Goal: Task Accomplishment & Management: Use online tool/utility

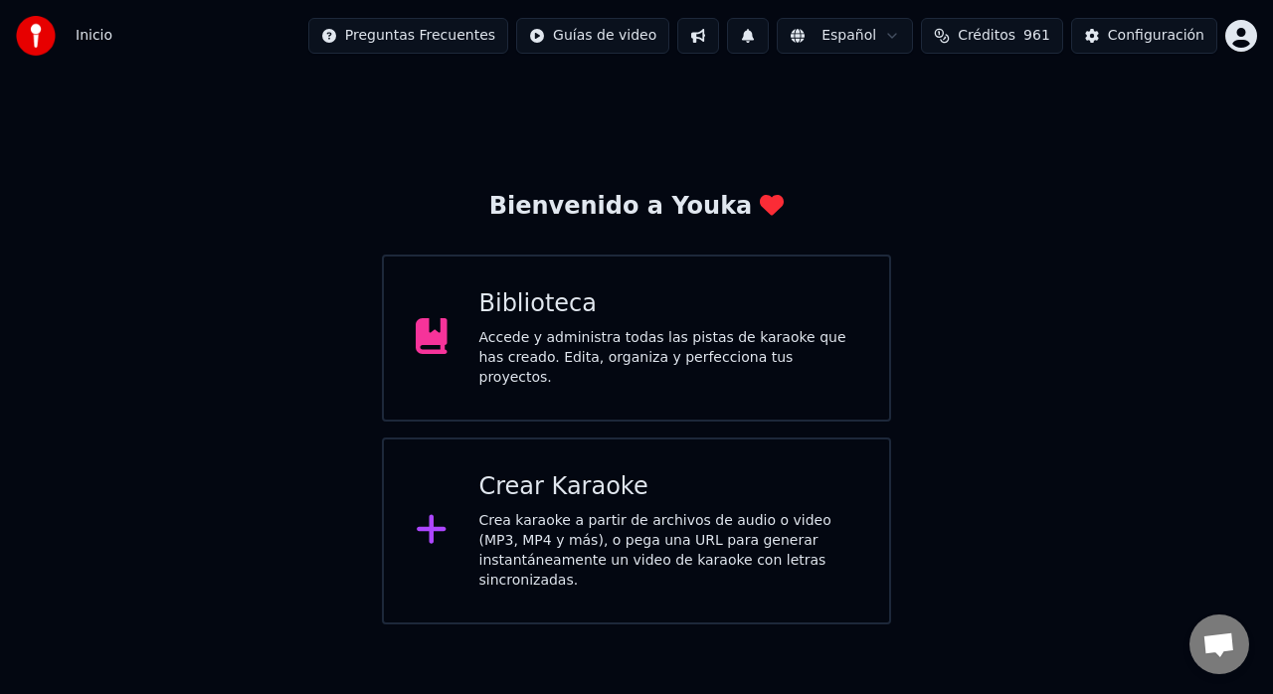
click at [743, 486] on div "Crear Karaoke" at bounding box center [669, 488] width 379 height 32
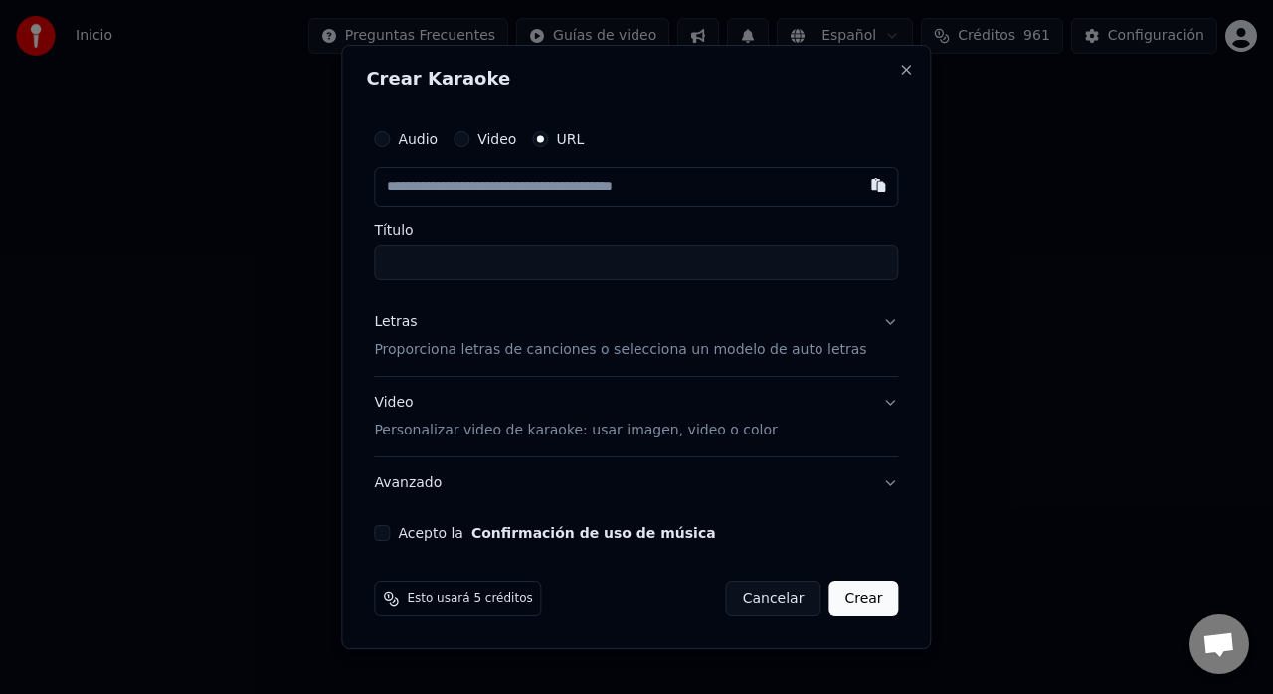
click at [743, 486] on body "Inicio Preguntas Frecuentes Guías de video Español Créditos 961 Configuración B…" at bounding box center [636, 312] width 1273 height 625
click at [860, 181] on button "button" at bounding box center [880, 185] width 40 height 36
type input "**********"
click at [810, 351] on p "Proporciona letras de canciones o selecciona un modelo de auto letras" at bounding box center [620, 350] width 492 height 20
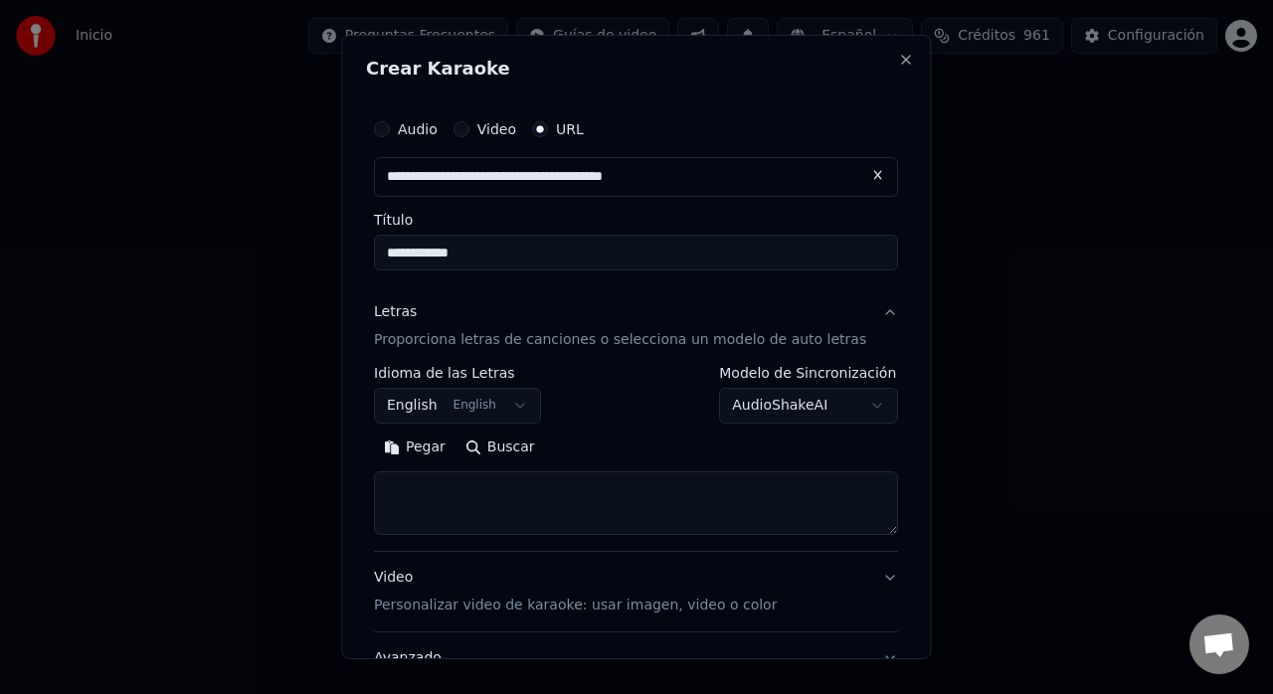
click at [513, 403] on body "**********" at bounding box center [636, 312] width 1273 height 625
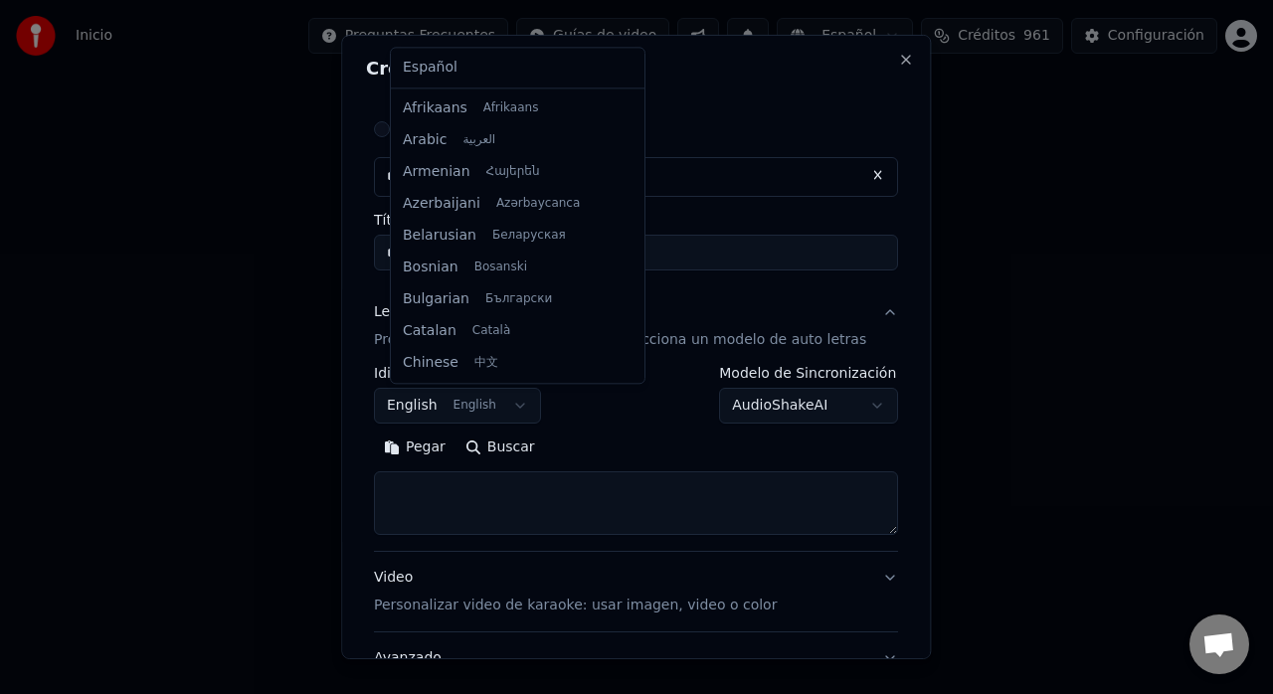
scroll to position [159, 0]
select select "**"
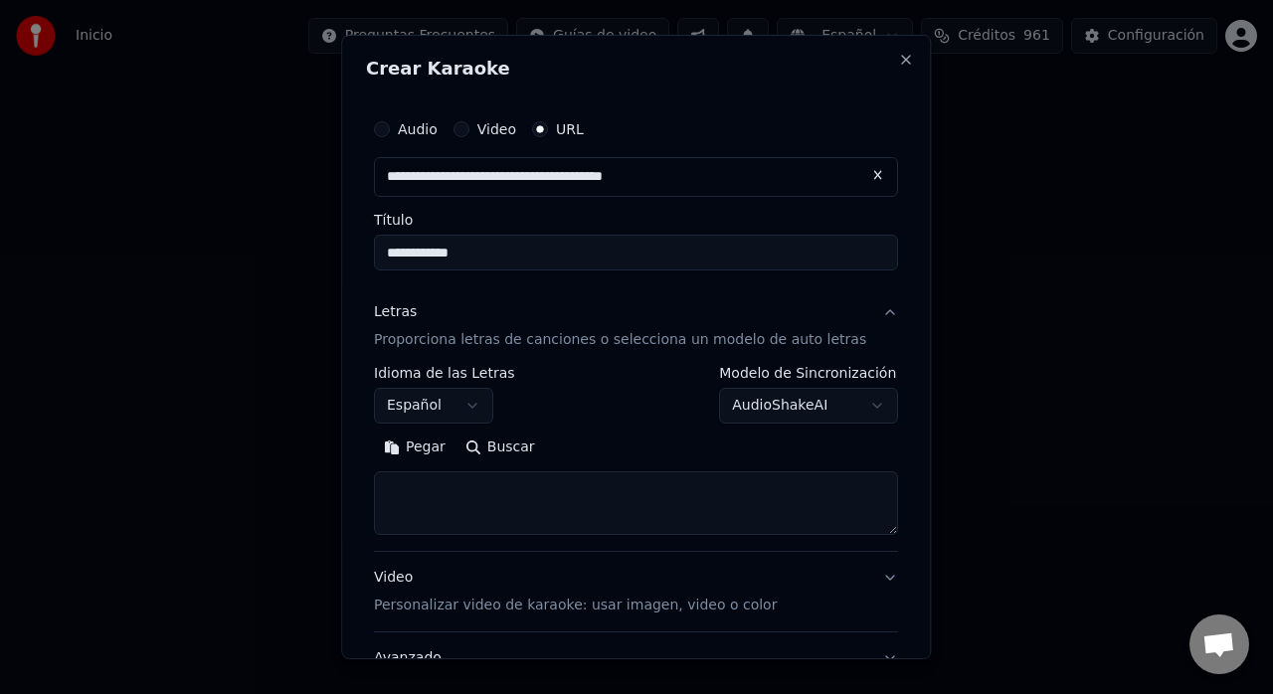
click at [762, 404] on body "**********" at bounding box center [636, 312] width 1273 height 625
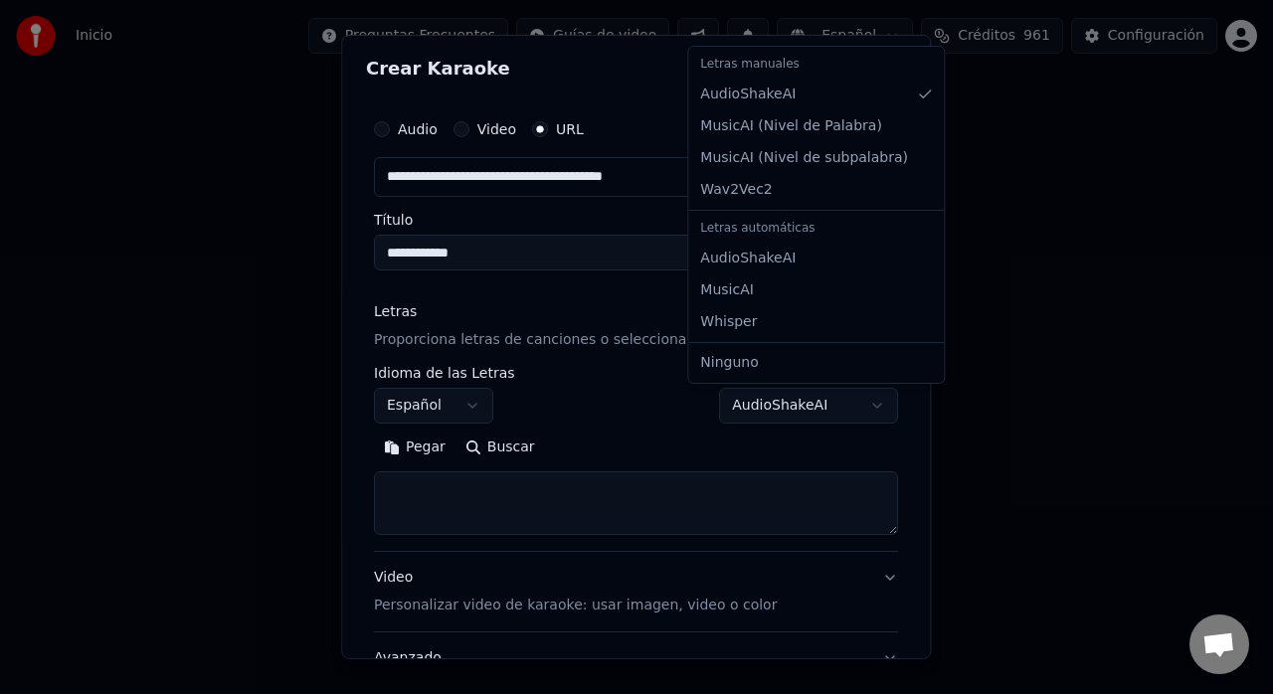
select select "**********"
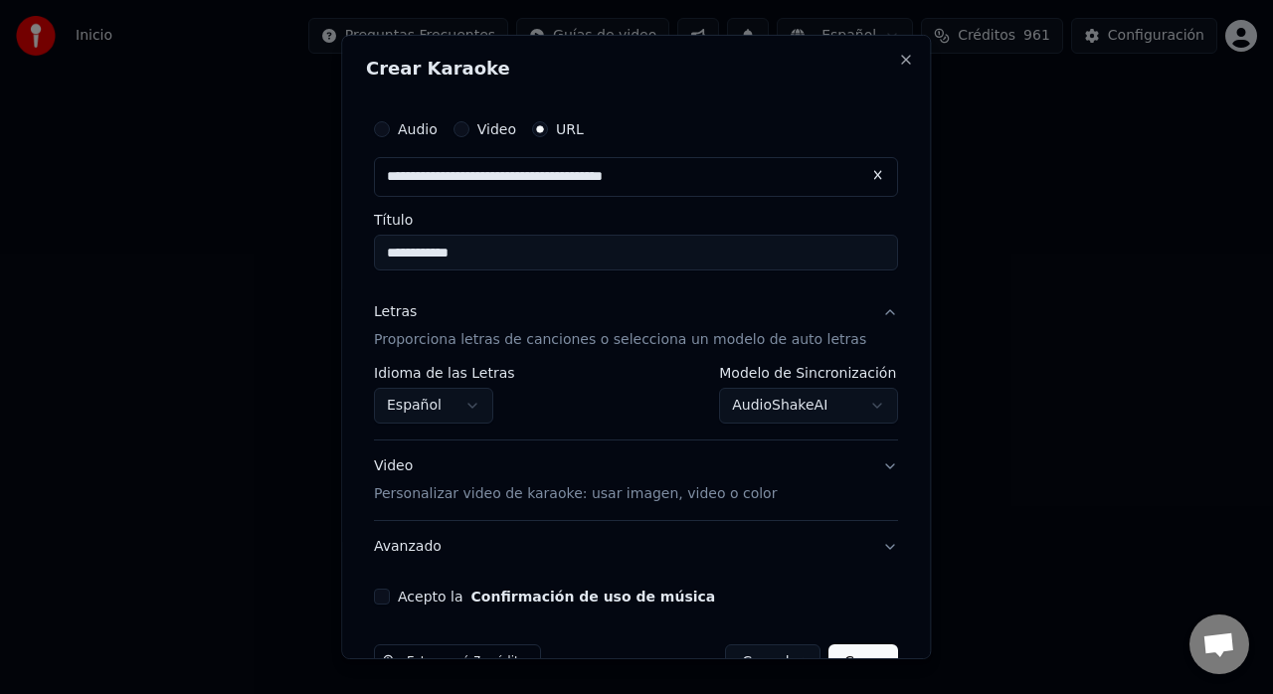
scroll to position [52, 0]
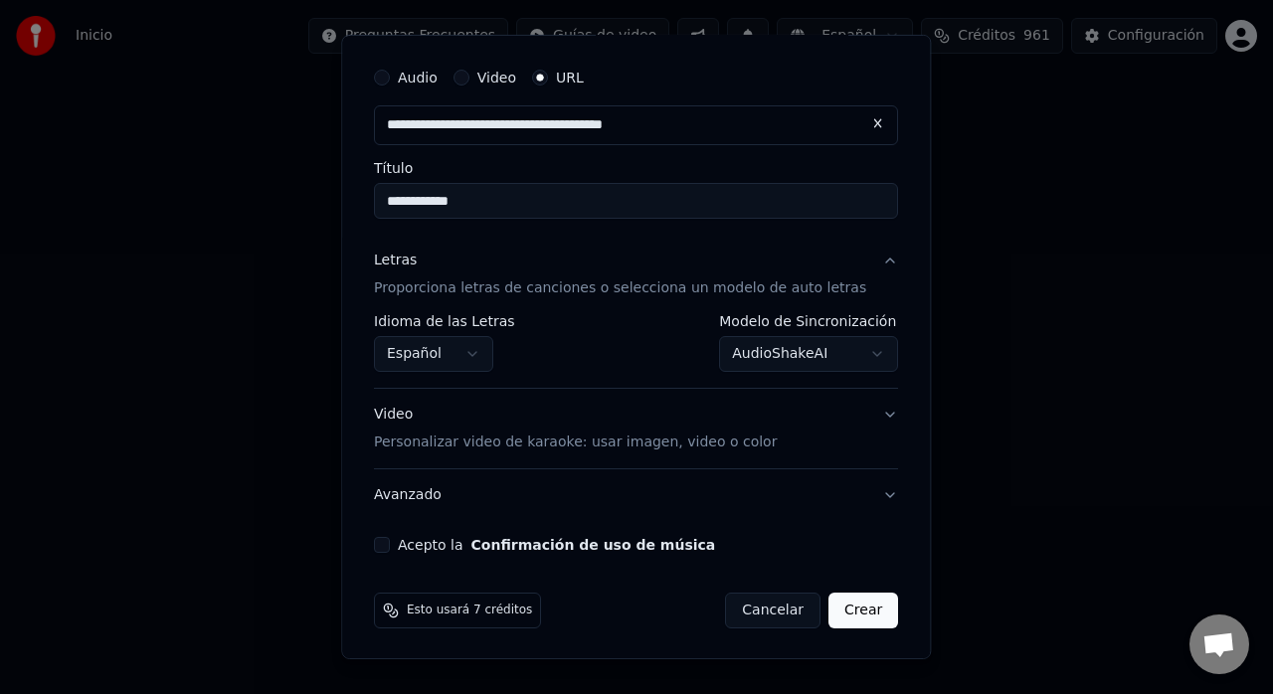
click at [710, 437] on p "Personalizar video de karaoke: usar imagen, video o color" at bounding box center [575, 443] width 403 height 20
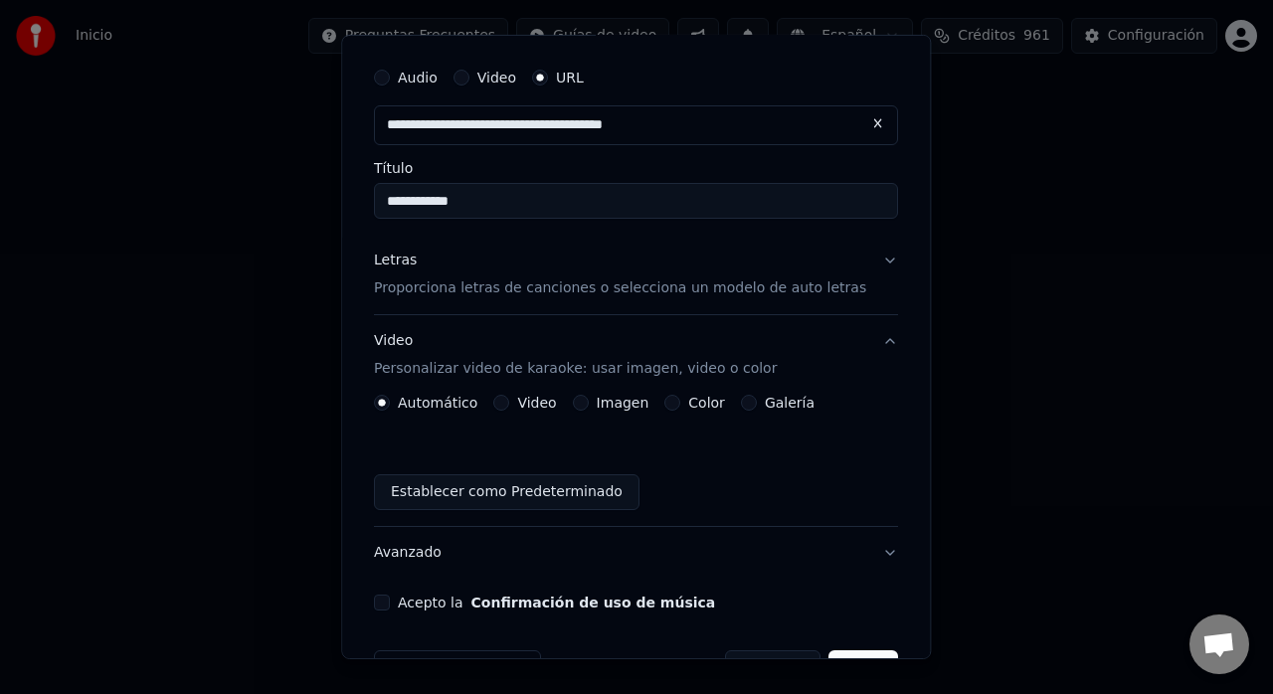
click at [621, 406] on label "Imagen" at bounding box center [623, 403] width 53 height 14
click at [589, 406] on button "Imagen" at bounding box center [581, 403] width 16 height 16
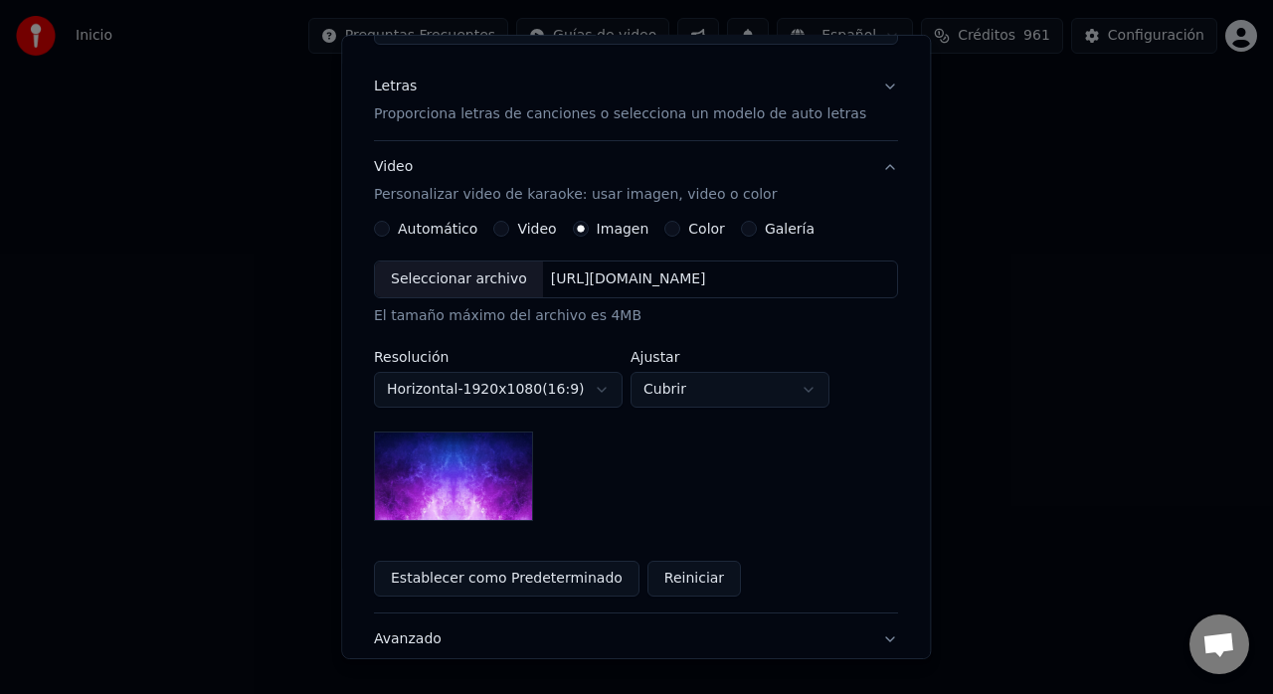
scroll to position [229, 0]
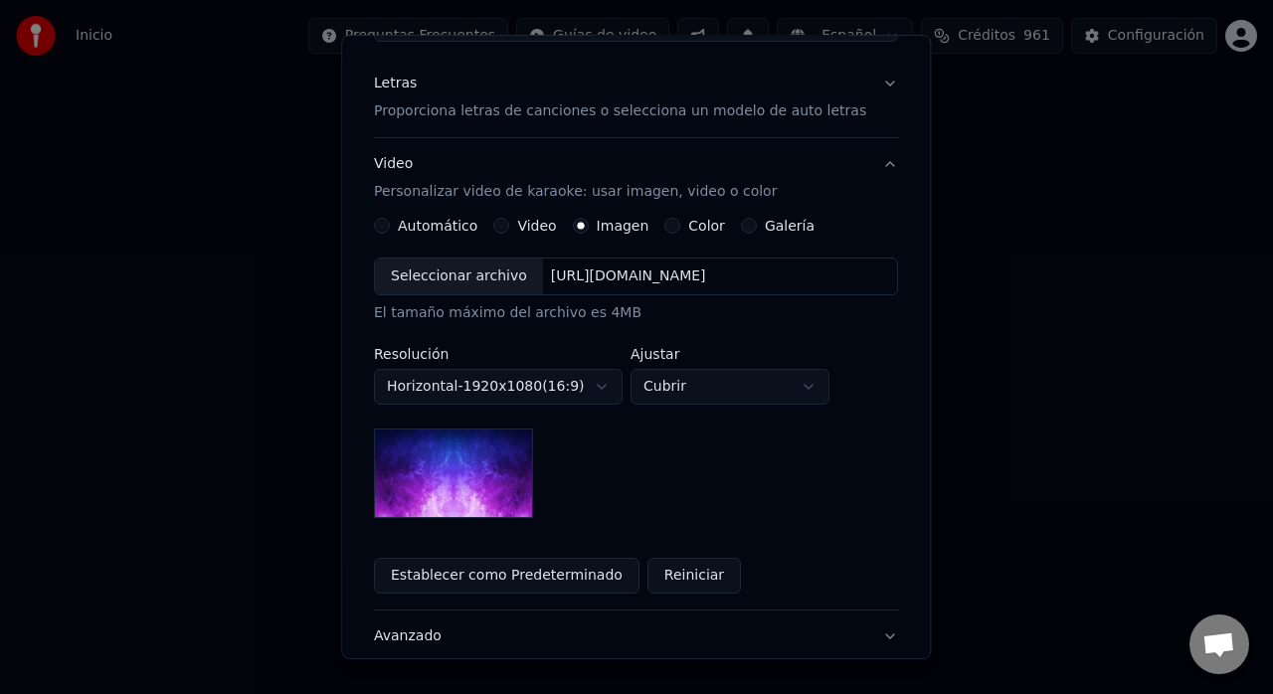
click at [462, 275] on div "Seleccionar archivo" at bounding box center [459, 277] width 168 height 36
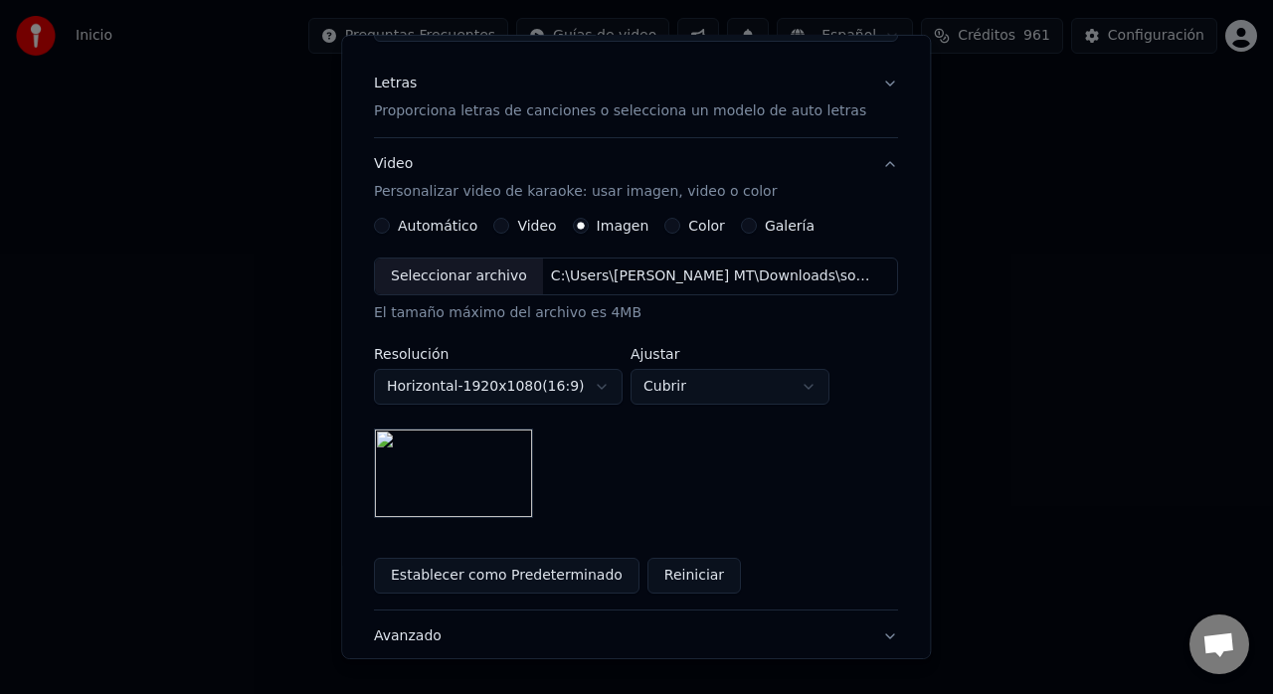
click at [588, 356] on label "Resolución" at bounding box center [498, 354] width 249 height 14
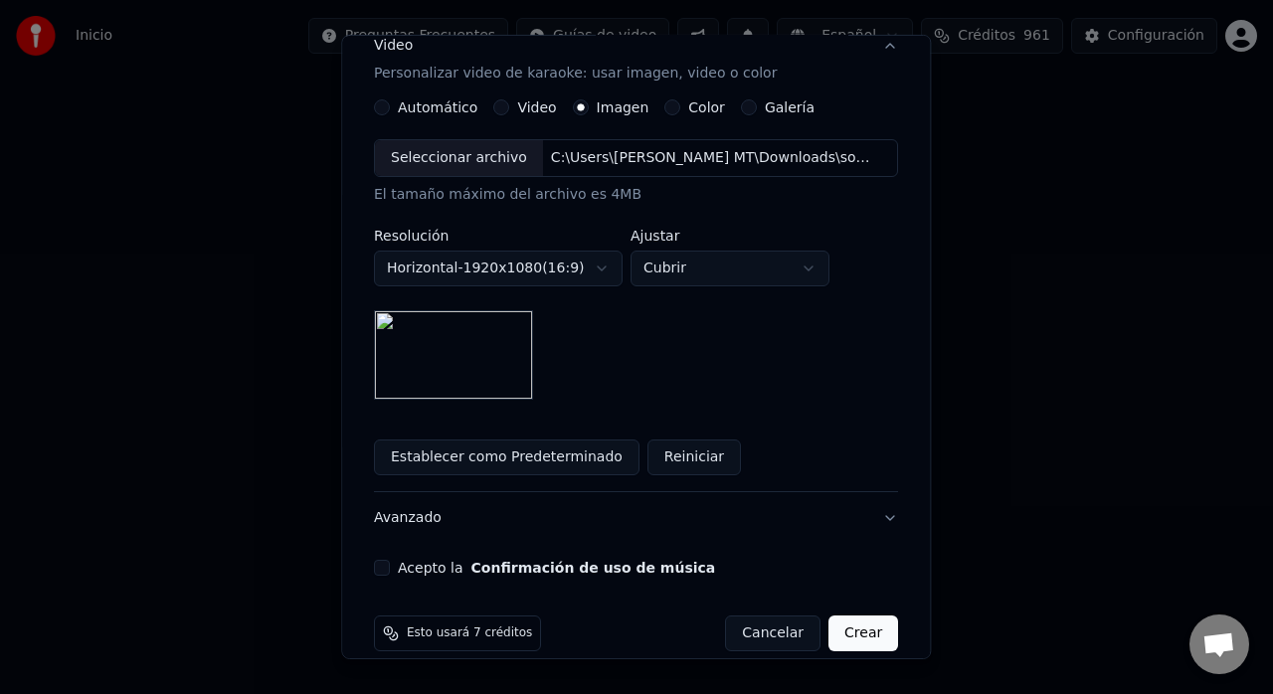
scroll to position [369, 0]
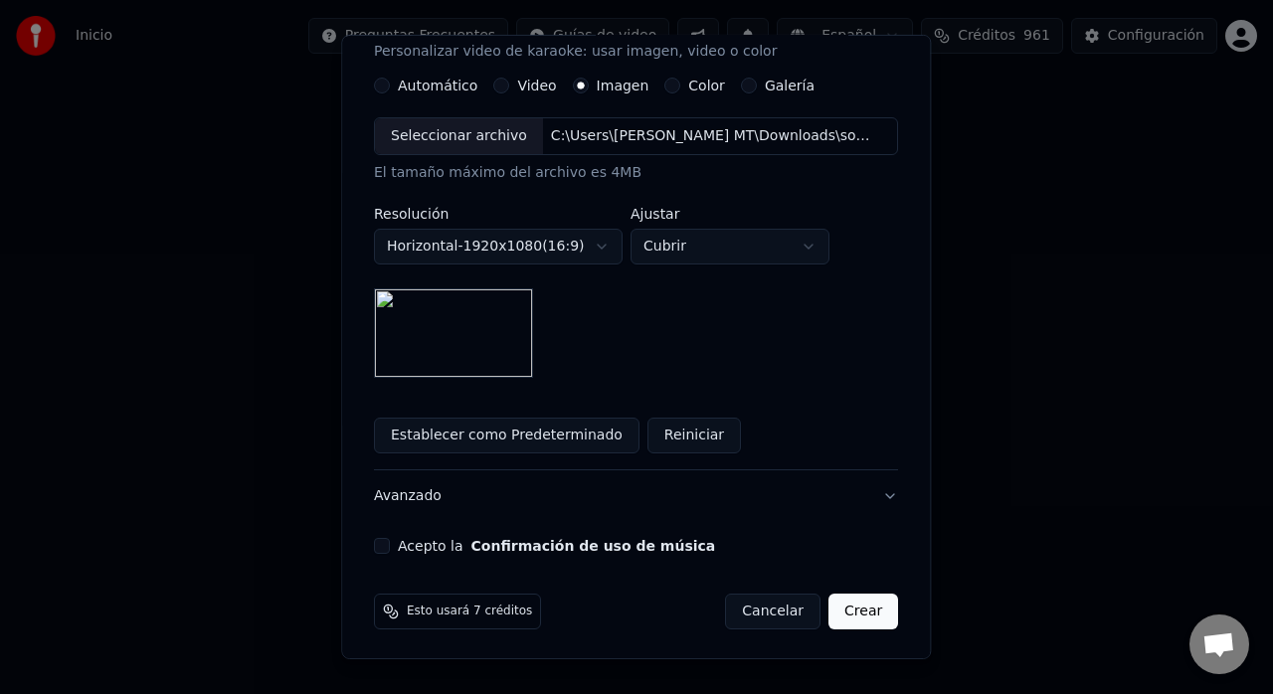
click at [390, 548] on button "Acepto la Confirmación de uso de música" at bounding box center [382, 546] width 16 height 16
click at [829, 614] on button "Crear" at bounding box center [864, 612] width 70 height 36
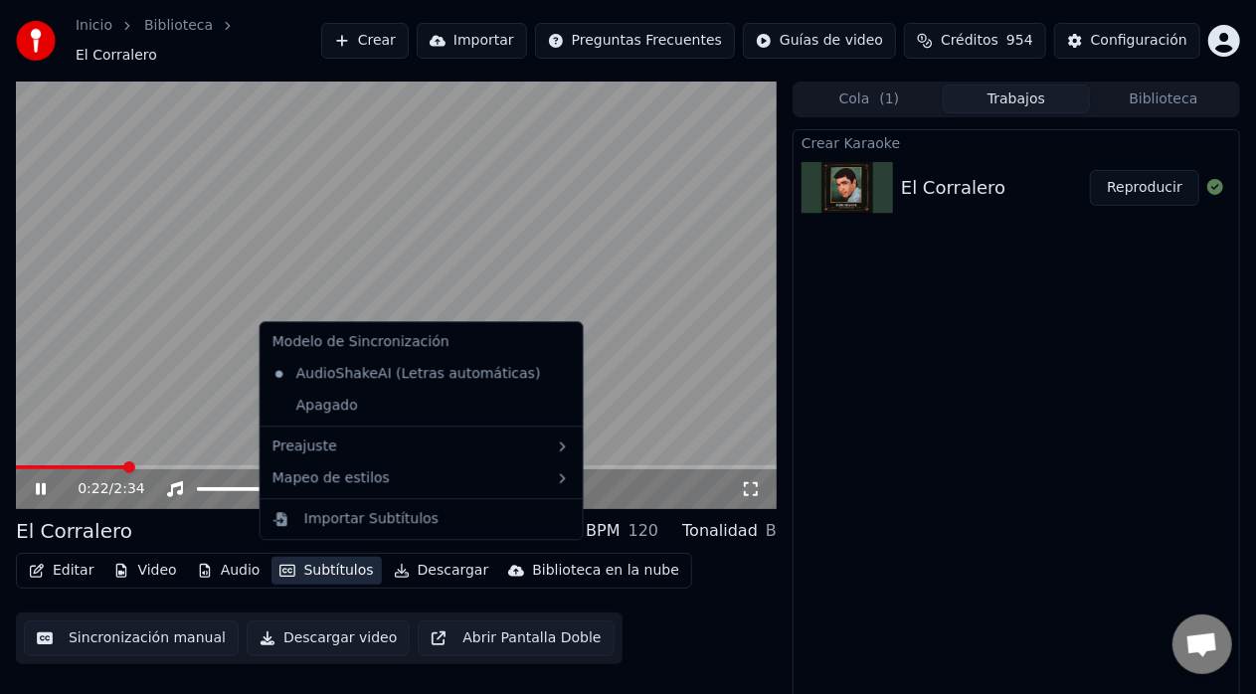
click at [320, 557] on button "Subtítulos" at bounding box center [326, 571] width 109 height 28
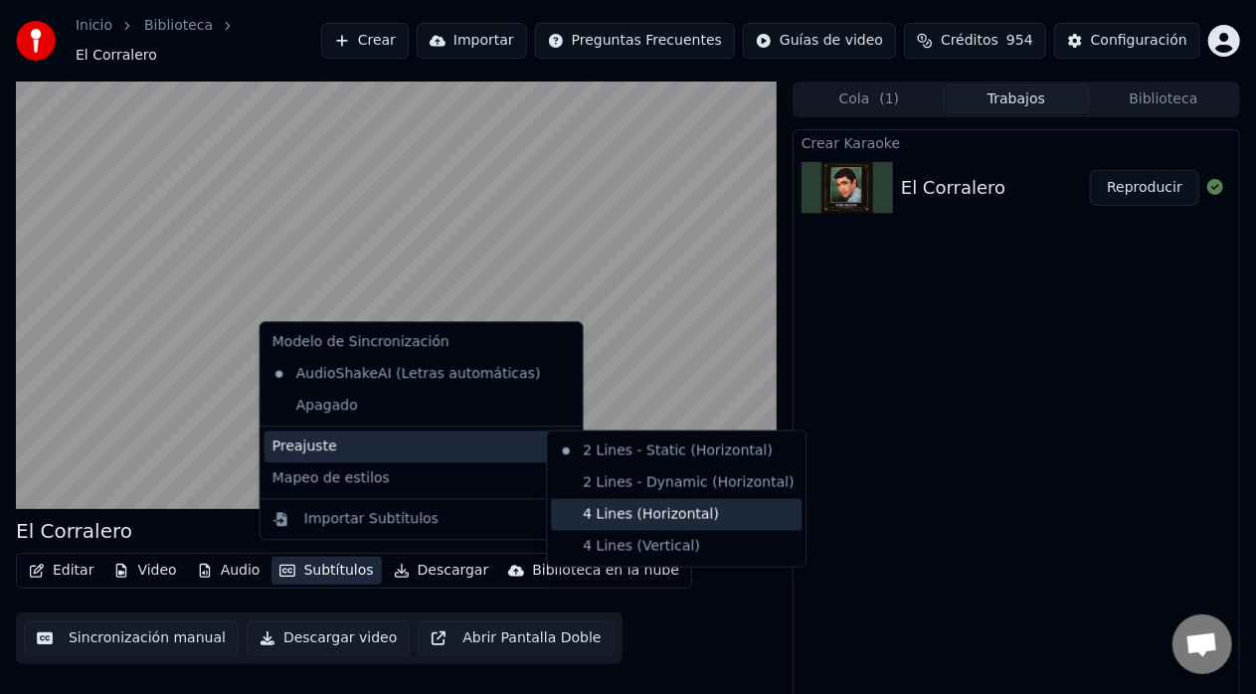
click at [589, 504] on div "4 Lines (Horizontal)" at bounding box center [676, 515] width 251 height 32
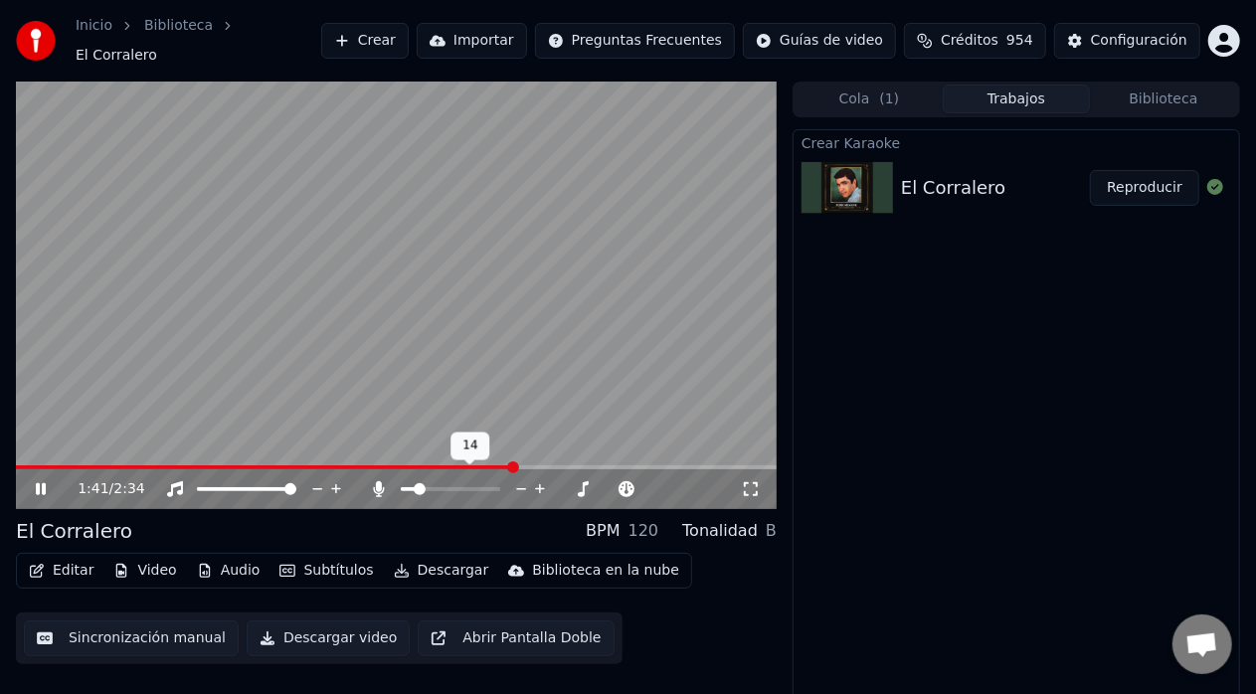
click at [415, 487] on span at bounding box center [450, 489] width 99 height 4
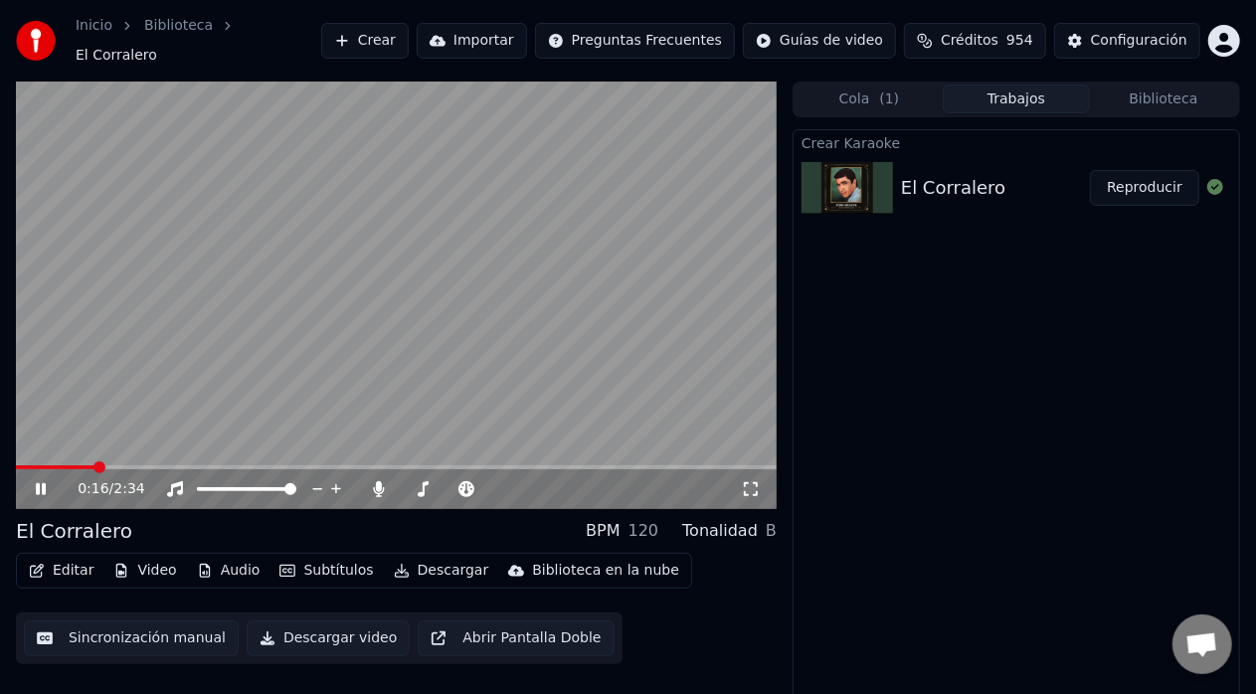
click at [94, 466] on span at bounding box center [55, 468] width 79 height 4
click at [46, 462] on span at bounding box center [51, 468] width 12 height 12
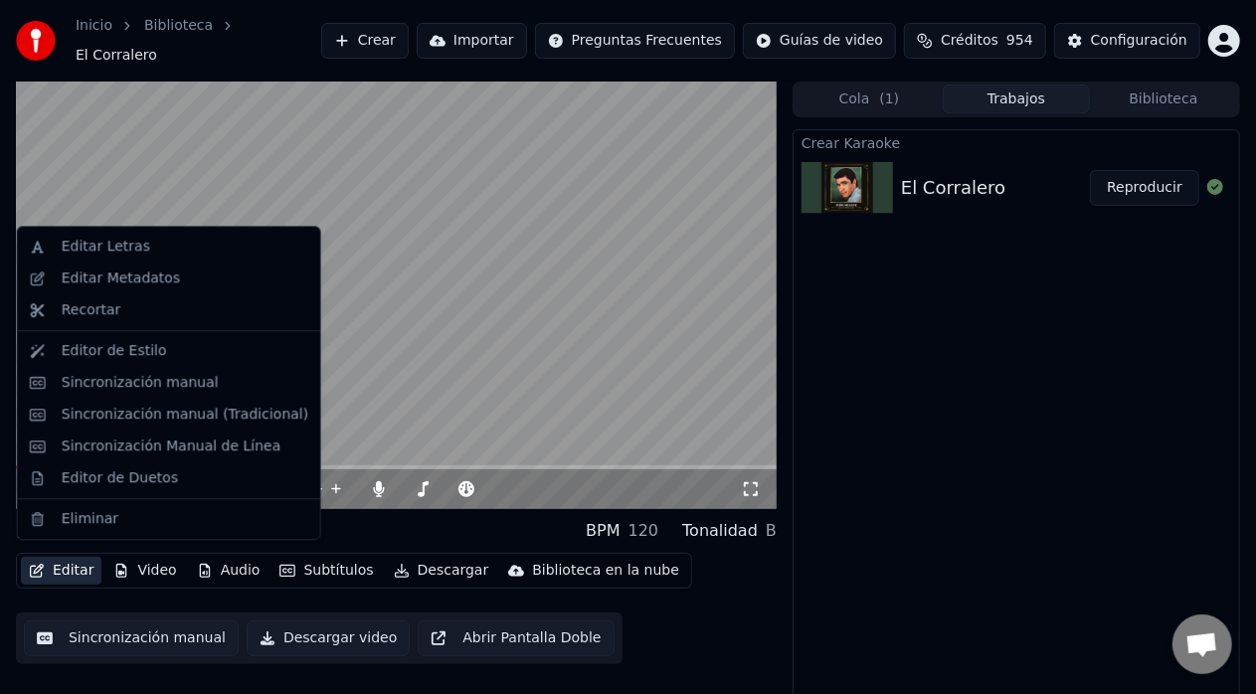
click at [60, 559] on button "Editar" at bounding box center [61, 571] width 81 height 28
click at [111, 251] on div "Editar Letras" at bounding box center [106, 247] width 89 height 20
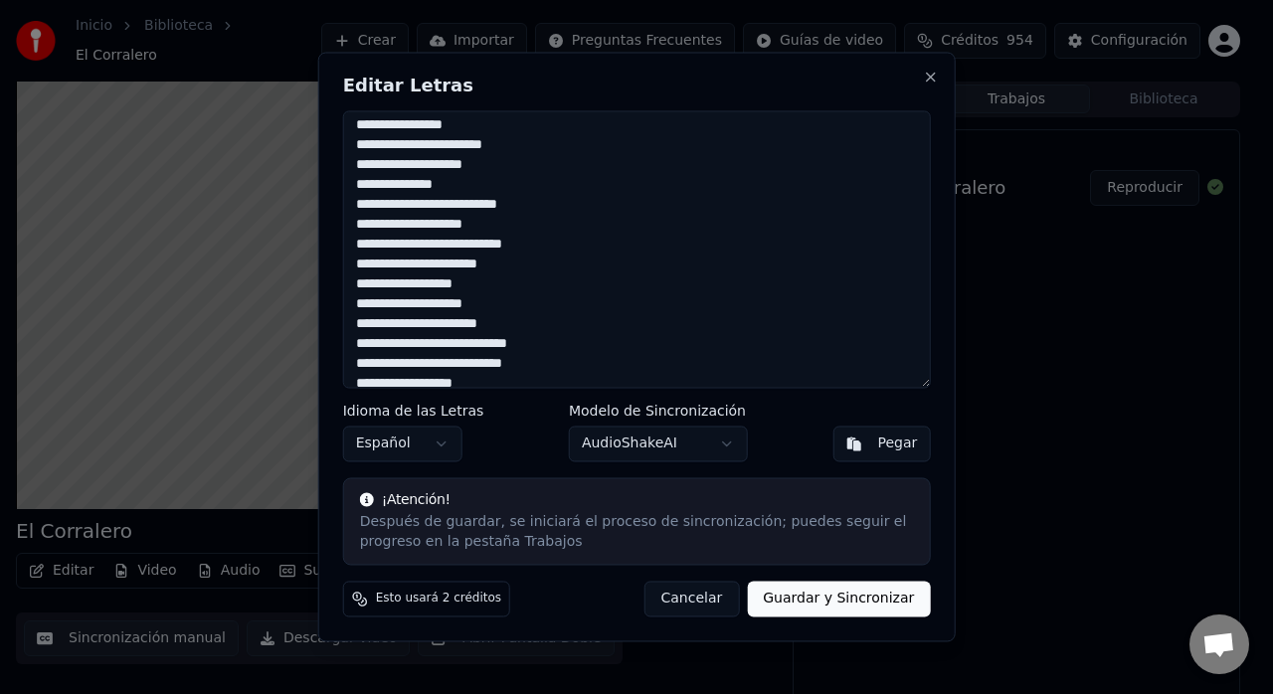
scroll to position [88, 0]
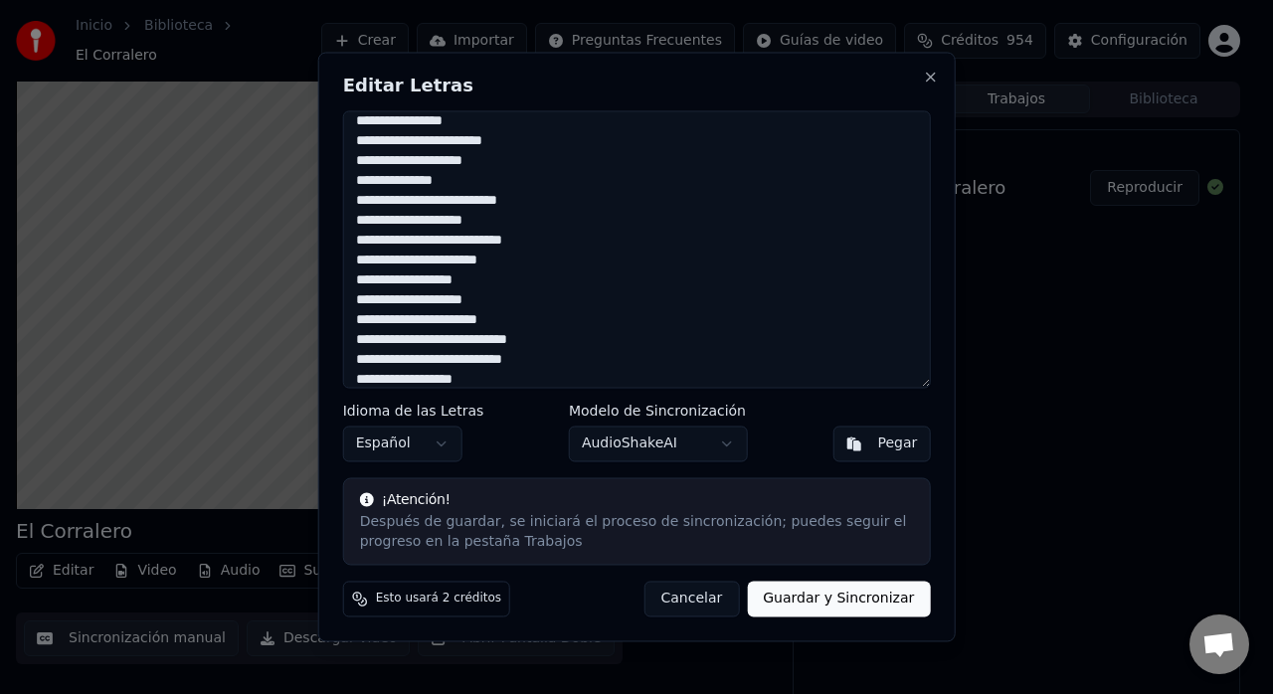
click at [467, 163] on textarea "**********" at bounding box center [637, 249] width 588 height 278
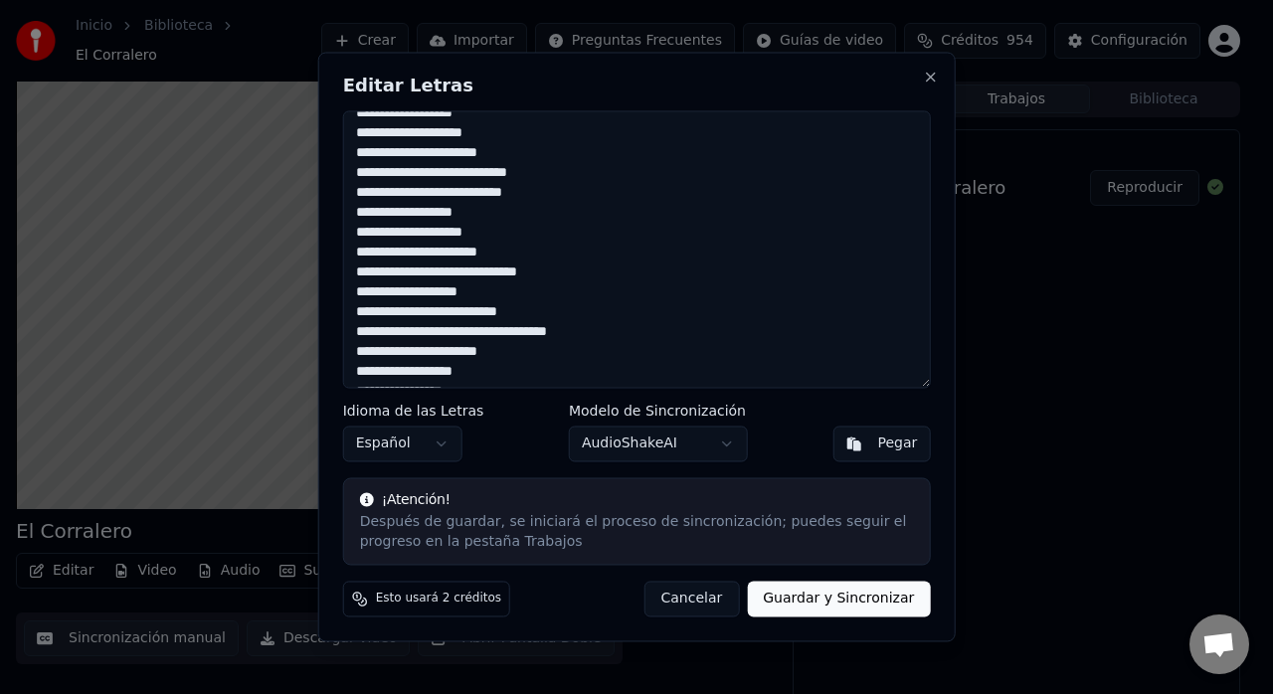
scroll to position [257, 0]
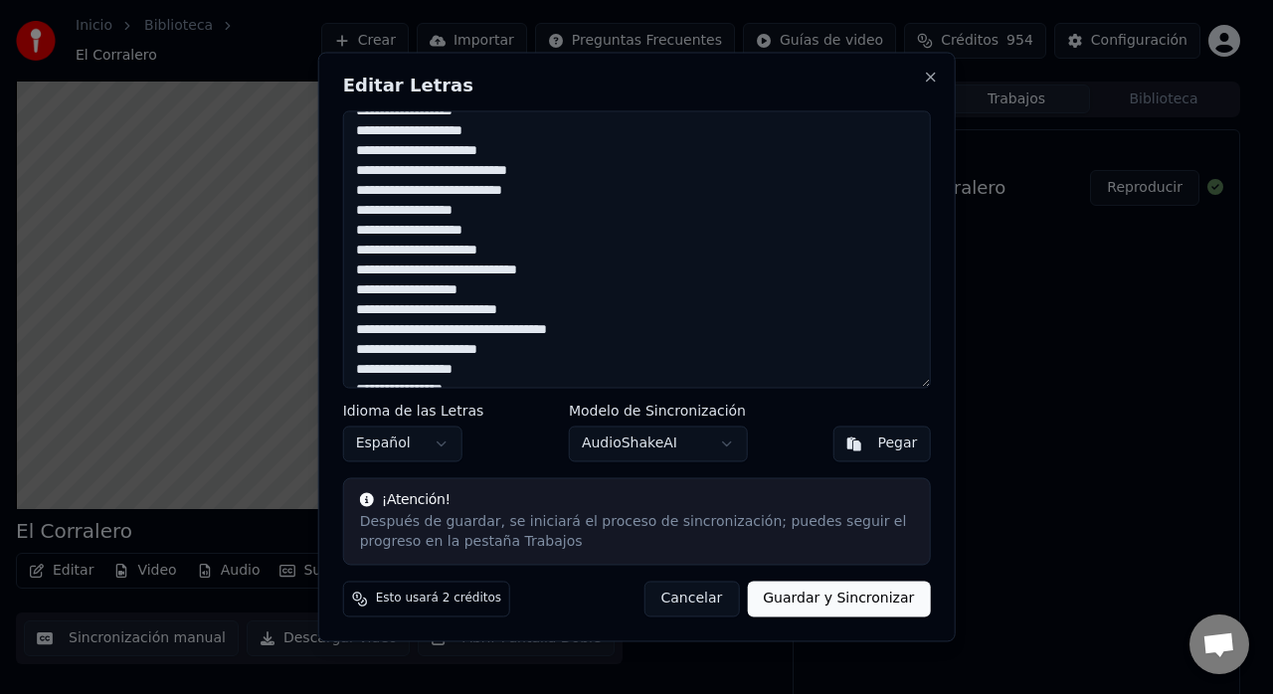
click at [453, 215] on textarea "**********" at bounding box center [637, 249] width 588 height 278
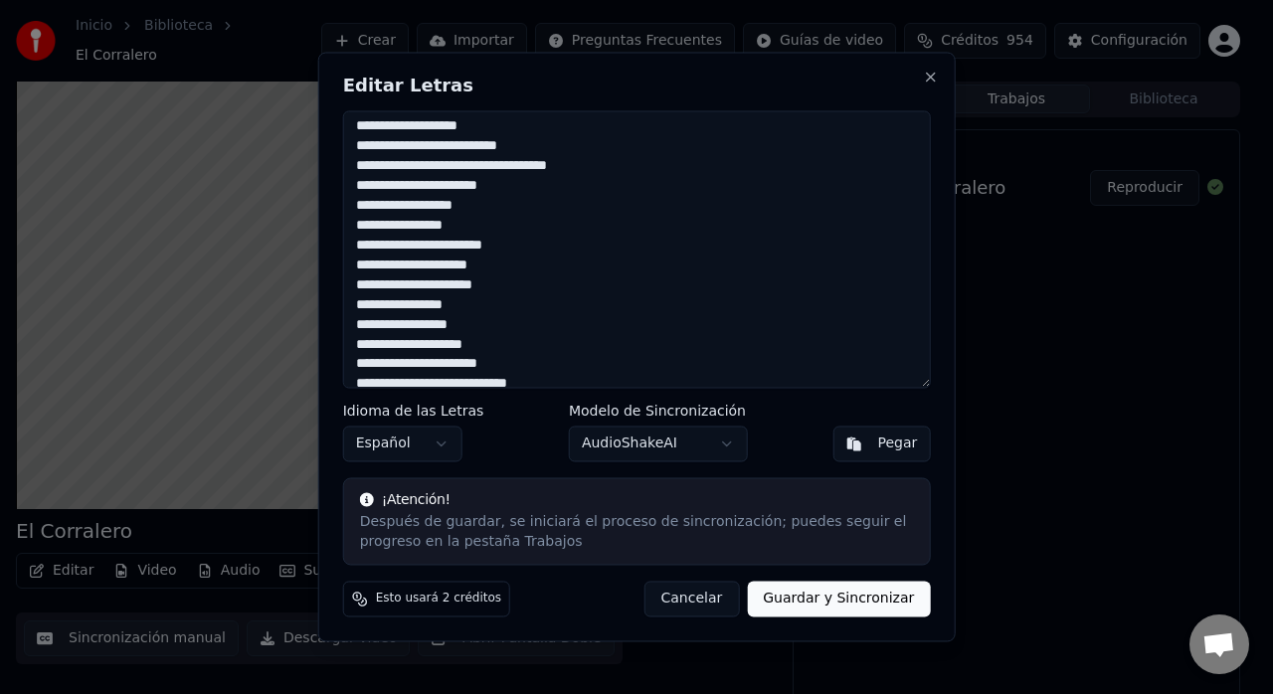
scroll to position [418, 0]
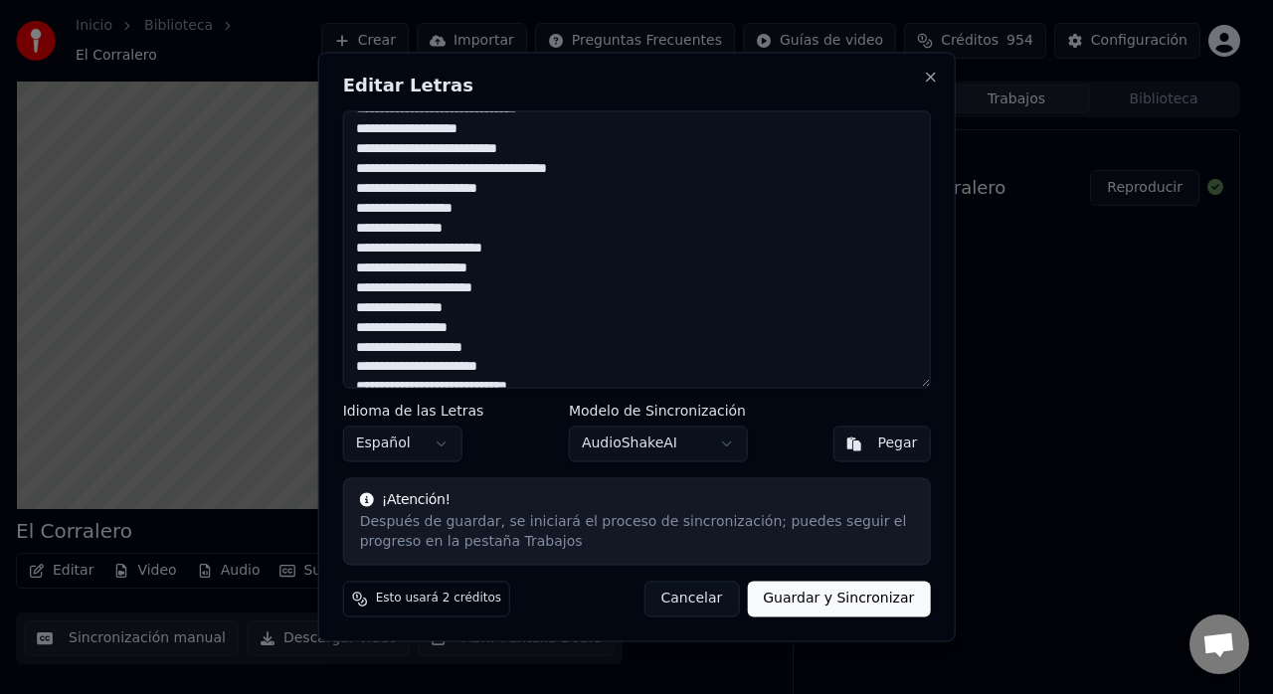
click at [456, 224] on textarea "**********" at bounding box center [637, 249] width 588 height 278
click at [412, 235] on textarea "**********" at bounding box center [637, 249] width 588 height 278
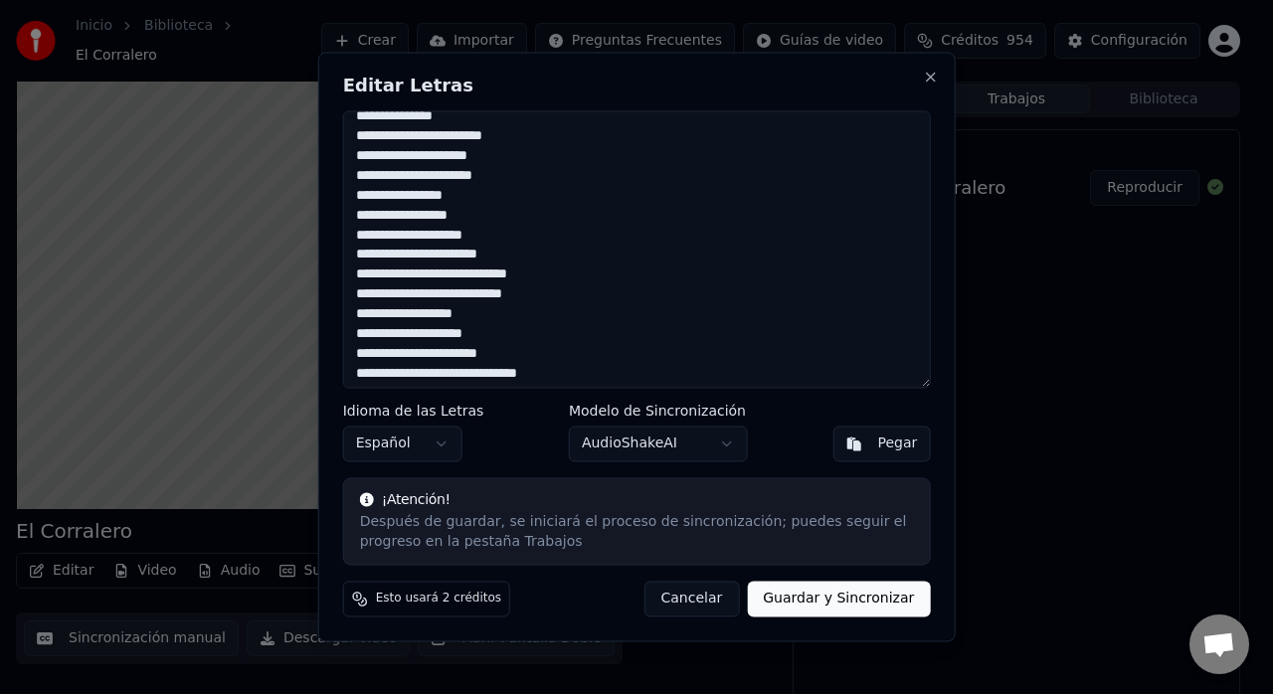
scroll to position [534, 0]
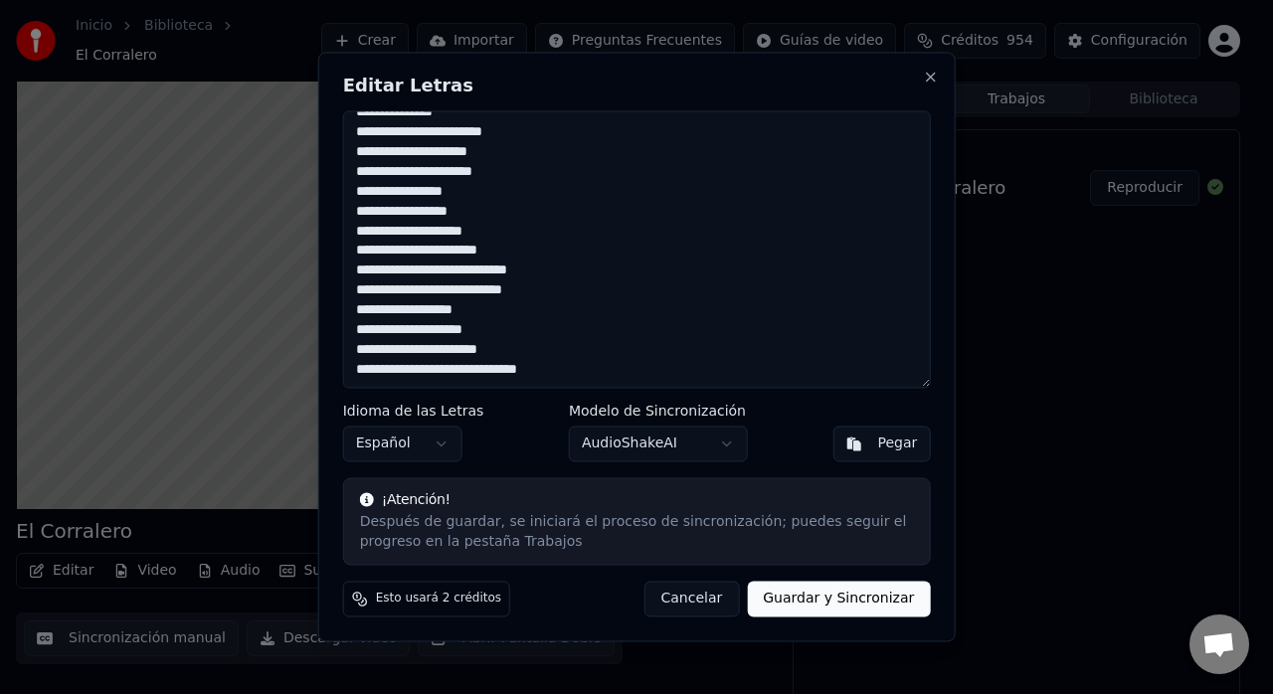
click at [364, 289] on textarea "**********" at bounding box center [637, 249] width 588 height 278
click at [545, 299] on textarea "**********" at bounding box center [637, 249] width 588 height 278
click at [451, 312] on textarea "**********" at bounding box center [637, 249] width 588 height 278
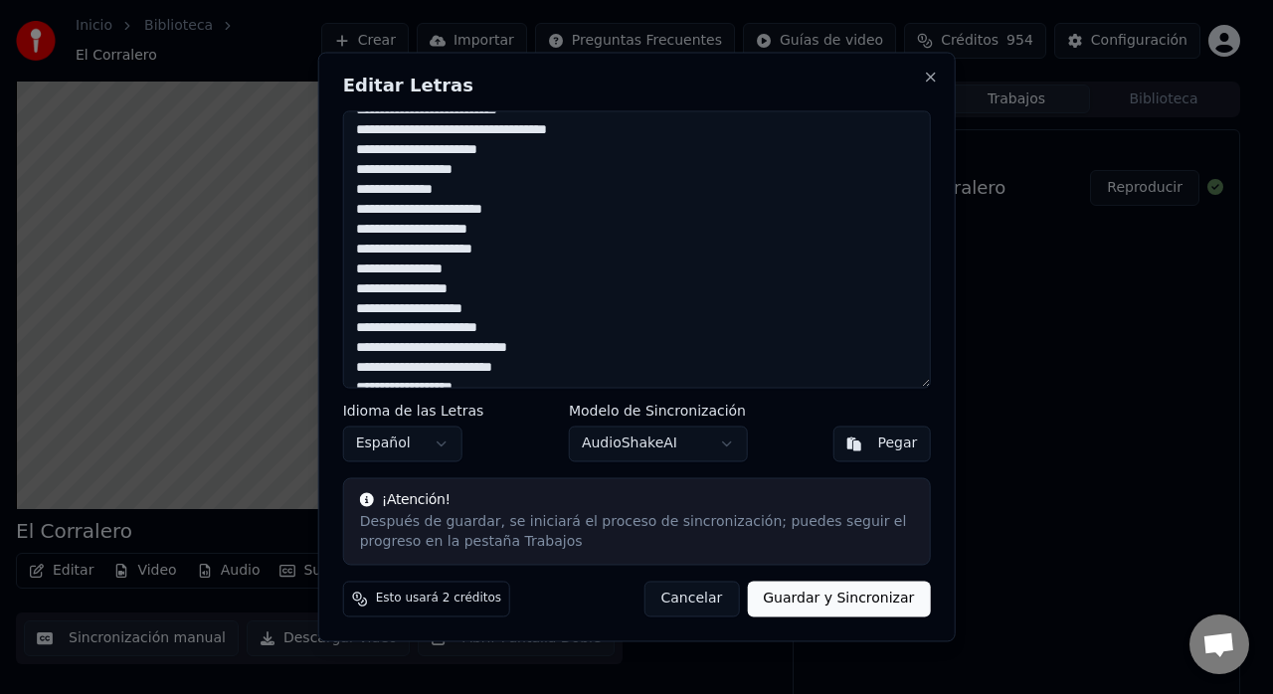
scroll to position [459, 0]
click at [360, 309] on textarea "**********" at bounding box center [637, 249] width 588 height 278
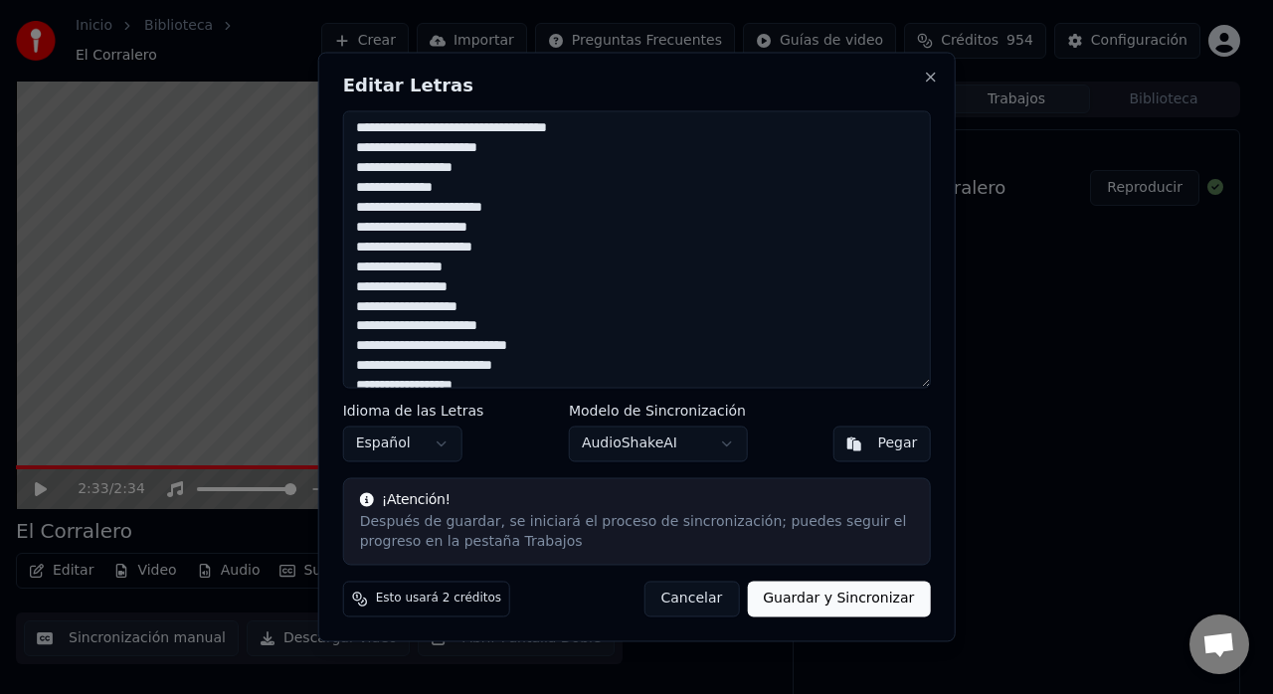
click at [499, 328] on textarea "**********" at bounding box center [637, 249] width 588 height 278
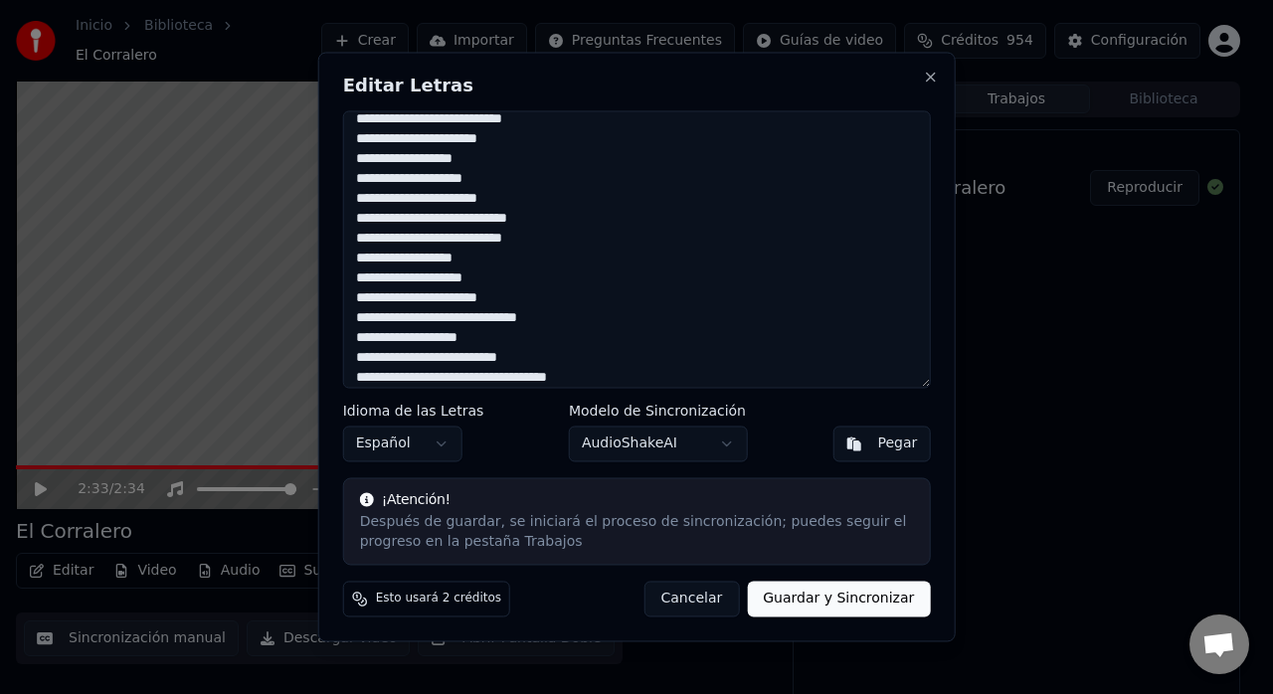
scroll to position [204, 0]
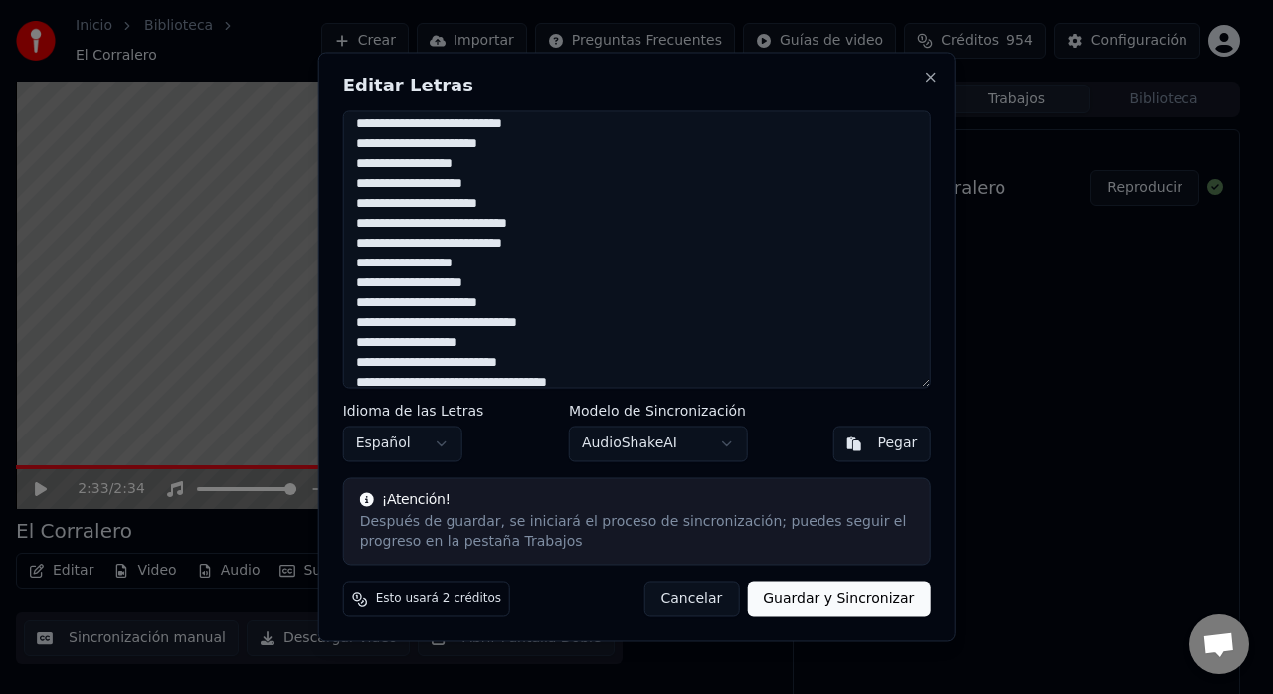
click at [540, 245] on textarea "**********" at bounding box center [637, 249] width 588 height 278
click at [361, 249] on textarea "**********" at bounding box center [637, 249] width 588 height 278
click at [366, 181] on textarea "**********" at bounding box center [637, 249] width 588 height 278
click at [363, 186] on textarea "**********" at bounding box center [637, 249] width 588 height 278
click at [505, 210] on textarea "**********" at bounding box center [637, 249] width 588 height 278
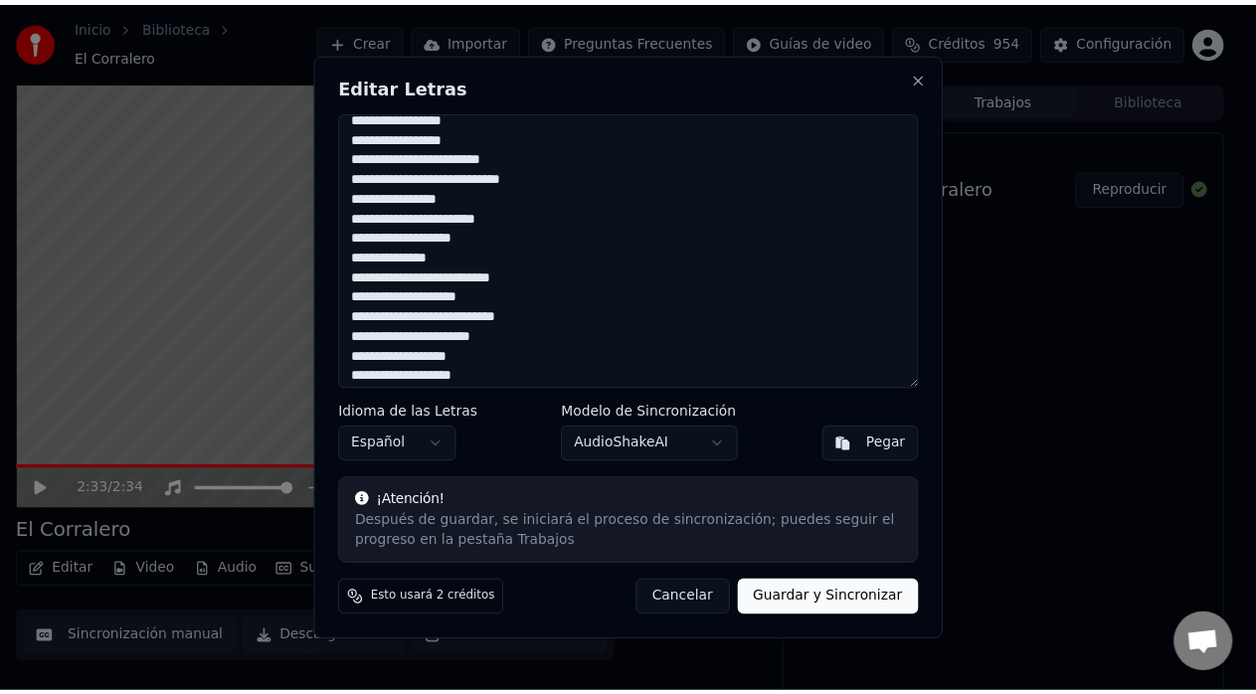
scroll to position [0, 0]
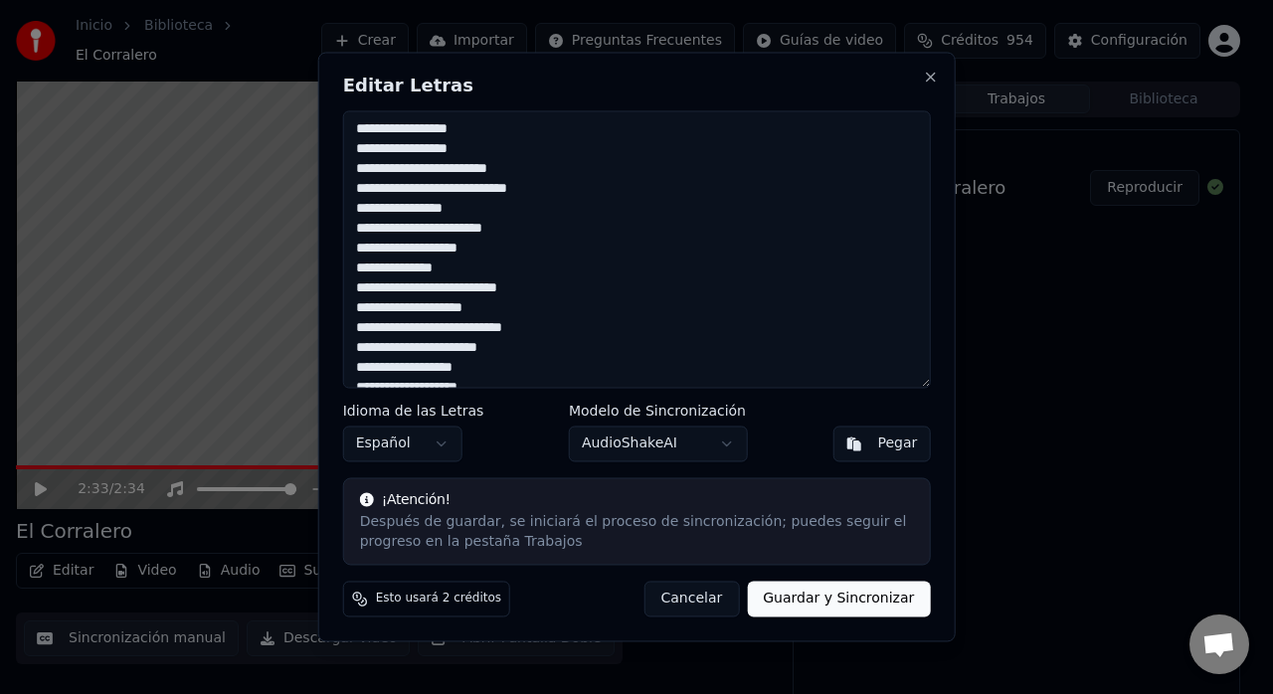
type textarea "**********"
click at [846, 589] on button "Guardar y Sincronizar" at bounding box center [838, 600] width 183 height 36
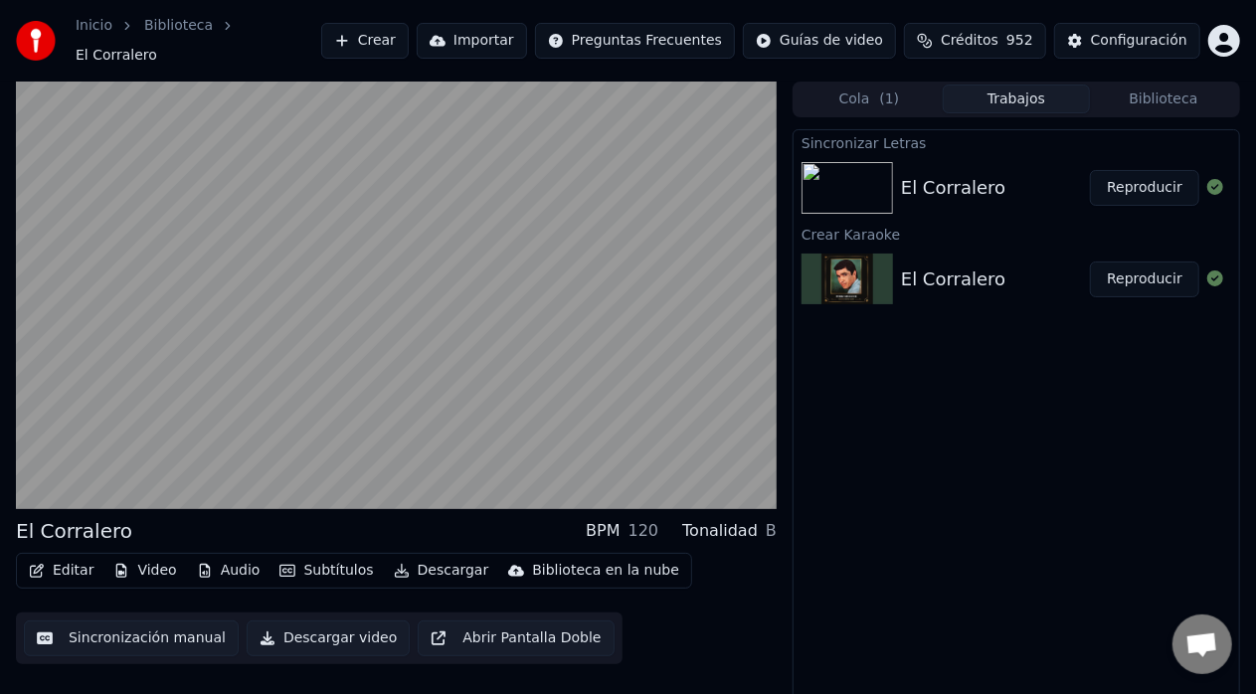
click at [130, 623] on button "Sincronización manual" at bounding box center [131, 639] width 215 height 36
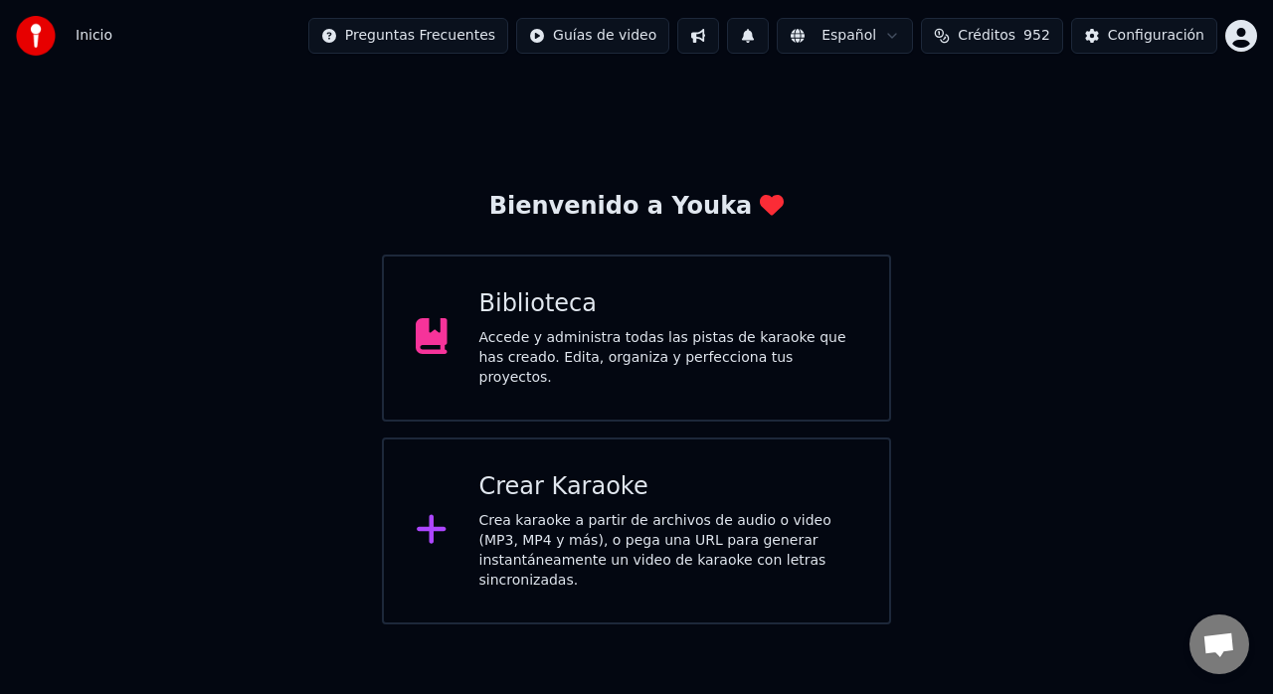
click at [589, 374] on div "Biblioteca Accede y administra todas las pistas de karaoke que has creado. Edit…" at bounding box center [636, 338] width 509 height 167
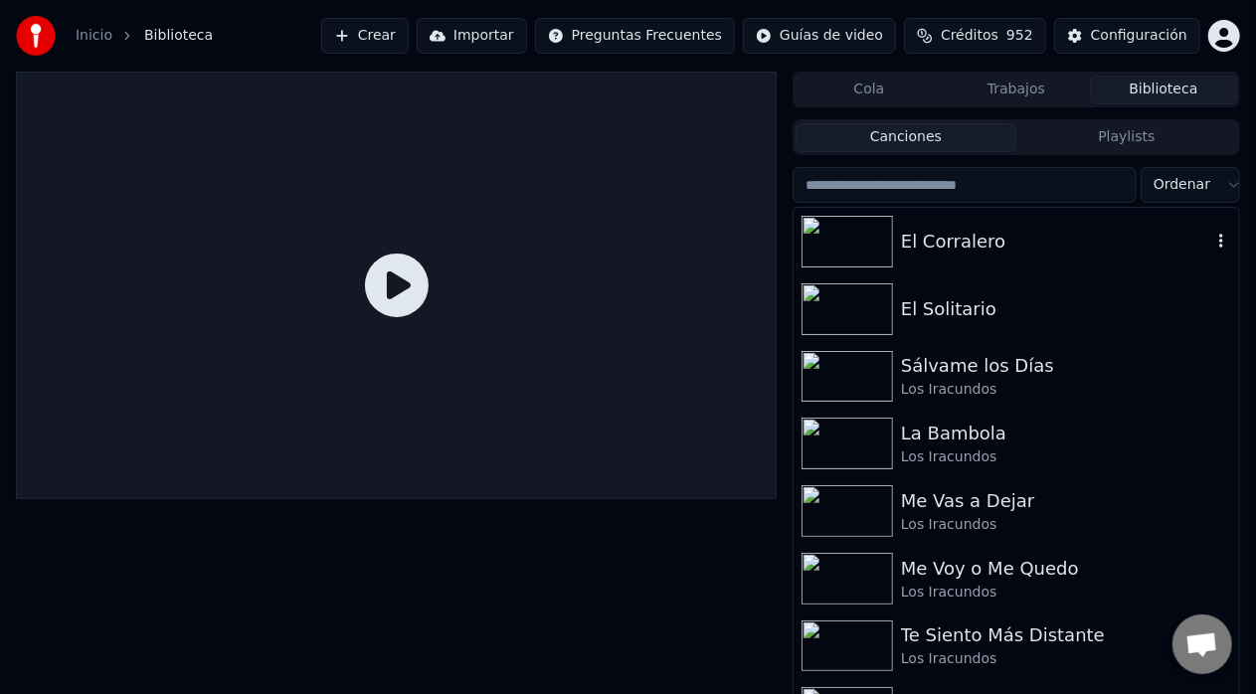
click at [932, 248] on div "El Corralero" at bounding box center [1056, 242] width 310 height 28
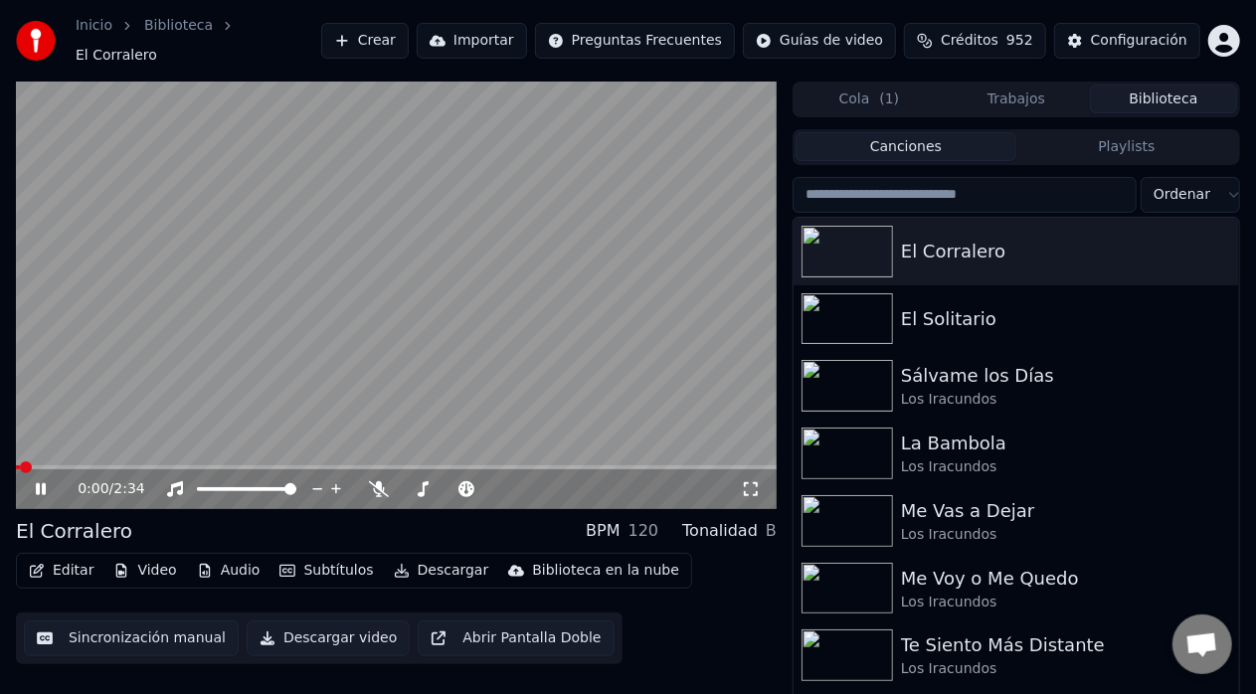
click at [43, 483] on icon at bounding box center [41, 489] width 10 height 12
click at [76, 623] on button "Sincronización manual" at bounding box center [131, 639] width 215 height 36
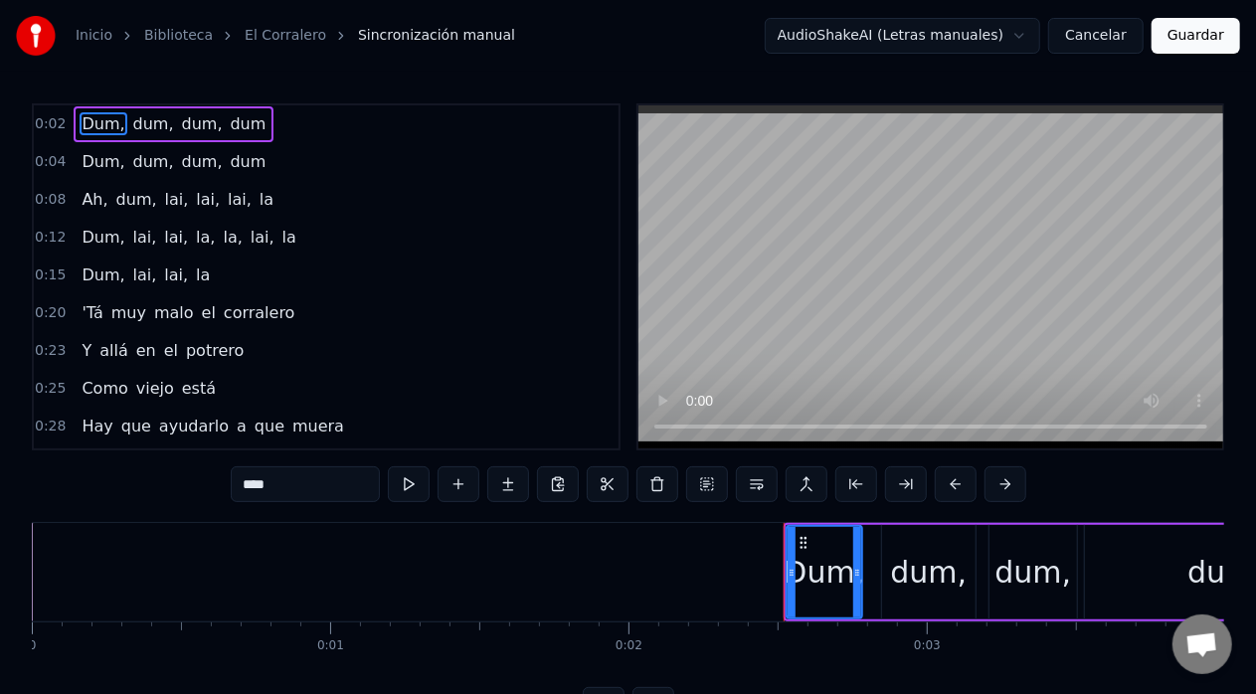
click at [661, 482] on button at bounding box center [658, 485] width 42 height 36
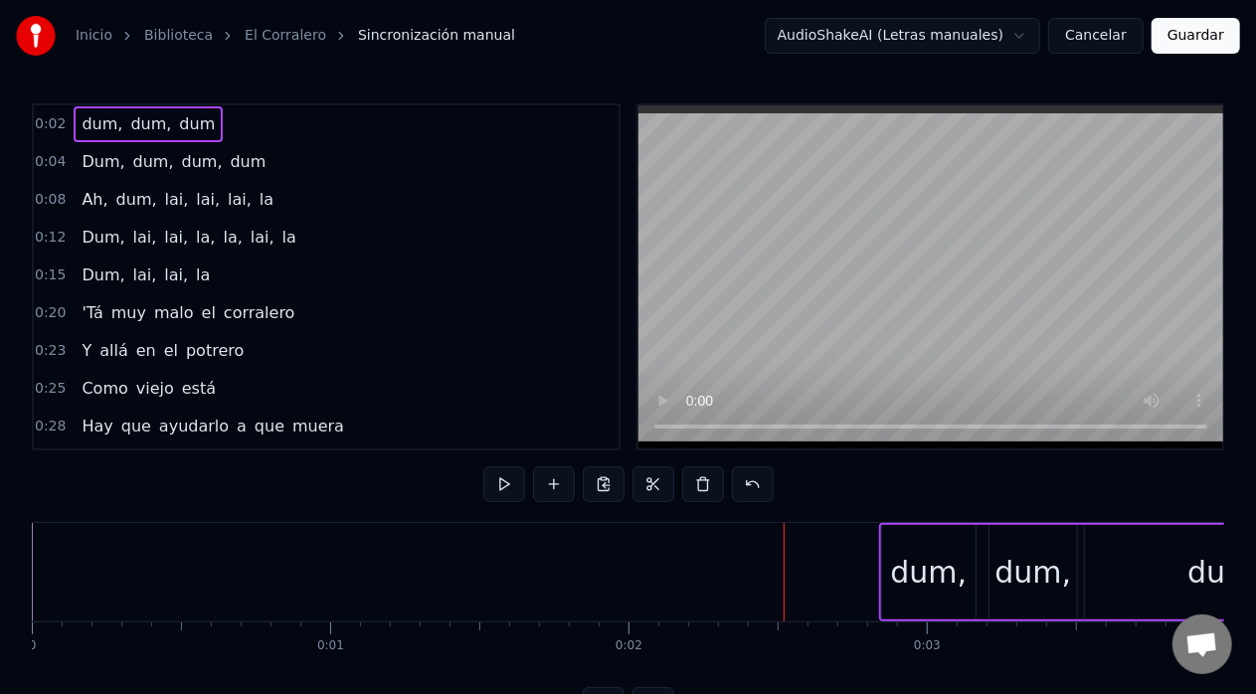
click at [945, 589] on div "dum," at bounding box center [929, 572] width 77 height 45
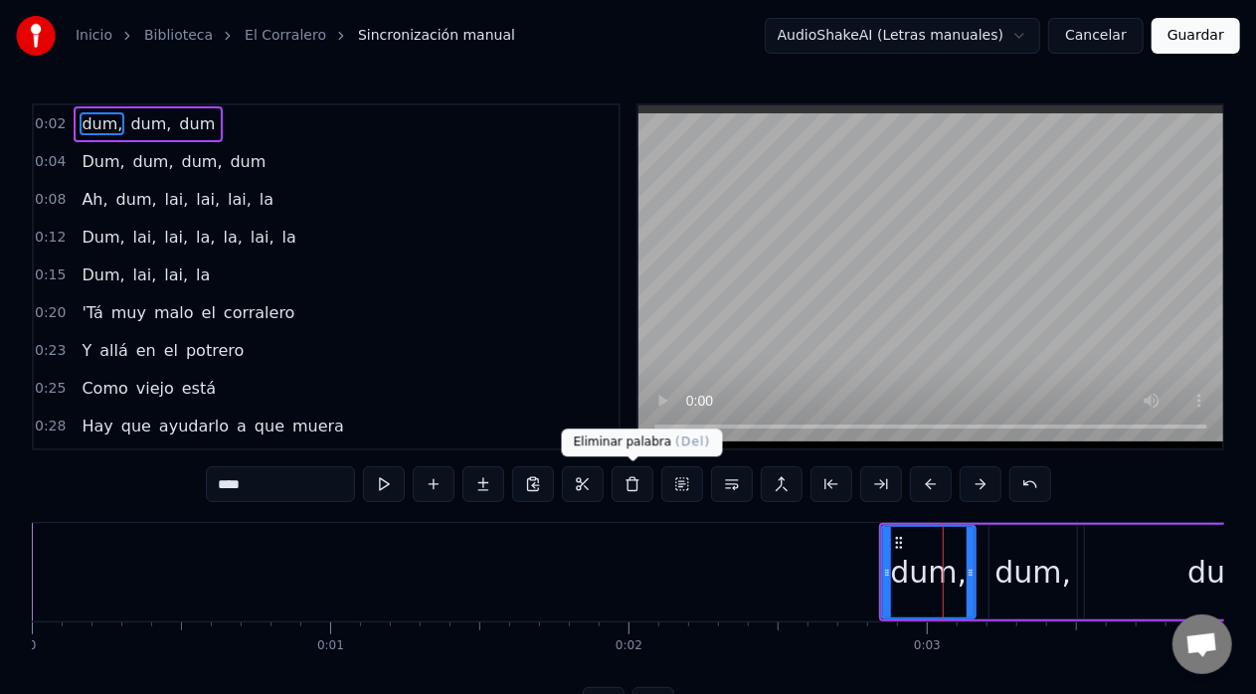
click at [636, 484] on button at bounding box center [633, 485] width 42 height 36
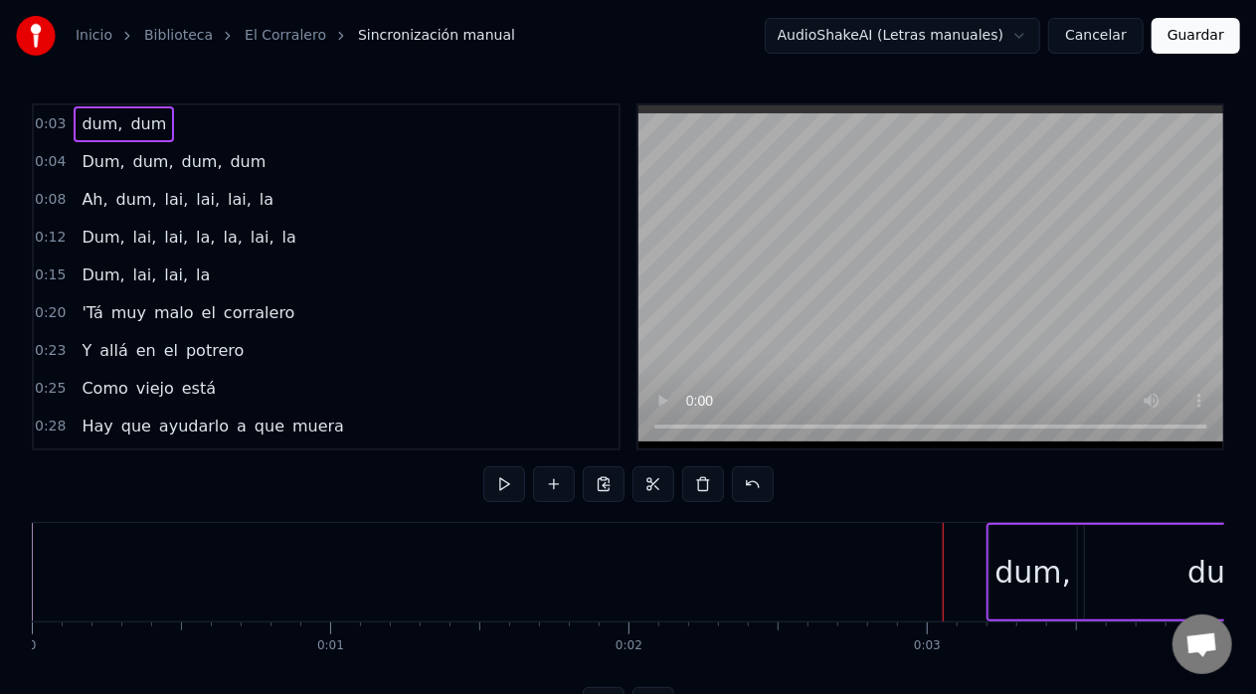
click at [1000, 575] on div "dum," at bounding box center [1034, 572] width 77 height 45
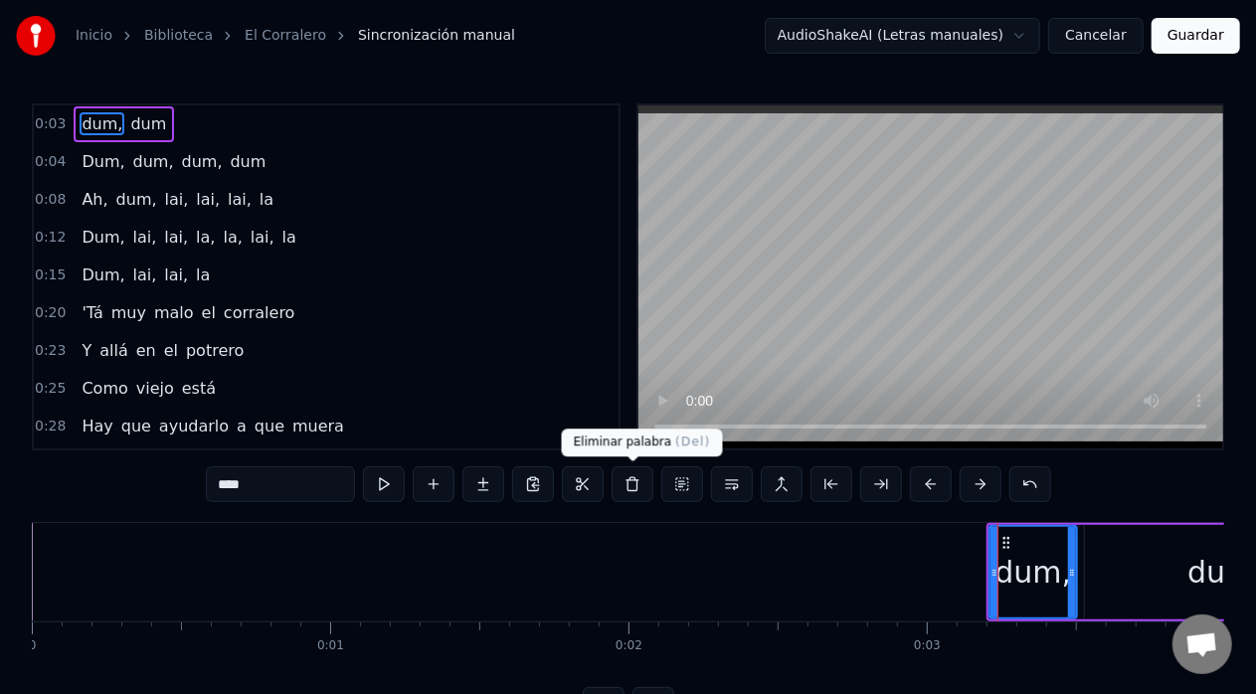
click at [634, 487] on button at bounding box center [633, 485] width 42 height 36
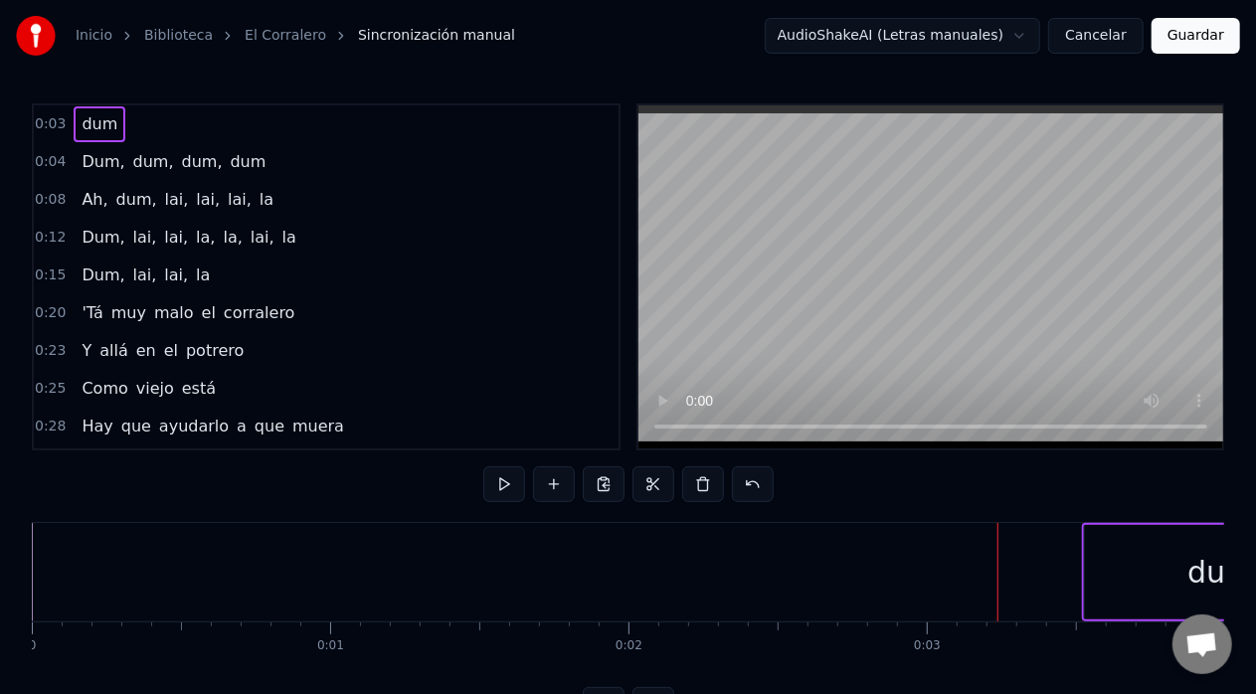
click at [87, 129] on span "dum" at bounding box center [100, 123] width 40 height 23
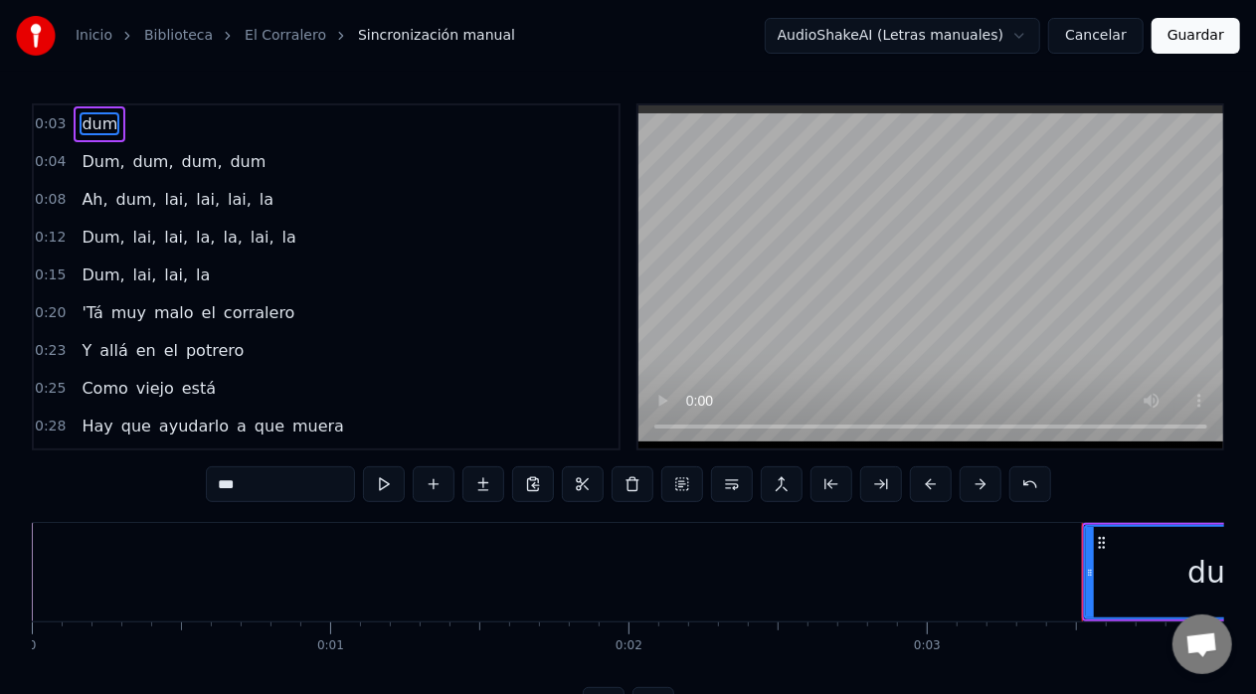
type input "****"
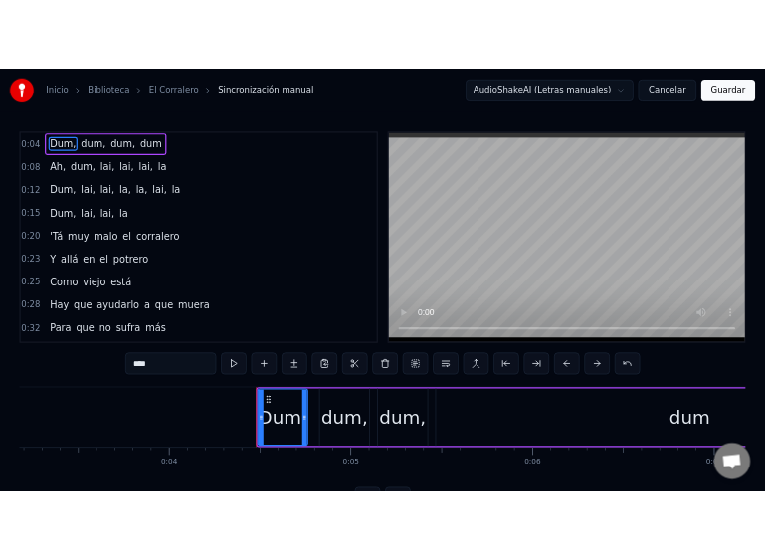
scroll to position [0, 1238]
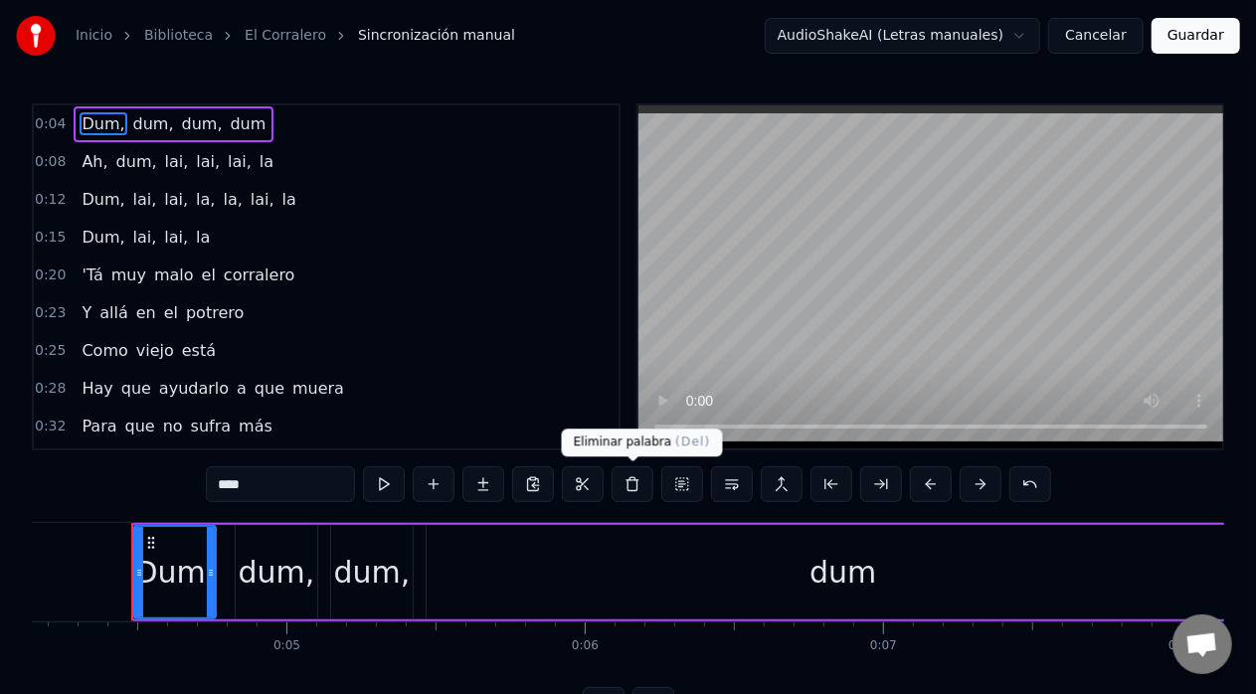
click at [636, 484] on button at bounding box center [633, 485] width 42 height 36
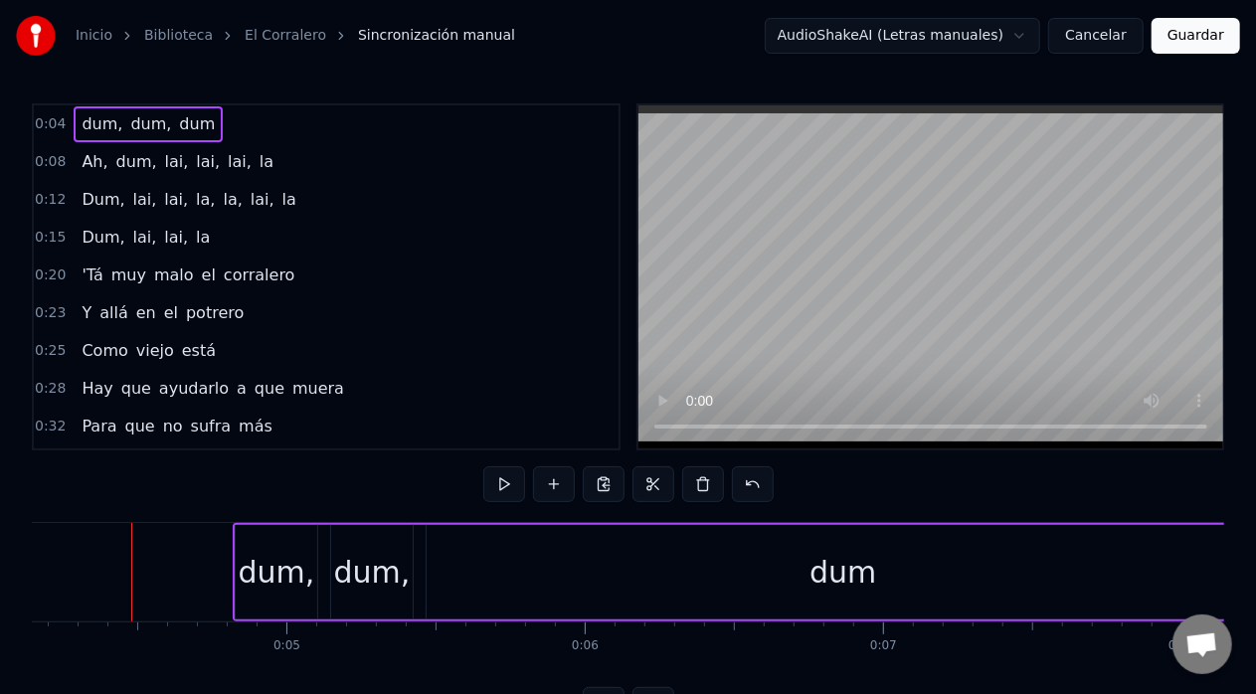
click at [290, 568] on div "dum," at bounding box center [277, 572] width 77 height 45
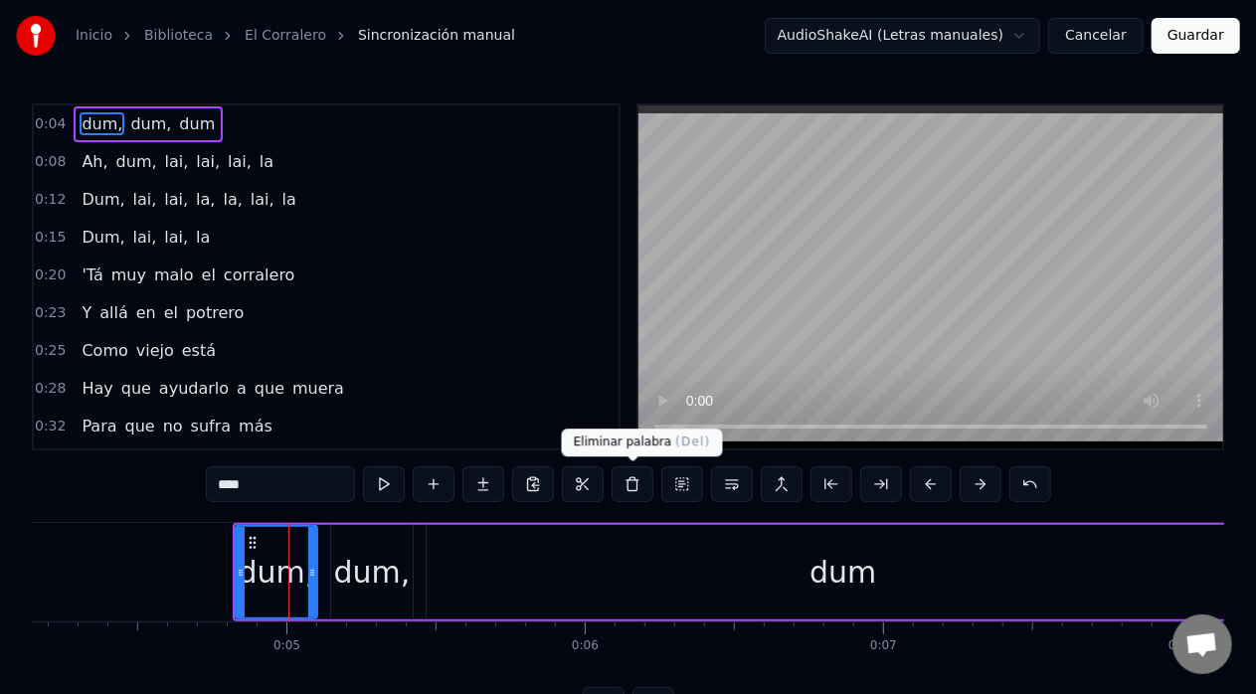
click at [643, 496] on button at bounding box center [633, 485] width 42 height 36
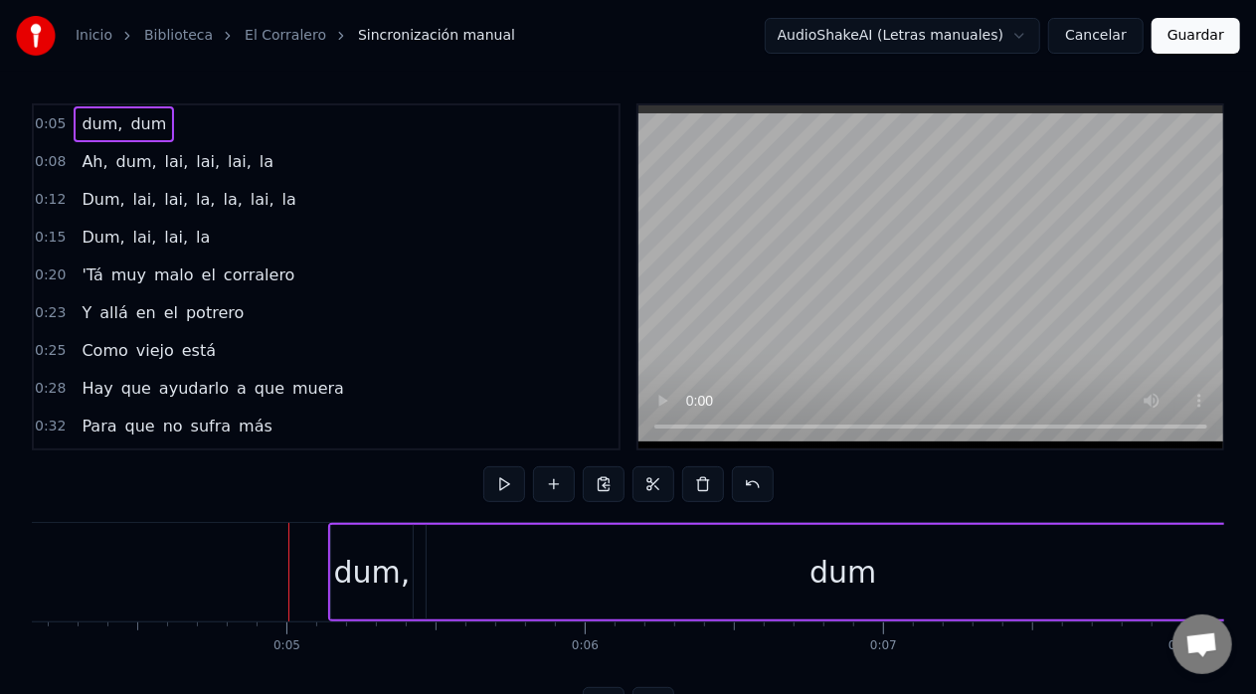
click at [390, 573] on div "dum," at bounding box center [372, 572] width 77 height 45
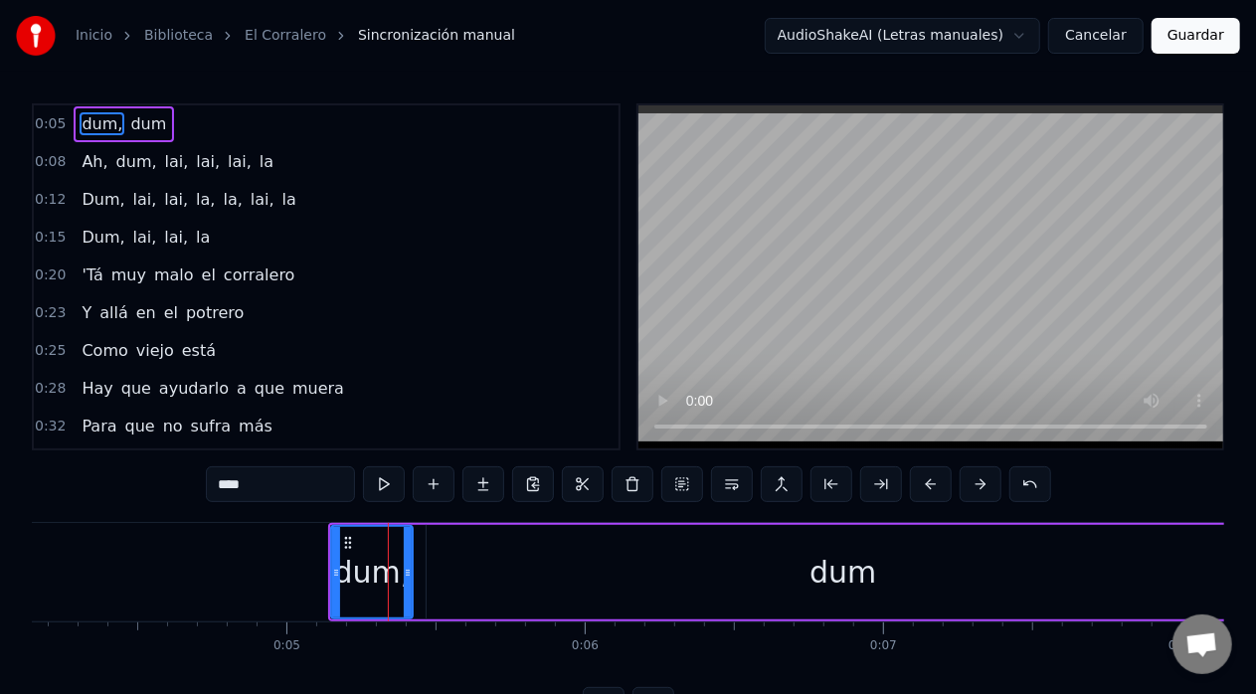
click at [632, 487] on button at bounding box center [633, 485] width 42 height 36
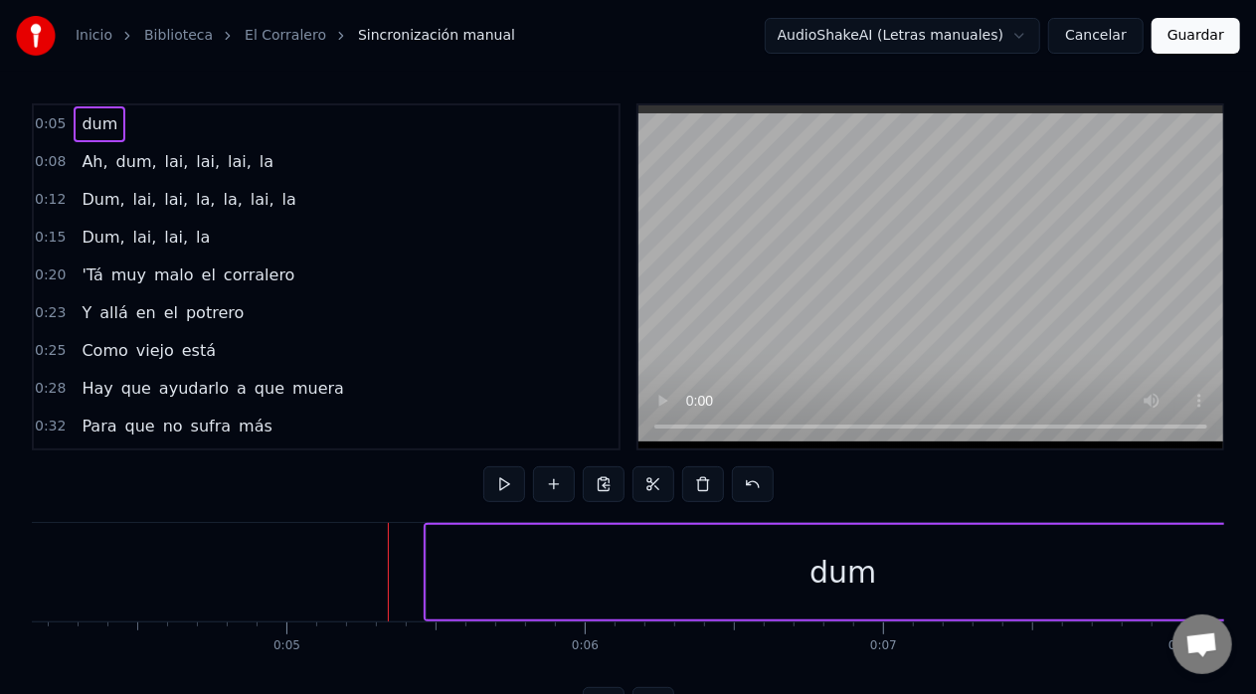
click at [715, 567] on div "dum" at bounding box center [844, 572] width 834 height 95
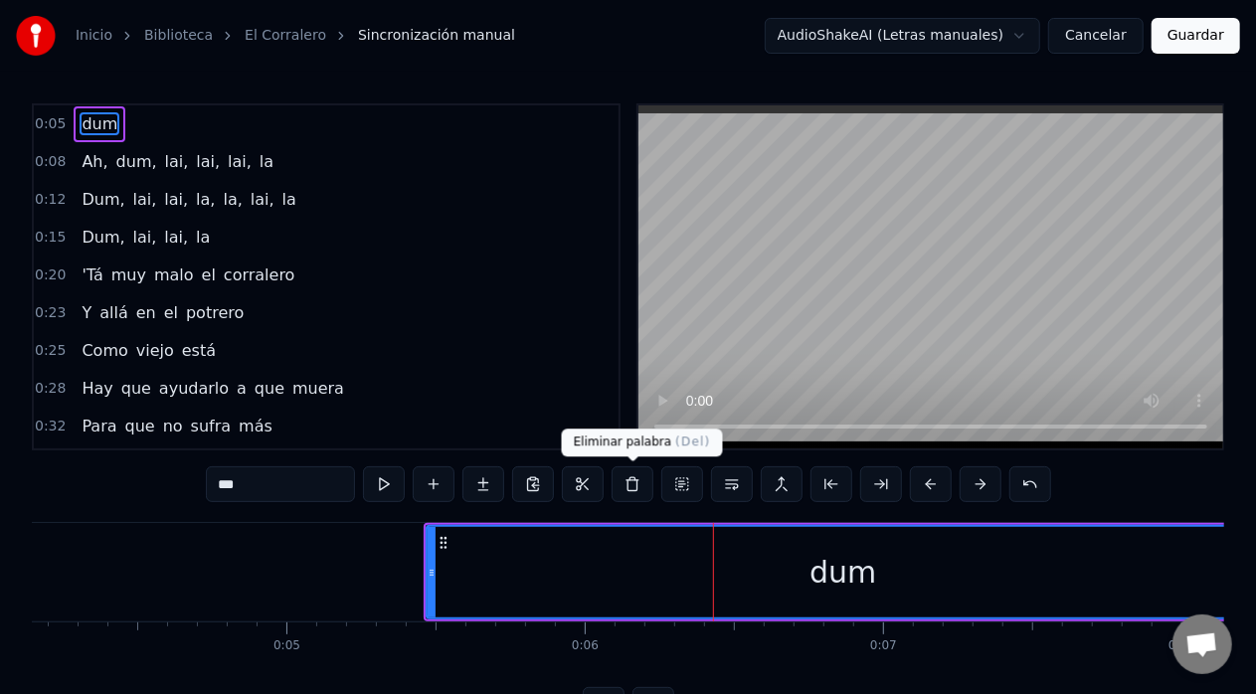
click at [628, 484] on button at bounding box center [633, 485] width 42 height 36
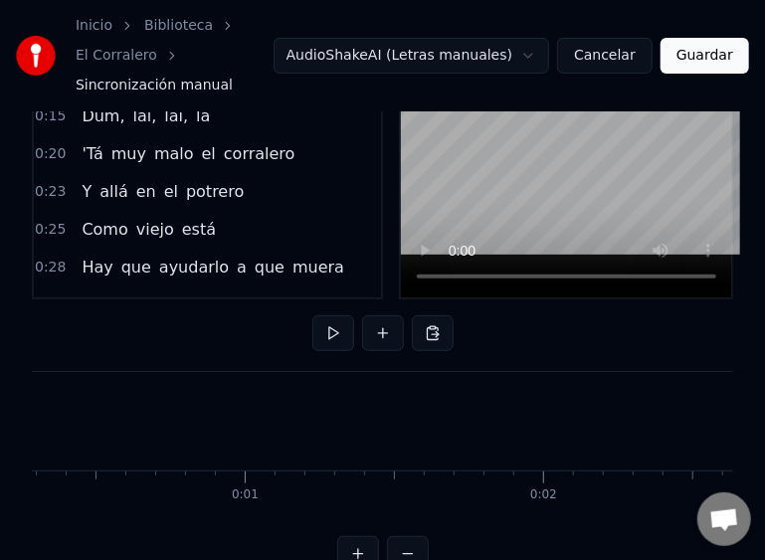
scroll to position [0, 0]
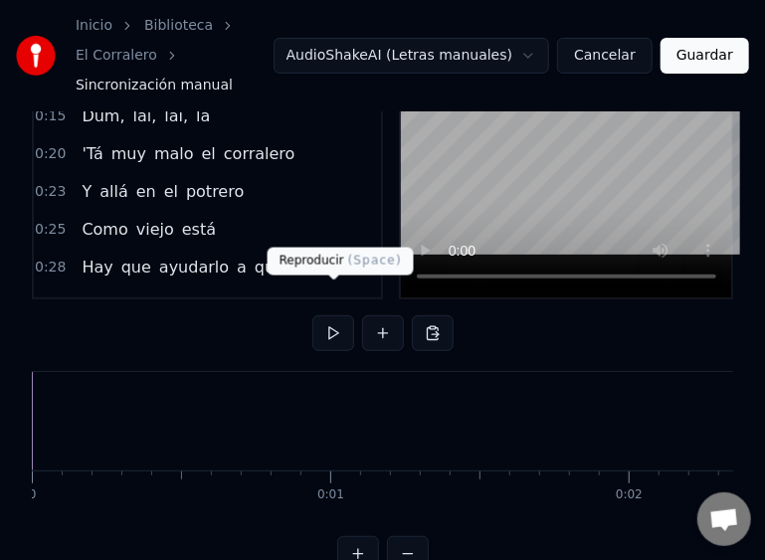
click at [339, 315] on button at bounding box center [333, 333] width 42 height 36
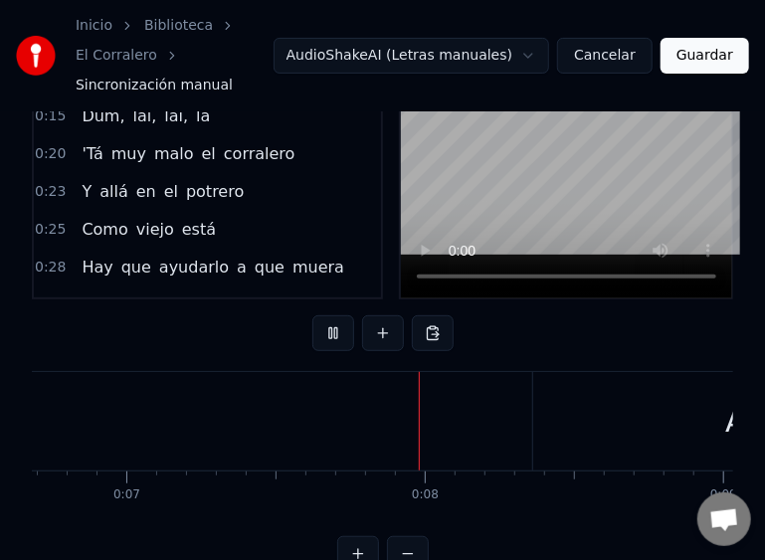
scroll to position [0, 2191]
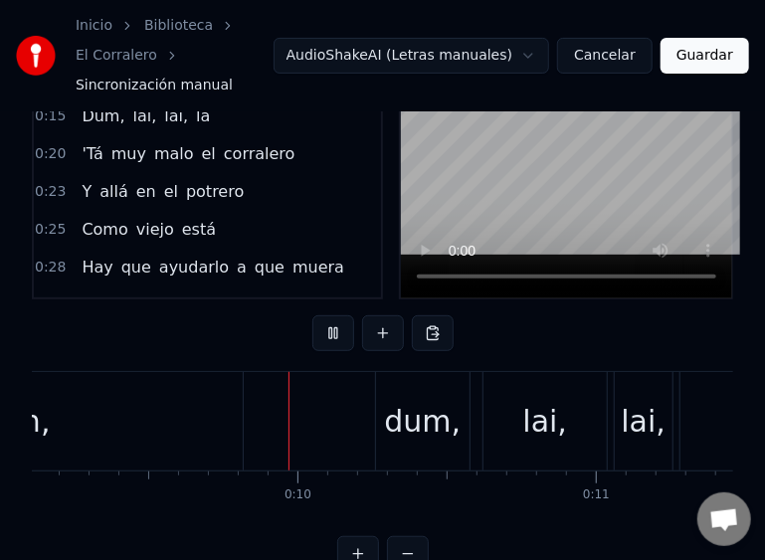
click at [339, 315] on button at bounding box center [333, 333] width 42 height 36
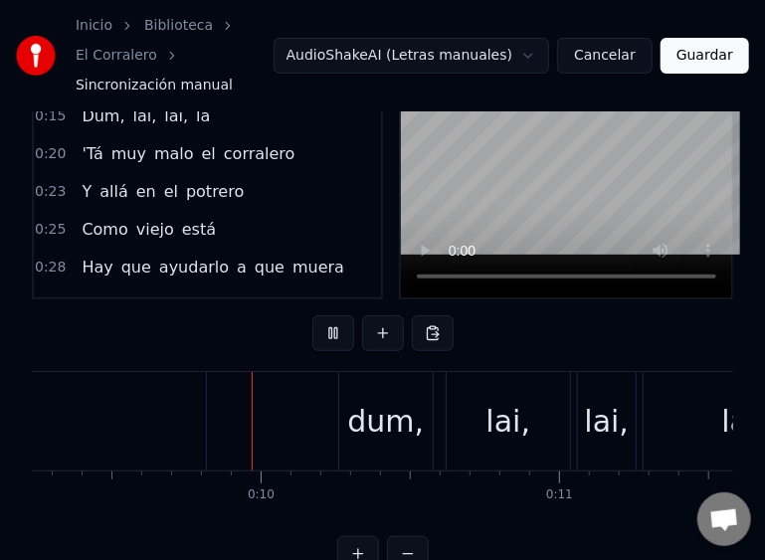
scroll to position [0, 2764]
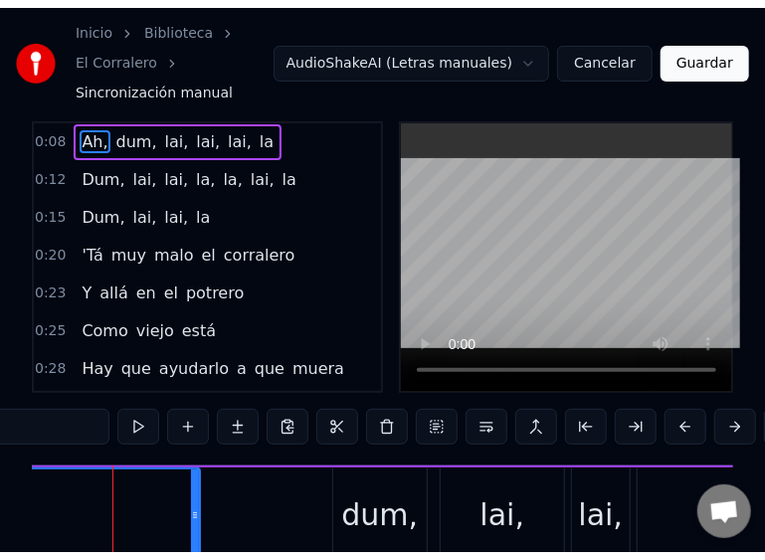
scroll to position [0, 2744]
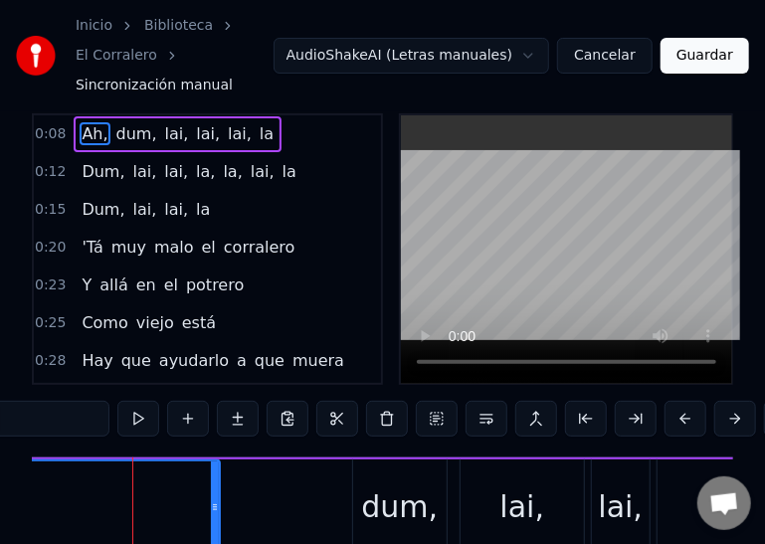
click at [384, 401] on button at bounding box center [387, 419] width 42 height 36
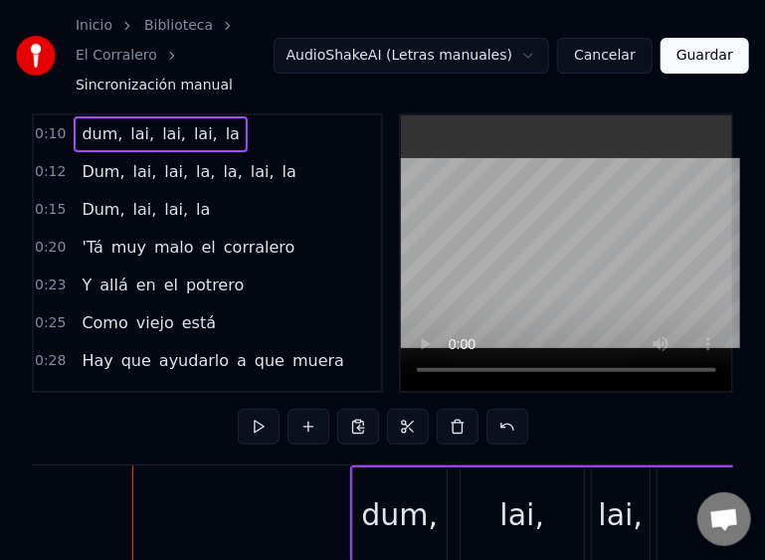
click at [398, 493] on div "dum," at bounding box center [399, 514] width 77 height 45
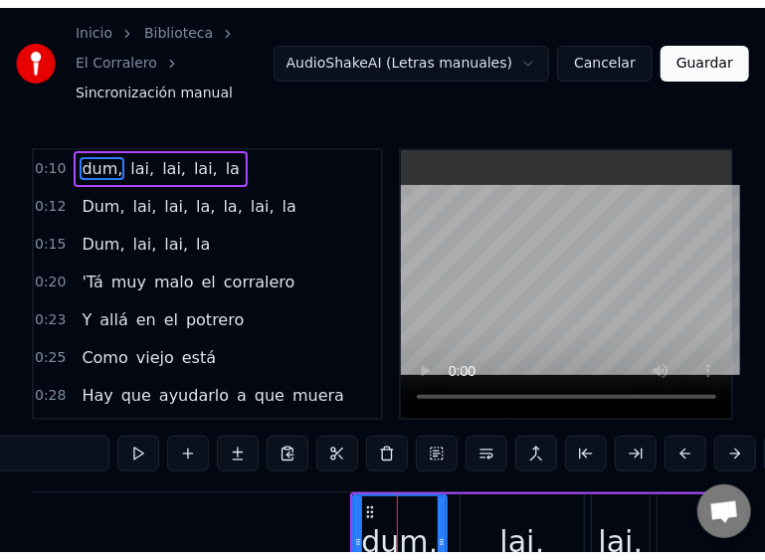
scroll to position [0, 0]
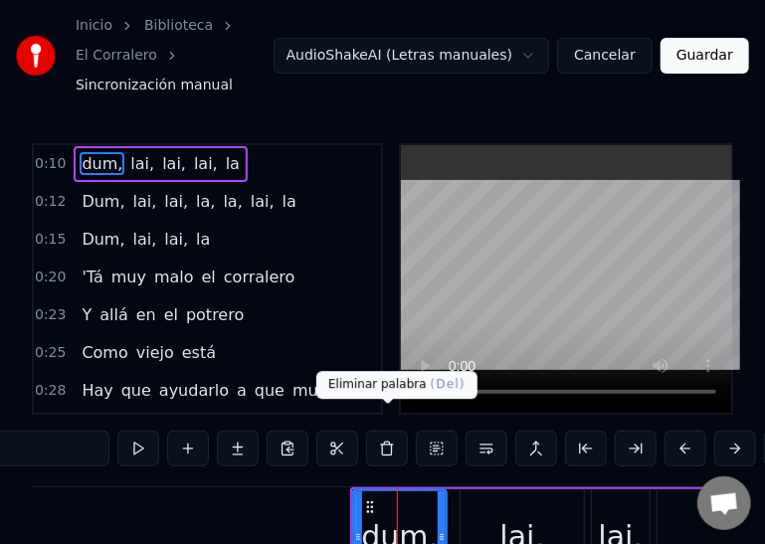
click at [388, 431] on button at bounding box center [387, 449] width 42 height 36
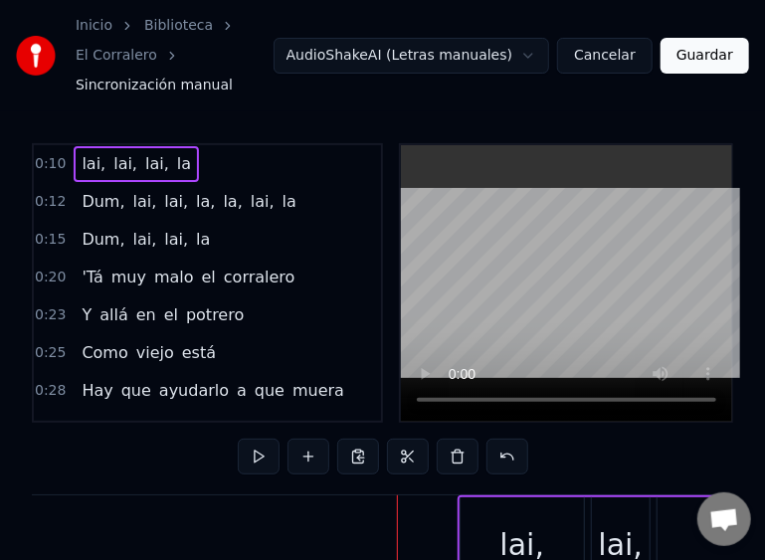
click at [259, 439] on button at bounding box center [259, 457] width 42 height 36
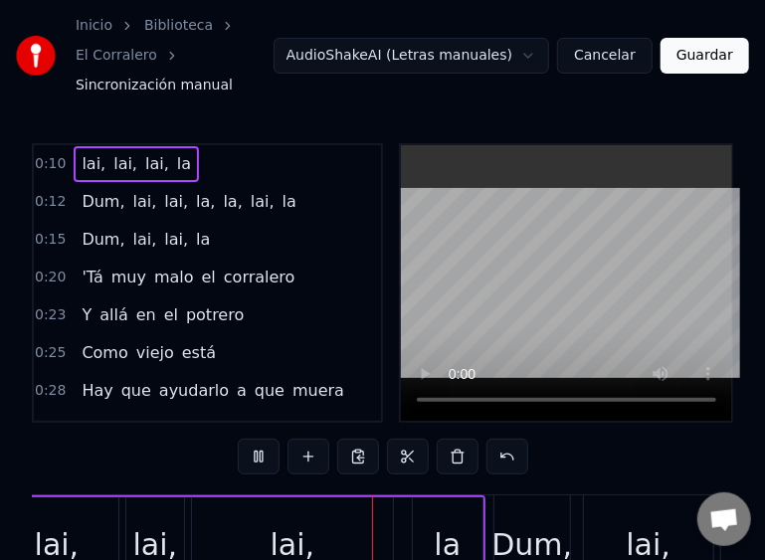
scroll to position [0, 3295]
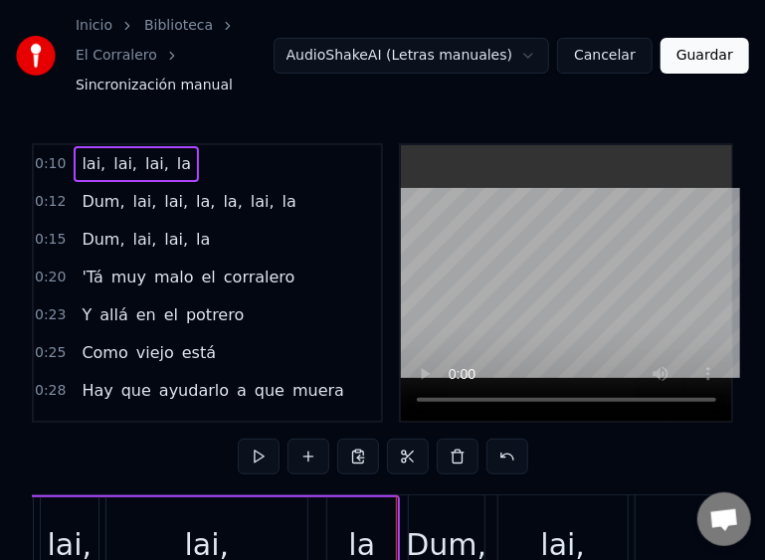
click at [259, 439] on button at bounding box center [259, 457] width 42 height 36
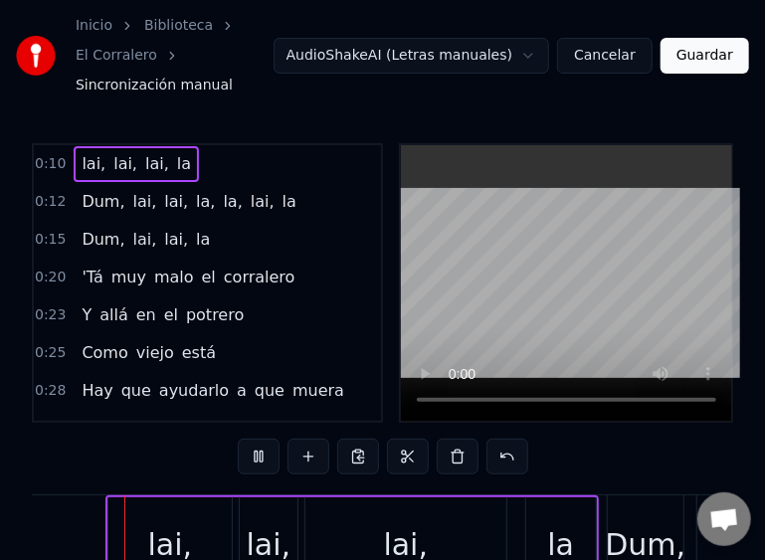
scroll to position [0, 3070]
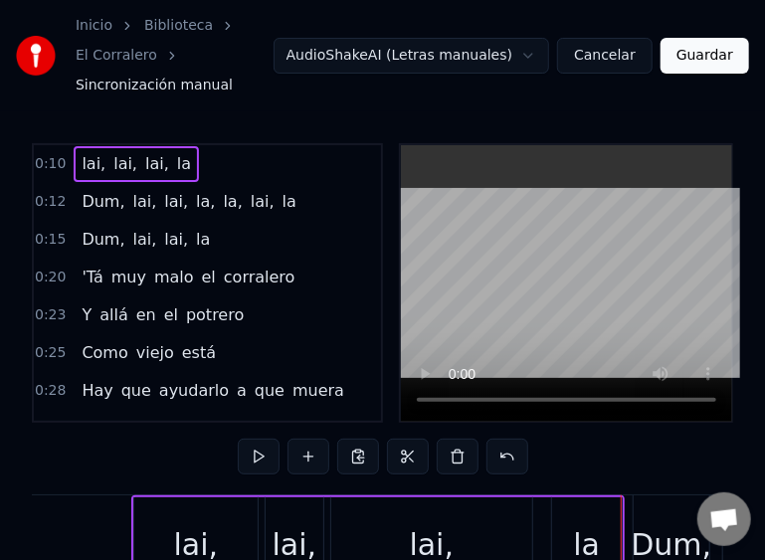
click at [320, 517] on div "lai," at bounding box center [295, 544] width 58 height 95
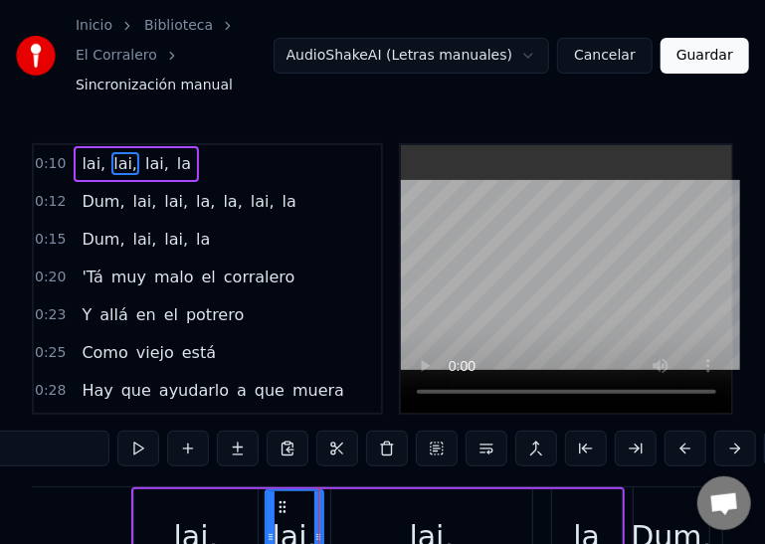
click at [310, 521] on div "lai," at bounding box center [295, 536] width 45 height 45
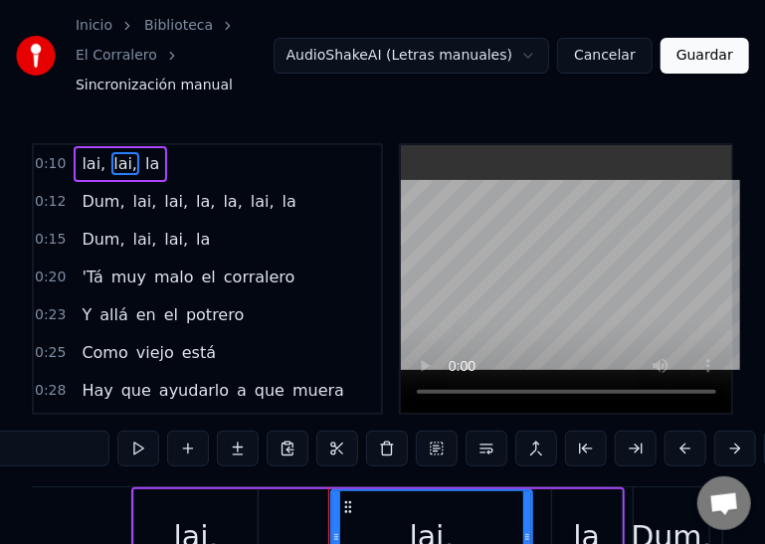
click at [420, 519] on div "lai," at bounding box center [432, 536] width 45 height 45
type input "**"
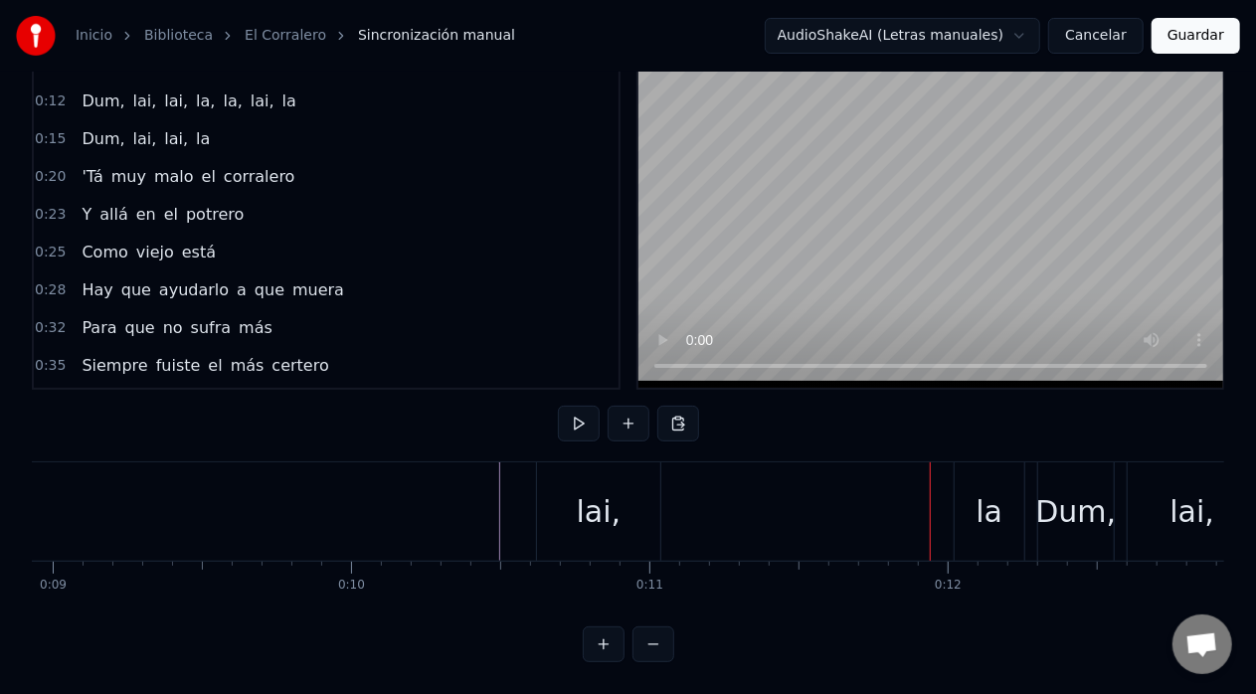
scroll to position [0, 2612]
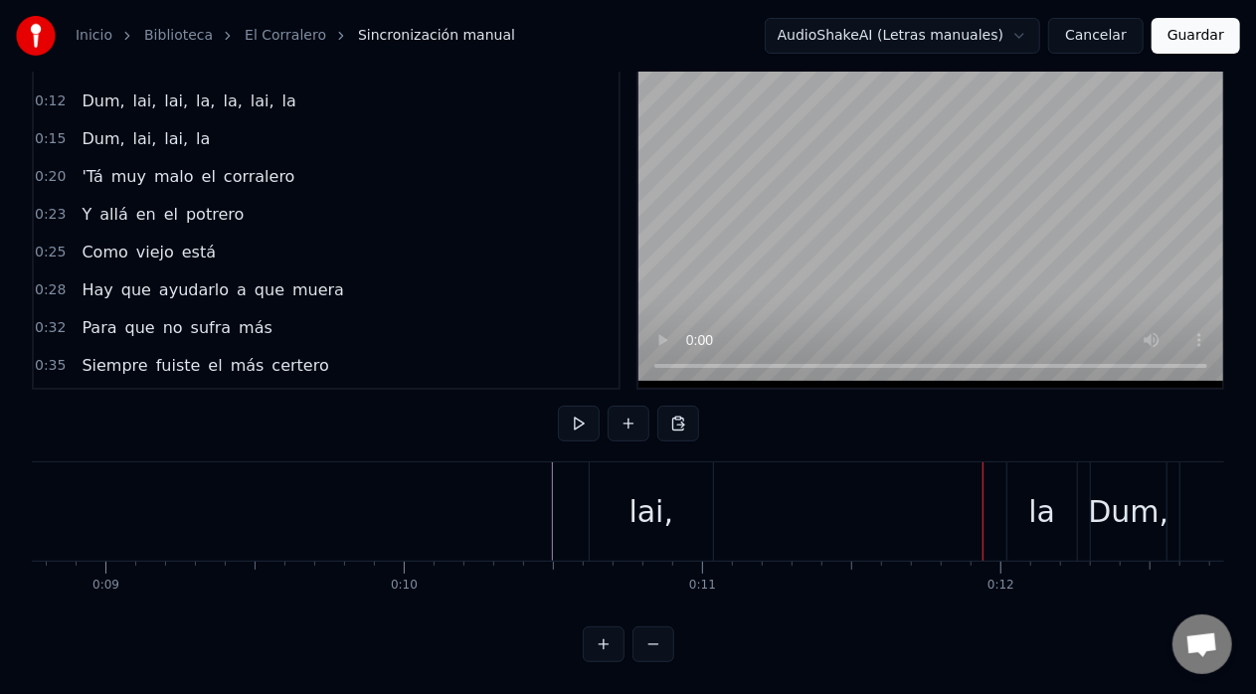
click at [581, 406] on button at bounding box center [579, 424] width 42 height 36
click at [724, 463] on div "lai, la" at bounding box center [835, 512] width 493 height 98
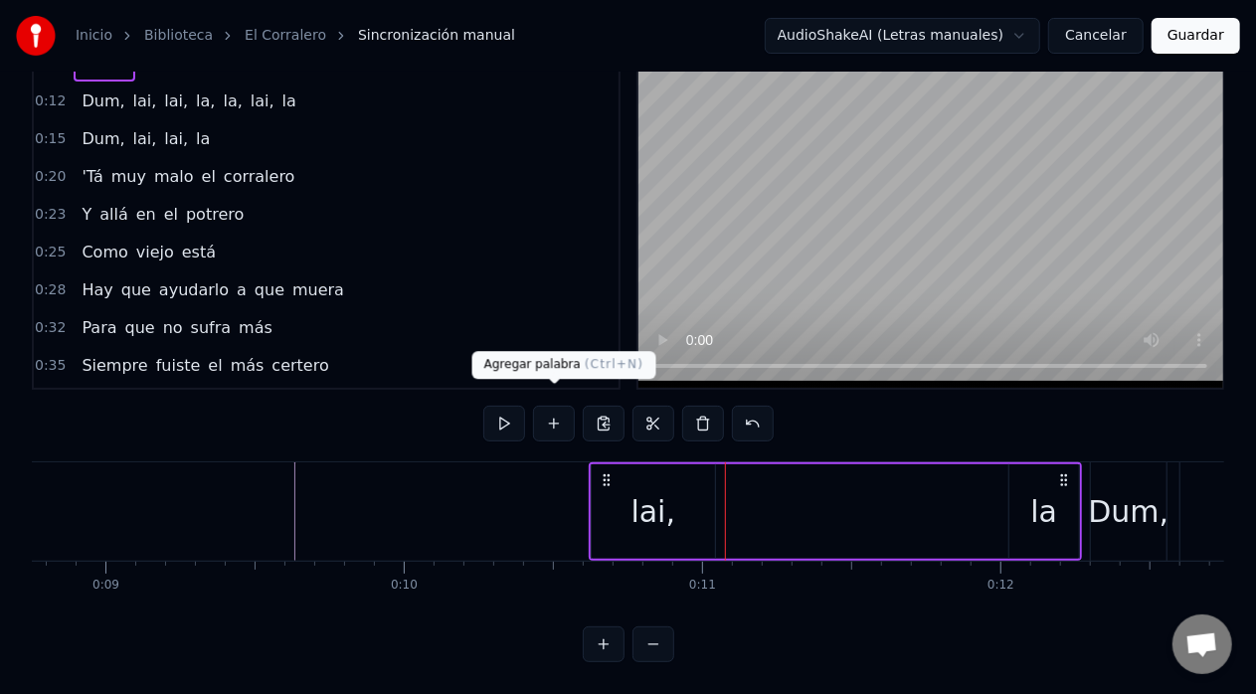
click at [549, 411] on button at bounding box center [554, 424] width 42 height 36
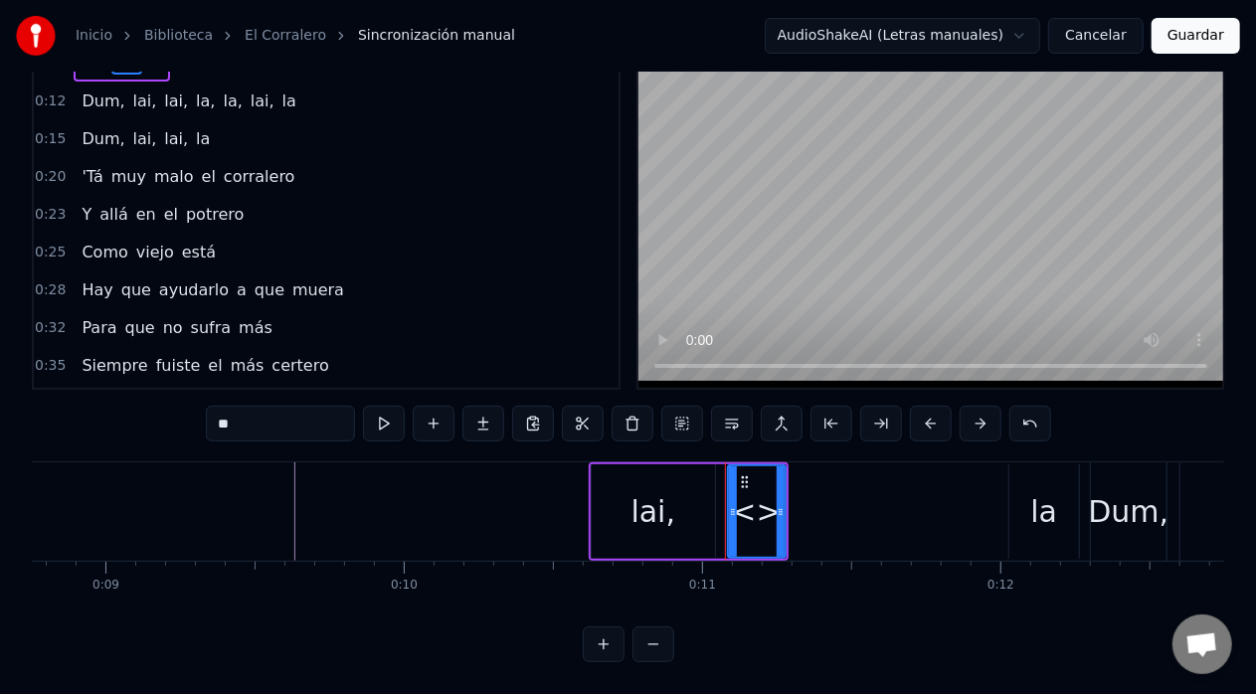
scroll to position [0, 0]
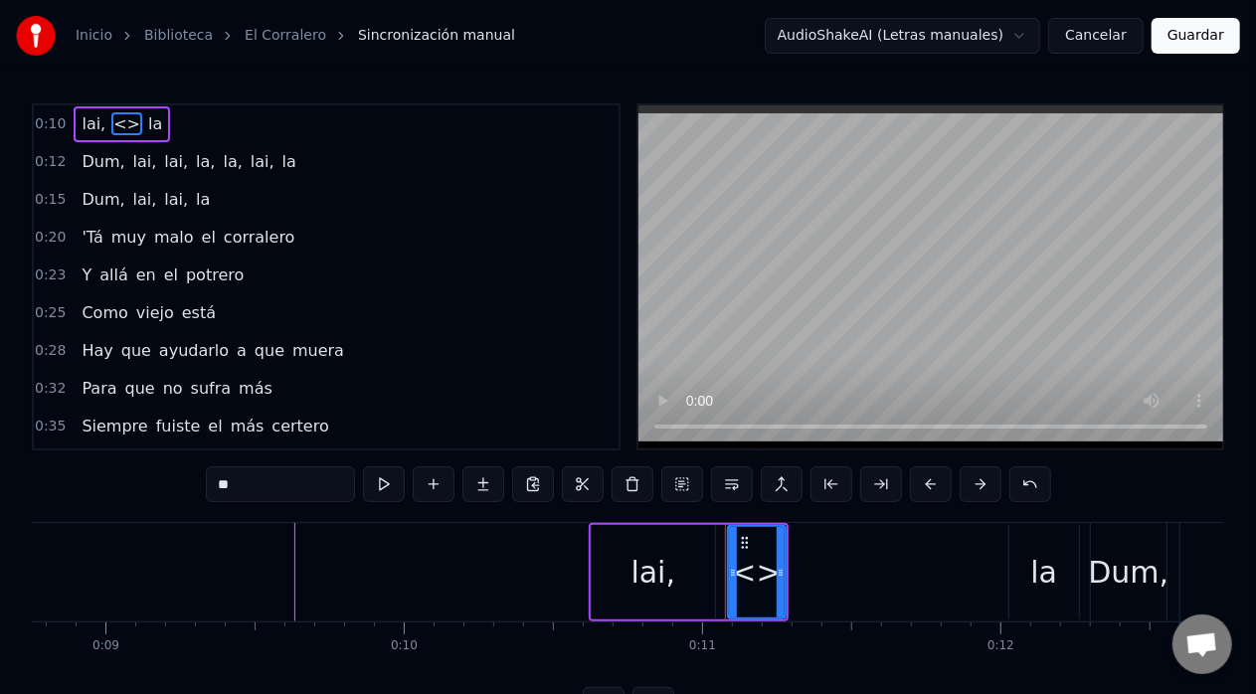
click at [754, 569] on div "<>" at bounding box center [757, 572] width 50 height 45
click at [760, 573] on div "<>" at bounding box center [757, 572] width 50 height 45
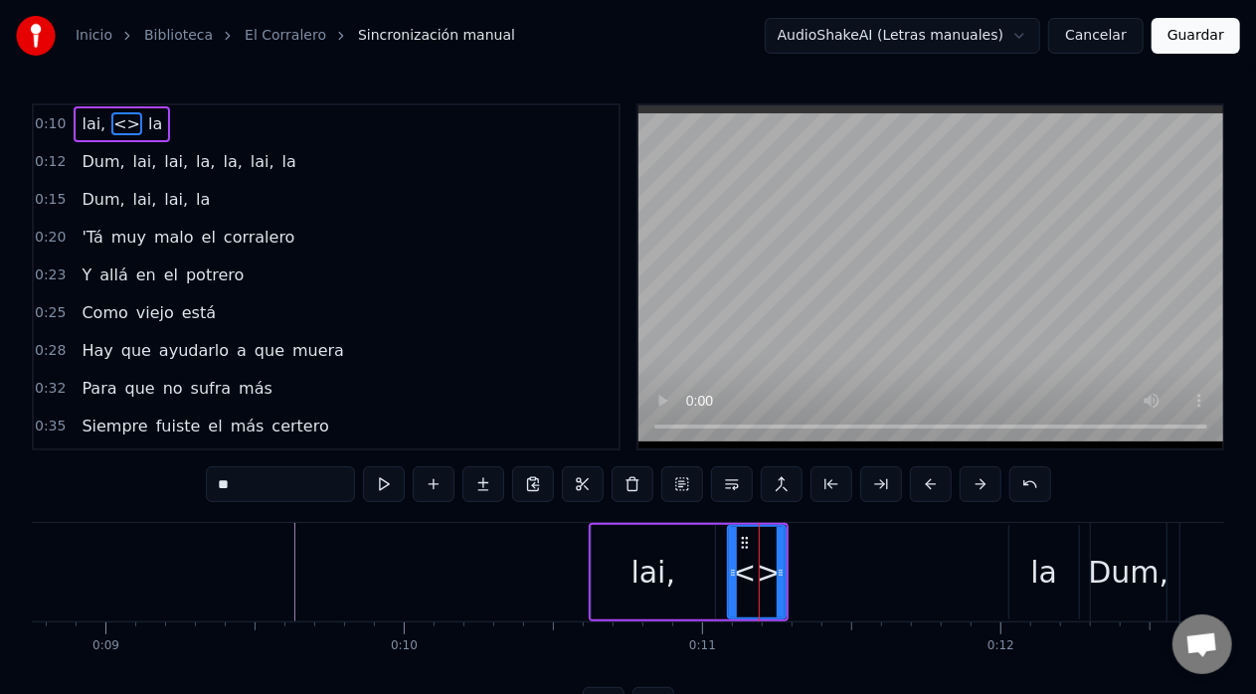
click at [115, 127] on span "<>" at bounding box center [126, 123] width 31 height 23
click at [756, 574] on div "<>" at bounding box center [757, 572] width 50 height 45
click at [743, 546] on icon at bounding box center [745, 543] width 16 height 16
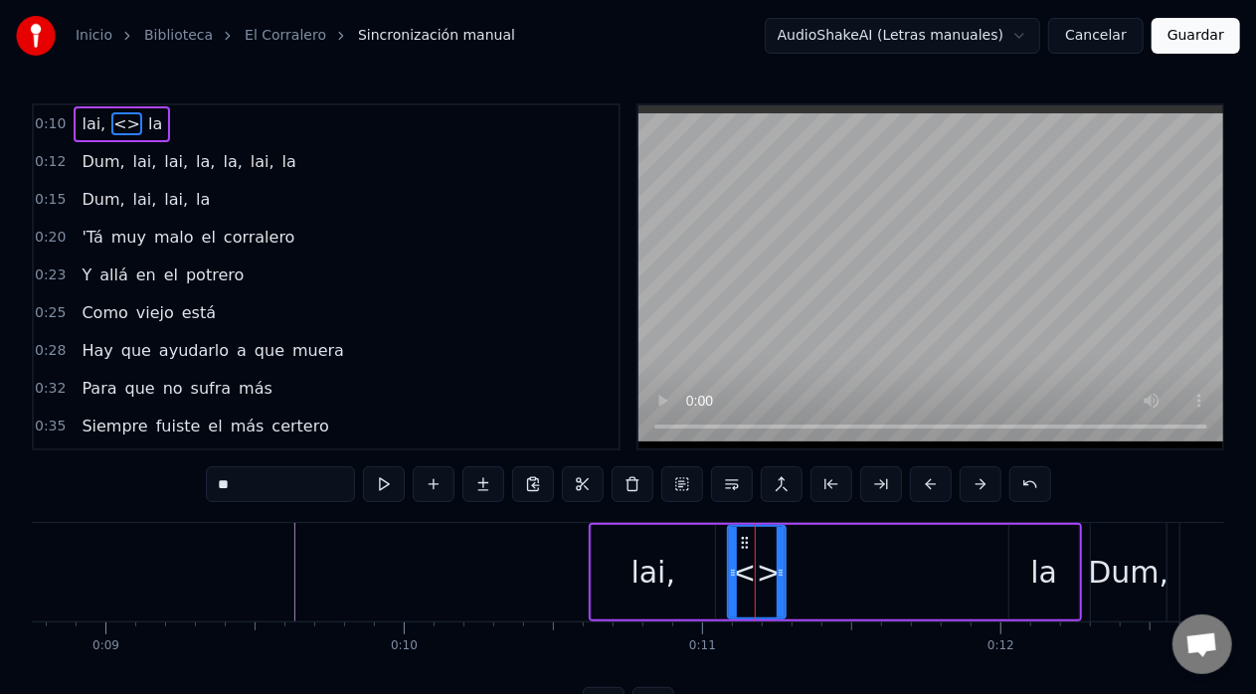
click at [757, 574] on div "<>" at bounding box center [757, 572] width 50 height 45
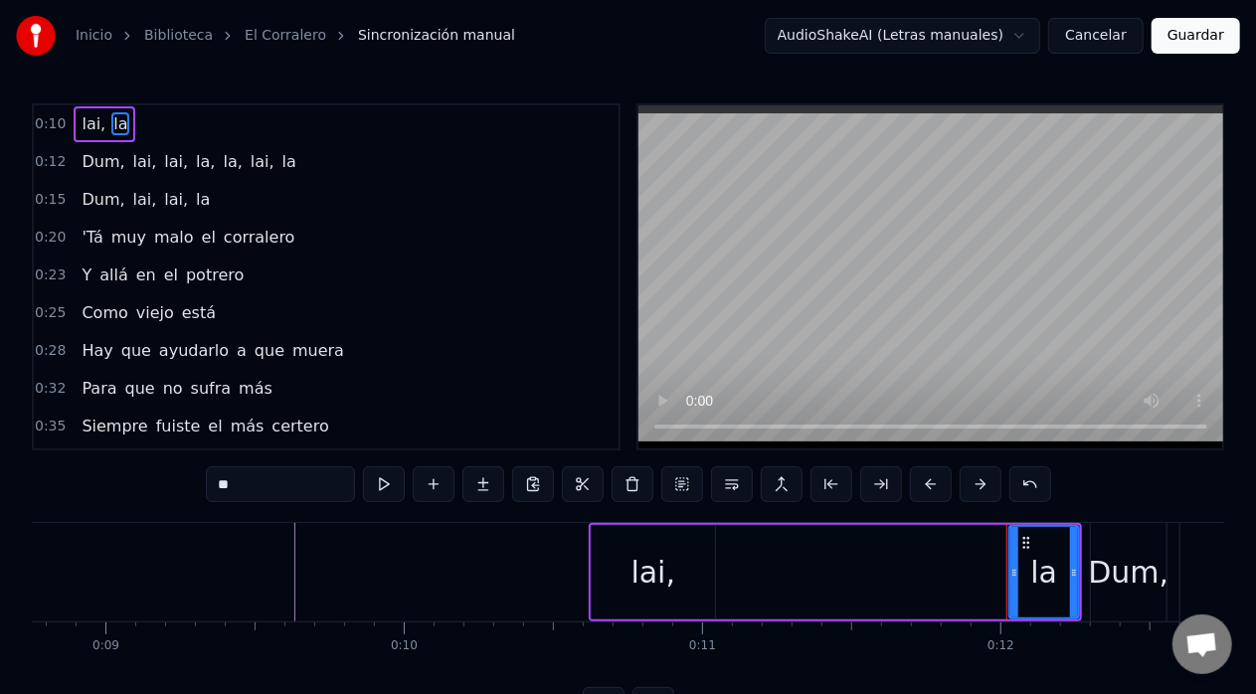
click at [688, 548] on div "lai," at bounding box center [653, 572] width 123 height 95
type input "****"
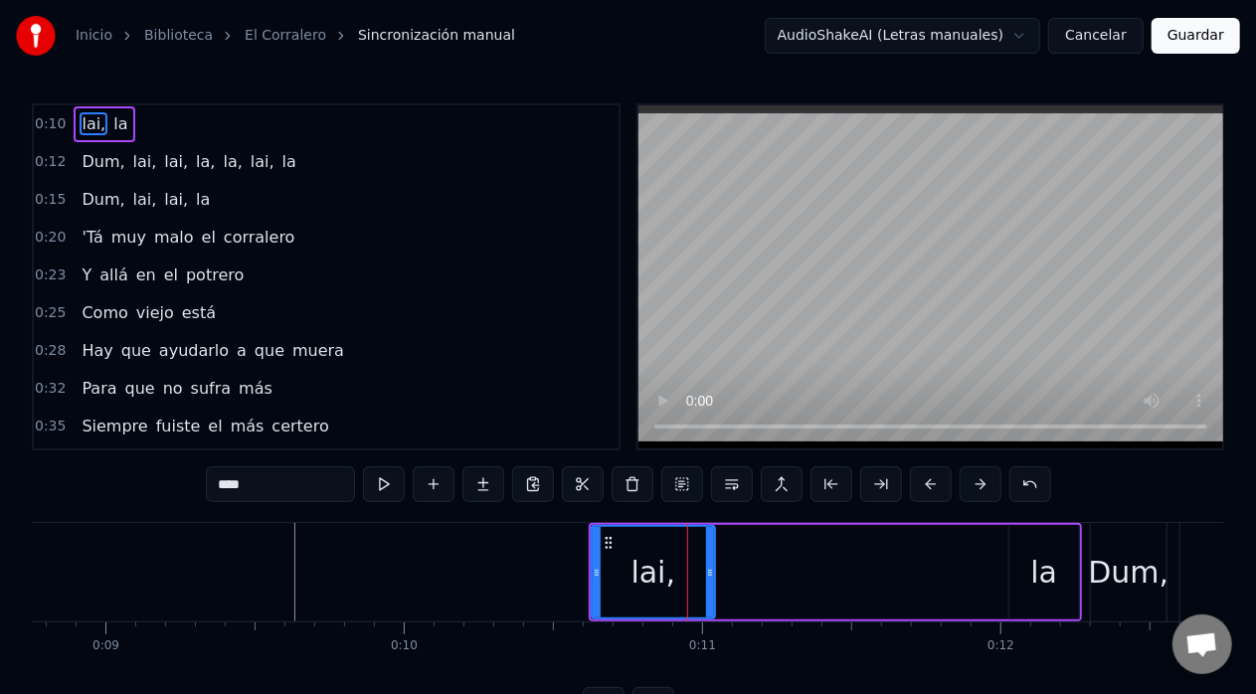
click at [732, 573] on div "lai, la" at bounding box center [835, 572] width 493 height 98
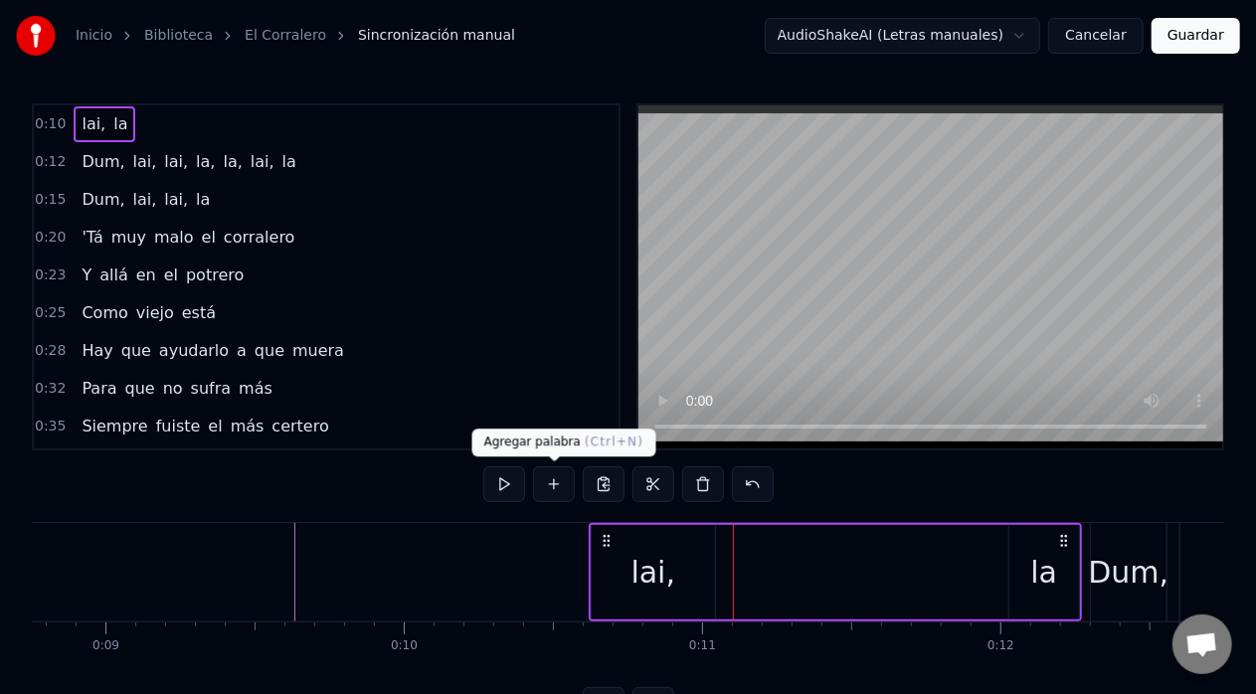
click at [558, 479] on button at bounding box center [554, 485] width 42 height 36
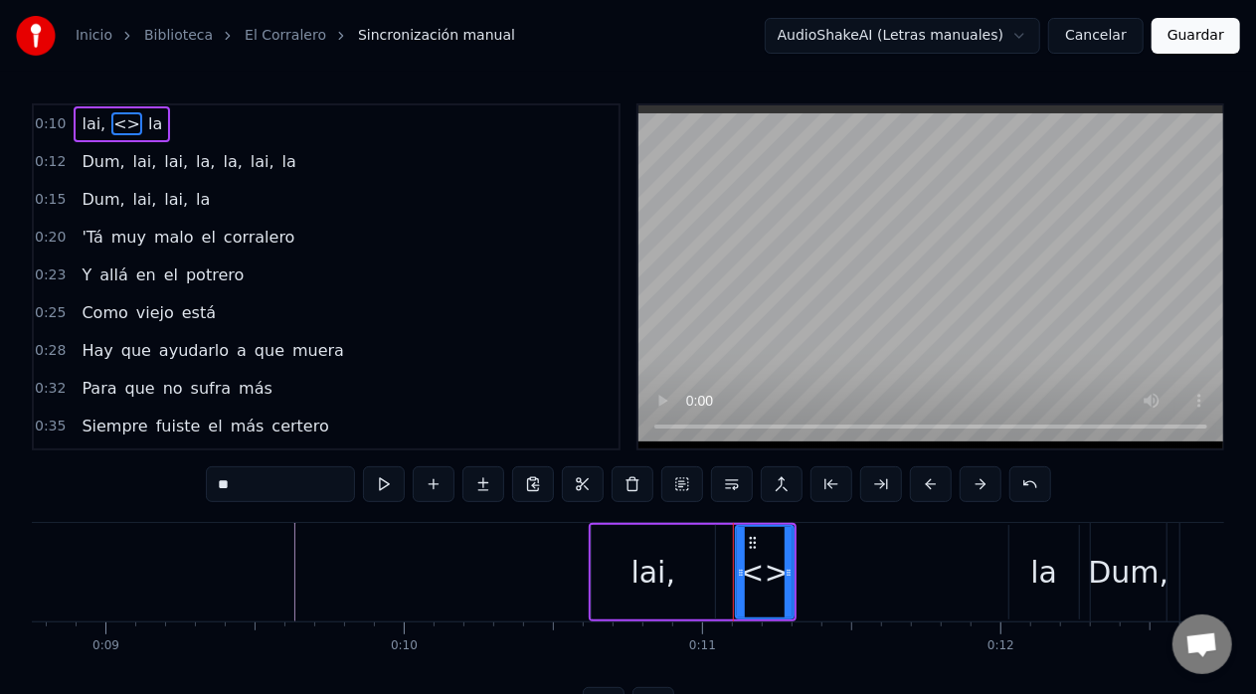
click at [281, 487] on input "**" at bounding box center [280, 485] width 149 height 36
type input "*"
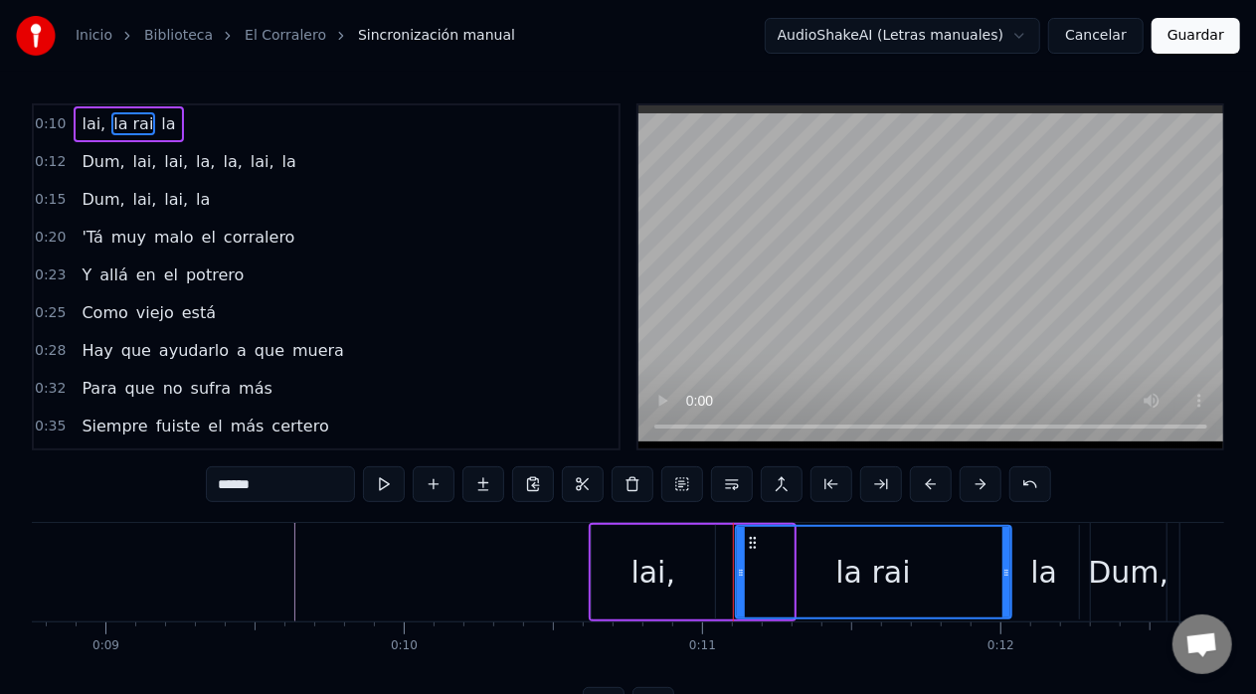
drag, startPoint x: 789, startPoint y: 572, endPoint x: 1007, endPoint y: 565, distance: 218.0
click at [1007, 565] on icon at bounding box center [1007, 573] width 8 height 16
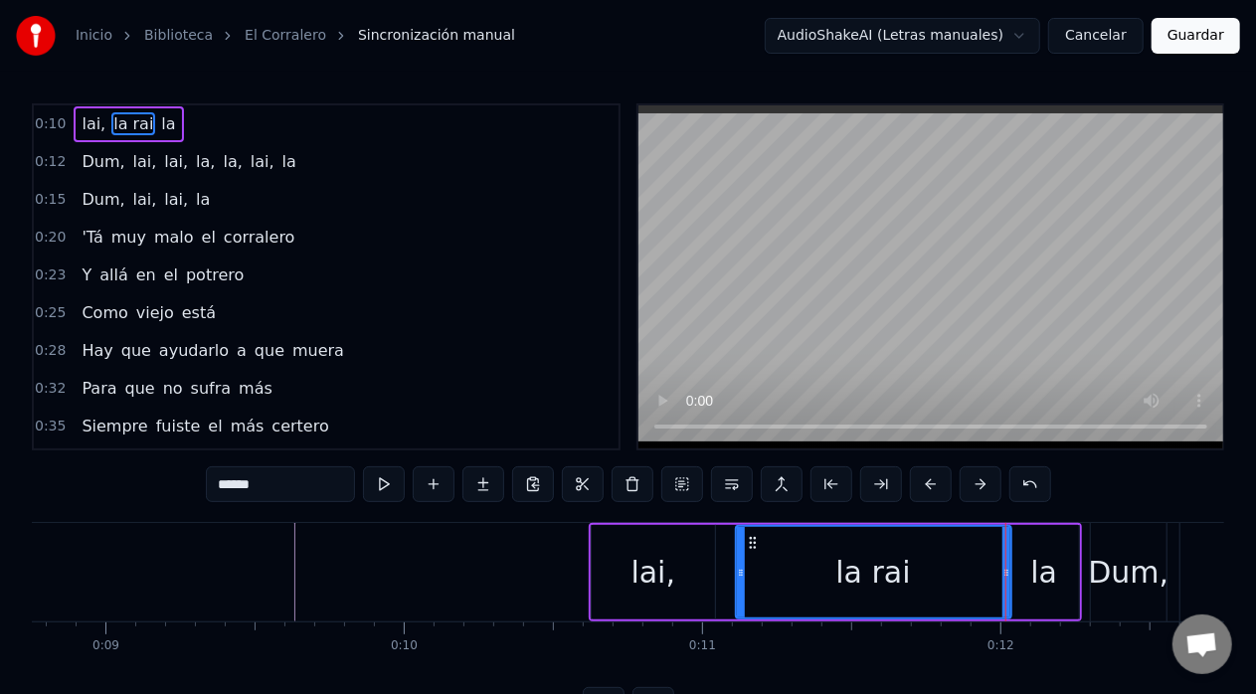
type input "******"
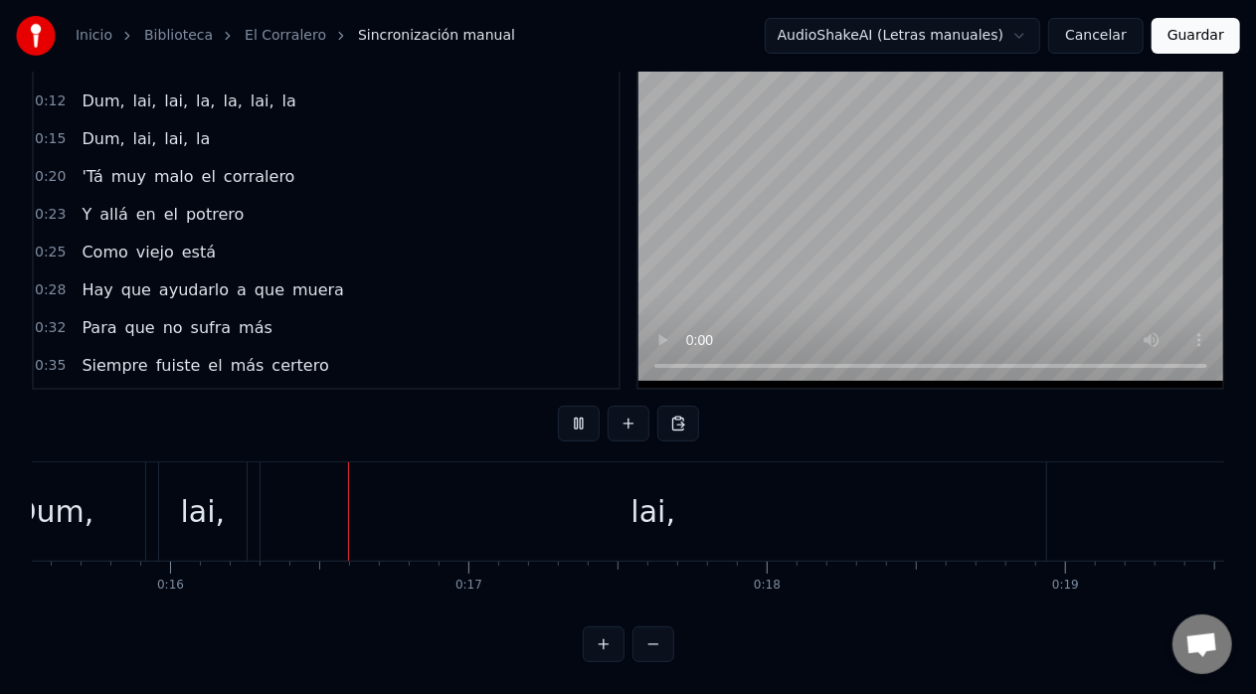
scroll to position [0, 4682]
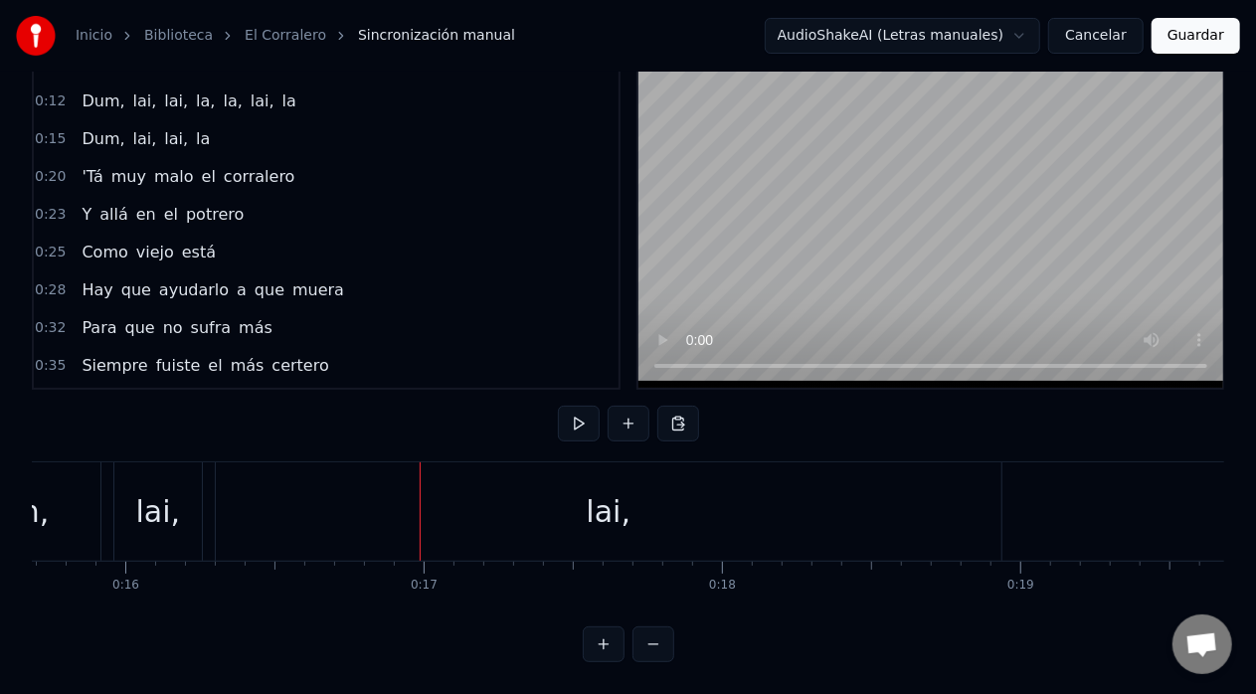
drag, startPoint x: 420, startPoint y: 472, endPoint x: 394, endPoint y: 474, distance: 25.9
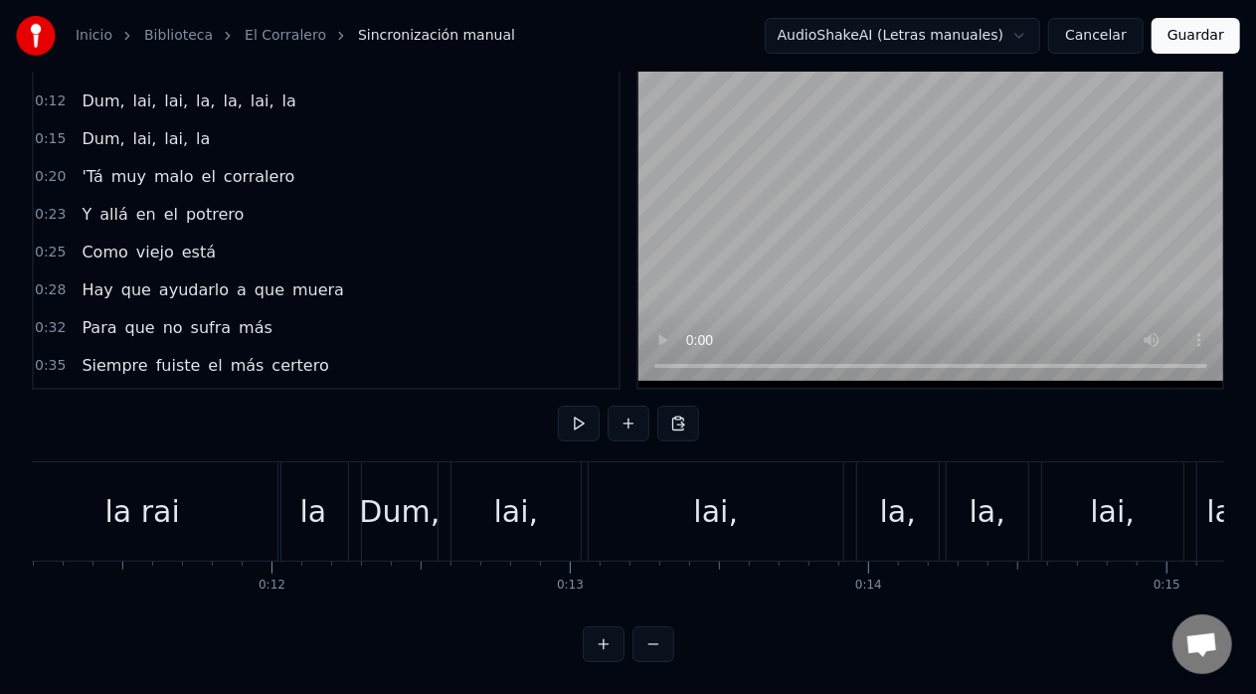
scroll to position [0, 3368]
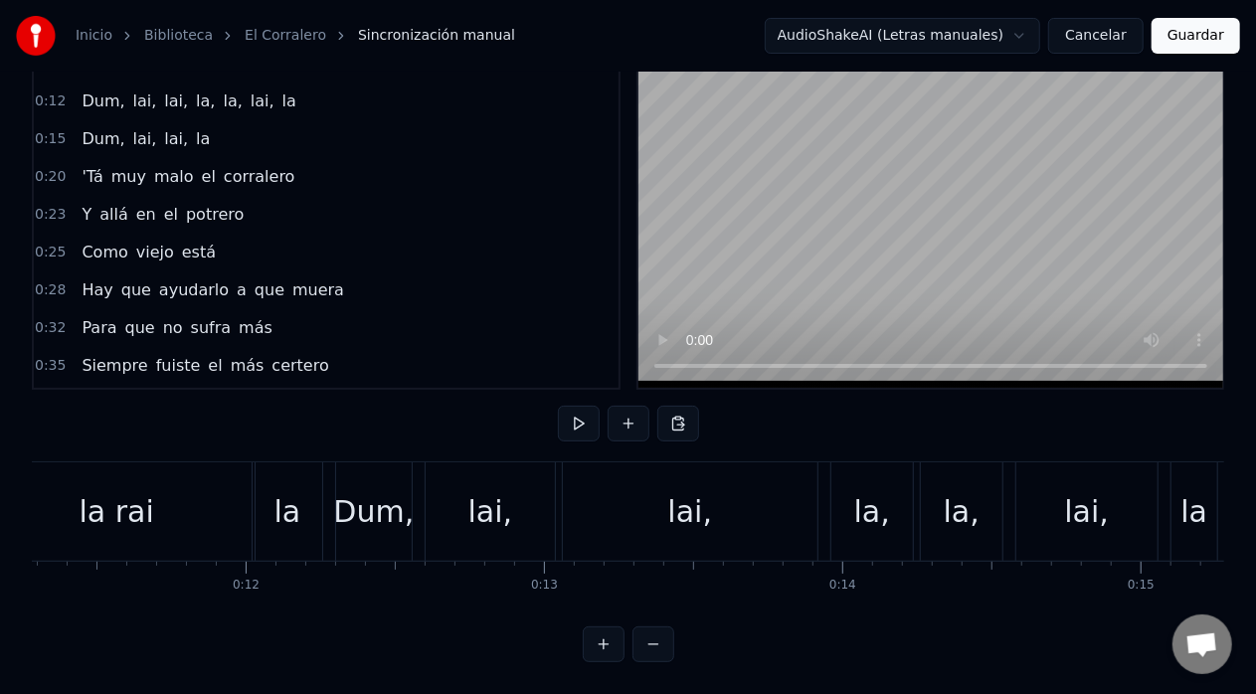
click at [370, 494] on div "Dum," at bounding box center [373, 511] width 81 height 45
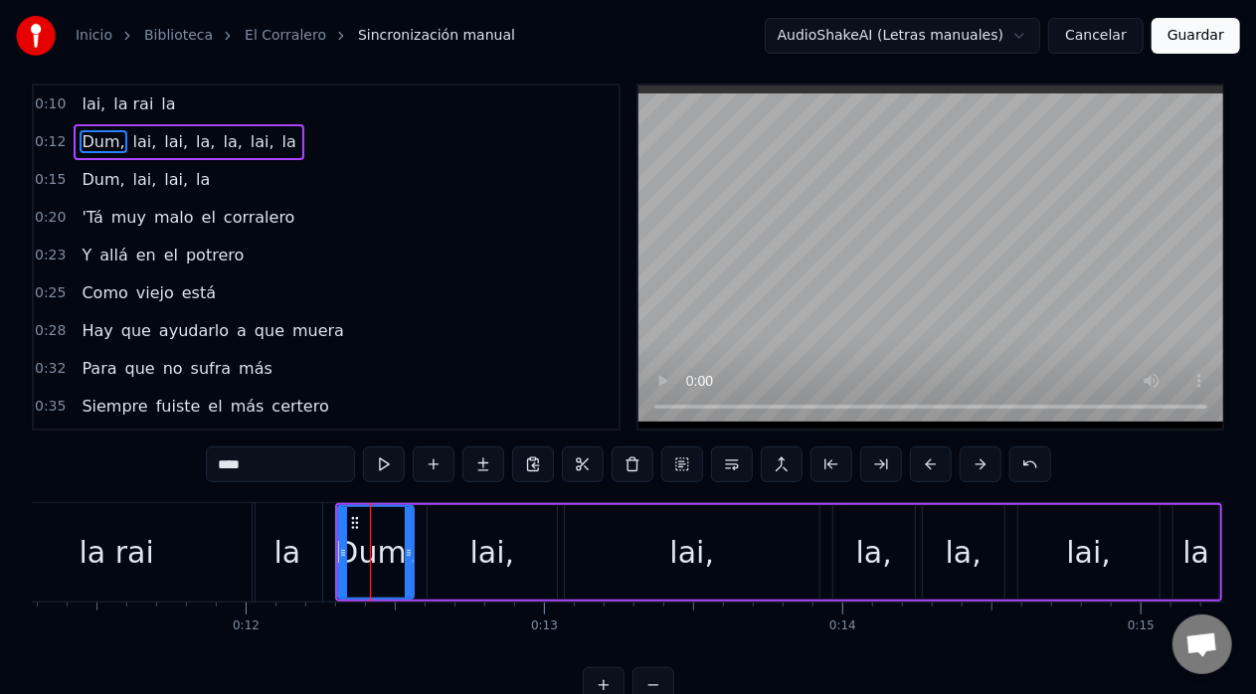
scroll to position [0, 0]
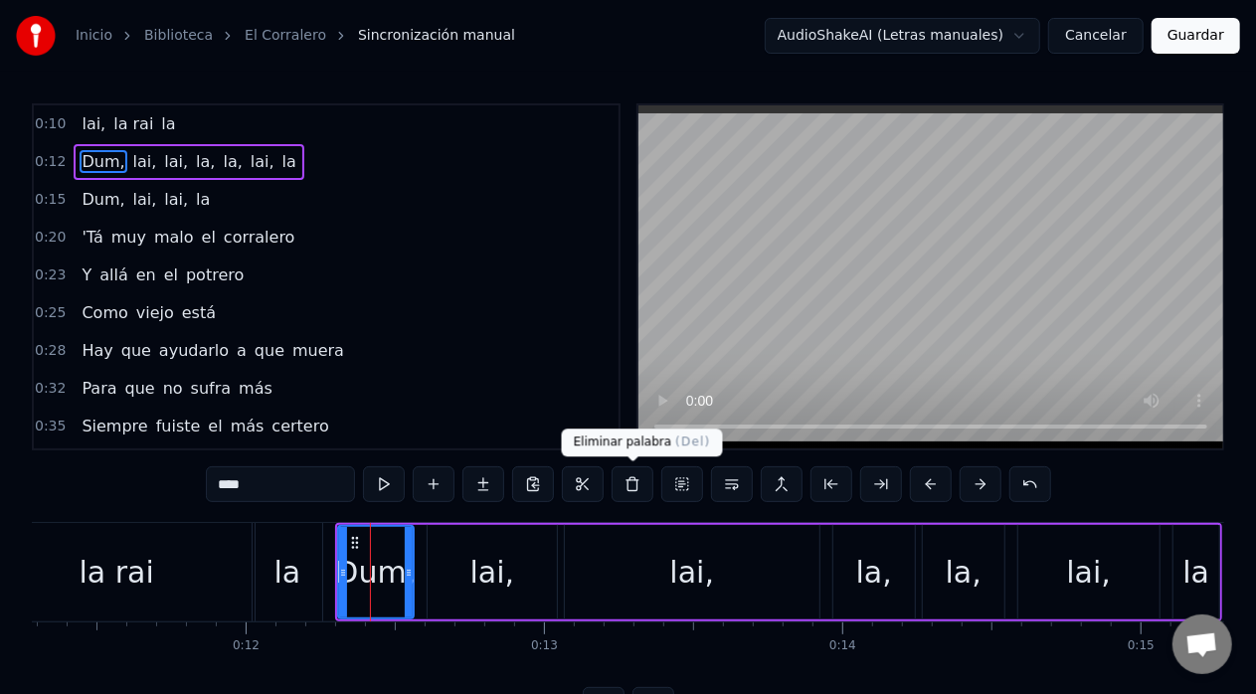
click at [627, 485] on button at bounding box center [633, 485] width 42 height 36
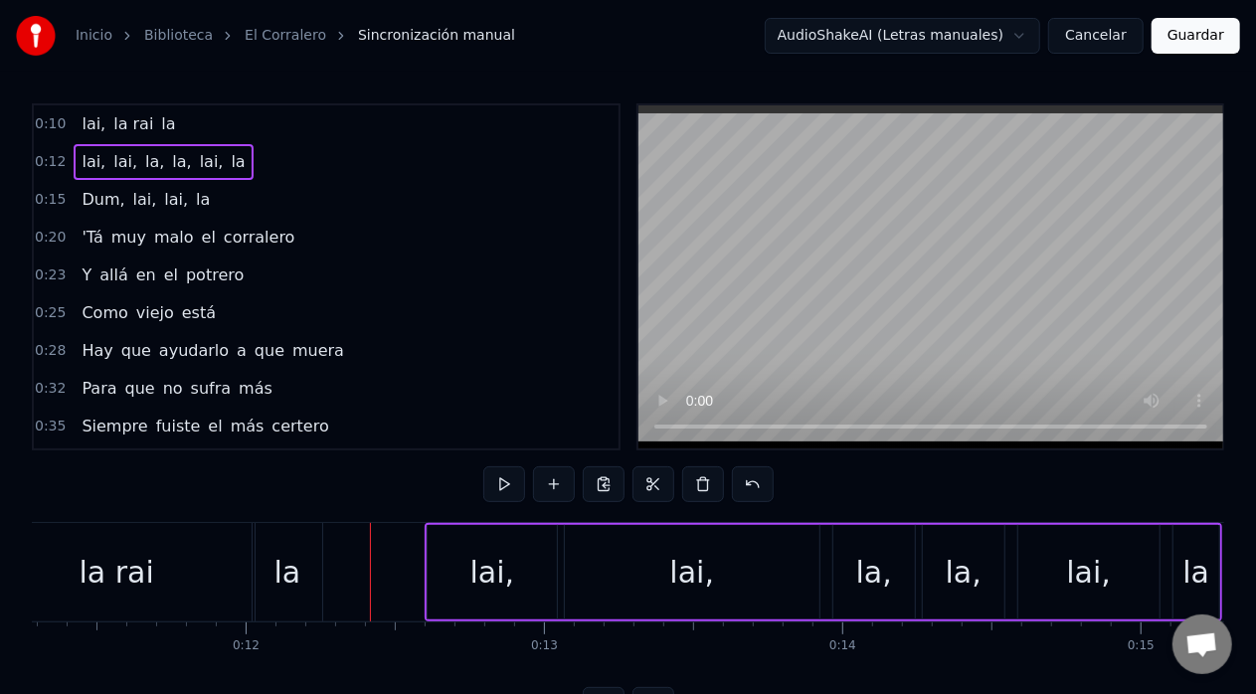
scroll to position [78, 0]
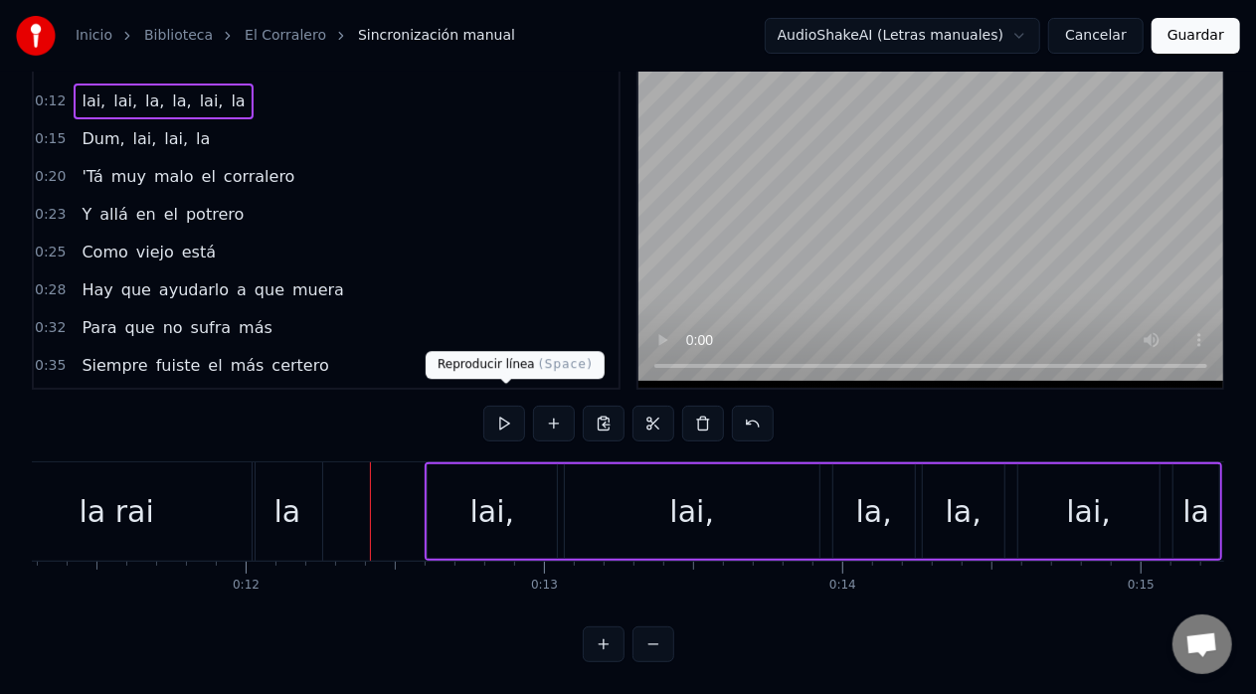
click at [497, 408] on button at bounding box center [504, 424] width 42 height 36
click at [483, 406] on button at bounding box center [504, 424] width 42 height 36
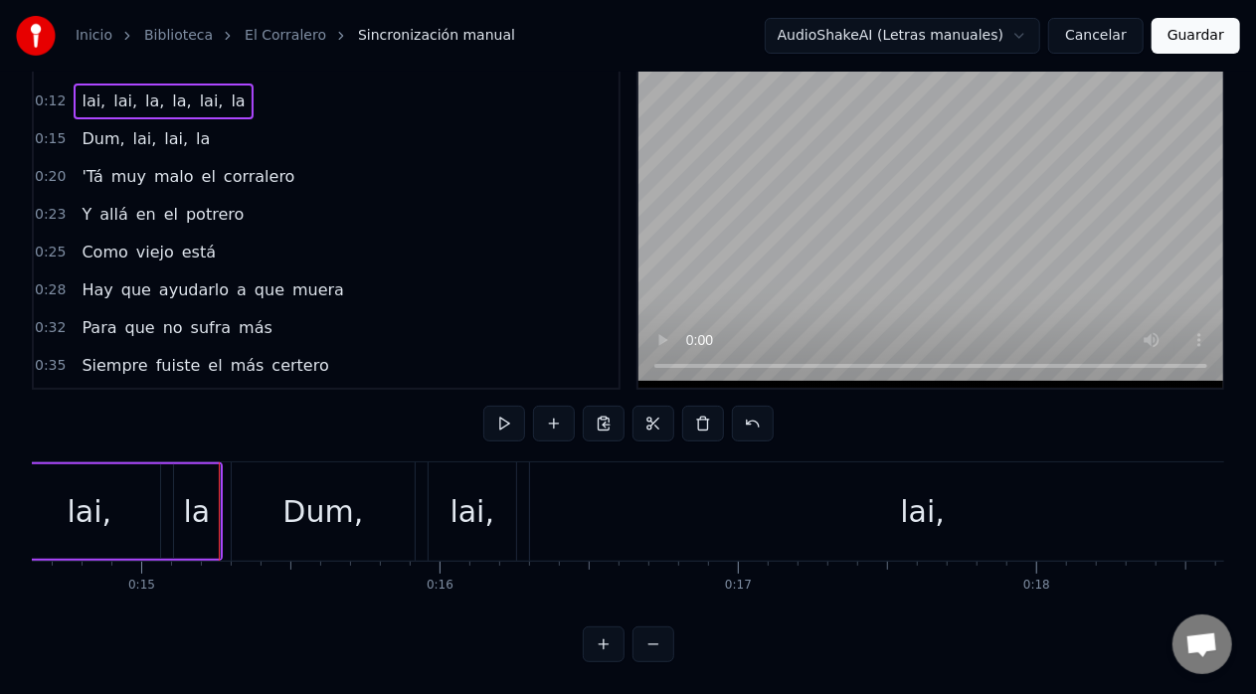
click at [483, 406] on button at bounding box center [504, 424] width 42 height 36
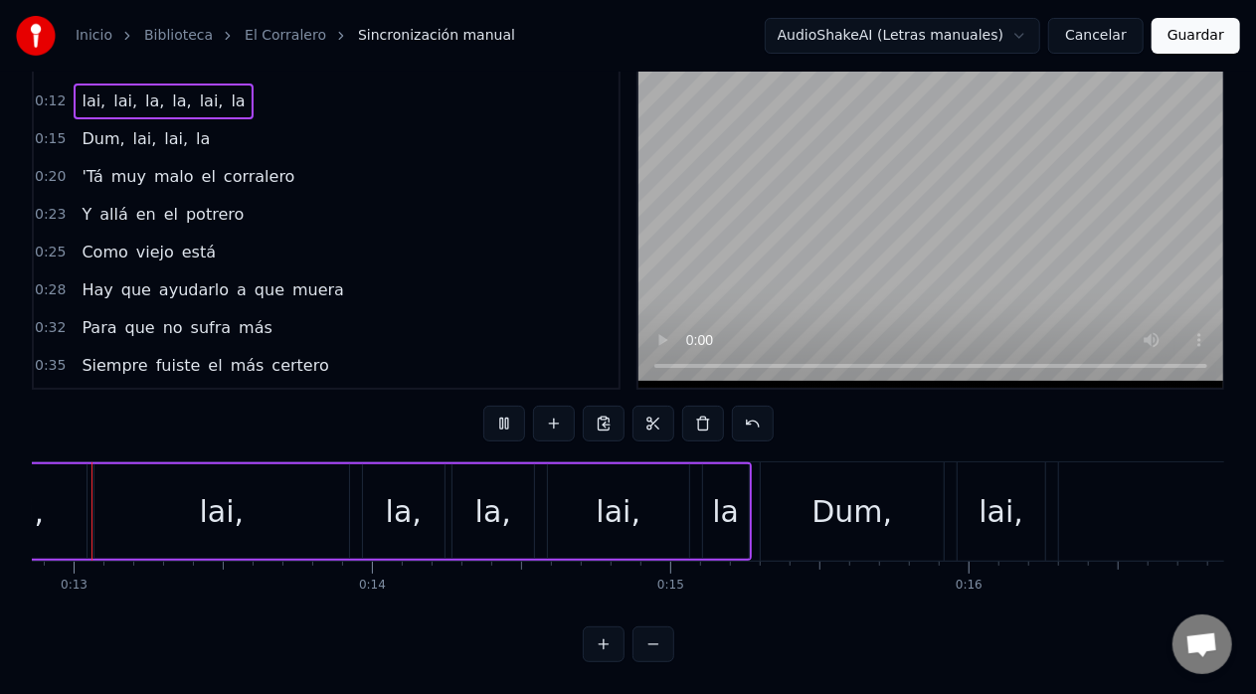
scroll to position [0, 3800]
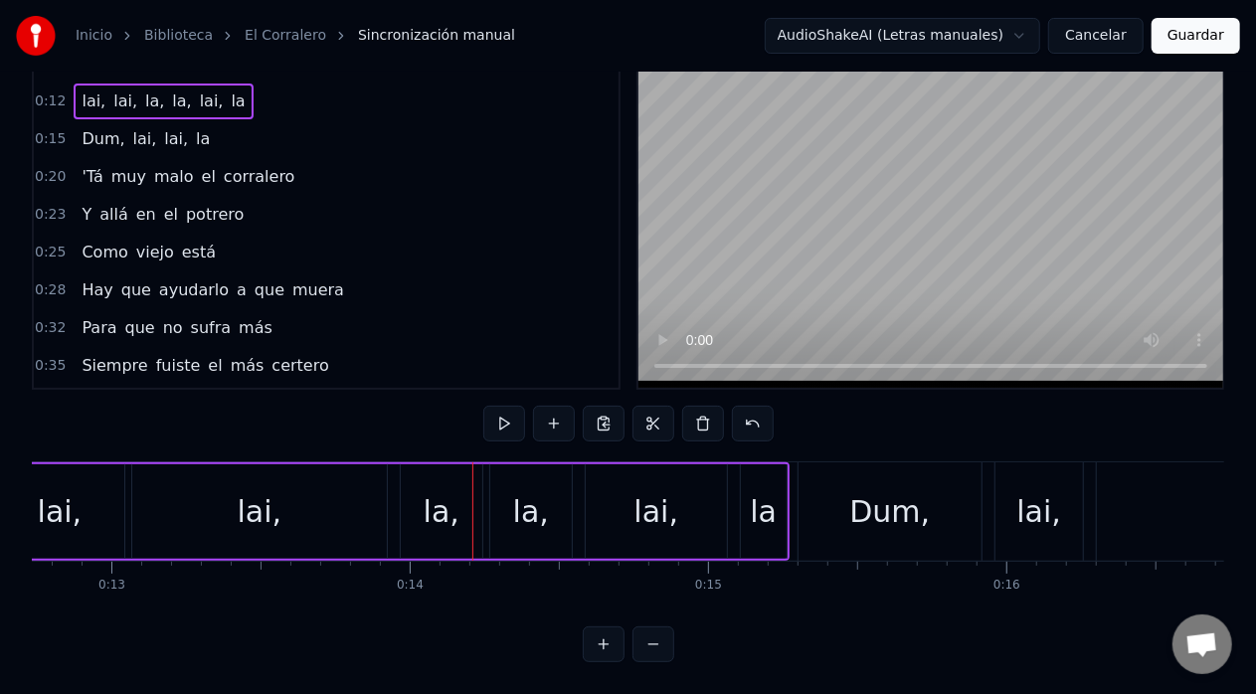
click at [483, 406] on button at bounding box center [504, 424] width 42 height 36
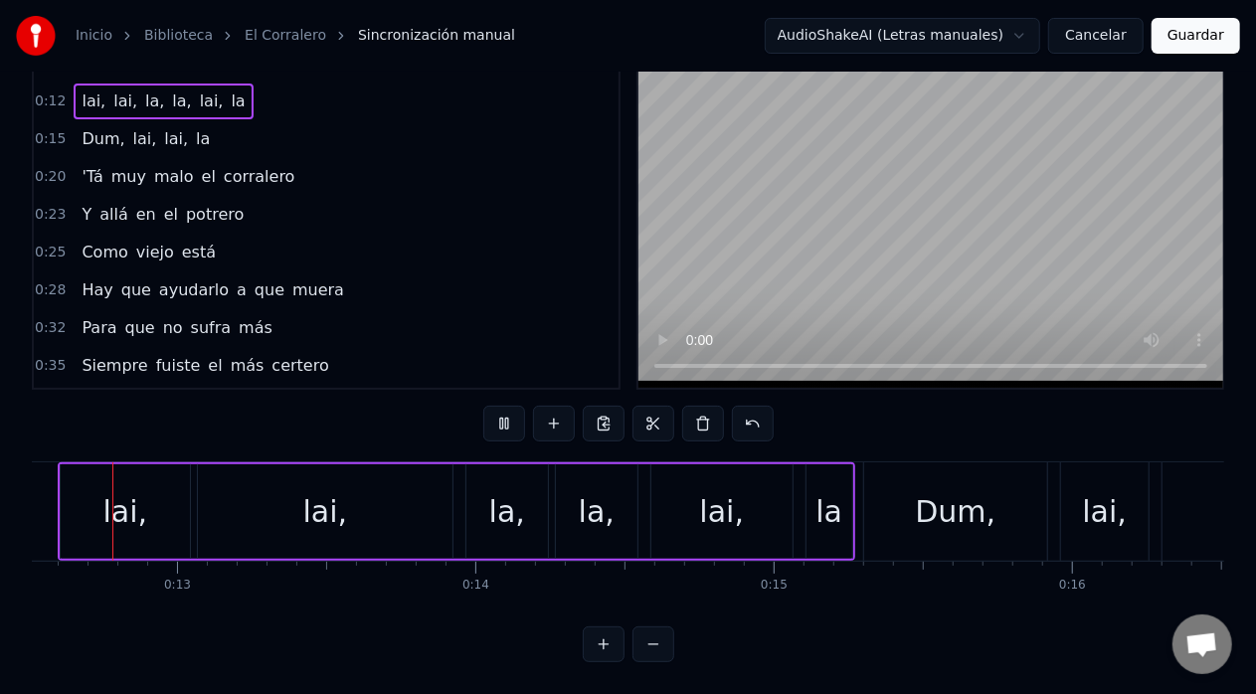
scroll to position [0, 3661]
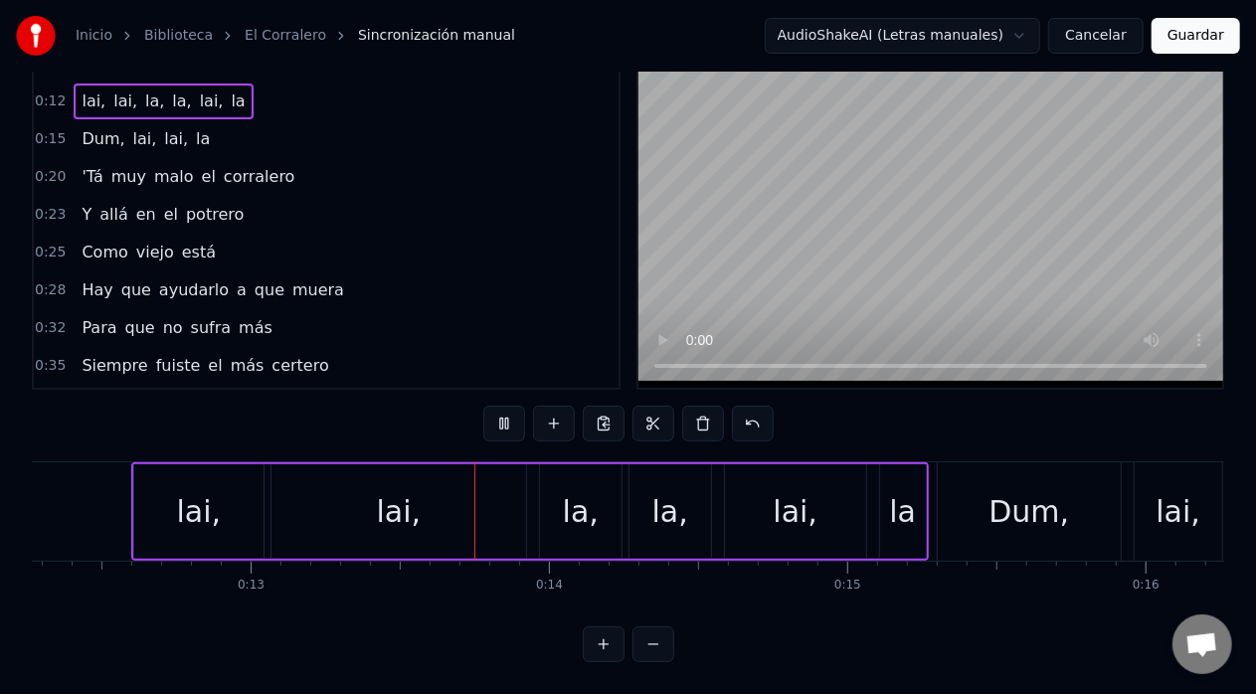
click at [483, 406] on button at bounding box center [504, 424] width 42 height 36
click at [497, 408] on button at bounding box center [504, 424] width 42 height 36
click at [410, 499] on div "lai," at bounding box center [399, 511] width 45 height 45
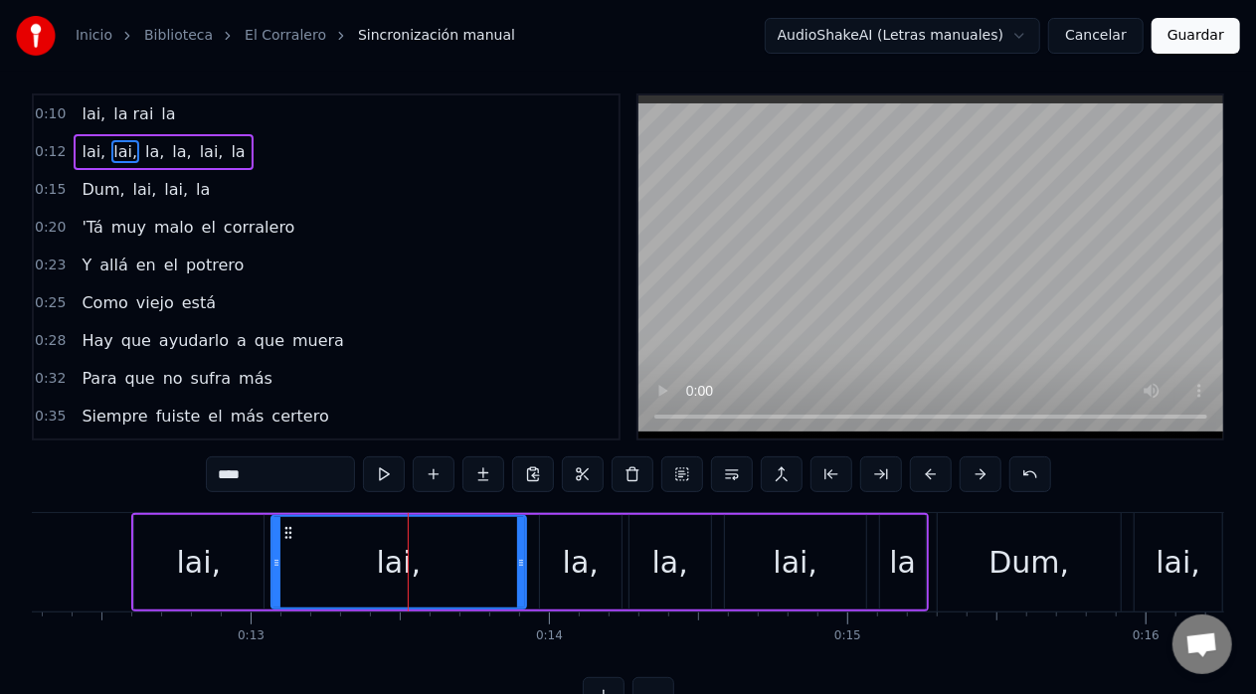
scroll to position [0, 0]
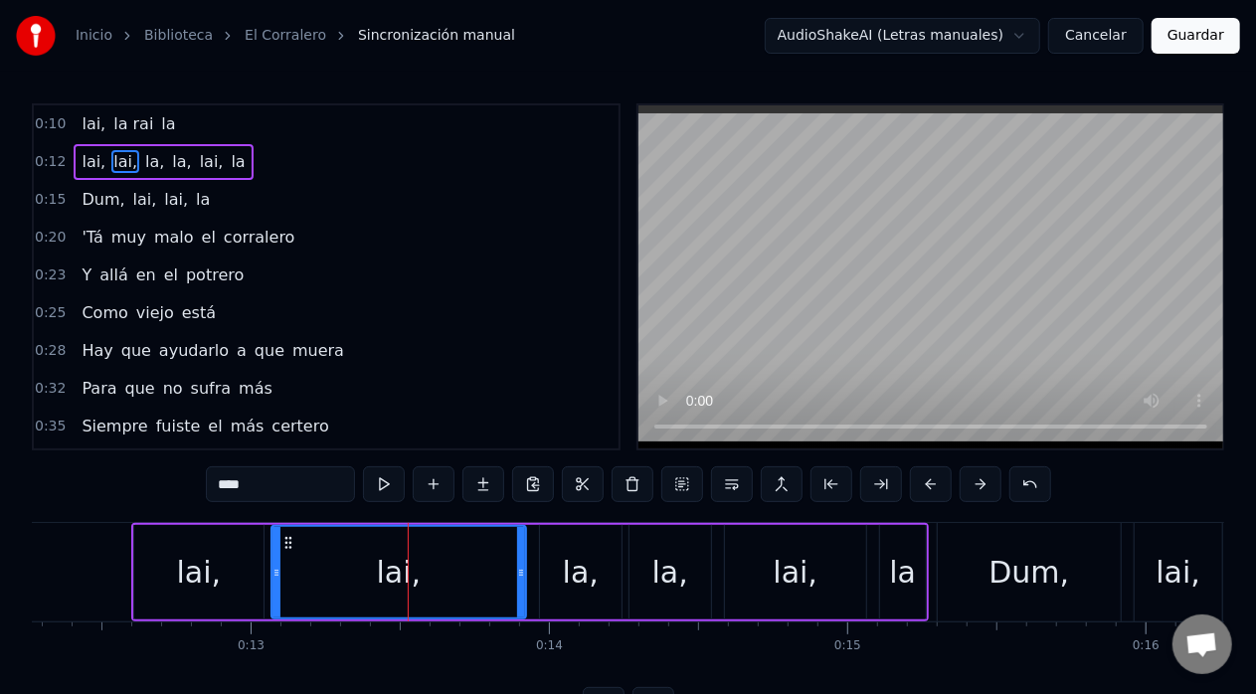
type input "***"
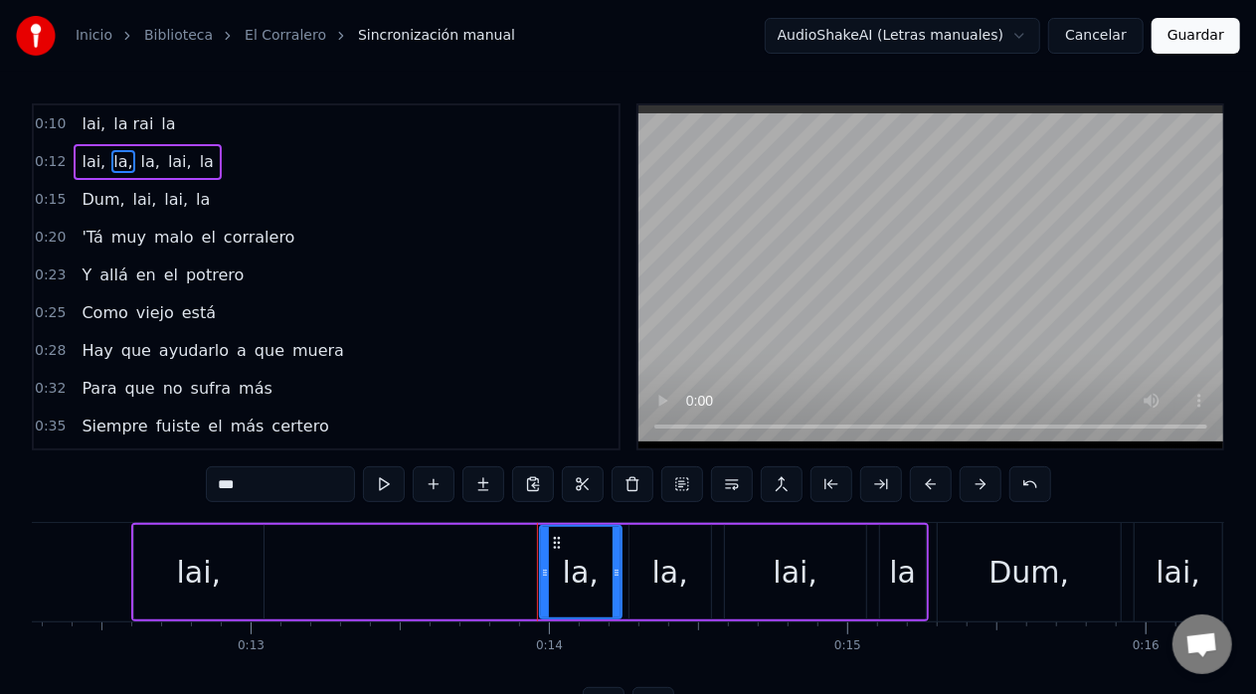
click at [299, 557] on div "lai, la, la, lai, la" at bounding box center [530, 572] width 798 height 98
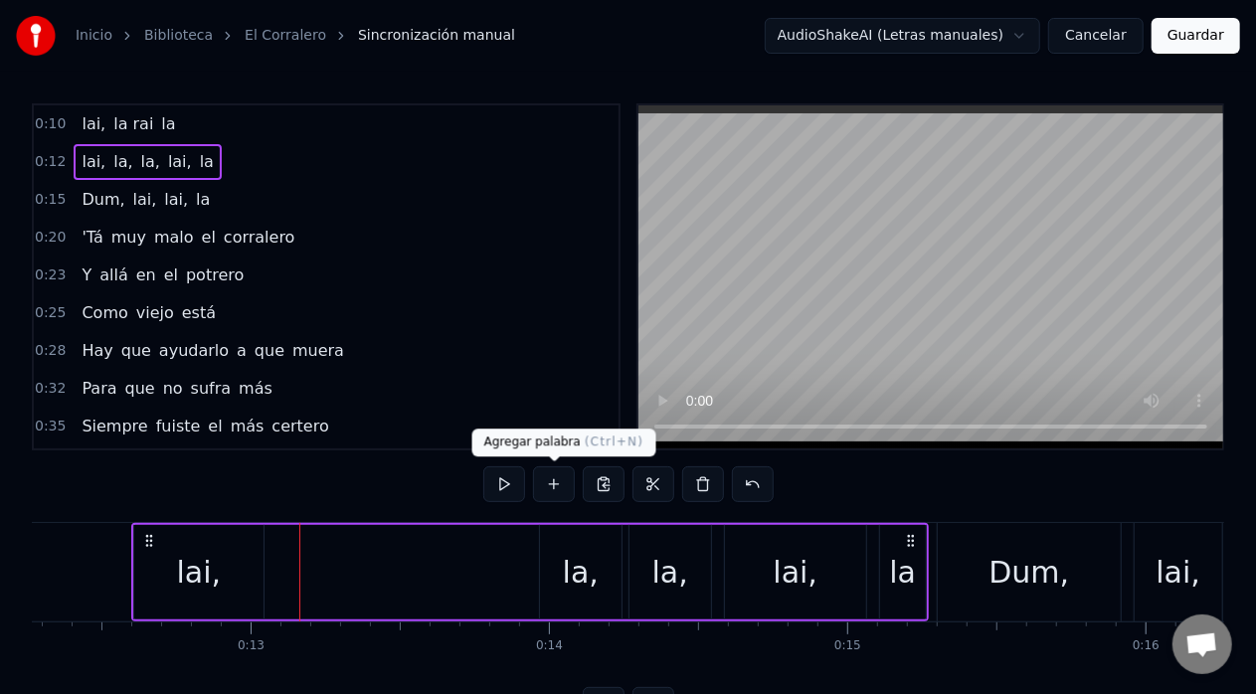
click at [560, 492] on button at bounding box center [554, 485] width 42 height 36
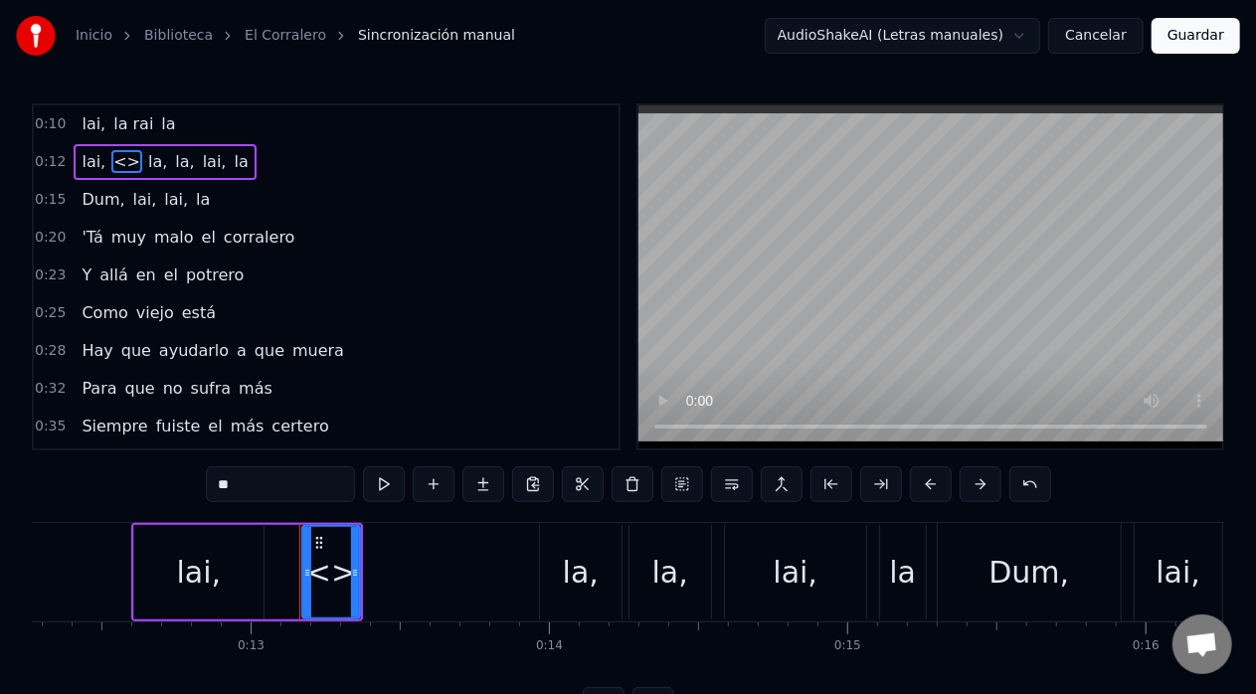
drag, startPoint x: 249, startPoint y: 485, endPoint x: 211, endPoint y: 483, distance: 37.9
click at [211, 483] on input "**" at bounding box center [280, 485] width 149 height 36
type input "*"
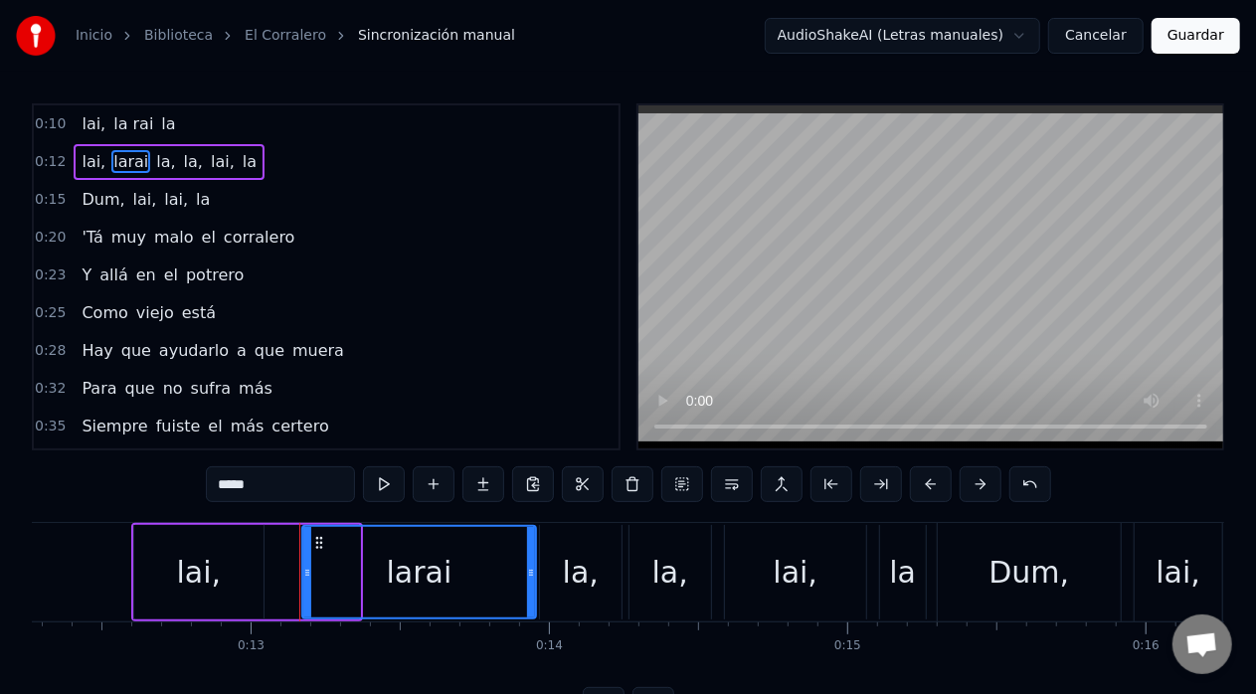
drag, startPoint x: 355, startPoint y: 570, endPoint x: 530, endPoint y: 579, distance: 175.3
click at [530, 579] on icon at bounding box center [531, 573] width 8 height 16
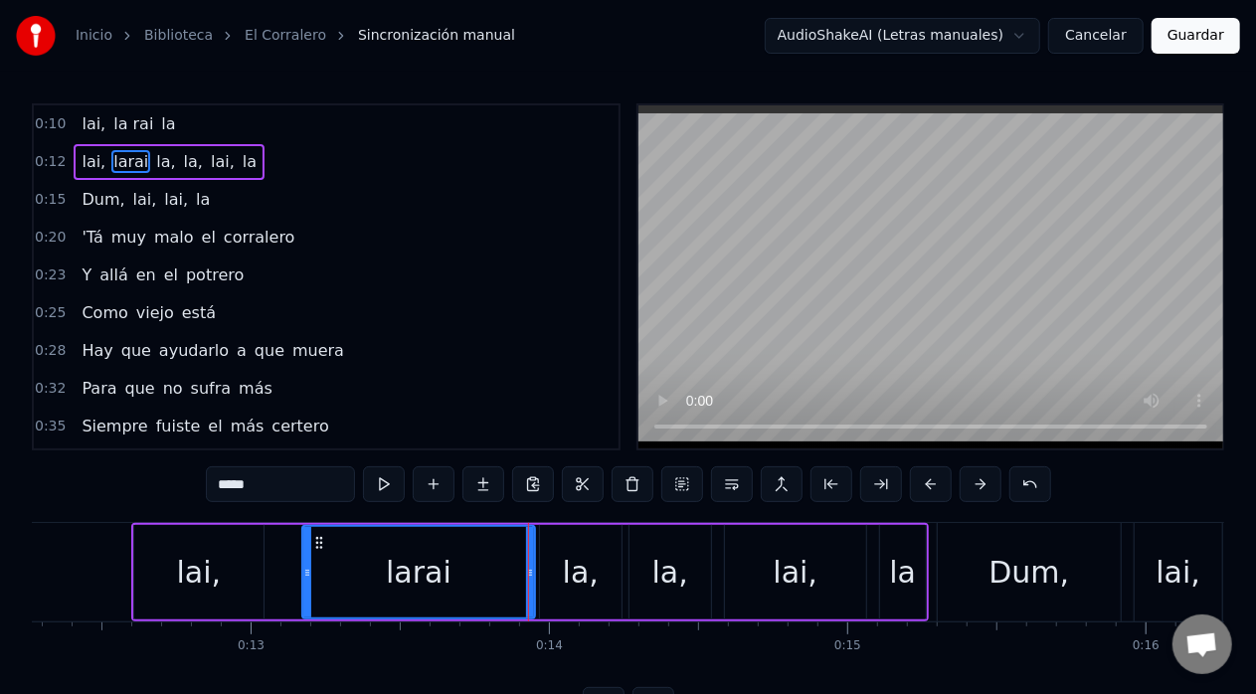
click at [812, 576] on div "lai," at bounding box center [796, 572] width 45 height 45
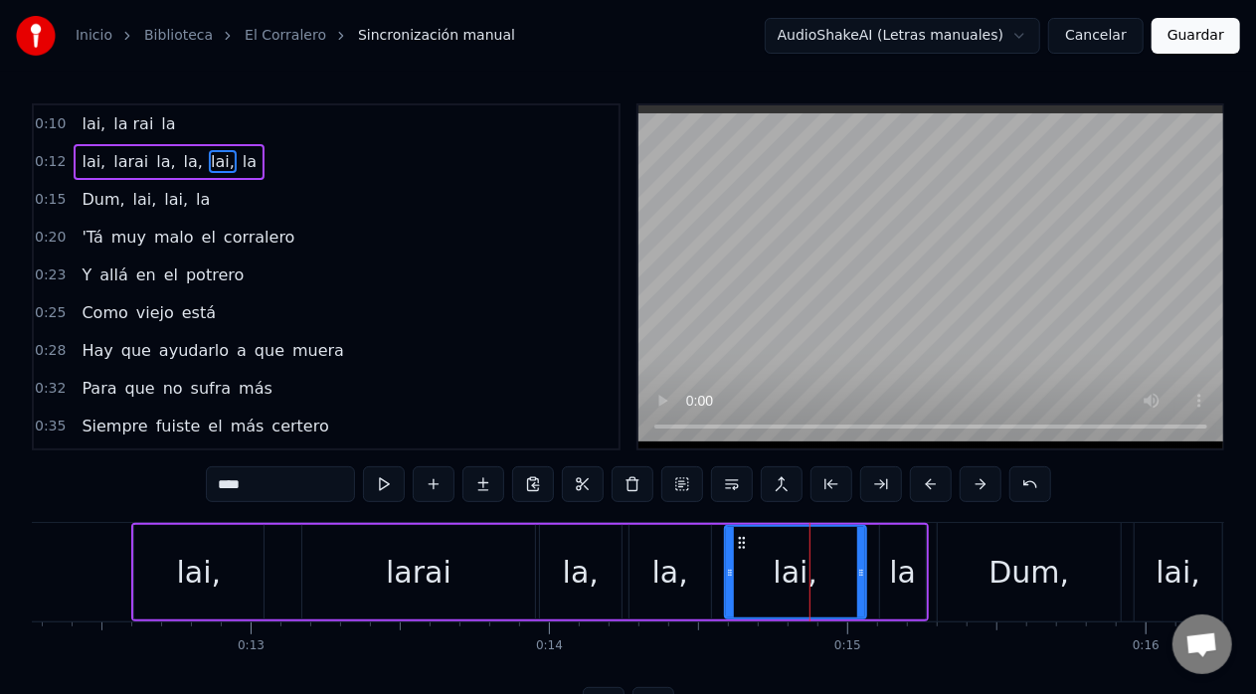
type input "**"
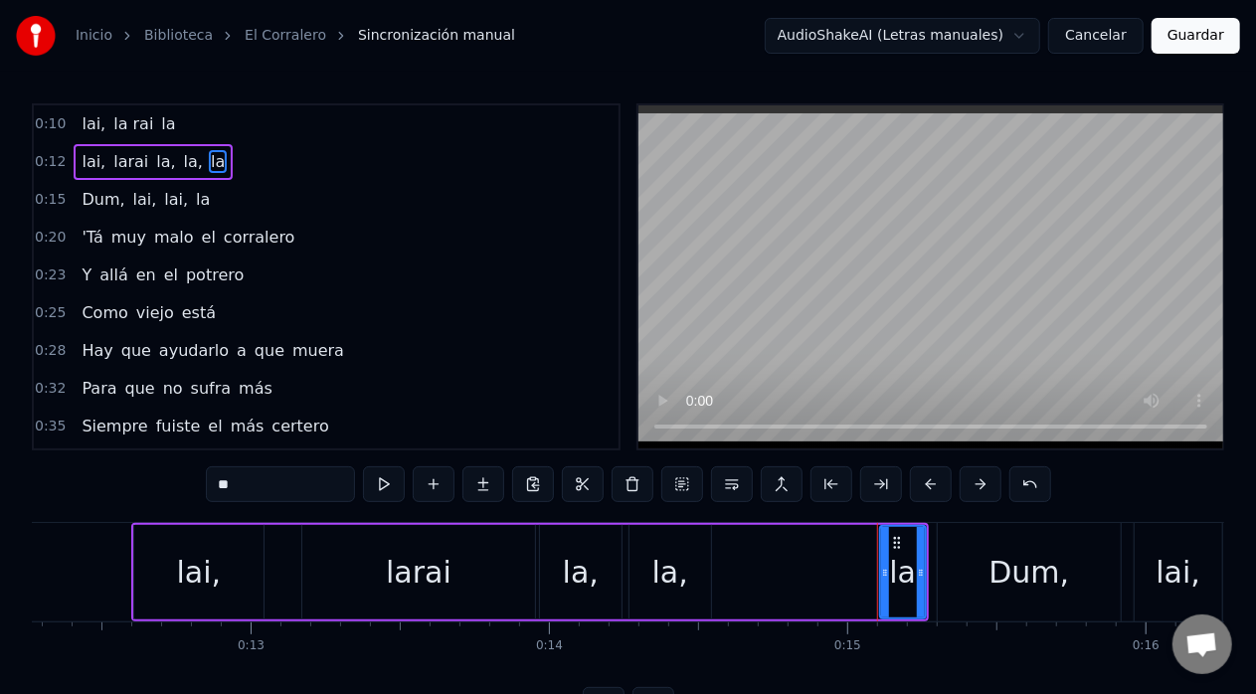
click at [716, 551] on div "lai, larai la, la, la" at bounding box center [530, 572] width 798 height 98
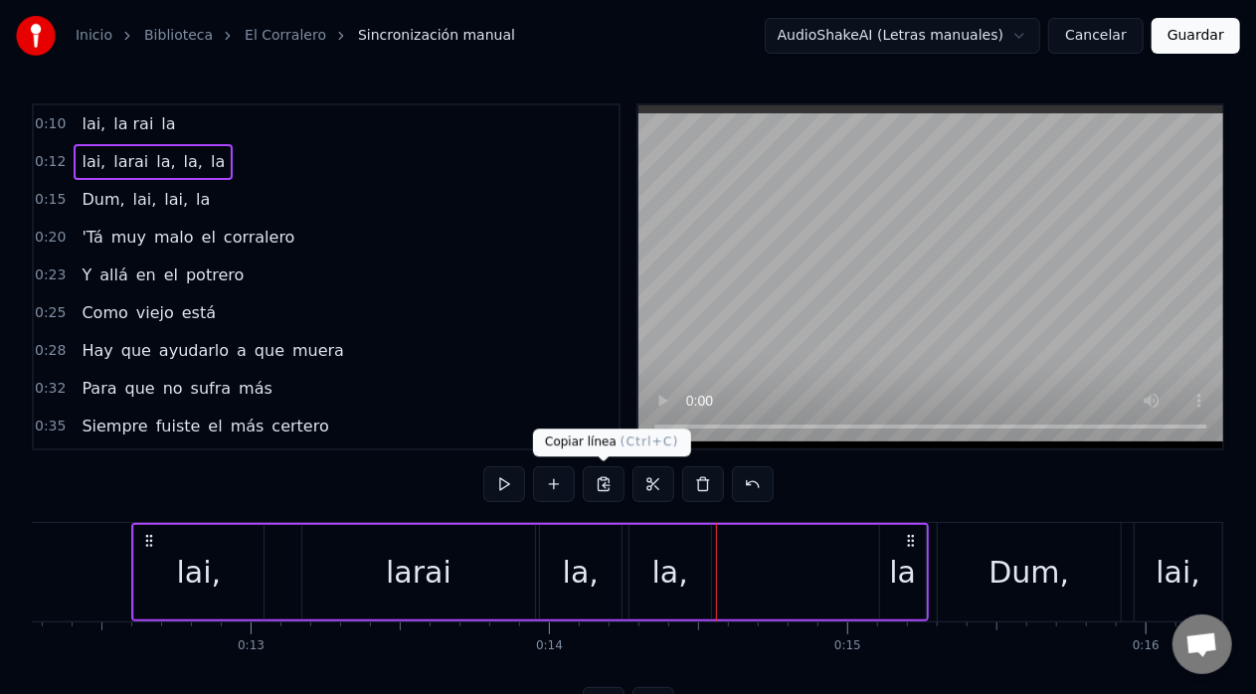
click at [608, 487] on button at bounding box center [604, 485] width 42 height 36
click at [734, 576] on div "lai, larai la, la, la" at bounding box center [530, 572] width 798 height 98
click at [673, 573] on div "la," at bounding box center [671, 572] width 36 height 45
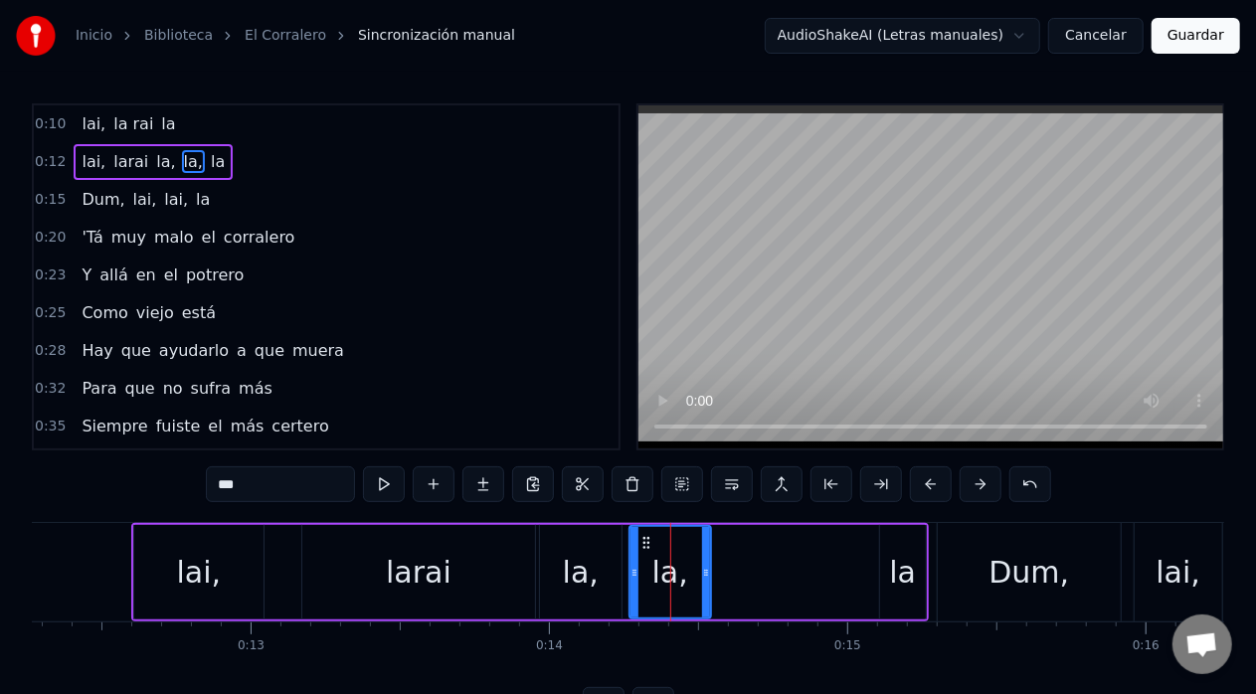
click at [253, 490] on input "***" at bounding box center [280, 485] width 149 height 36
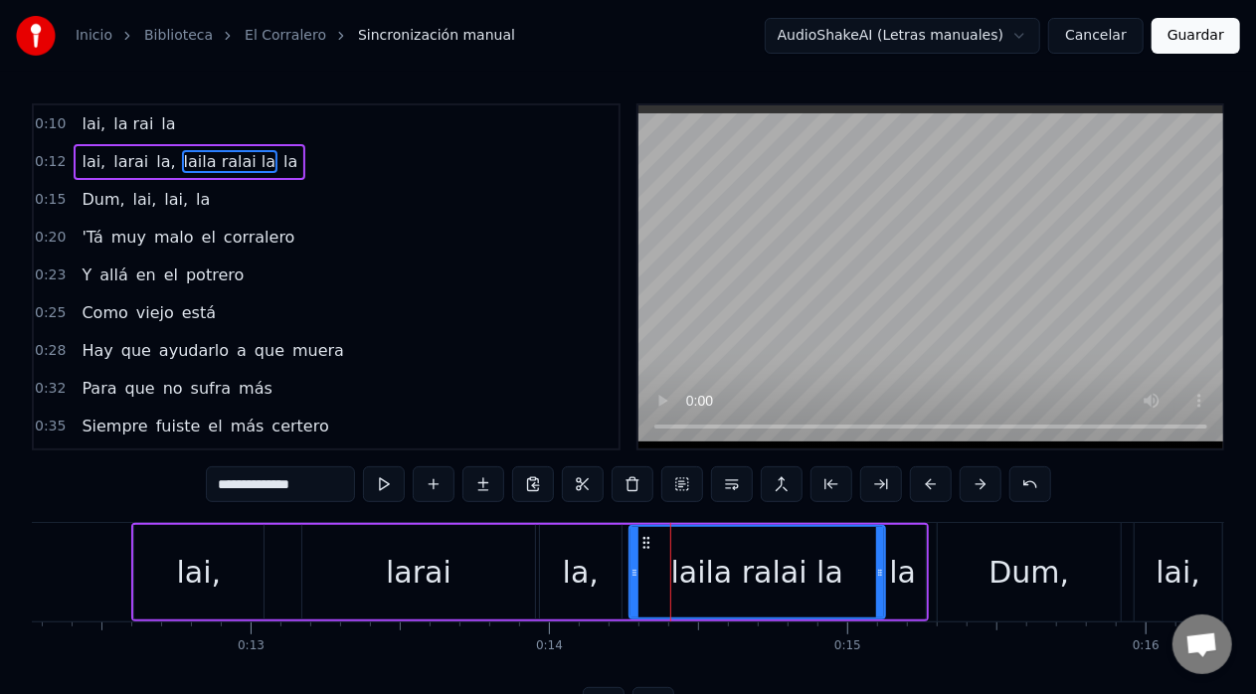
drag, startPoint x: 702, startPoint y: 568, endPoint x: 876, endPoint y: 583, distance: 174.7
click at [876, 583] on div at bounding box center [880, 572] width 8 height 91
type input "**********"
click at [119, 489] on div "0:10 lai, la rai la 0:12 lai, larai la, laila ralai la la 0:15 Dum, lai, lai, l…" at bounding box center [628, 413] width 1193 height 620
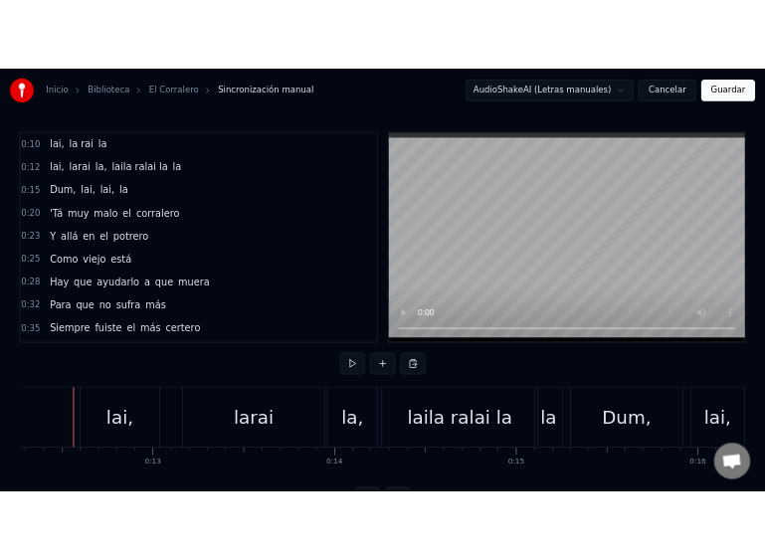
scroll to position [0, 3650]
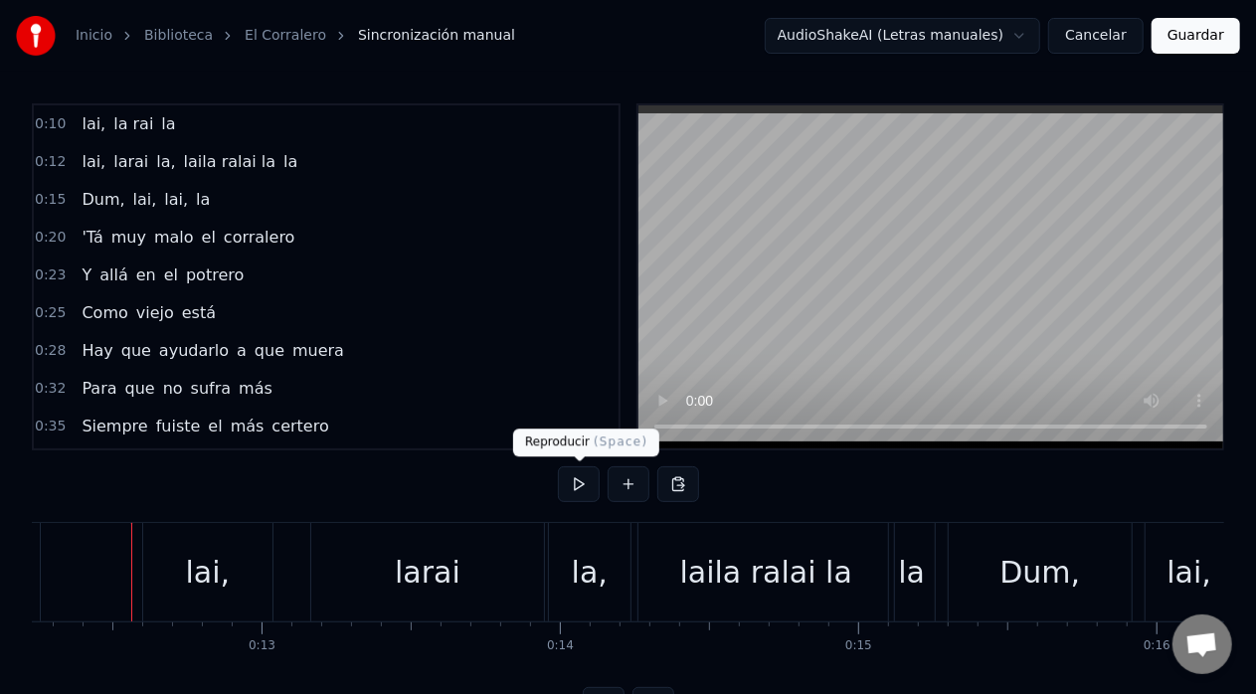
click at [573, 482] on button at bounding box center [579, 485] width 42 height 36
click at [585, 487] on button at bounding box center [579, 485] width 42 height 36
click at [582, 486] on button at bounding box center [579, 485] width 42 height 36
click at [584, 485] on button at bounding box center [579, 485] width 42 height 36
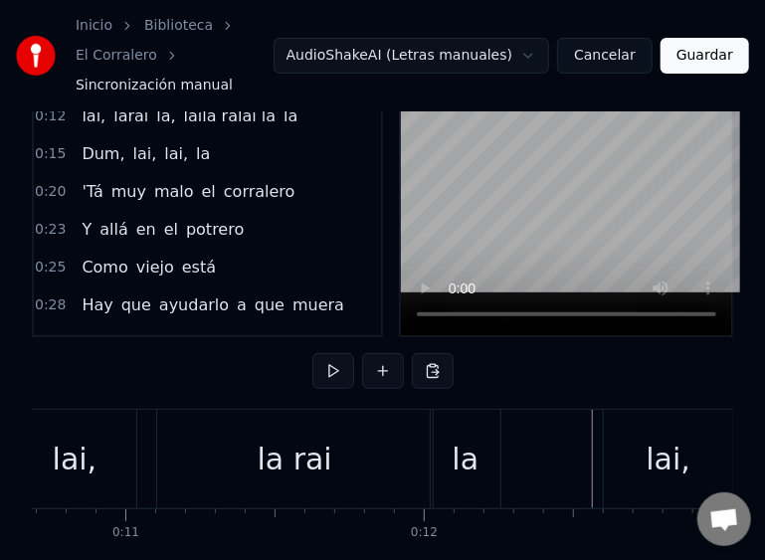
scroll to position [0, 3097]
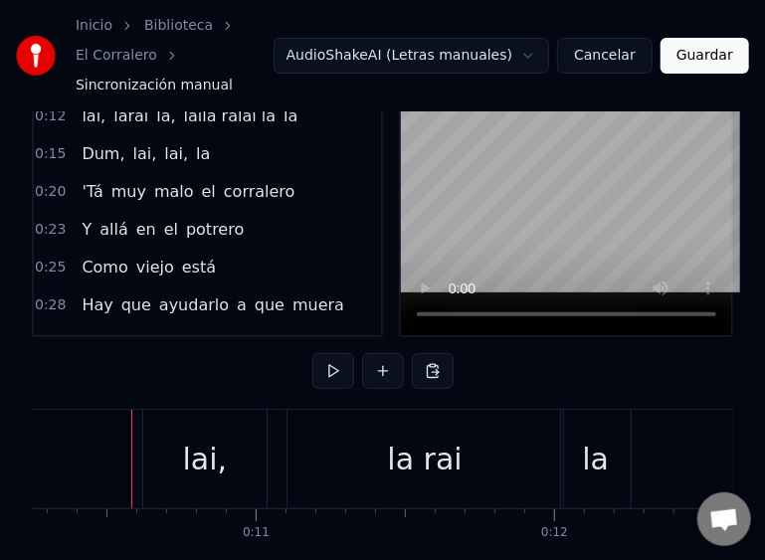
click at [330, 353] on button at bounding box center [333, 371] width 42 height 36
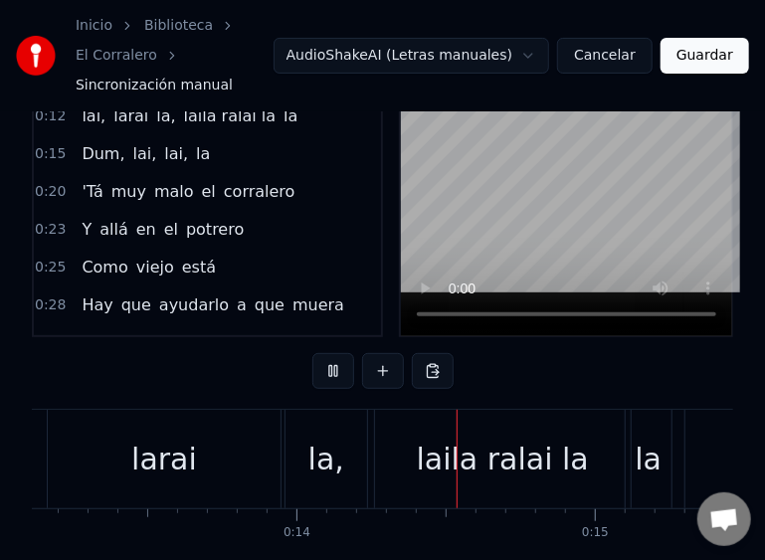
scroll to position [0, 4125]
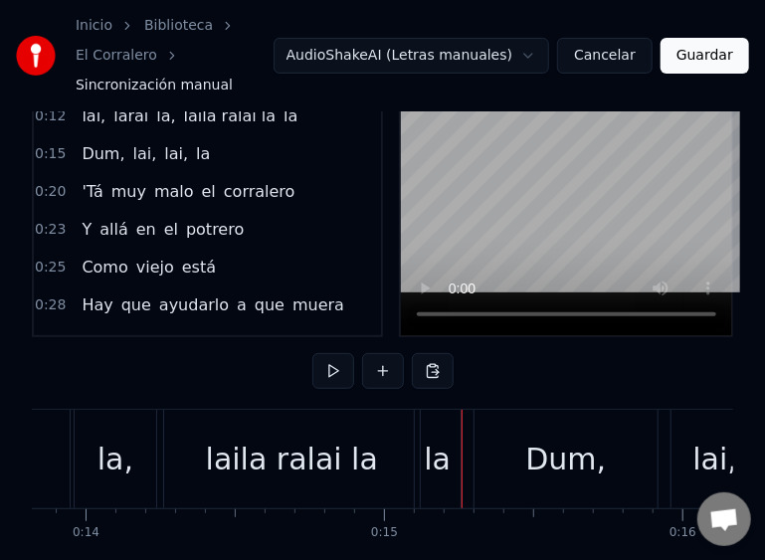
click at [249, 437] on div "laila ralai la" at bounding box center [292, 459] width 172 height 45
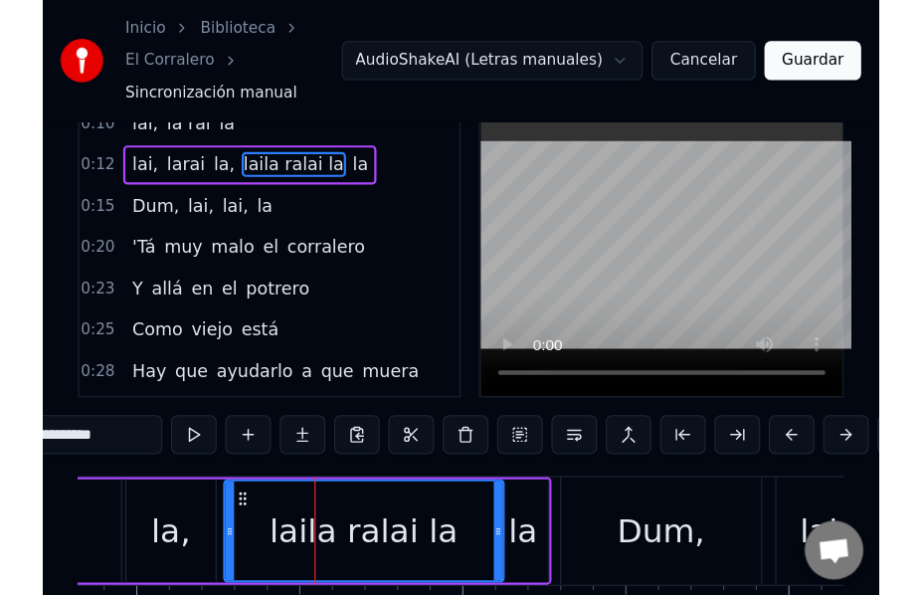
scroll to position [0, 0]
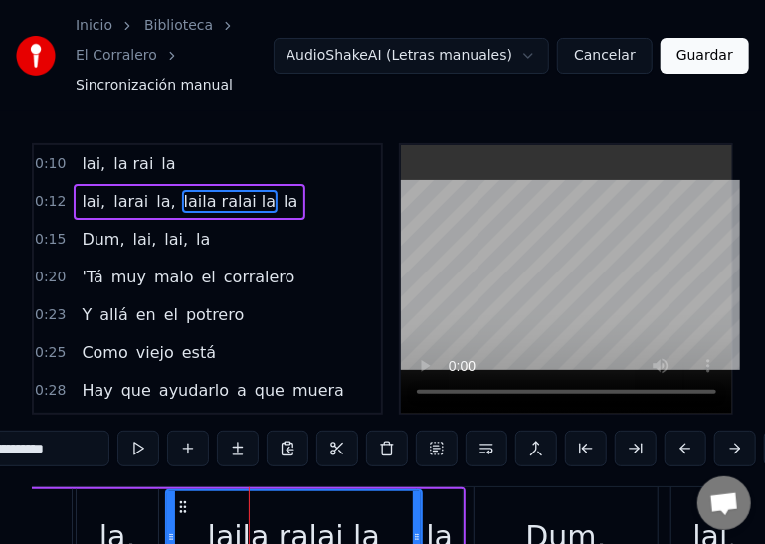
click at [182, 190] on span "laila ralai la" at bounding box center [230, 201] width 96 height 23
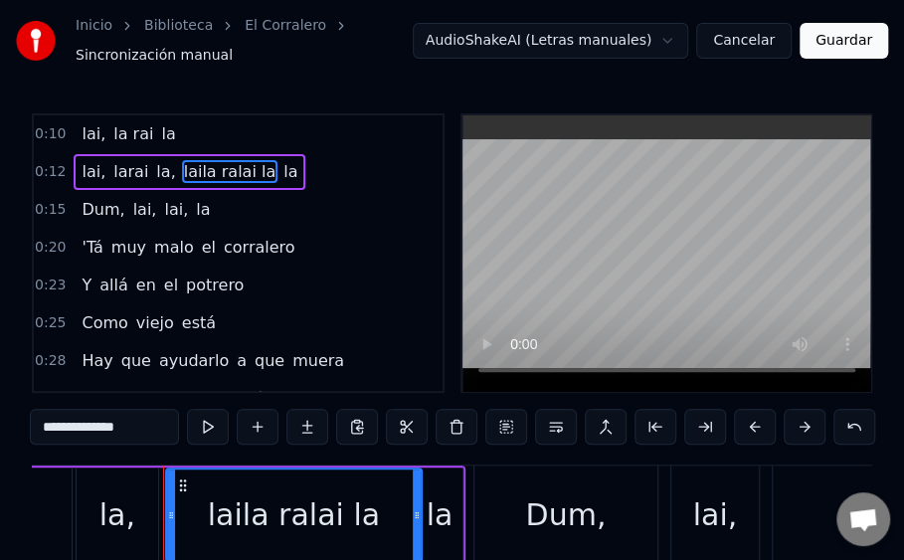
click at [62, 431] on input "**********" at bounding box center [104, 427] width 149 height 36
click at [59, 429] on input "**********" at bounding box center [104, 427] width 149 height 36
click at [58, 434] on input "**********" at bounding box center [104, 427] width 149 height 36
click at [76, 431] on input "**********" at bounding box center [104, 427] width 149 height 36
click at [83, 428] on input "**********" at bounding box center [104, 427] width 149 height 36
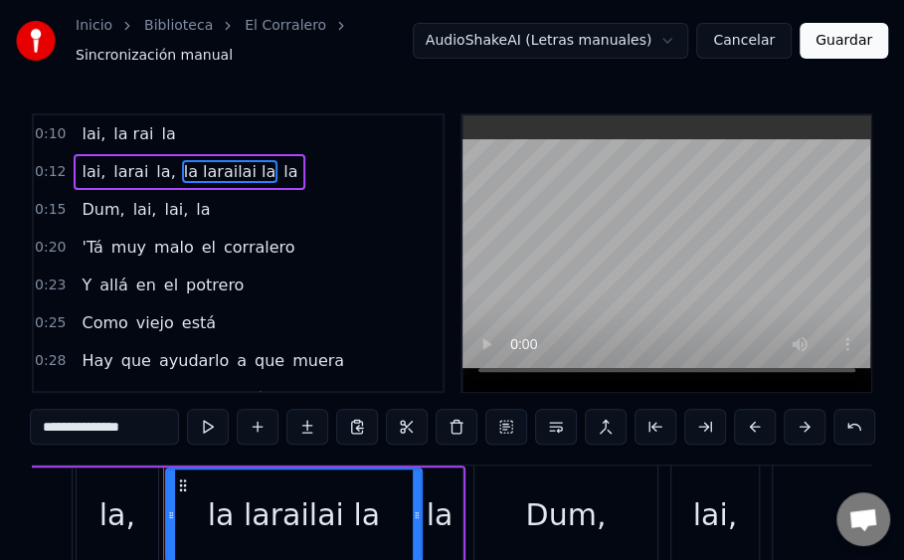
click at [99, 429] on input "**********" at bounding box center [104, 427] width 149 height 36
type input "**********"
click at [47, 461] on div "0:10 lai, la rai la 0:12 lai, larai la, la laraila la la 0:15 Dum, lai, lai, la…" at bounding box center [452, 389] width 841 height 553
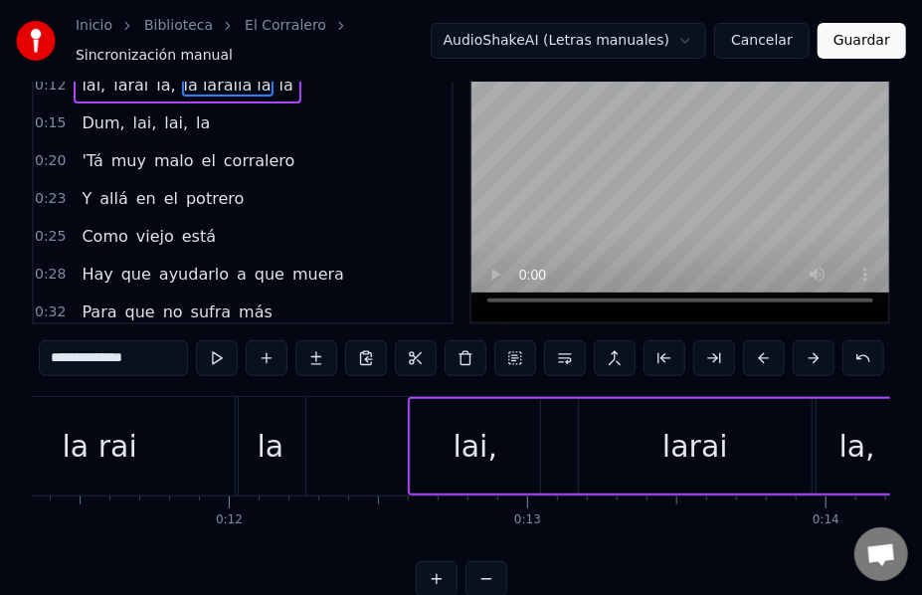
scroll to position [0, 3274]
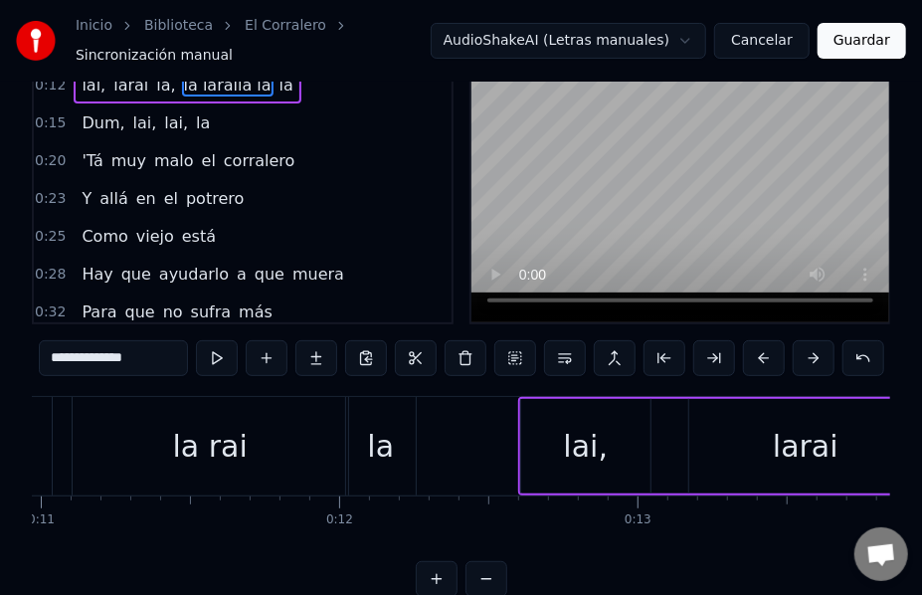
click at [58, 452] on div "lai, la rai la" at bounding box center [173, 446] width 493 height 98
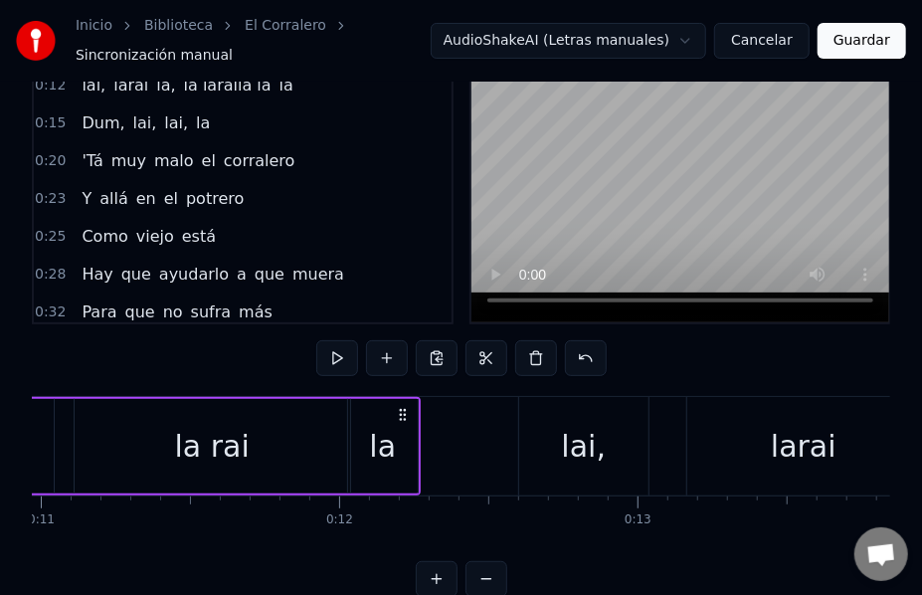
scroll to position [0, 3200]
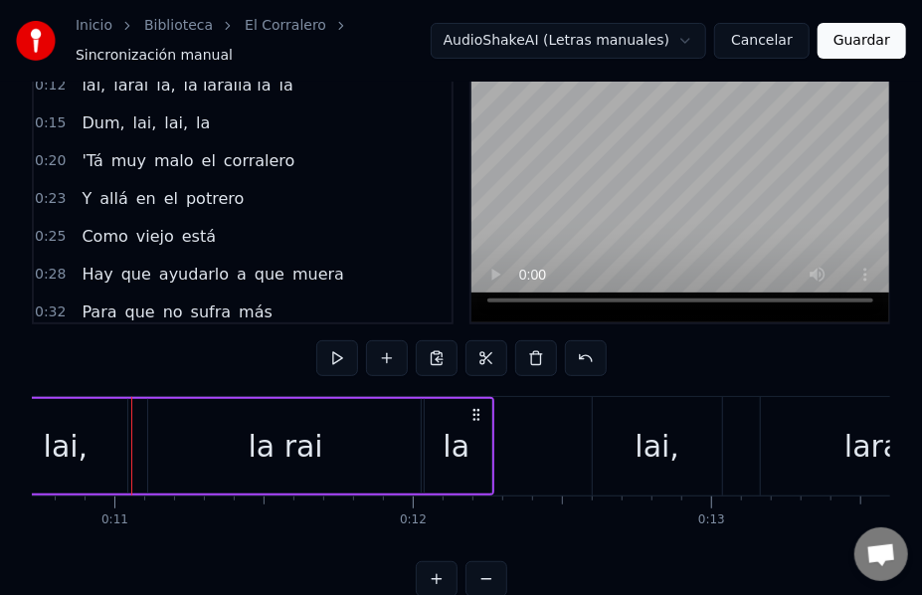
click at [127, 376] on div "0:10 lai, la rai la 0:12 lai, larai la, la laraila la la 0:15 Dum, lai, lai, la…" at bounding box center [461, 312] width 859 height 570
click at [127, 342] on div "0:10 lai, la rai la 0:12 lai, larai la, la laraila la la 0:15 Dum, lai, lai, la…" at bounding box center [461, 312] width 859 height 570
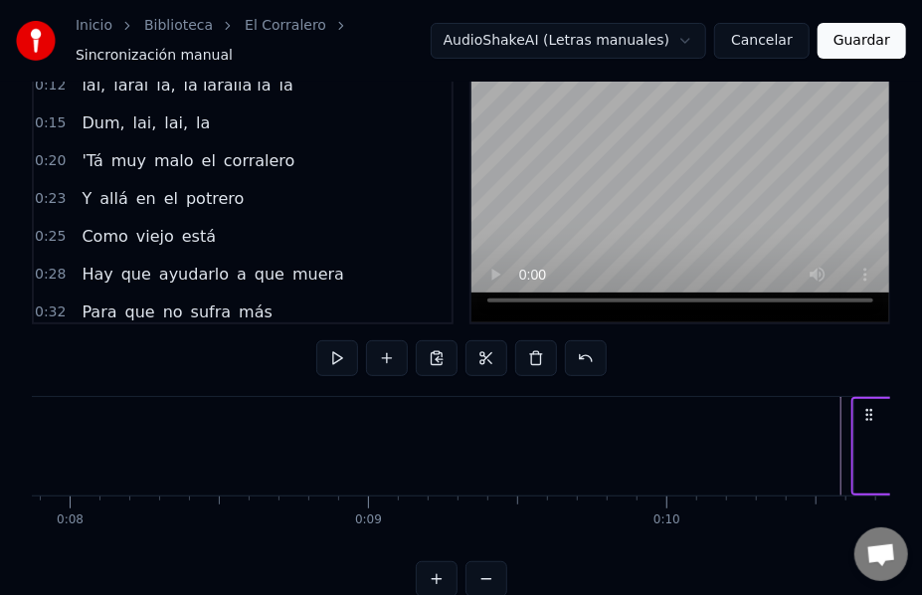
scroll to position [0, 2276]
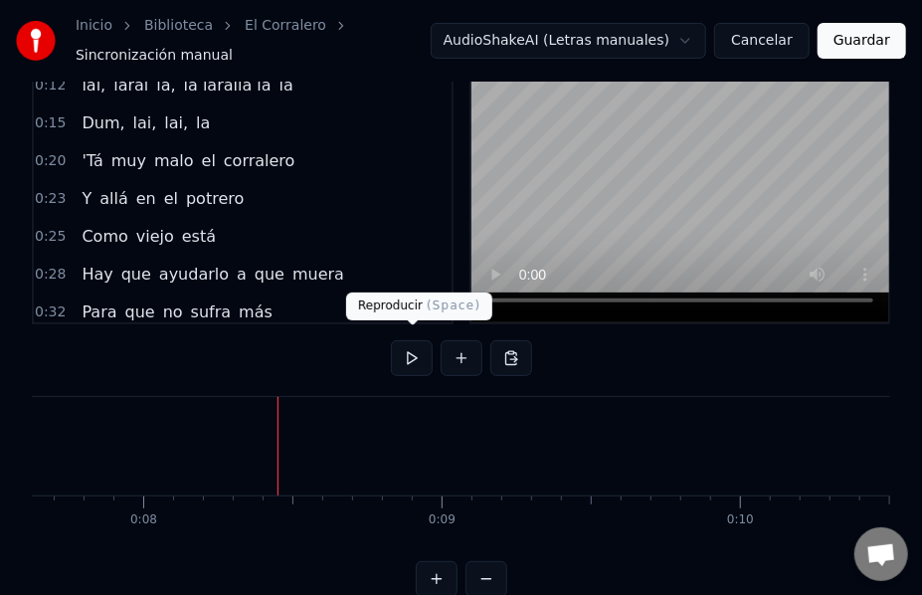
click at [414, 346] on button at bounding box center [412, 358] width 42 height 36
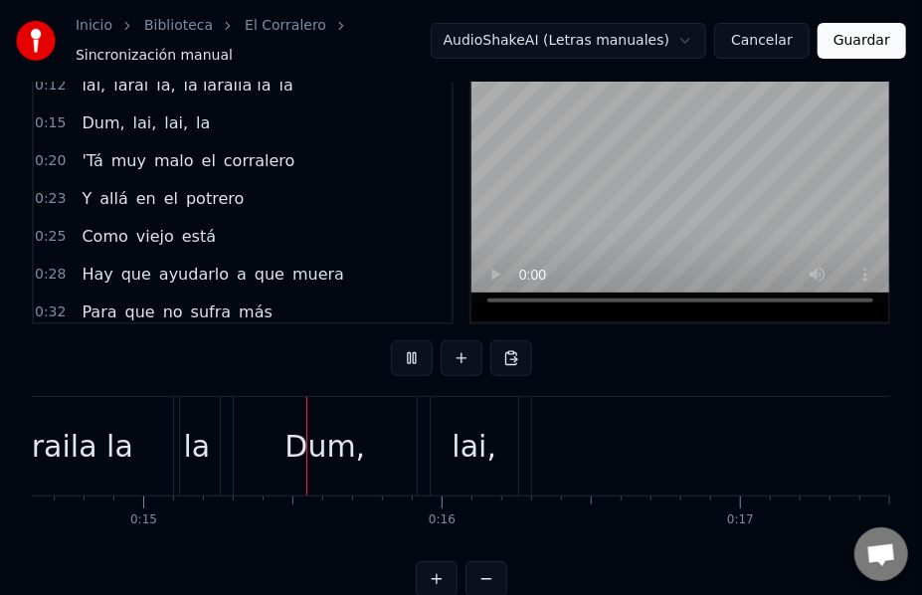
scroll to position [0, 4419]
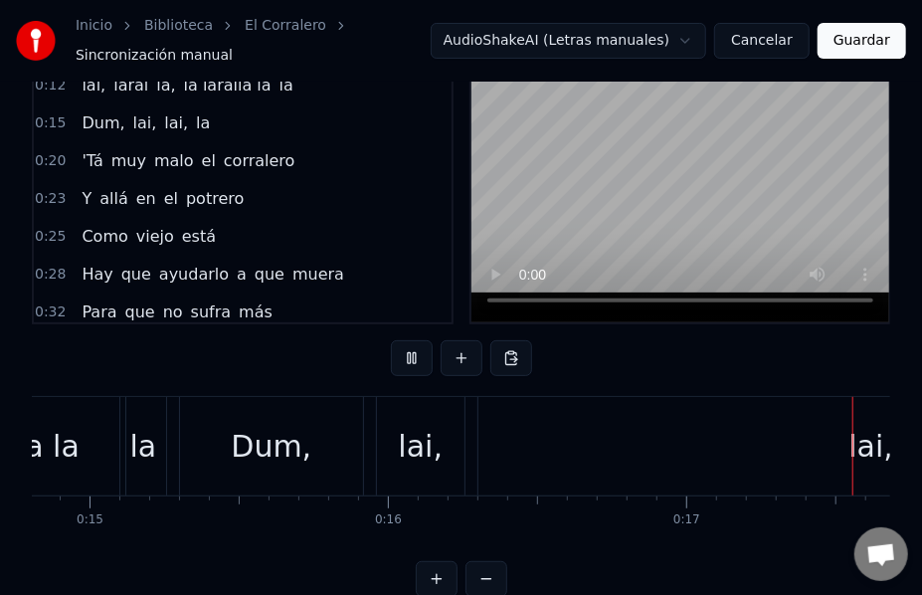
click at [414, 346] on button at bounding box center [412, 358] width 42 height 36
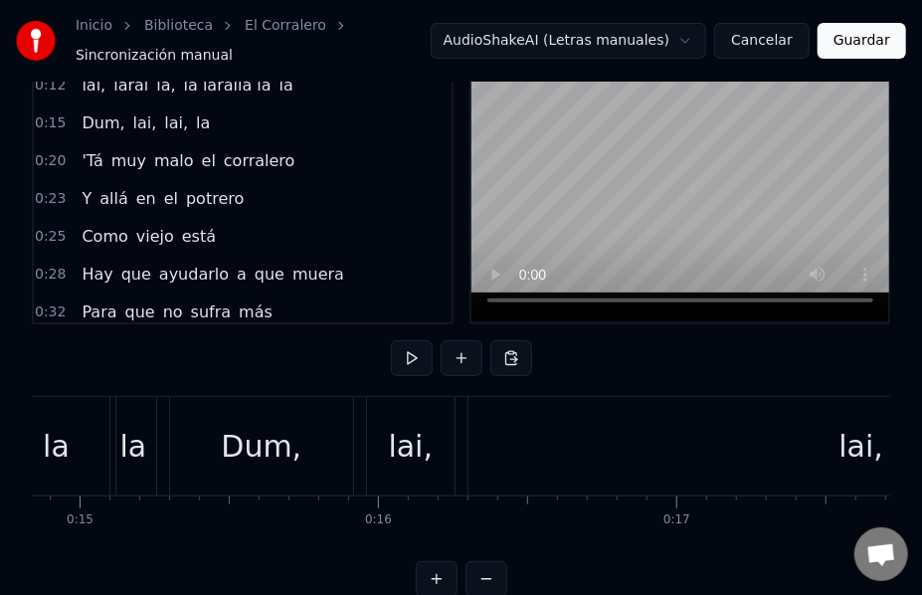
scroll to position [0, 4318]
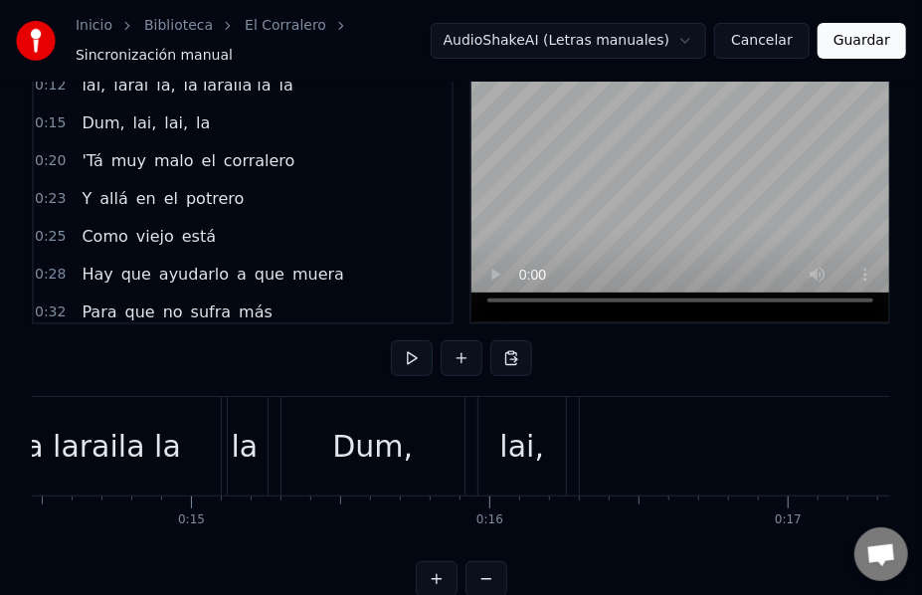
click at [208, 404] on div "la laraila la" at bounding box center [99, 446] width 256 height 98
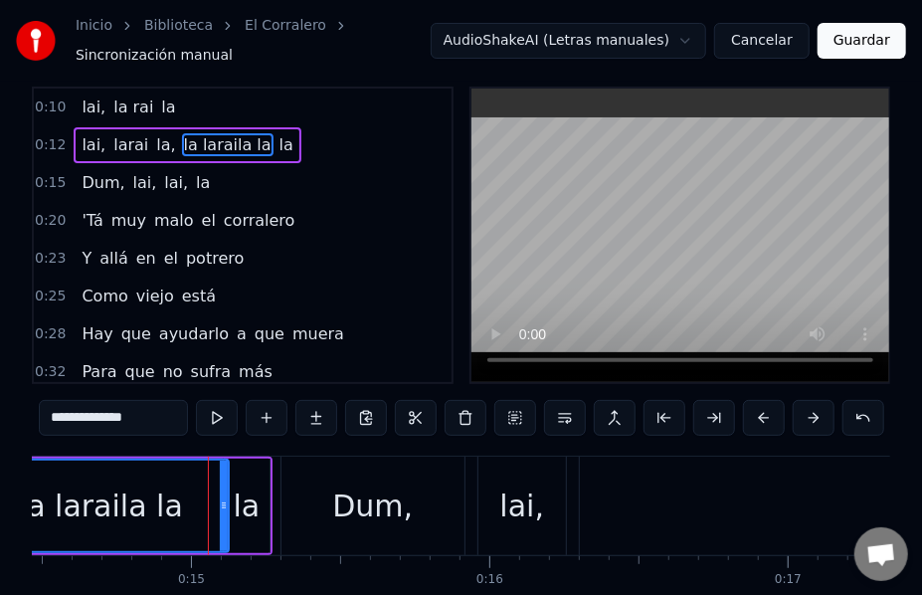
scroll to position [0, 0]
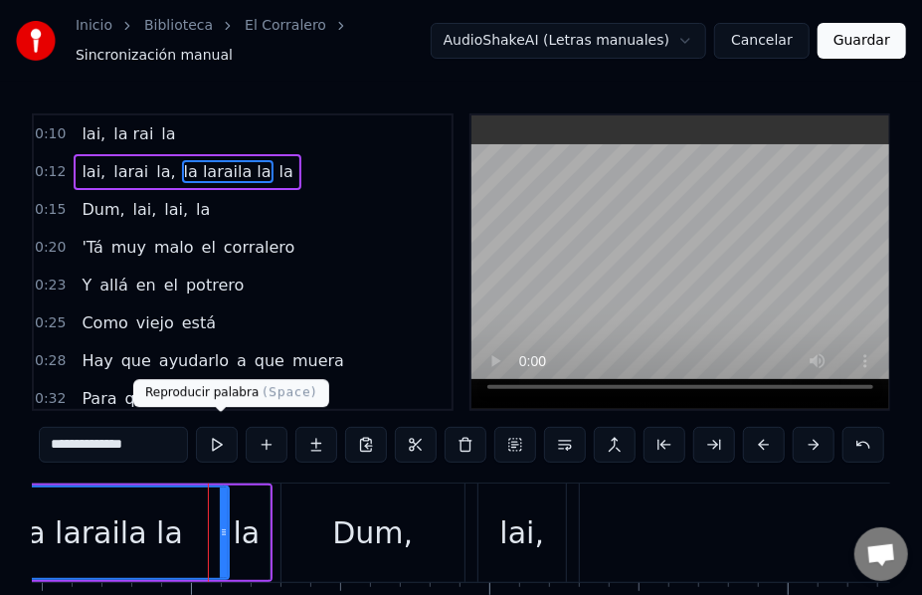
click at [221, 438] on button at bounding box center [217, 445] width 42 height 36
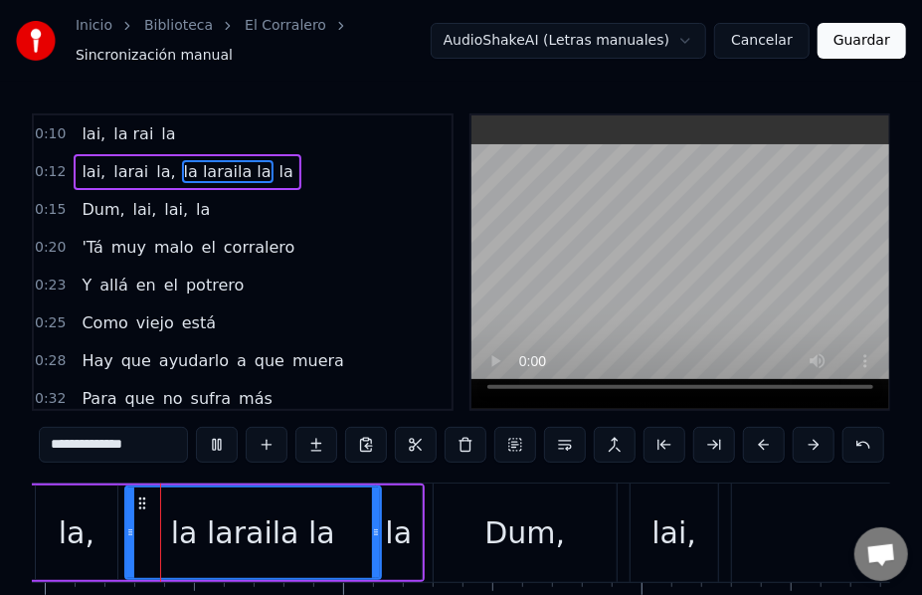
scroll to position [0, 4156]
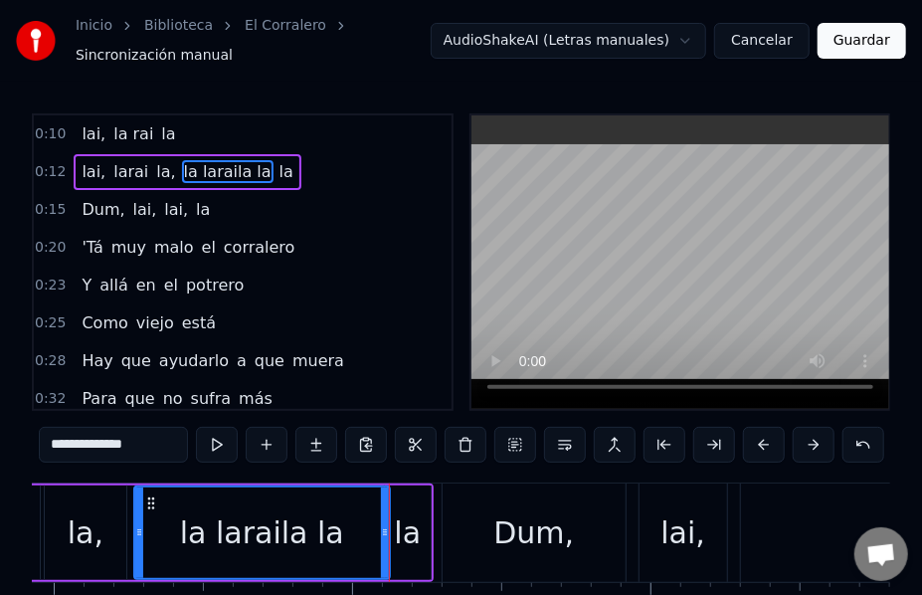
click at [124, 471] on div "0:10 lai, la rai la 0:12 lai, larai la, la laraila la la 0:15 Dum, lai, lai, la…" at bounding box center [461, 398] width 859 height 570
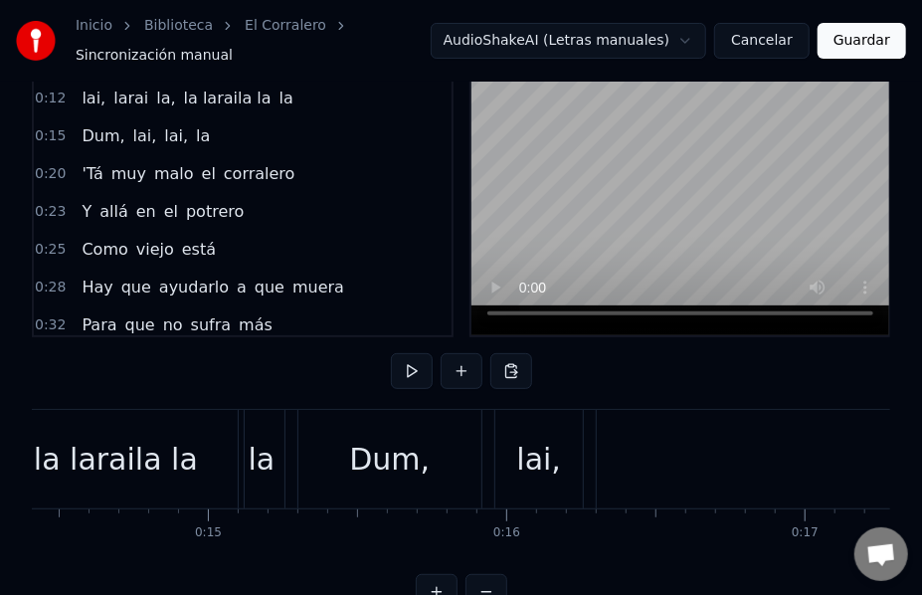
scroll to position [0, 4338]
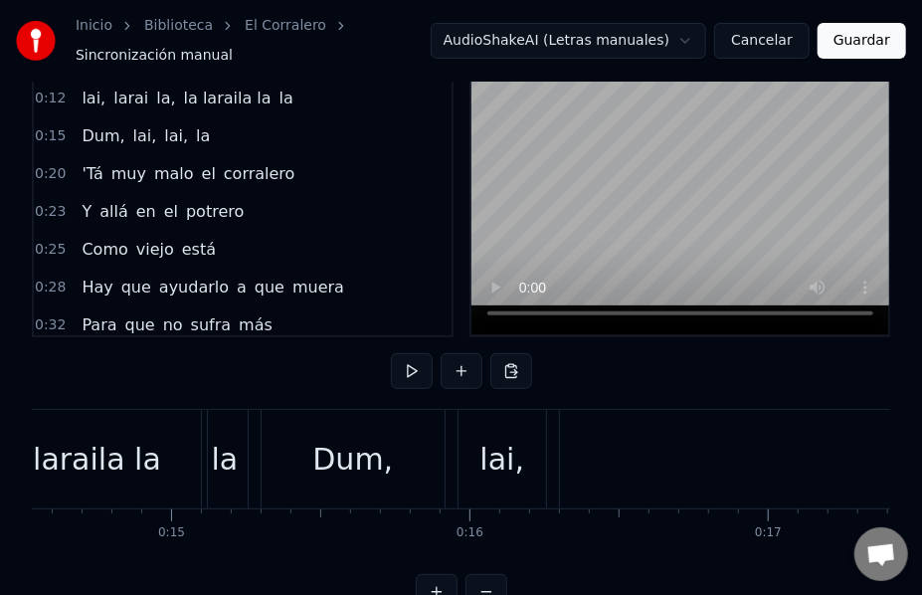
drag, startPoint x: 283, startPoint y: 471, endPoint x: 157, endPoint y: 543, distance: 144.9
click at [157, 543] on div "lai, la rai la lai, larai la, la laraila la la Dum, lai, lai, la 'Tá muy malo e…" at bounding box center [461, 483] width 859 height 149
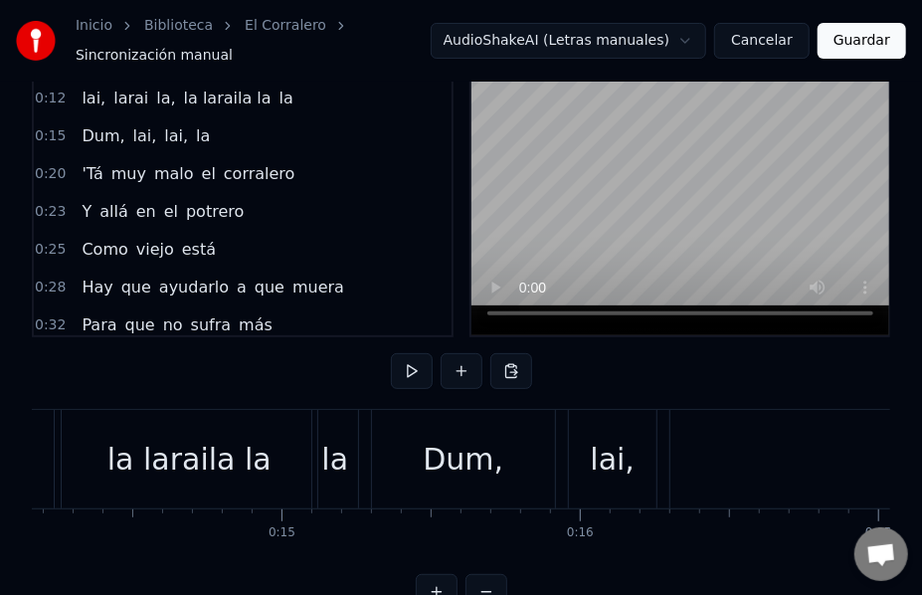
scroll to position [0, 4264]
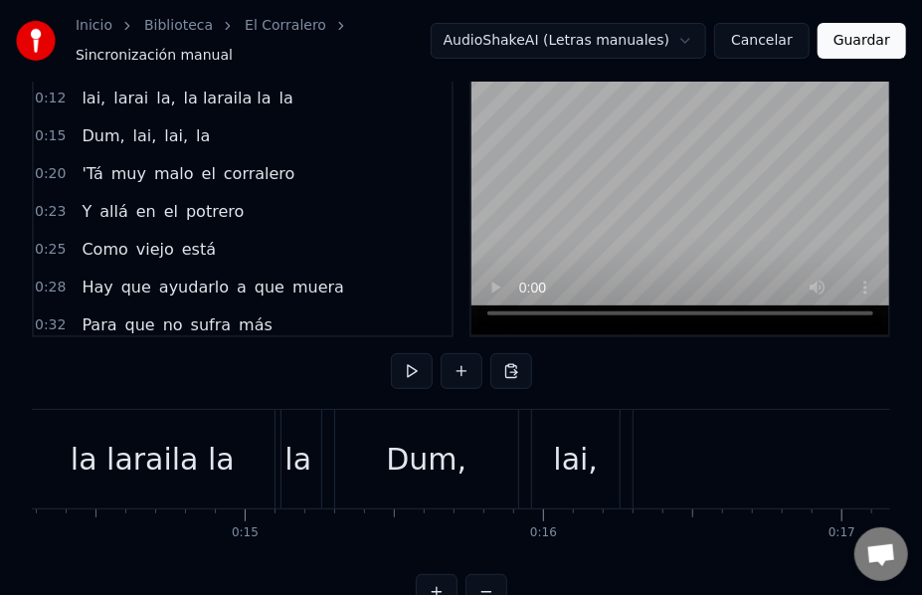
click at [62, 432] on div "la laraila la" at bounding box center [153, 459] width 256 height 98
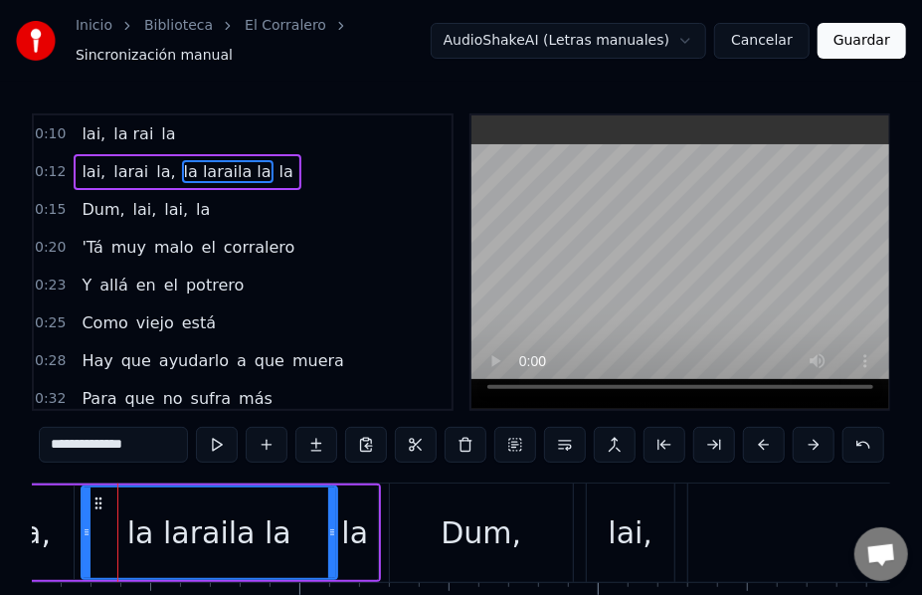
scroll to position [0, 4194]
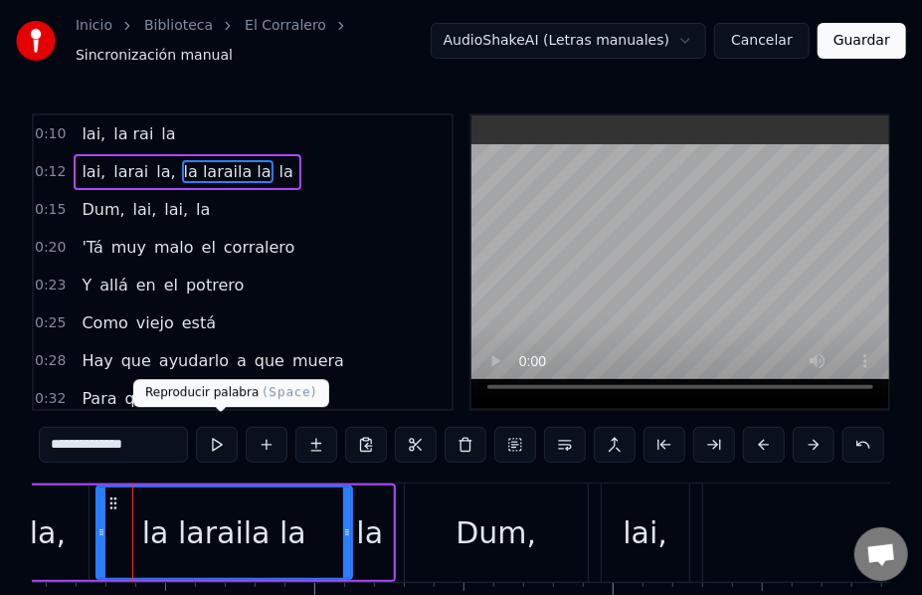
click at [223, 432] on button at bounding box center [217, 445] width 42 height 36
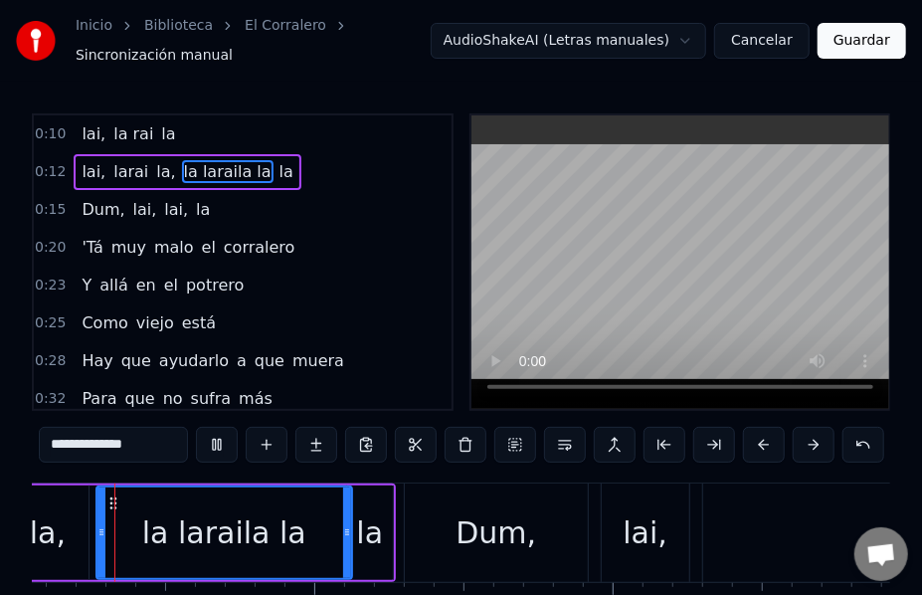
scroll to position [0, 4156]
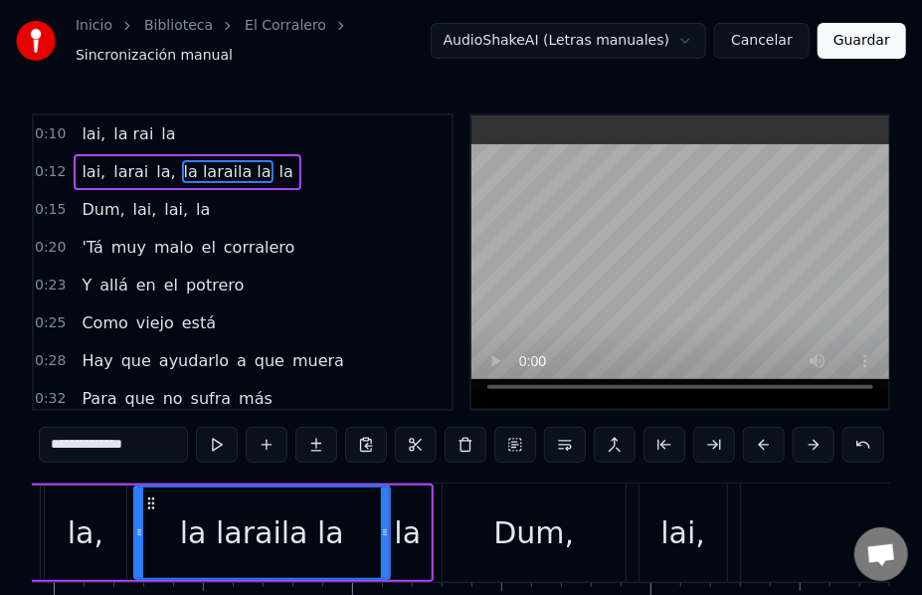
click at [161, 461] on div "0:10 lai, la rai la 0:12 lai, larai la, la laraila la la 0:15 Dum, lai, lai, la…" at bounding box center [461, 398] width 859 height 570
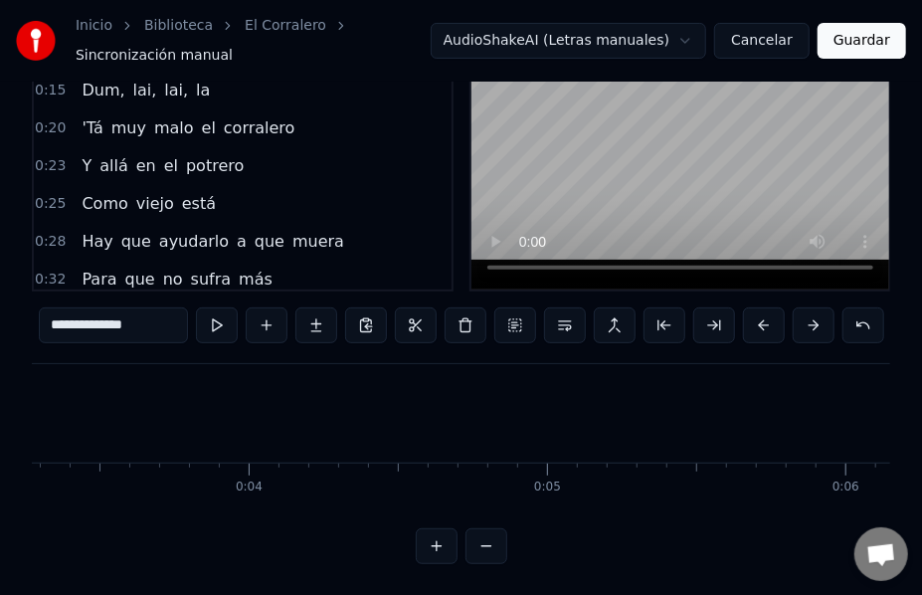
scroll to position [0, 0]
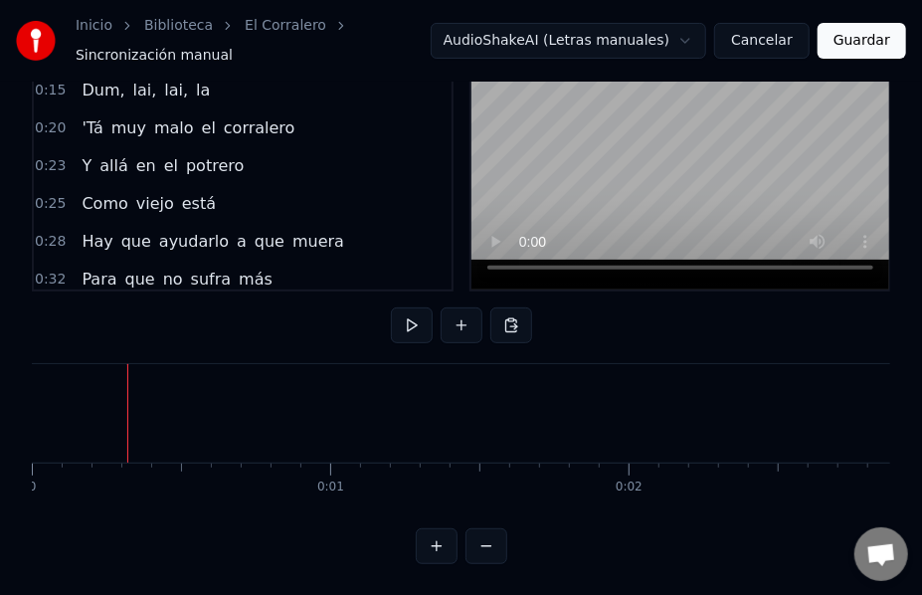
click at [410, 315] on button at bounding box center [412, 325] width 42 height 36
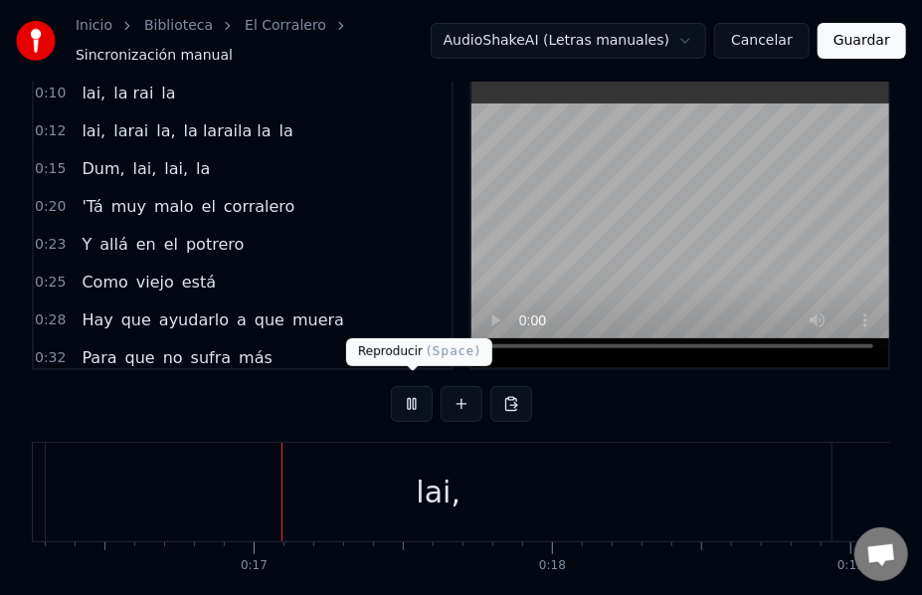
scroll to position [0, 4886]
click at [412, 394] on button at bounding box center [412, 404] width 42 height 36
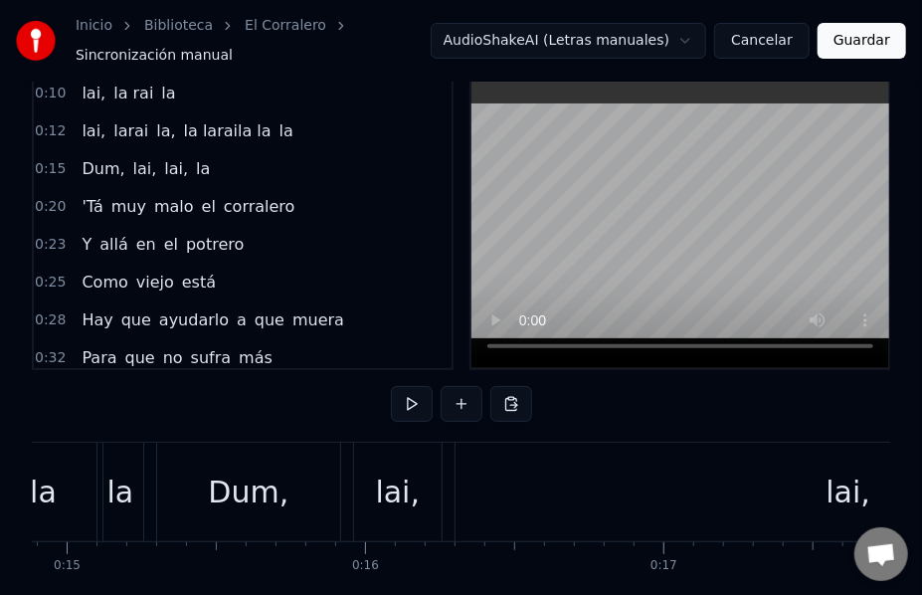
scroll to position [0, 4405]
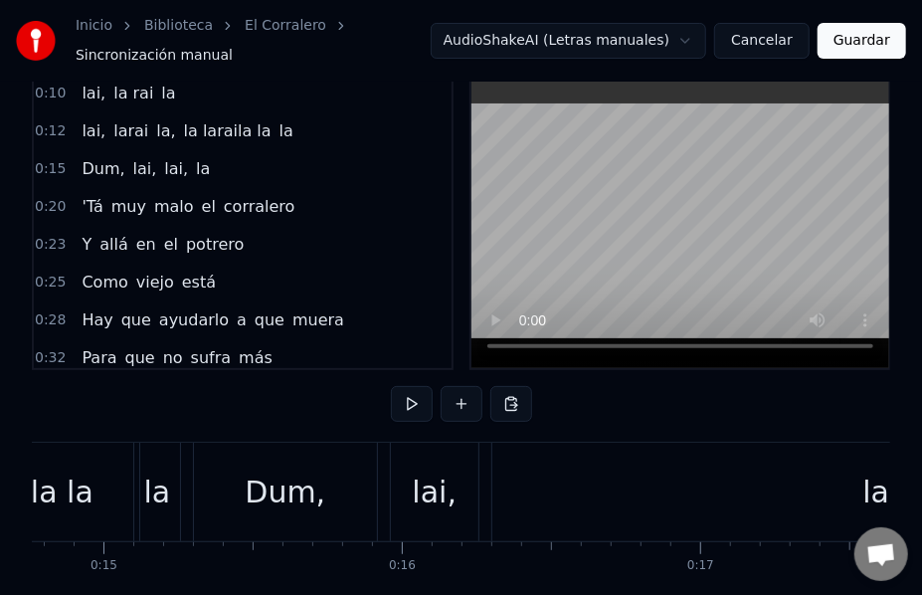
click at [281, 487] on div "Dum," at bounding box center [285, 492] width 81 height 45
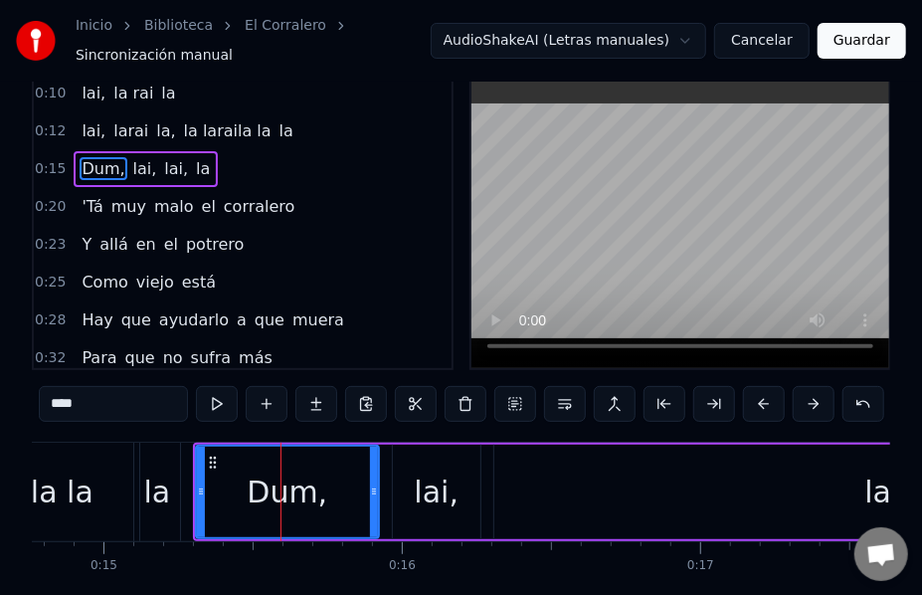
scroll to position [0, 0]
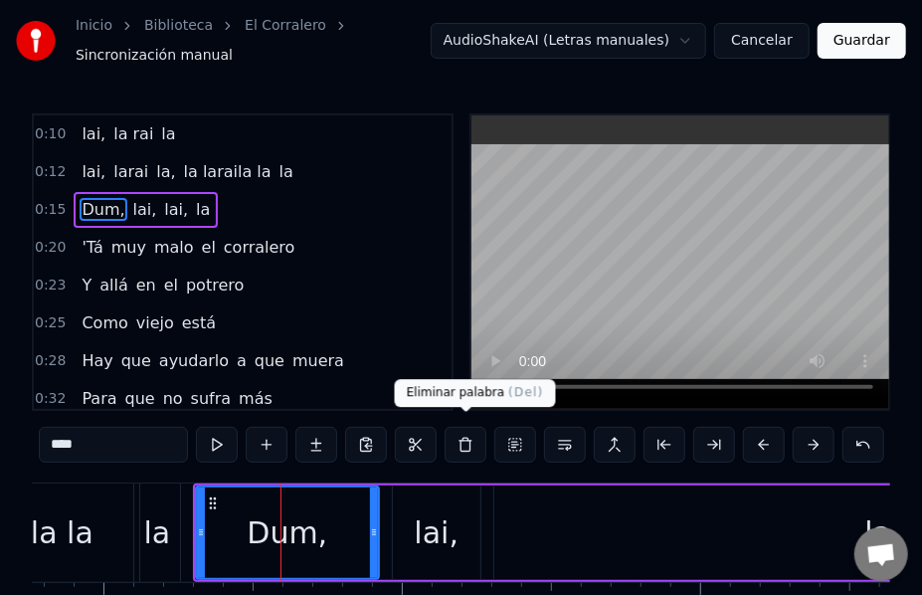
click at [468, 433] on button at bounding box center [466, 445] width 42 height 36
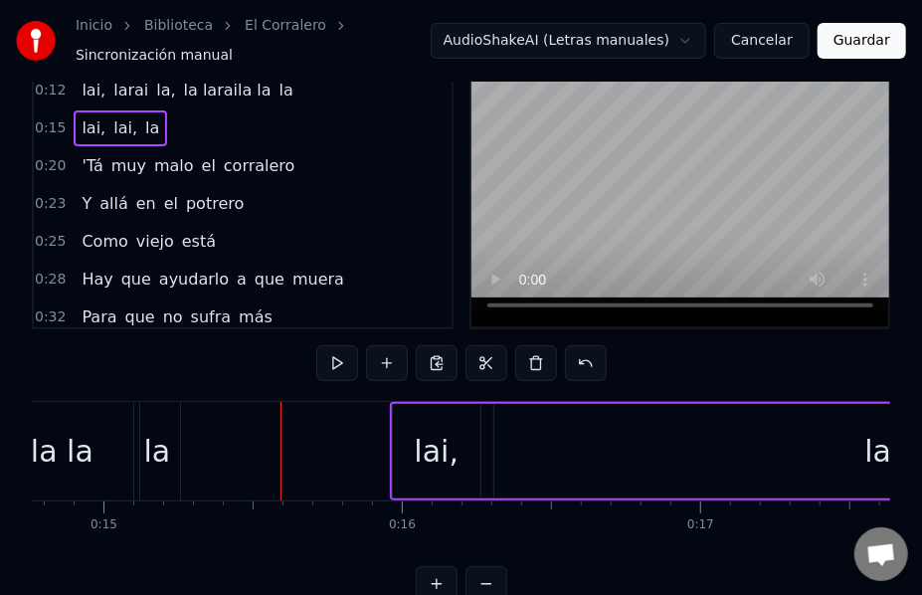
scroll to position [92, 0]
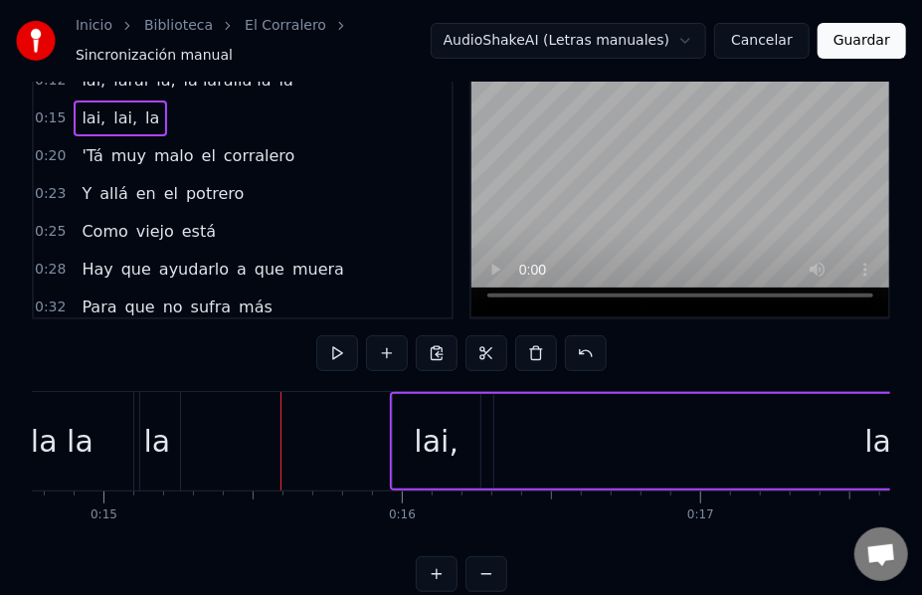
click at [493, 580] on button at bounding box center [487, 574] width 42 height 36
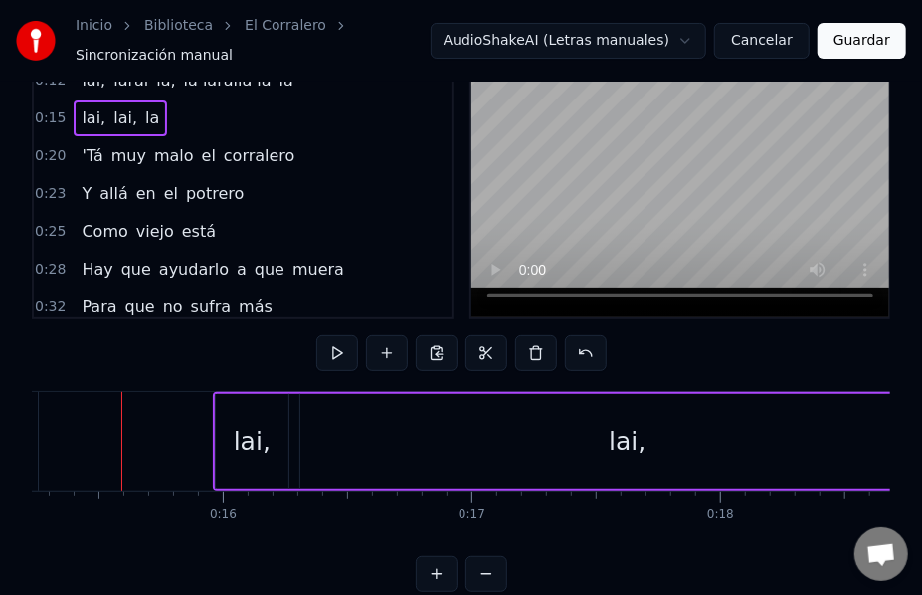
scroll to position [0, 3778]
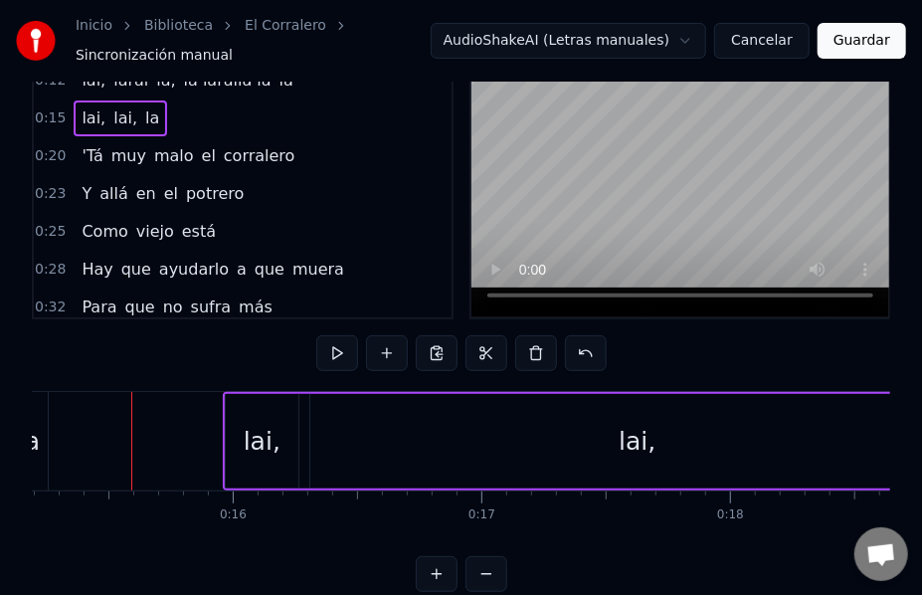
click at [493, 580] on button at bounding box center [487, 574] width 42 height 36
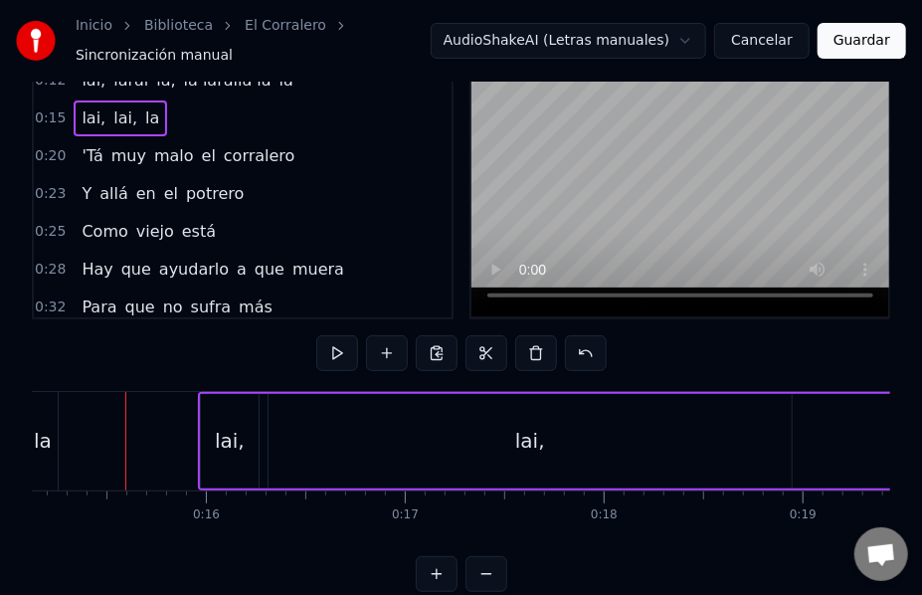
scroll to position [0, 3002]
click at [493, 580] on button at bounding box center [487, 574] width 42 height 36
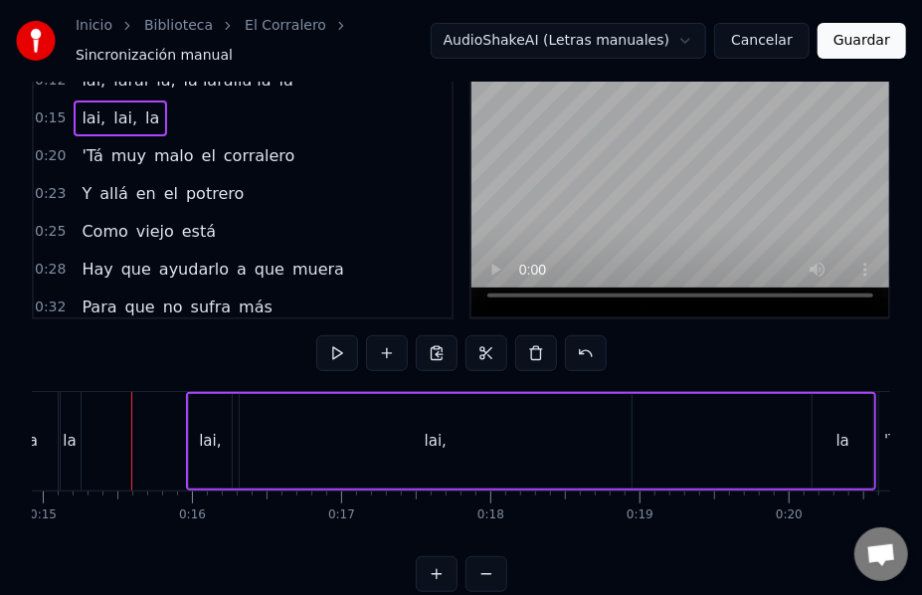
click at [493, 580] on button at bounding box center [487, 574] width 42 height 36
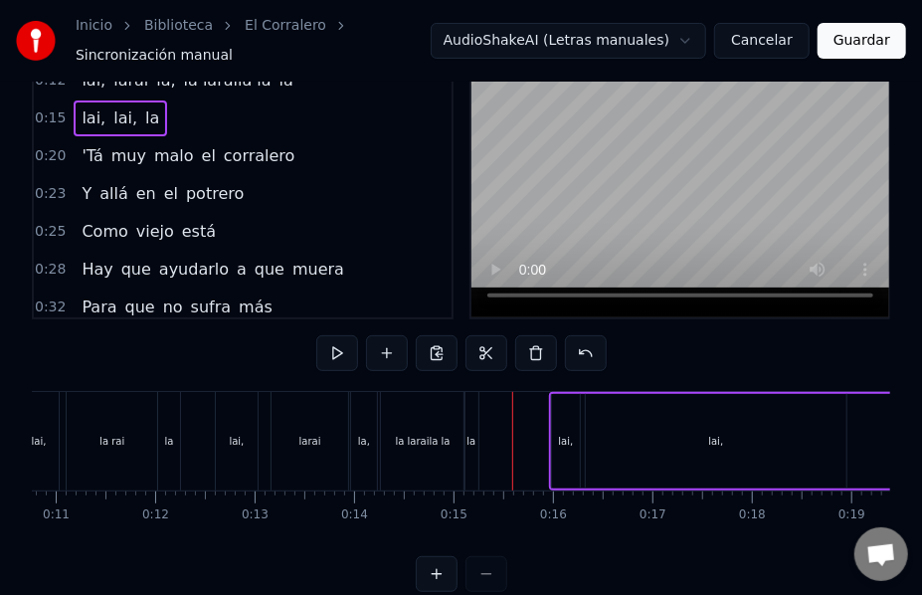
scroll to position [0, 1058]
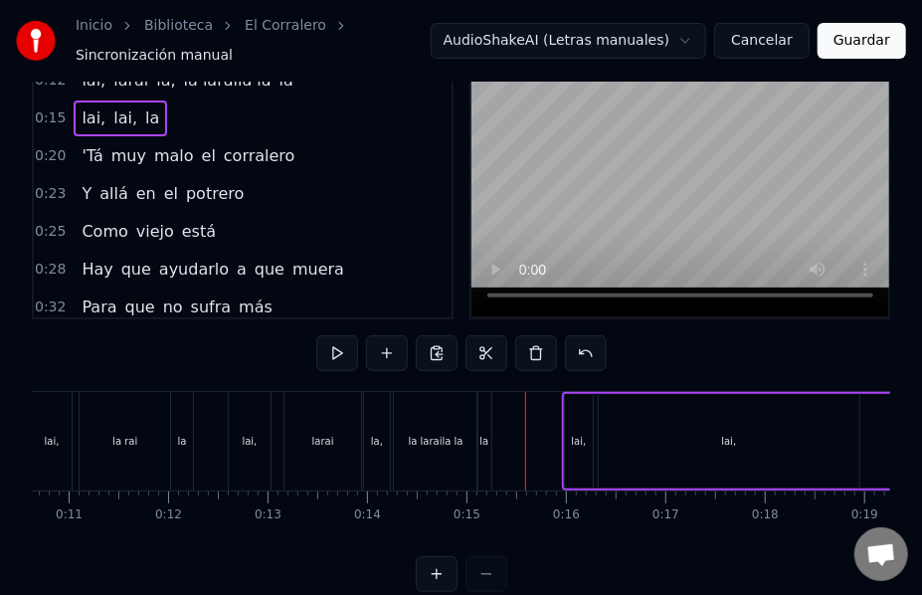
click at [484, 450] on div "la" at bounding box center [485, 441] width 14 height 98
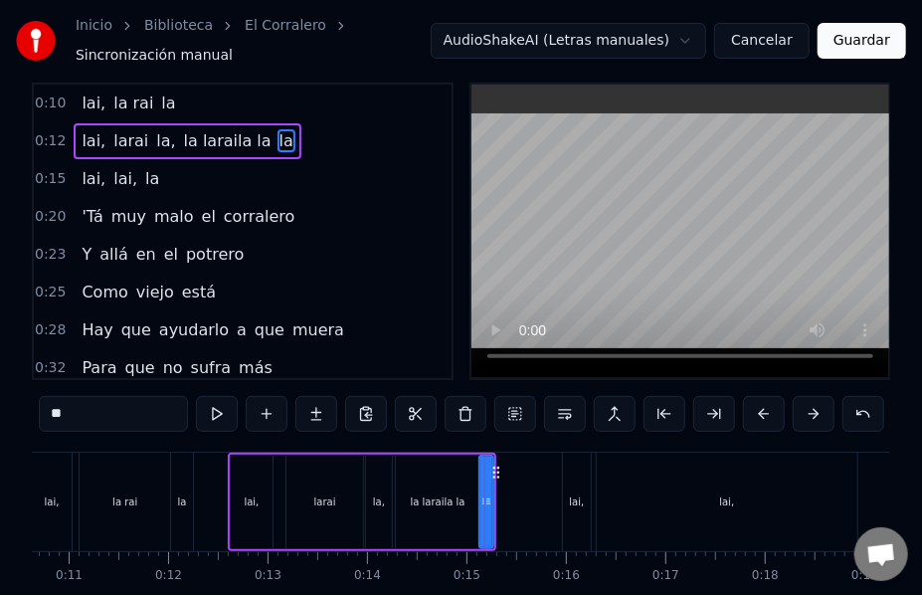
scroll to position [0, 0]
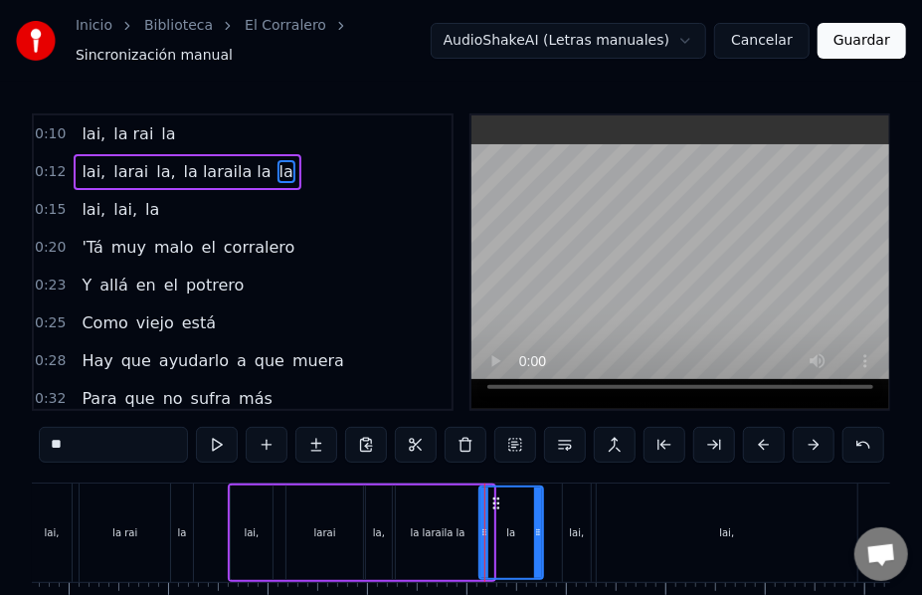
drag, startPoint x: 488, startPoint y: 540, endPoint x: 538, endPoint y: 543, distance: 49.8
click at [538, 543] on div at bounding box center [538, 532] width 8 height 91
click at [171, 467] on div "0:10 lai, la rai la 0:12 lai, larai la, la laraila la la 0:15 lai, lai, la 0:20…" at bounding box center [461, 398] width 859 height 570
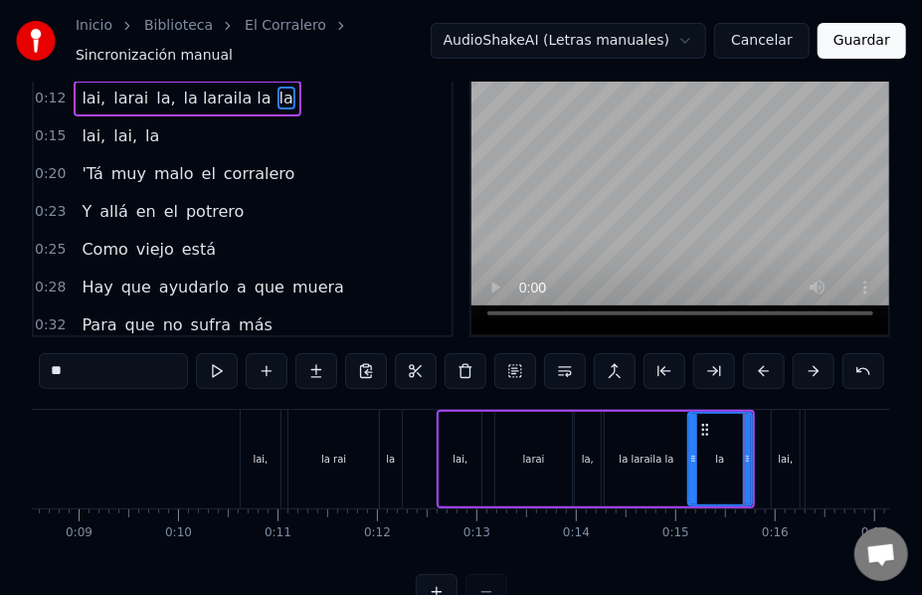
scroll to position [0, 799]
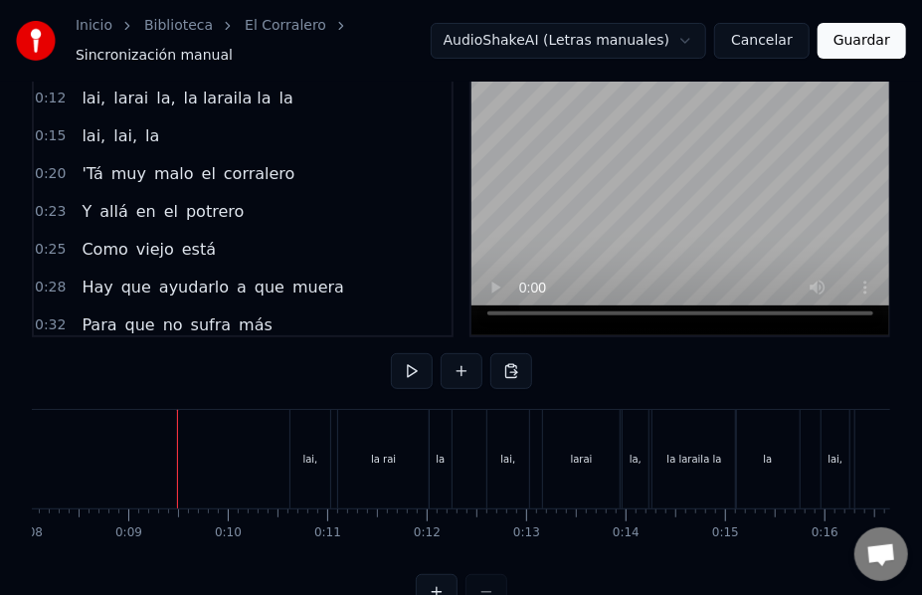
click at [415, 362] on button at bounding box center [412, 371] width 42 height 36
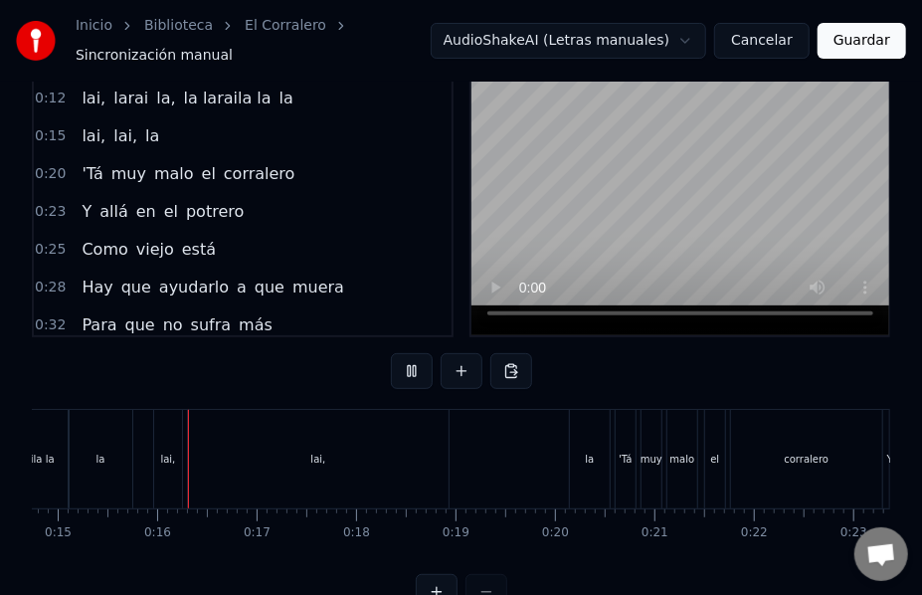
scroll to position [0, 1471]
click at [414, 355] on button at bounding box center [412, 371] width 42 height 36
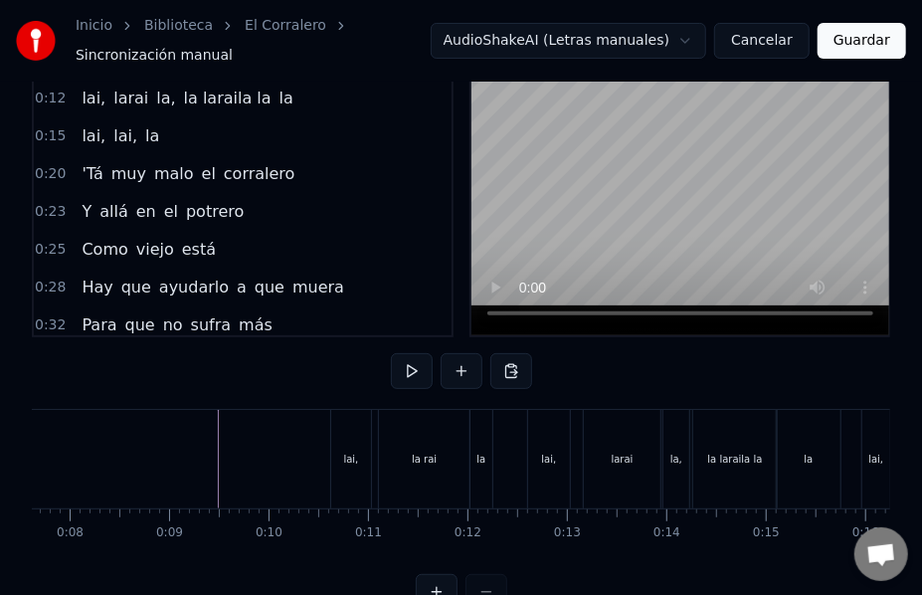
scroll to position [0, 758]
click at [409, 362] on button at bounding box center [412, 371] width 42 height 36
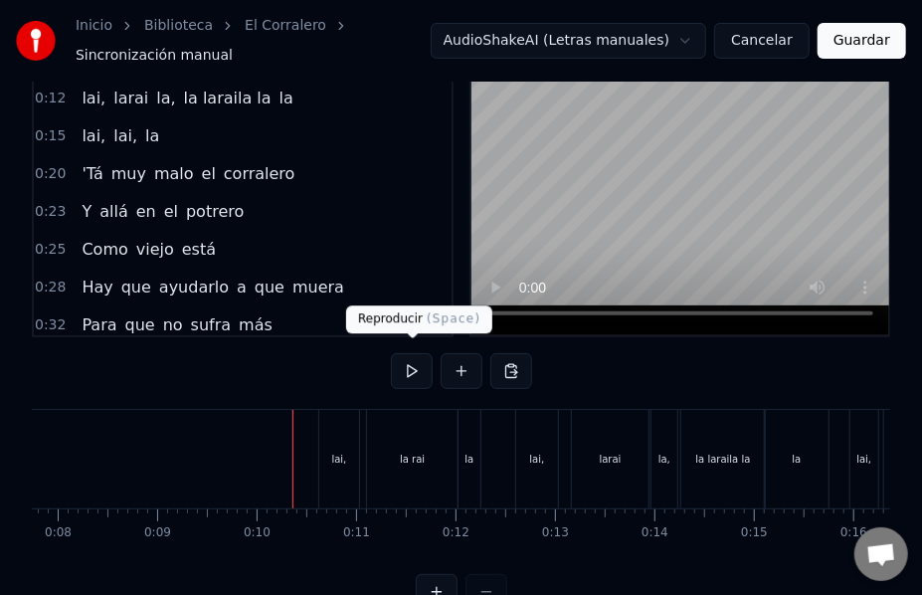
click at [410, 364] on button at bounding box center [412, 371] width 42 height 36
click at [413, 363] on button at bounding box center [412, 371] width 42 height 36
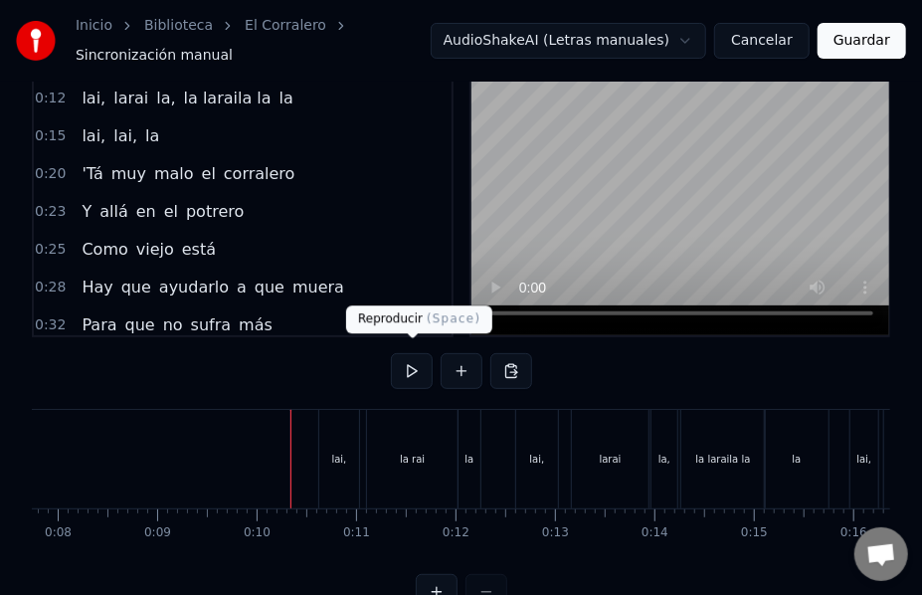
click at [403, 368] on button at bounding box center [412, 371] width 42 height 36
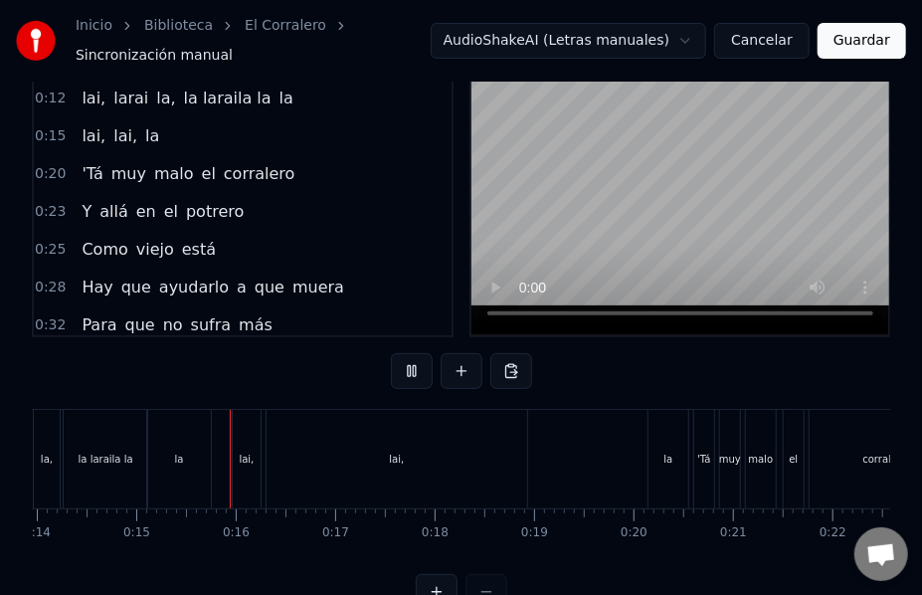
scroll to position [0, 1431]
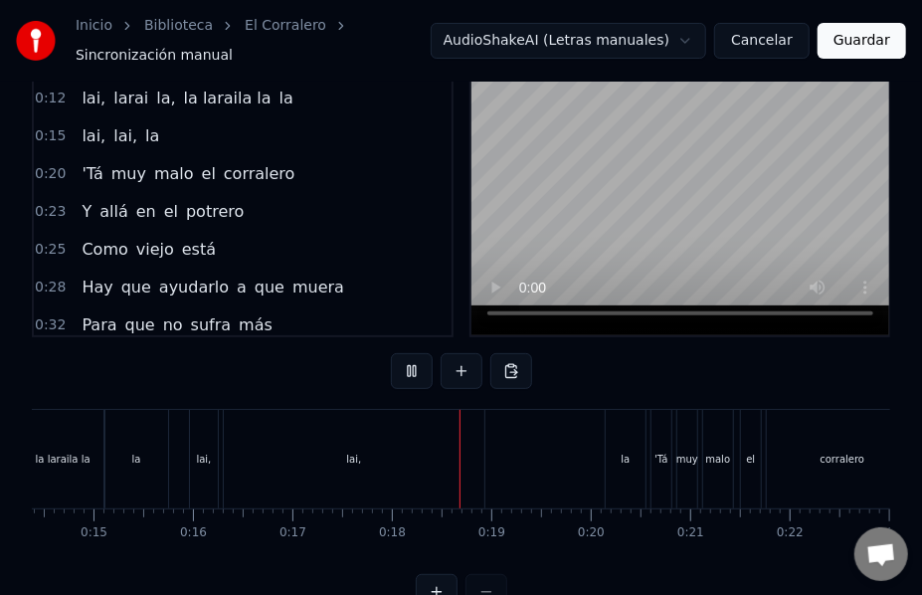
click at [407, 362] on button at bounding box center [412, 371] width 42 height 36
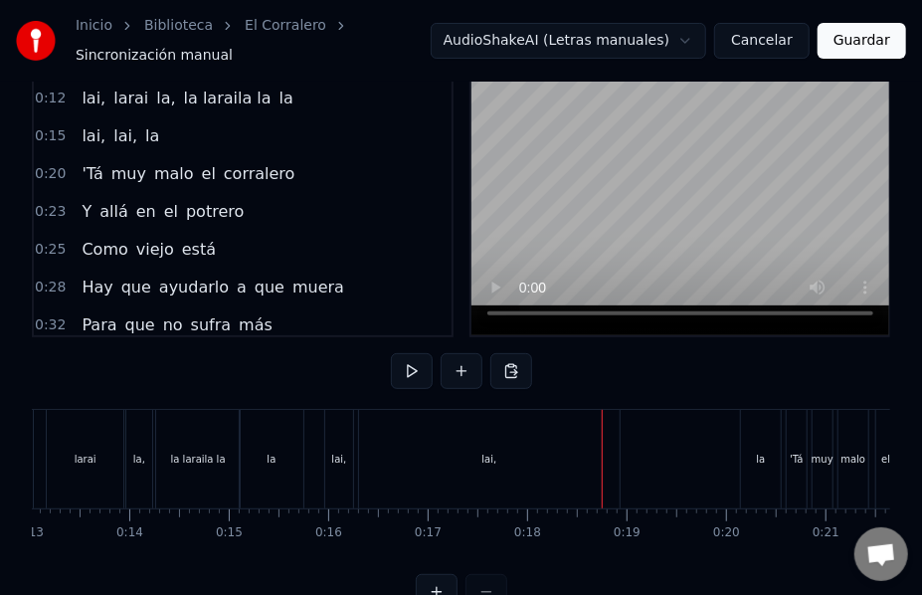
scroll to position [0, 1270]
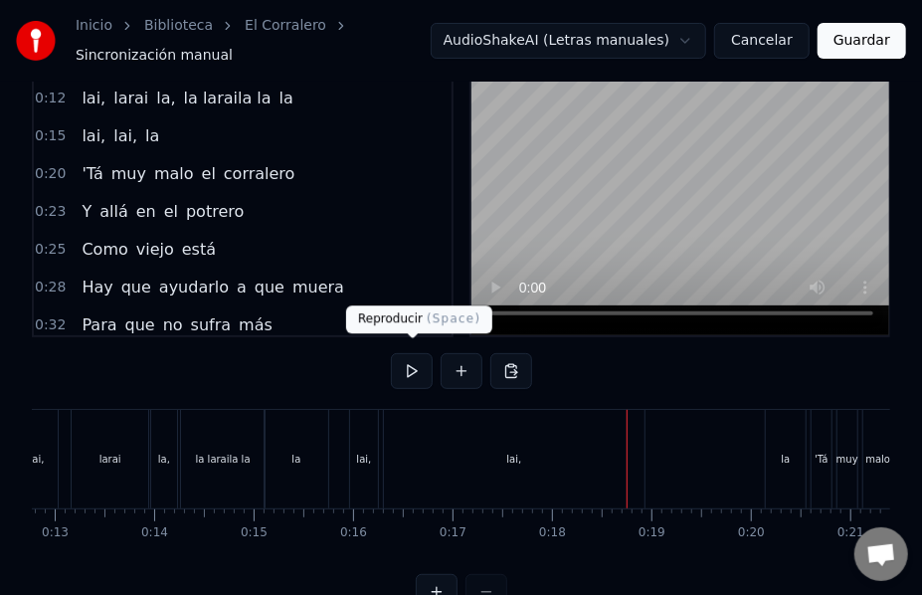
click at [410, 363] on button at bounding box center [412, 371] width 42 height 36
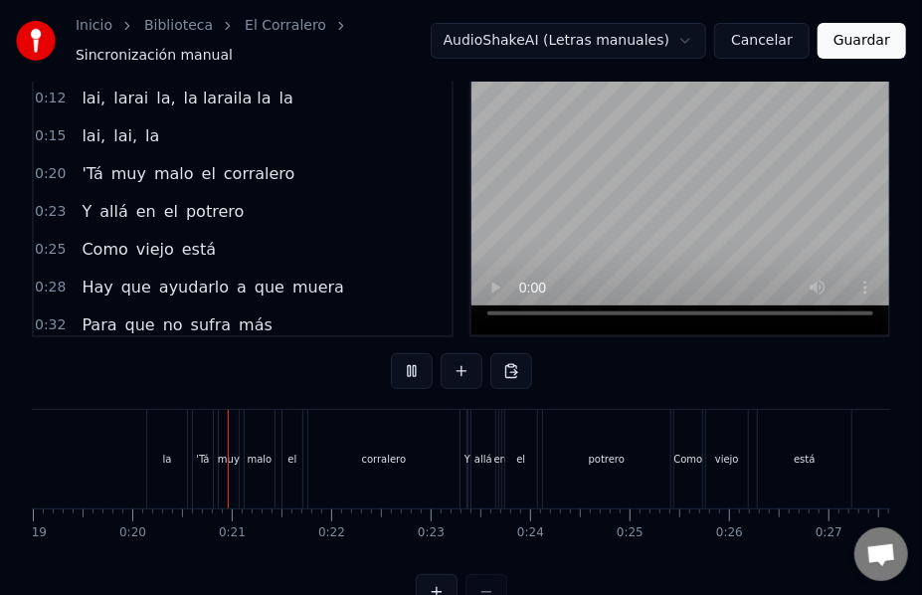
scroll to position [0, 1932]
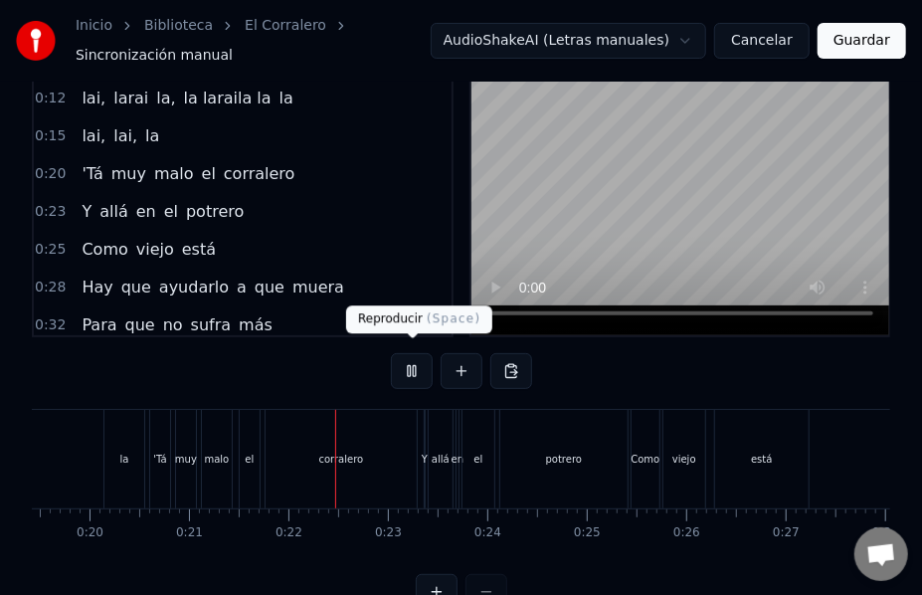
click at [403, 364] on button at bounding box center [412, 371] width 42 height 36
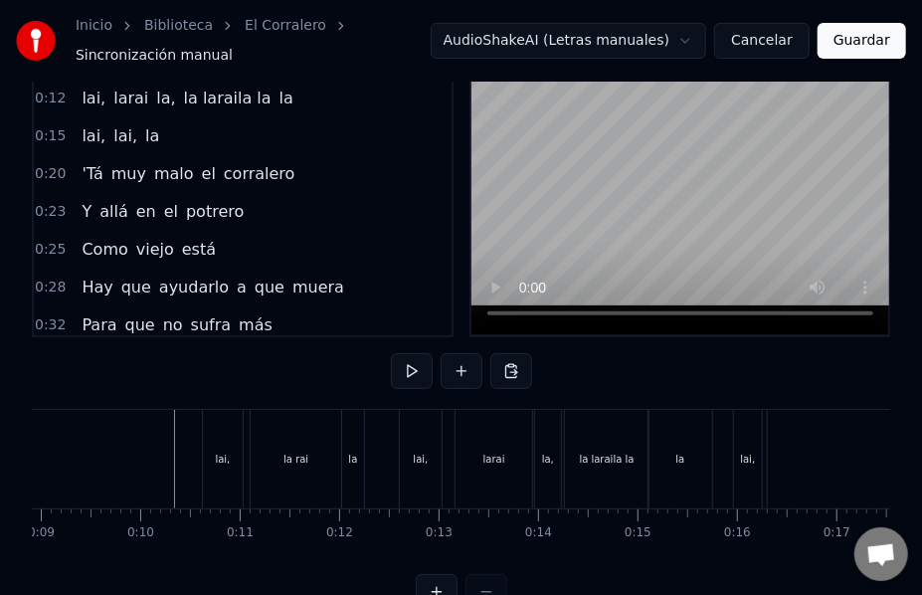
scroll to position [0, 850]
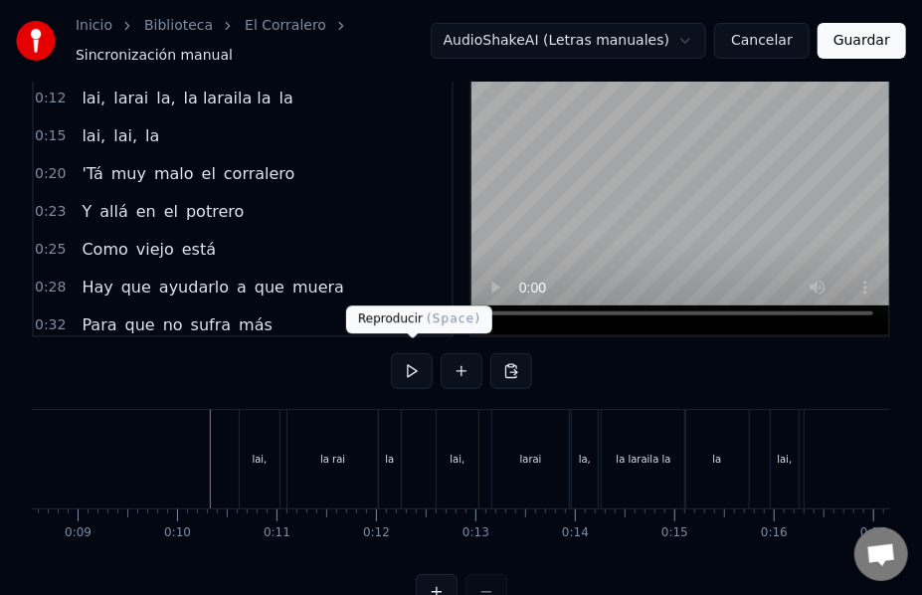
click at [419, 360] on button at bounding box center [412, 371] width 42 height 36
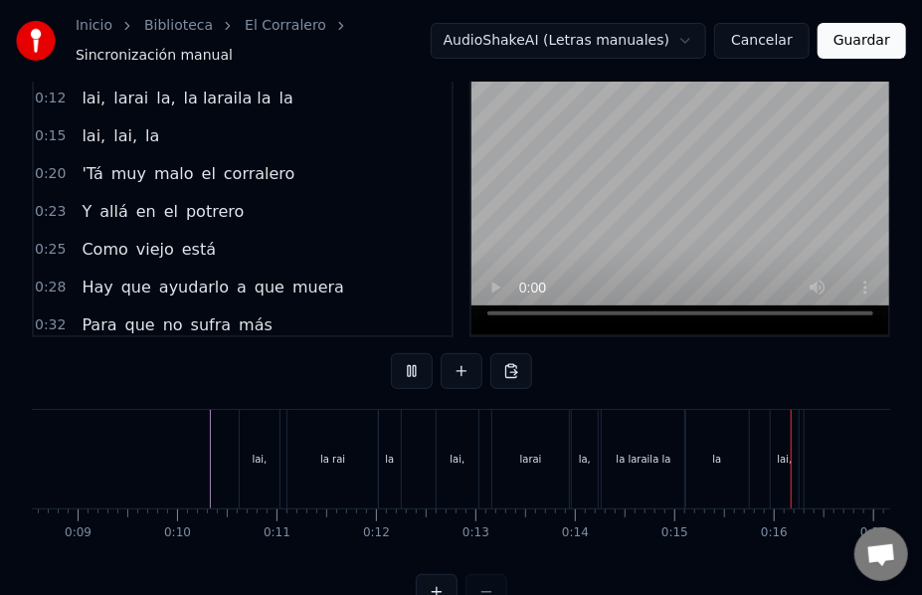
click at [419, 360] on button at bounding box center [412, 371] width 42 height 36
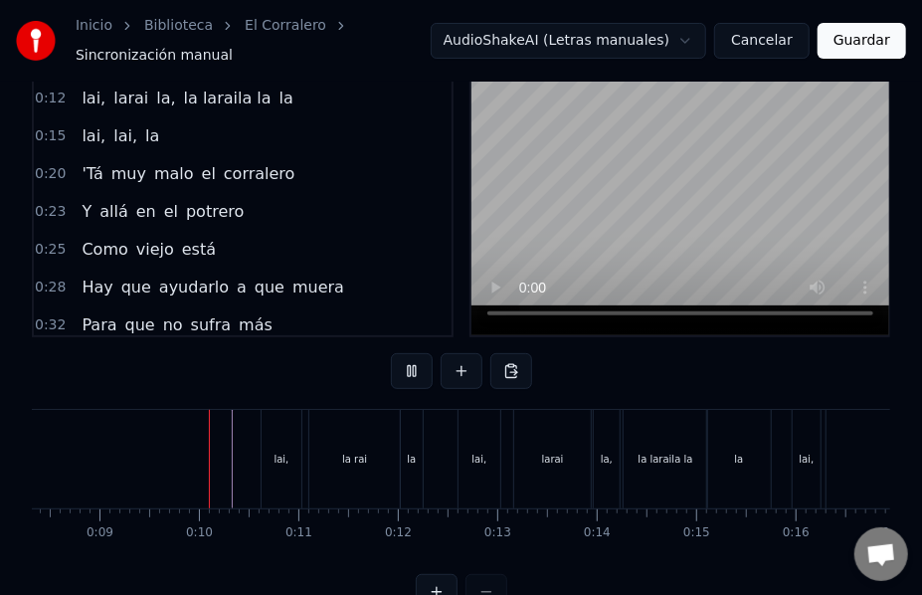
scroll to position [0, 862]
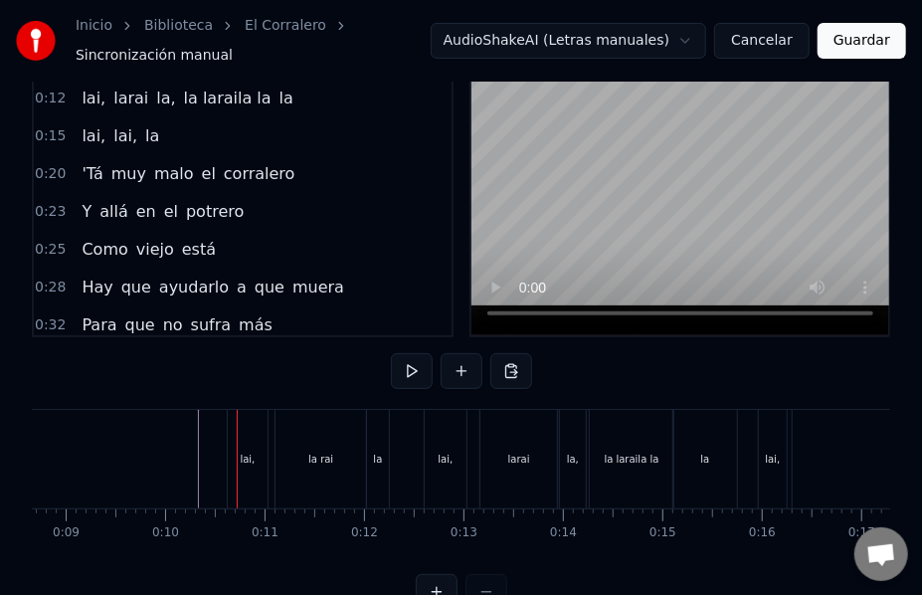
click at [715, 453] on div "la" at bounding box center [706, 459] width 64 height 98
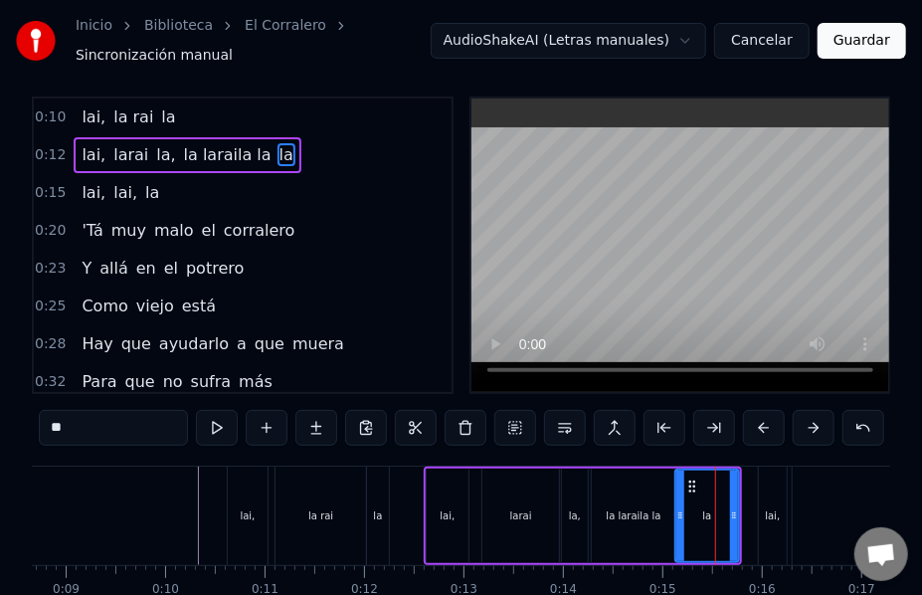
scroll to position [0, 0]
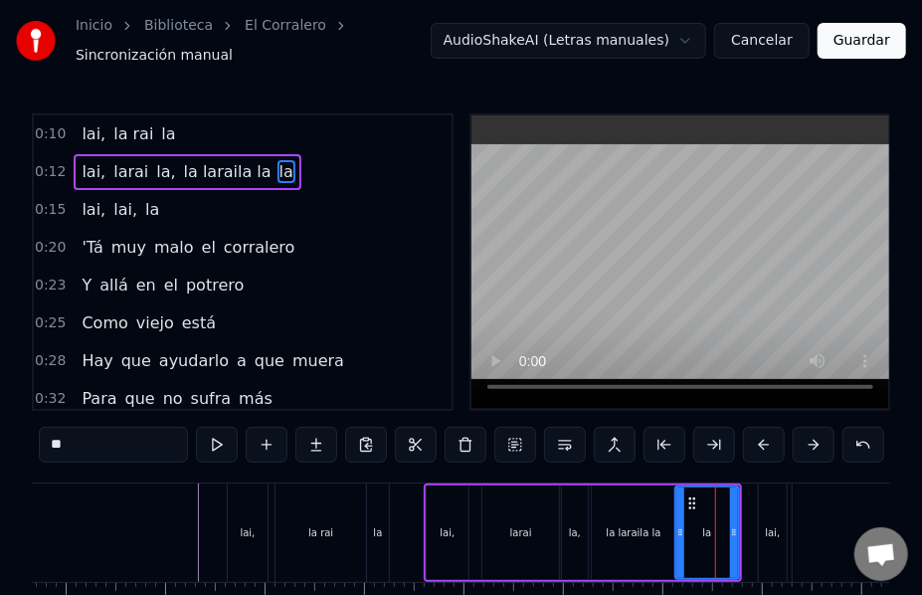
click at [278, 167] on span "la" at bounding box center [287, 171] width 18 height 23
drag, startPoint x: 82, startPoint y: 426, endPoint x: 48, endPoint y: 434, distance: 34.7
click at [48, 434] on input "**" at bounding box center [113, 445] width 149 height 36
click at [767, 530] on div "lai," at bounding box center [773, 532] width 28 height 98
type input "****"
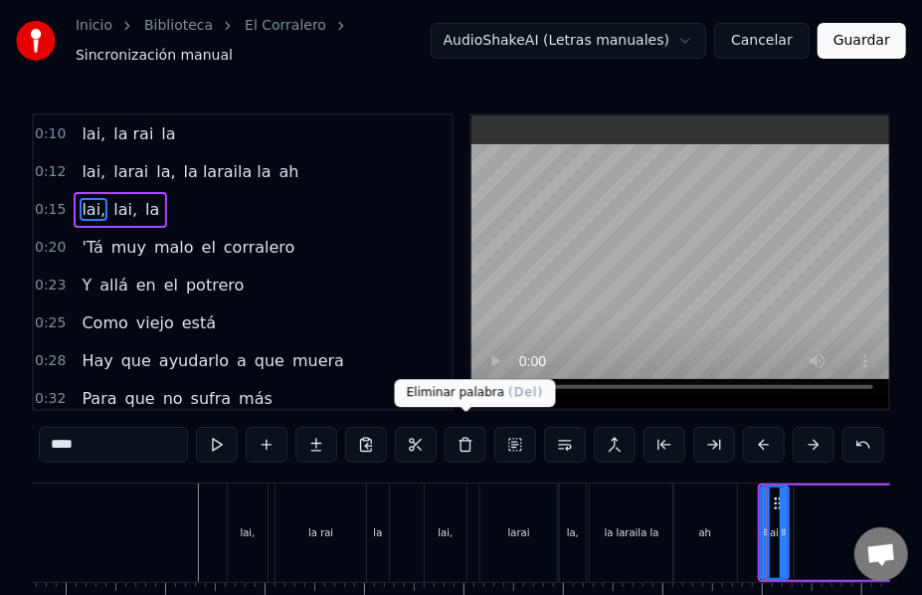
click at [462, 436] on button at bounding box center [466, 445] width 42 height 36
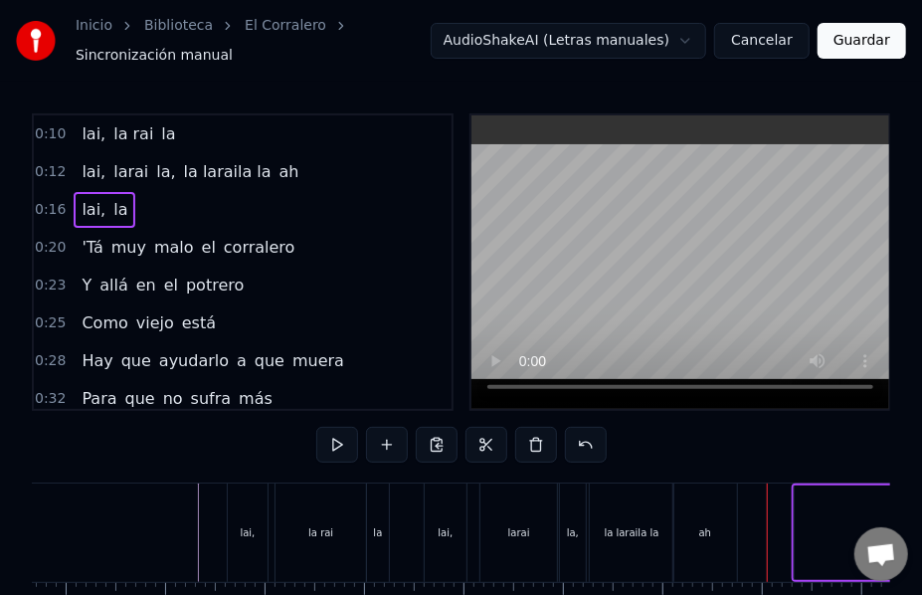
click at [708, 525] on div "ah" at bounding box center [705, 532] width 12 height 15
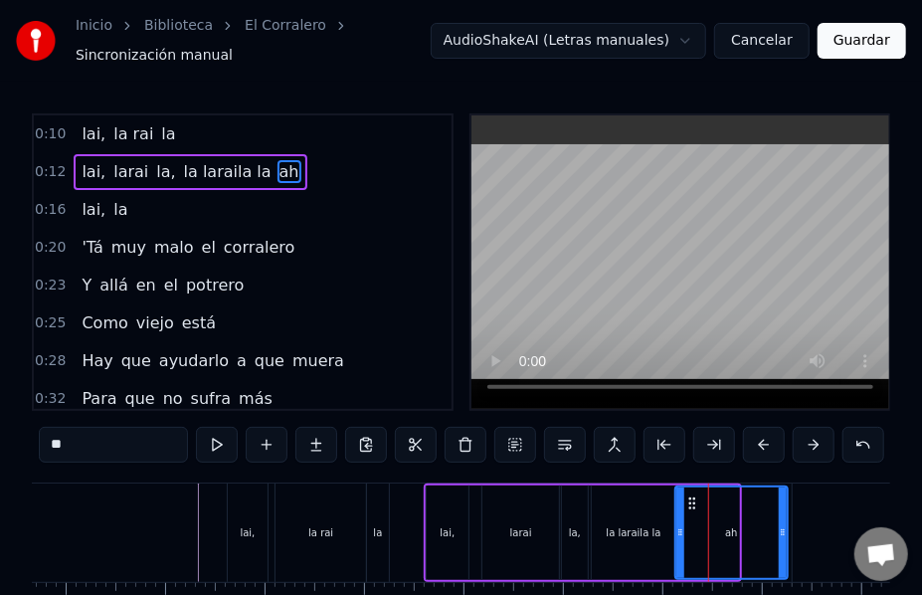
drag, startPoint x: 735, startPoint y: 523, endPoint x: 784, endPoint y: 527, distance: 48.9
click at [784, 527] on icon at bounding box center [783, 532] width 8 height 16
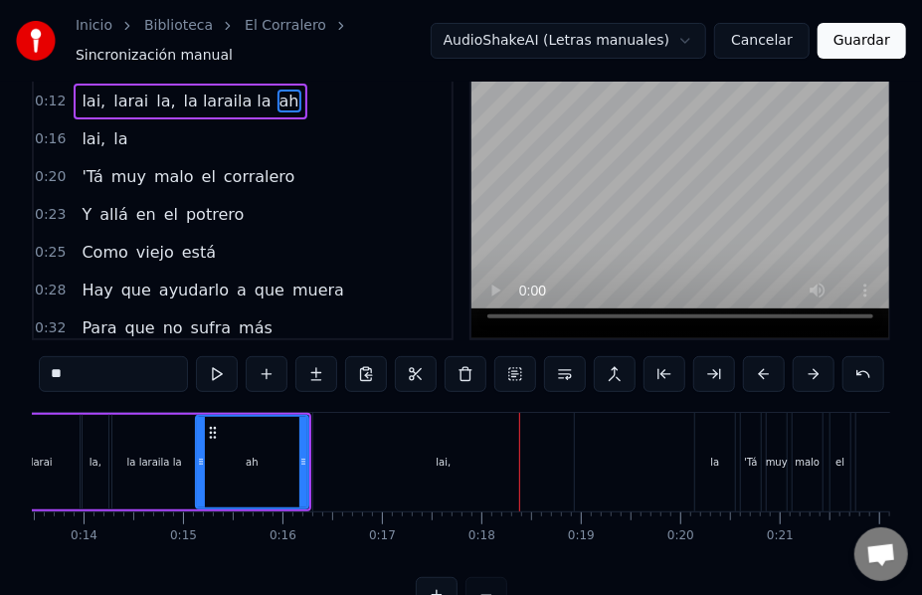
scroll to position [0, 1304]
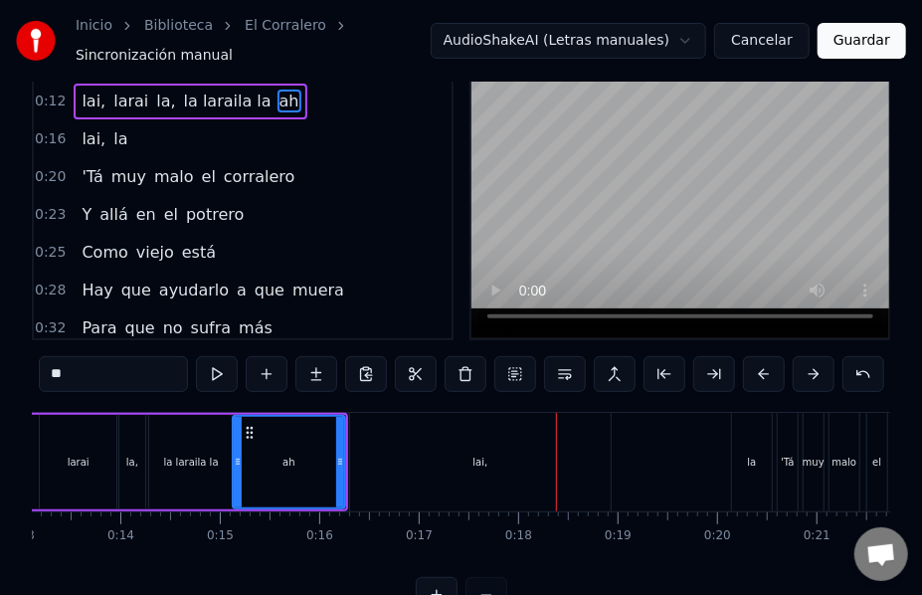
click at [418, 446] on div "lai," at bounding box center [480, 462] width 261 height 98
type input "****"
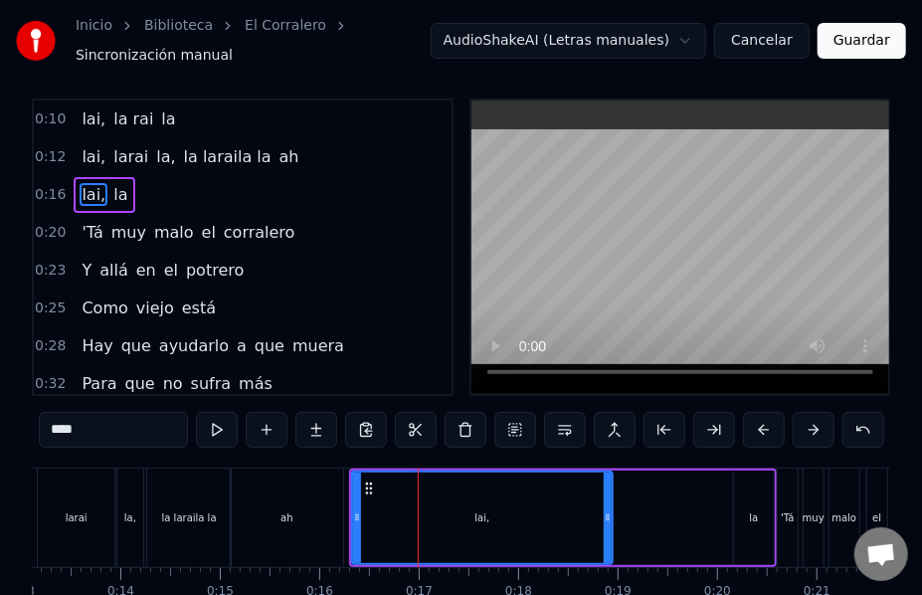
scroll to position [0, 0]
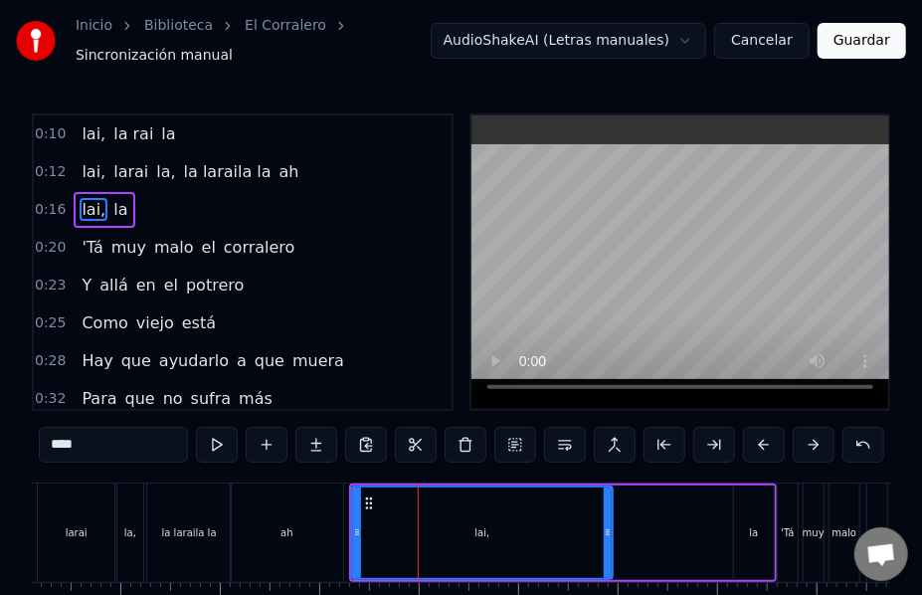
click at [468, 436] on button at bounding box center [466, 445] width 42 height 36
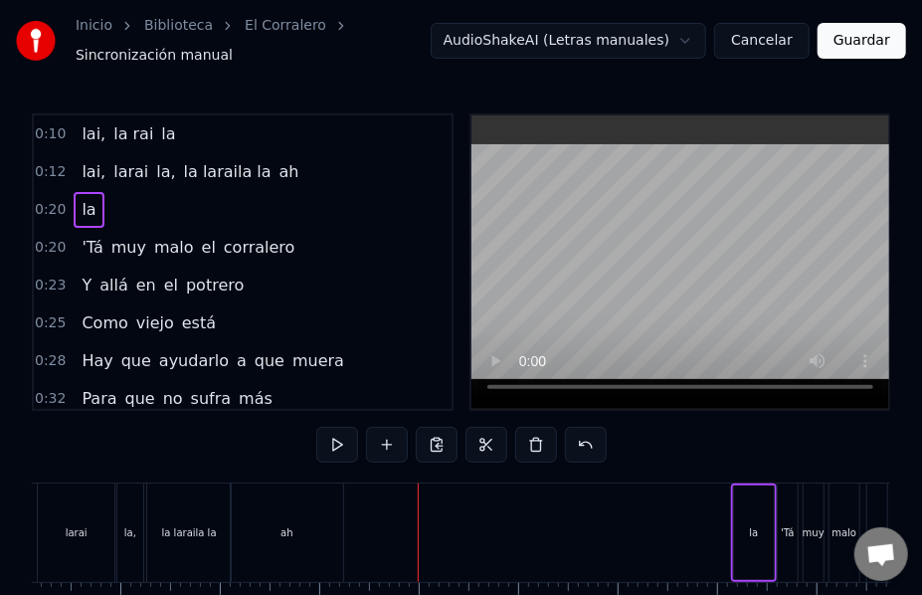
click at [738, 518] on div "la" at bounding box center [754, 532] width 40 height 95
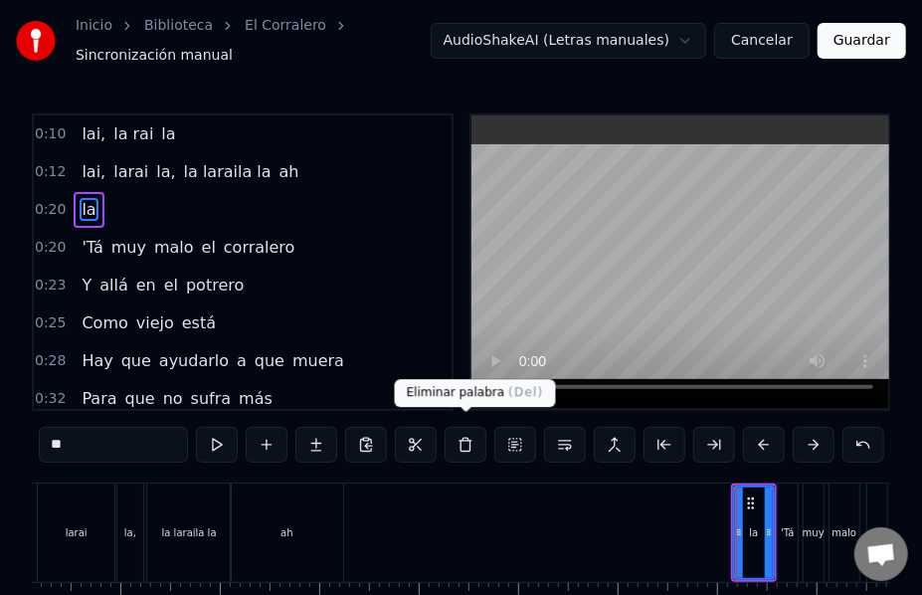
click at [469, 436] on button at bounding box center [466, 445] width 42 height 36
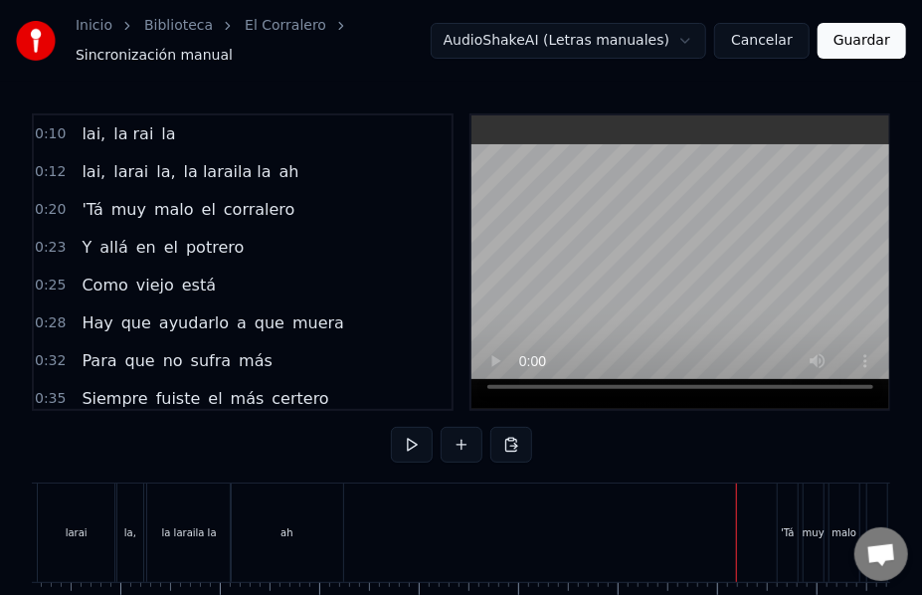
click at [290, 527] on div "ah" at bounding box center [287, 532] width 12 height 15
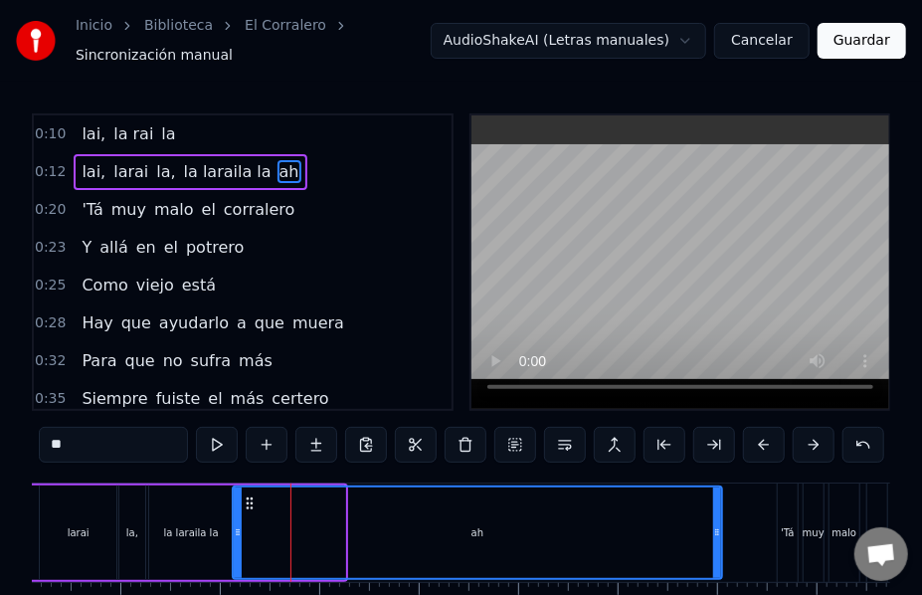
drag, startPoint x: 340, startPoint y: 529, endPoint x: 717, endPoint y: 535, distance: 377.1
click at [717, 535] on div at bounding box center [717, 532] width 8 height 91
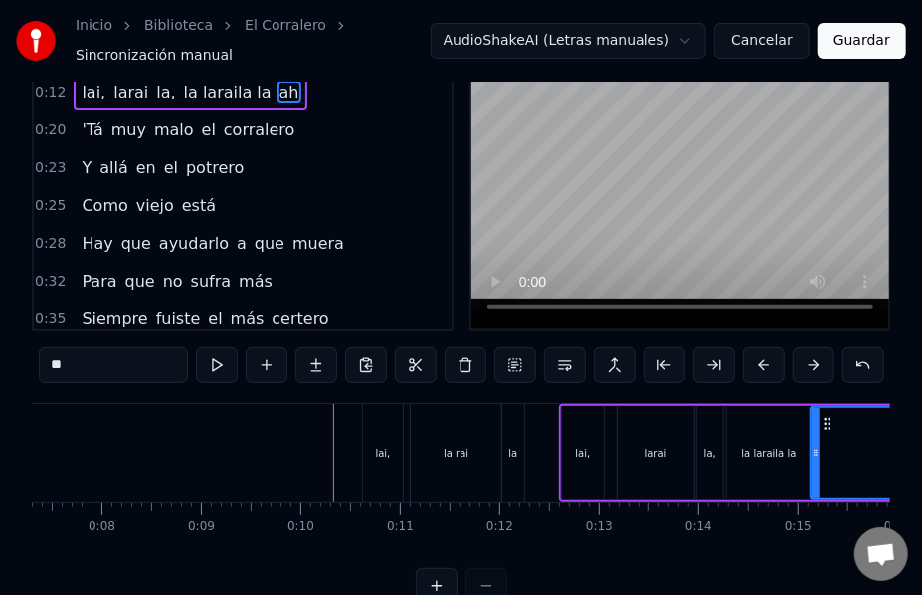
scroll to position [0, 726]
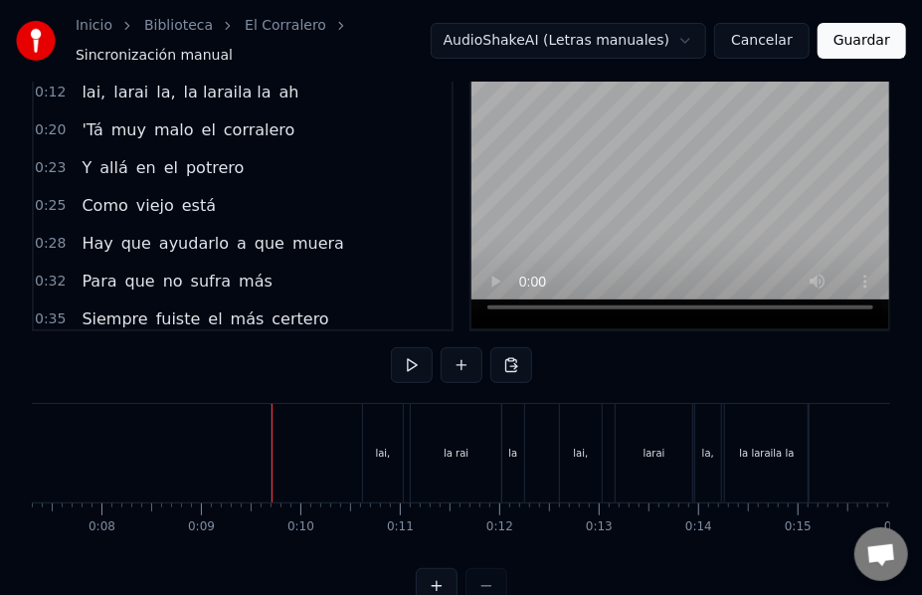
click at [418, 354] on button at bounding box center [412, 365] width 42 height 36
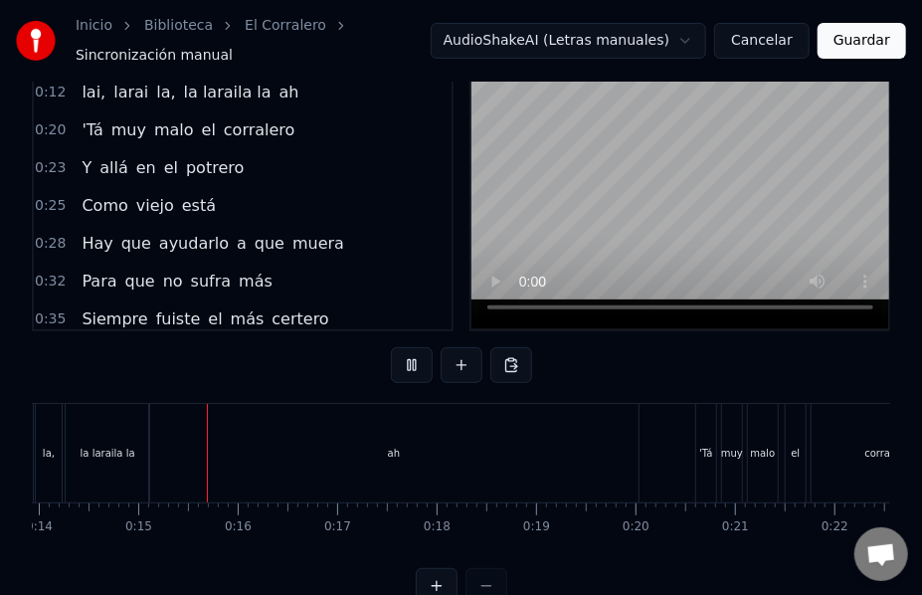
scroll to position [0, 1409]
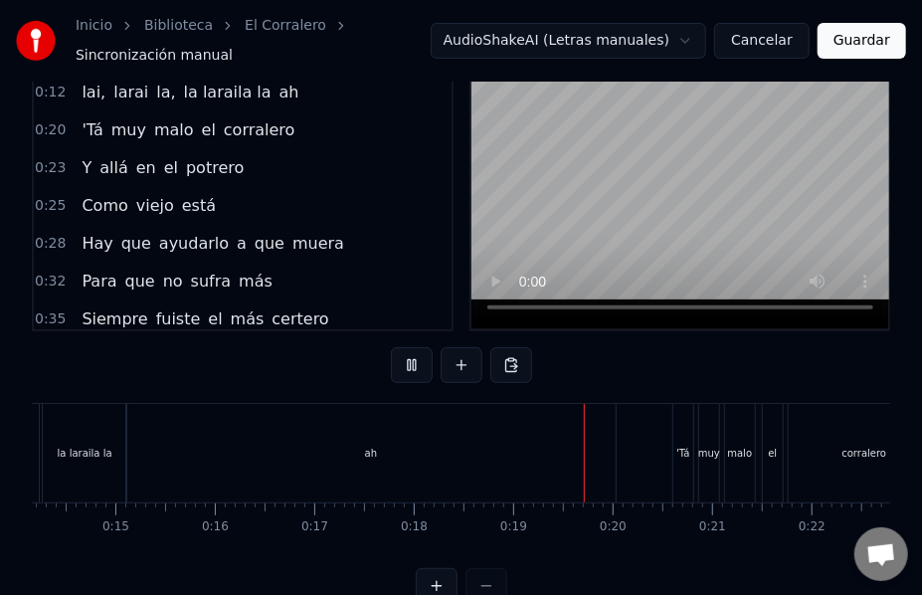
click at [418, 354] on button at bounding box center [412, 365] width 42 height 36
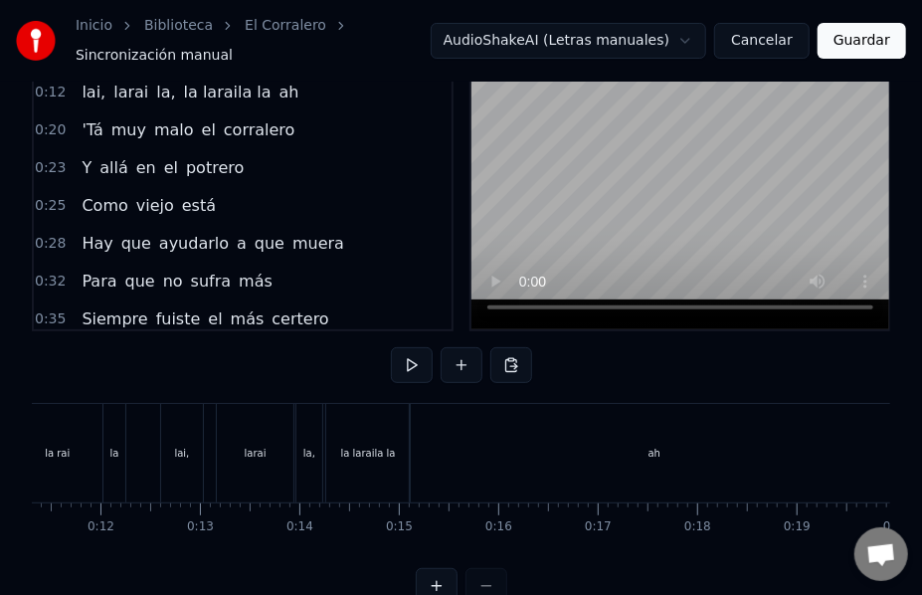
click at [96, 86] on span "lai," at bounding box center [94, 92] width 28 height 23
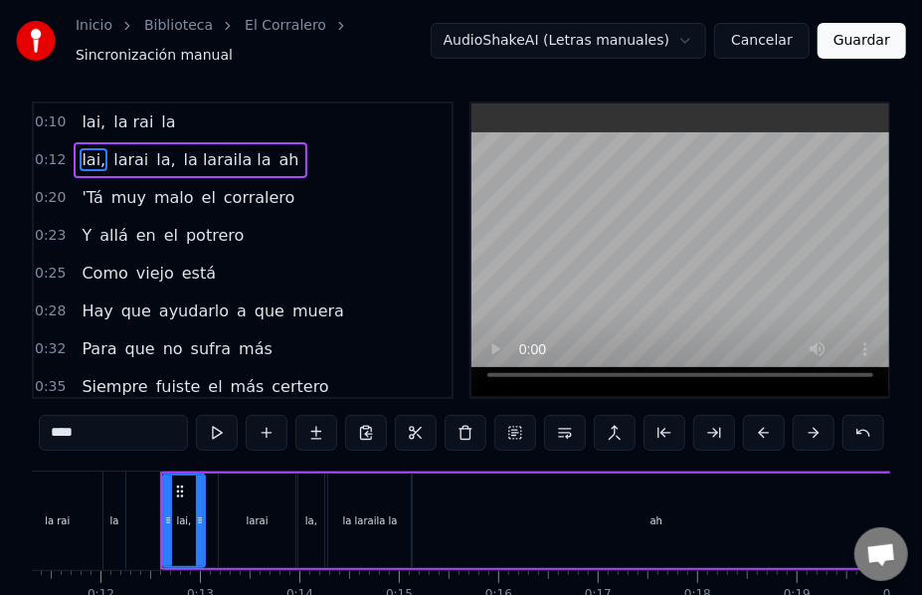
scroll to position [0, 0]
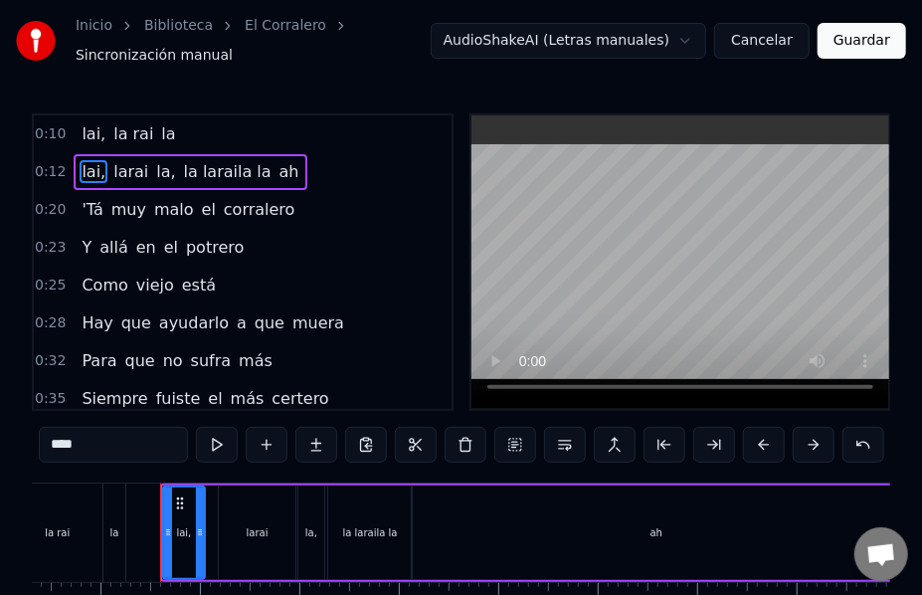
click at [97, 127] on div "lai, la rai la" at bounding box center [128, 134] width 109 height 36
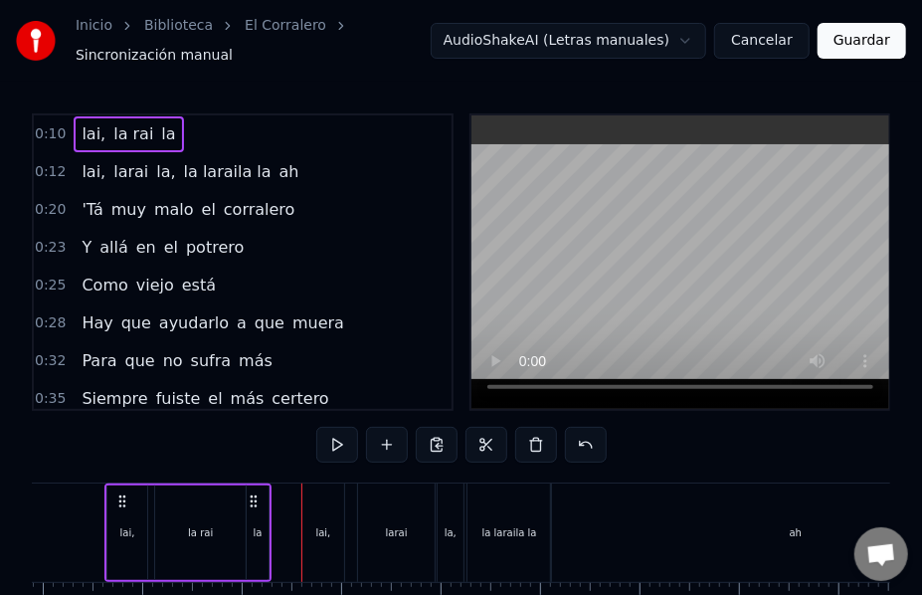
scroll to position [0, 957]
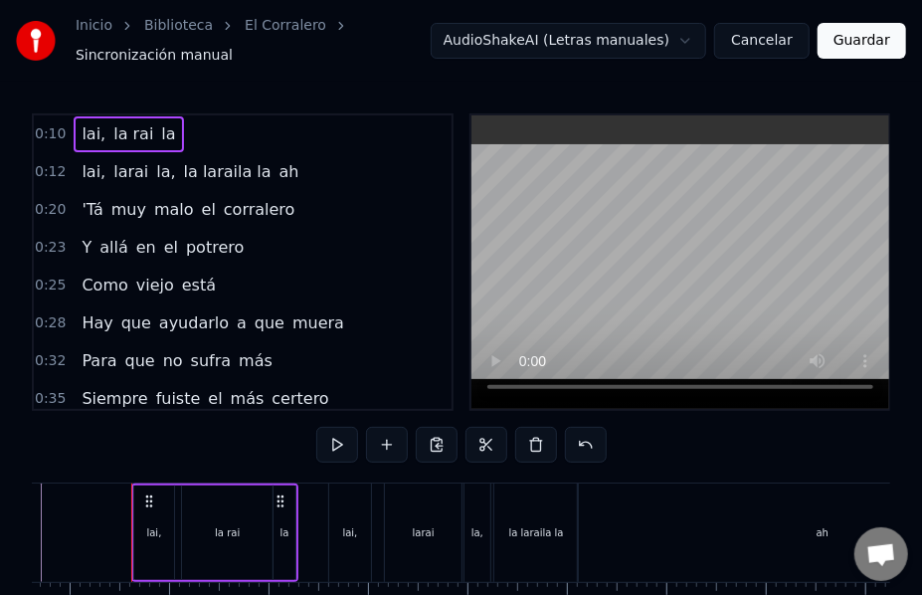
click at [90, 127] on span "lai," at bounding box center [94, 133] width 28 height 23
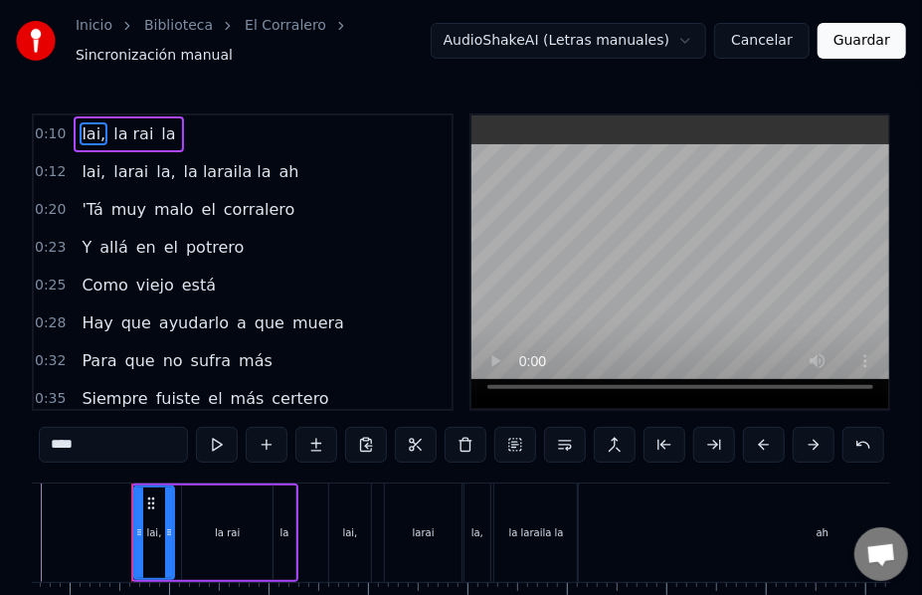
click at [86, 435] on input "****" at bounding box center [113, 445] width 149 height 36
click at [154, 127] on span "la" at bounding box center [163, 133] width 18 height 23
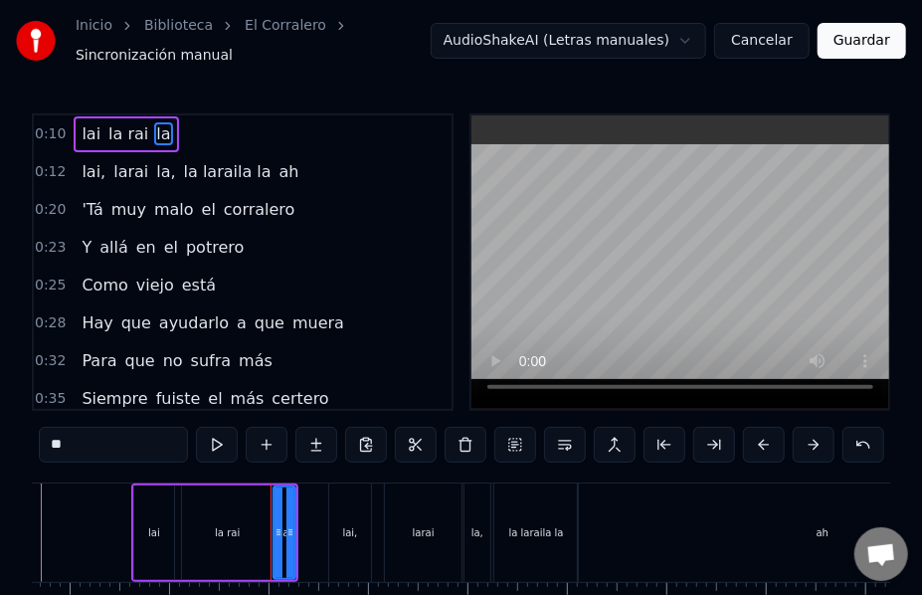
click at [77, 448] on input "**" at bounding box center [113, 445] width 149 height 36
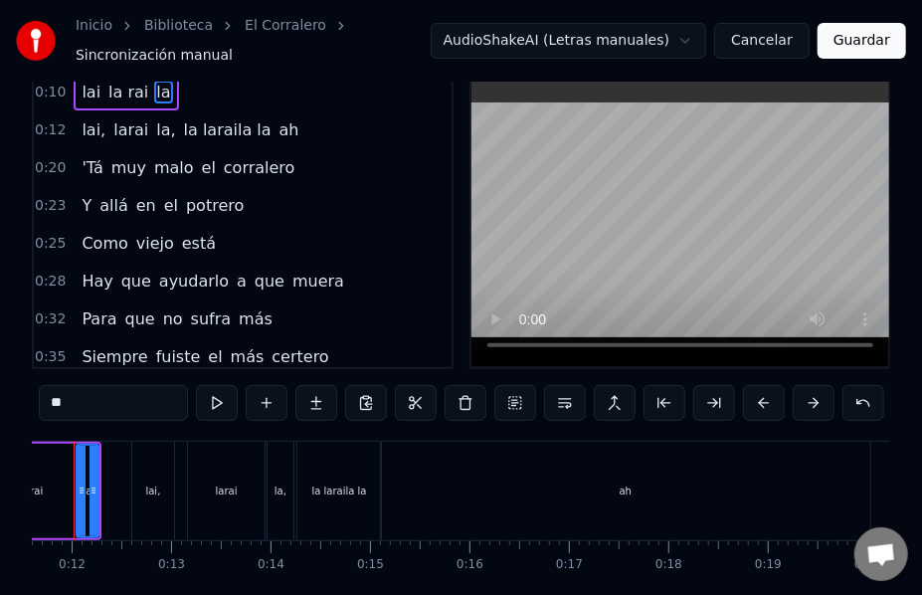
scroll to position [0, 1141]
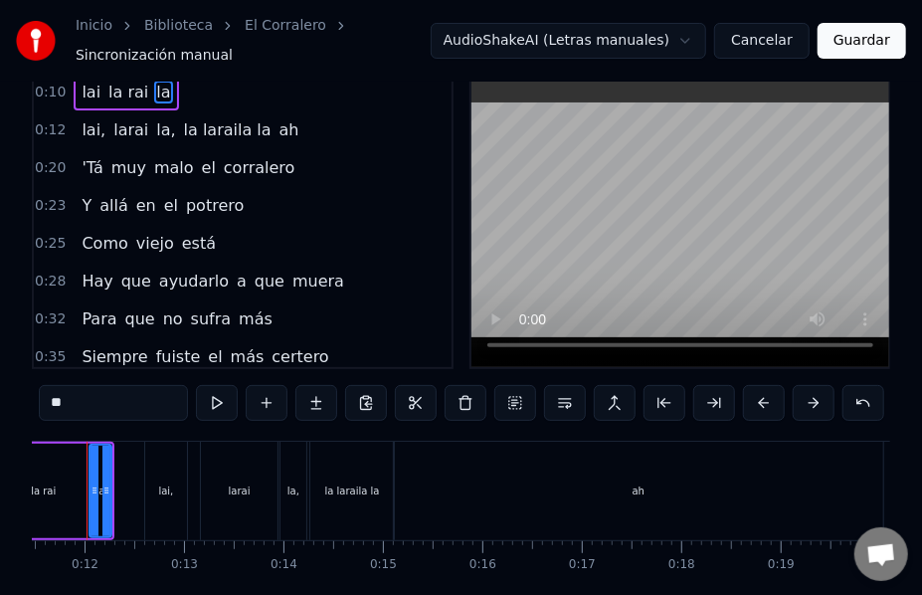
click at [348, 487] on div "la laraila la" at bounding box center [352, 490] width 55 height 15
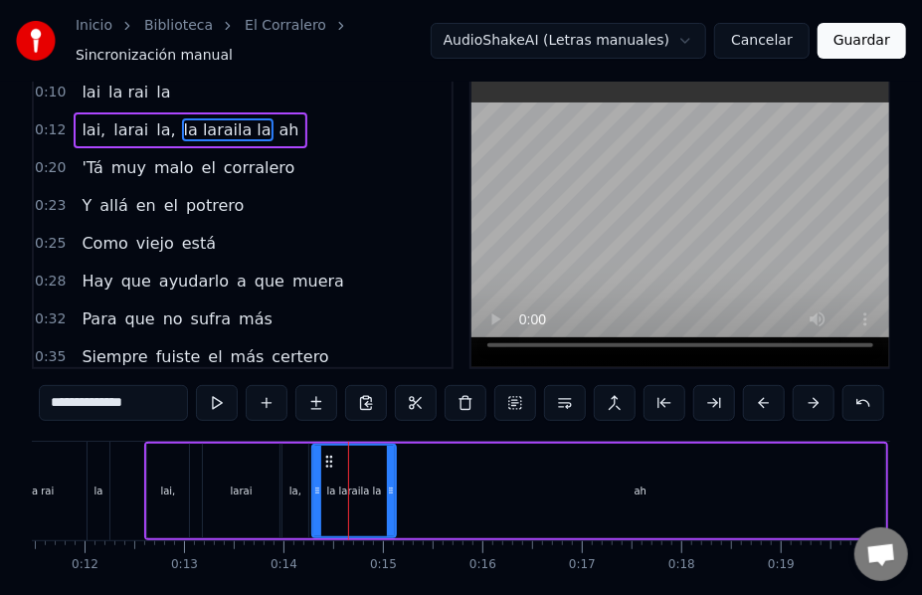
scroll to position [0, 0]
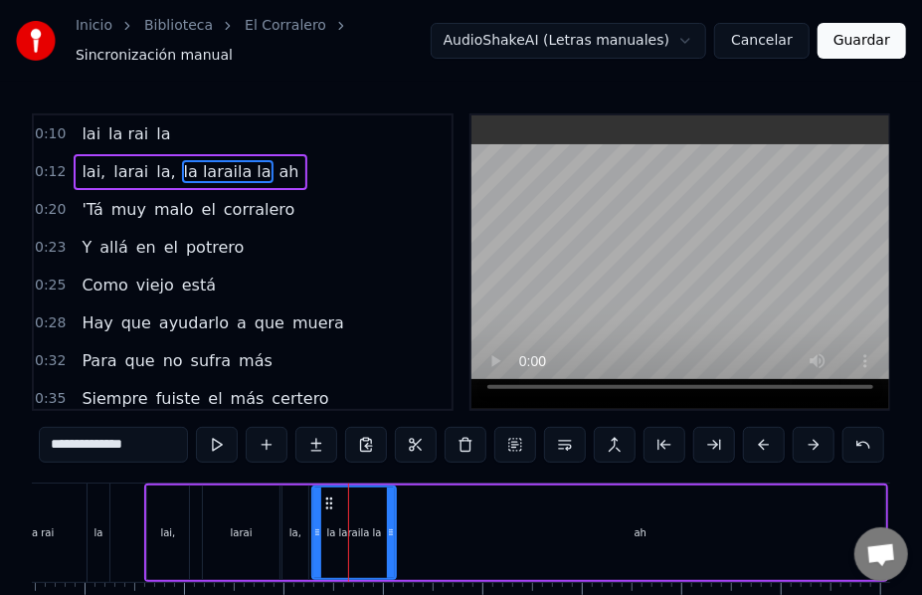
click at [154, 125] on span "la" at bounding box center [163, 133] width 18 height 23
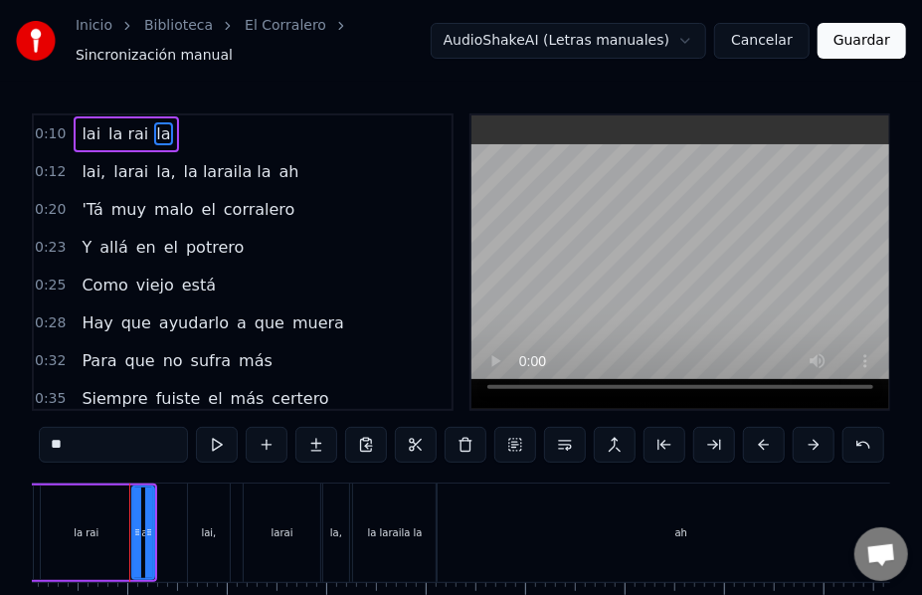
scroll to position [0, 1096]
click at [86, 436] on input "**" at bounding box center [113, 445] width 149 height 36
click at [95, 163] on span "lai," at bounding box center [94, 171] width 28 height 23
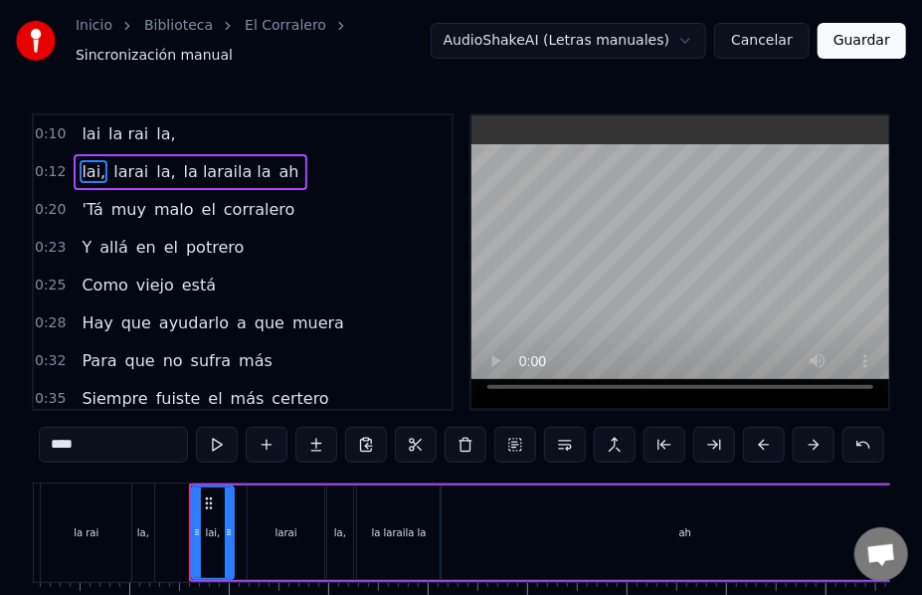
click at [84, 432] on input "****" at bounding box center [113, 445] width 149 height 36
click at [225, 160] on span "la laraila la" at bounding box center [223, 171] width 92 height 23
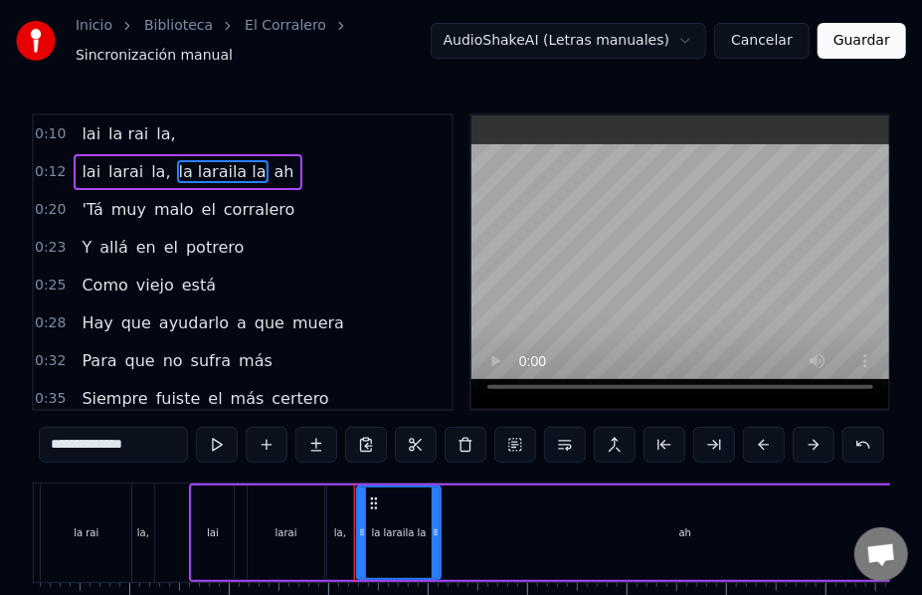
click at [127, 434] on input "**********" at bounding box center [113, 445] width 149 height 36
click at [80, 436] on input "**********" at bounding box center [113, 445] width 149 height 36
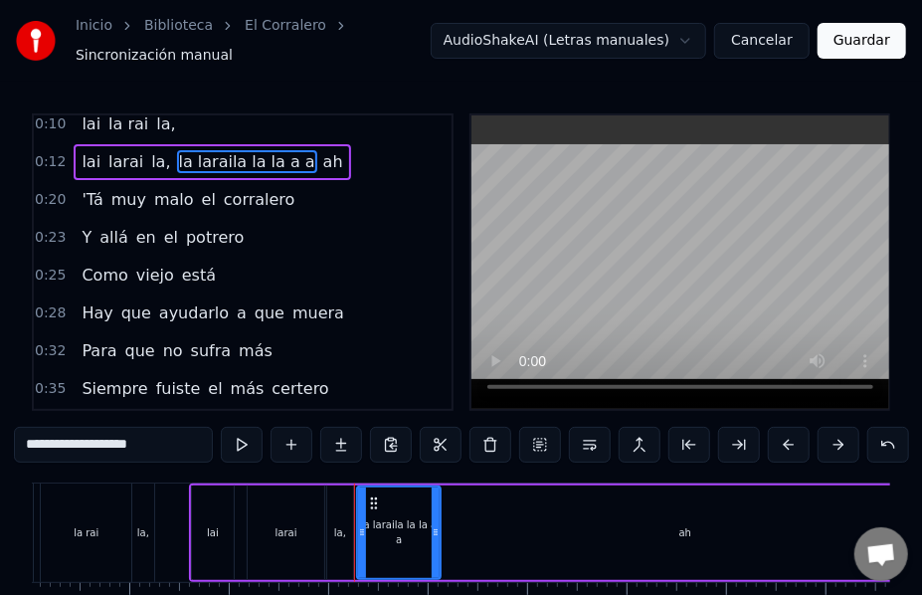
scroll to position [17, 0]
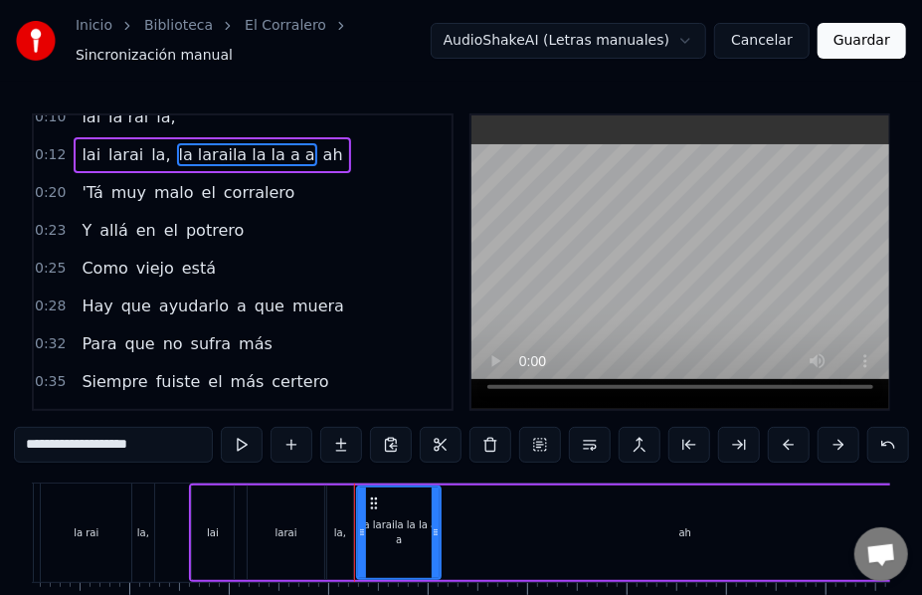
click at [115, 494] on div "la rai" at bounding box center [86, 532] width 91 height 98
type input "******"
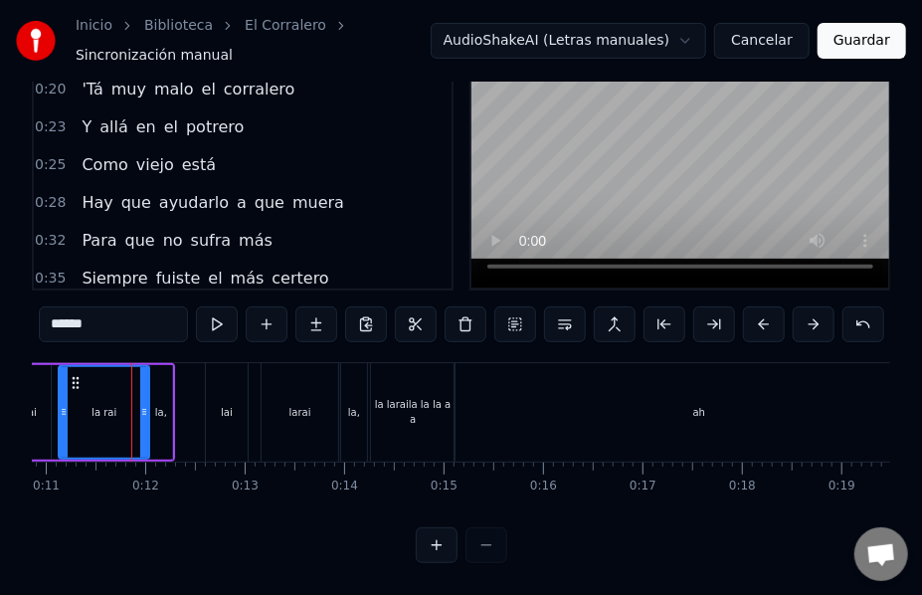
scroll to position [0, 0]
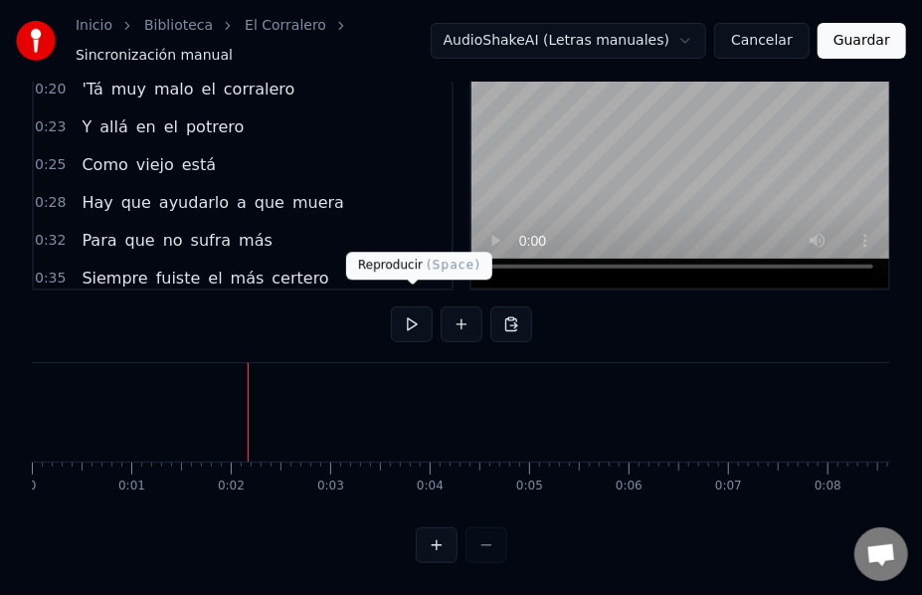
click at [412, 306] on button at bounding box center [412, 324] width 42 height 36
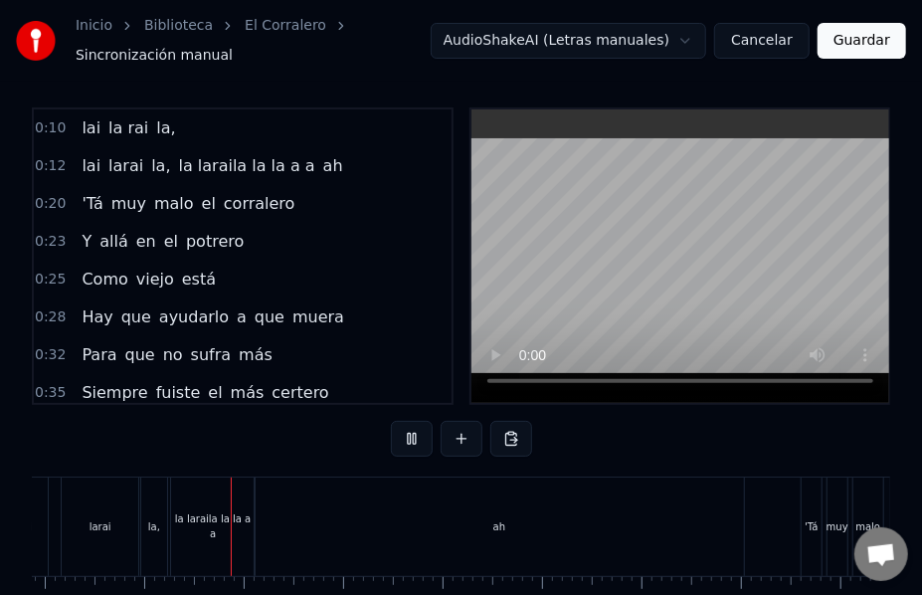
scroll to position [0, 1323]
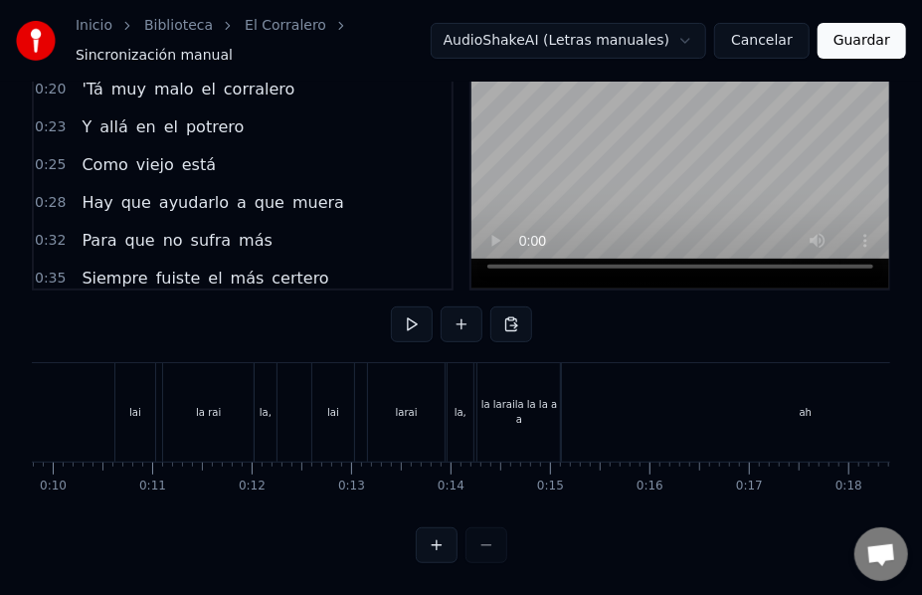
scroll to position [0, 937]
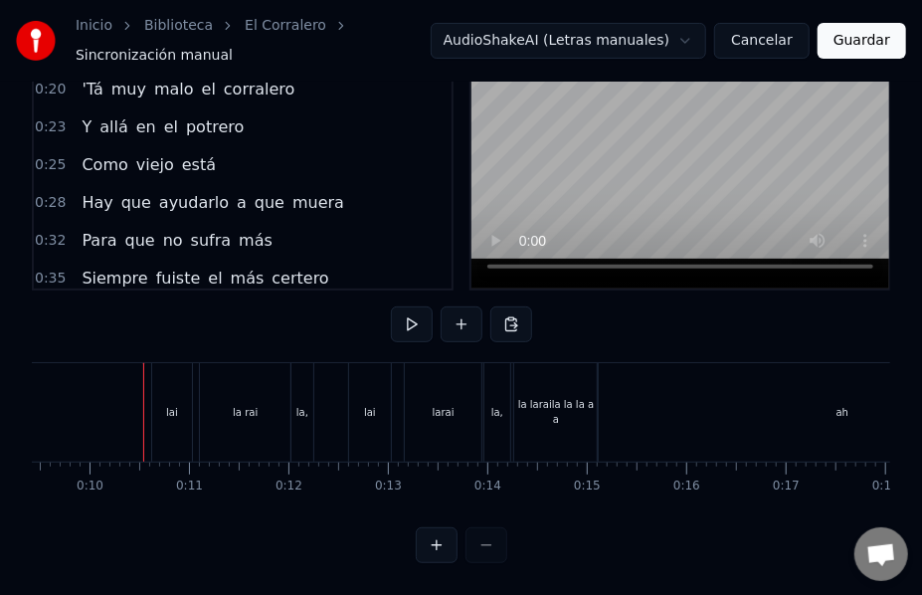
drag, startPoint x: 108, startPoint y: 451, endPoint x: 253, endPoint y: 339, distance: 182.3
click at [253, 339] on div "0:10 lai la rai la, 0:12 lai larai la, la laraila la la a a ah 0:20 'Tá muy mal…" at bounding box center [461, 278] width 859 height 570
click at [412, 316] on button at bounding box center [412, 324] width 42 height 36
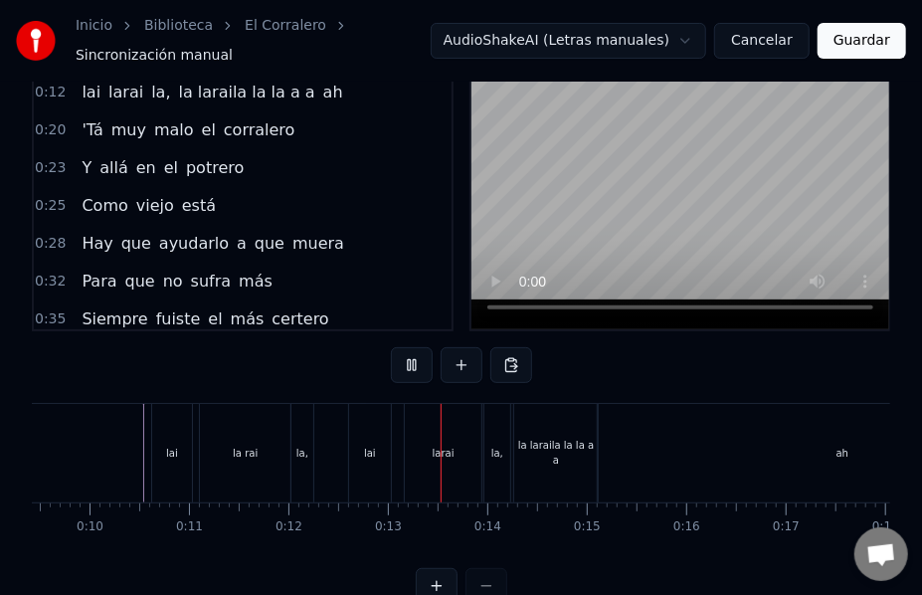
scroll to position [79, 0]
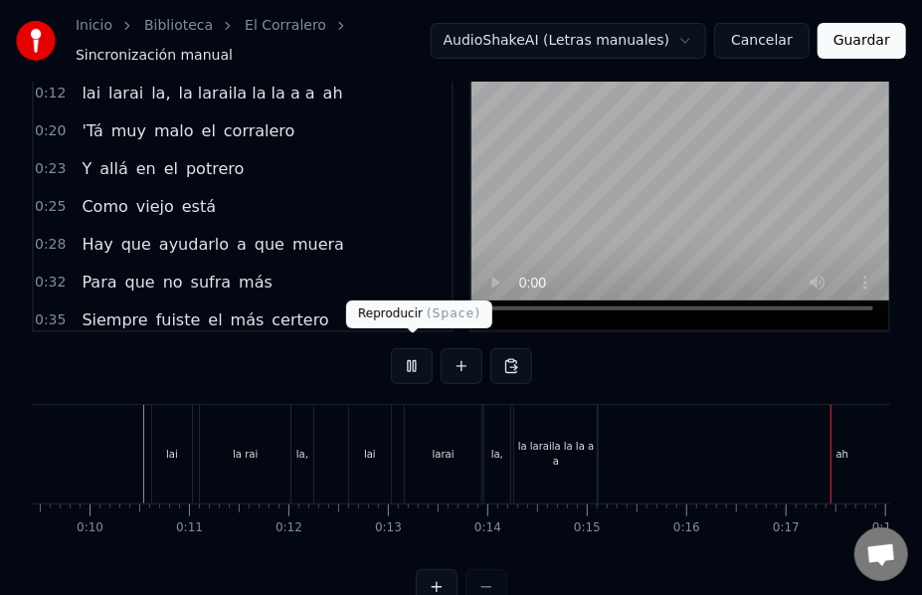
click at [412, 356] on button at bounding box center [412, 366] width 42 height 36
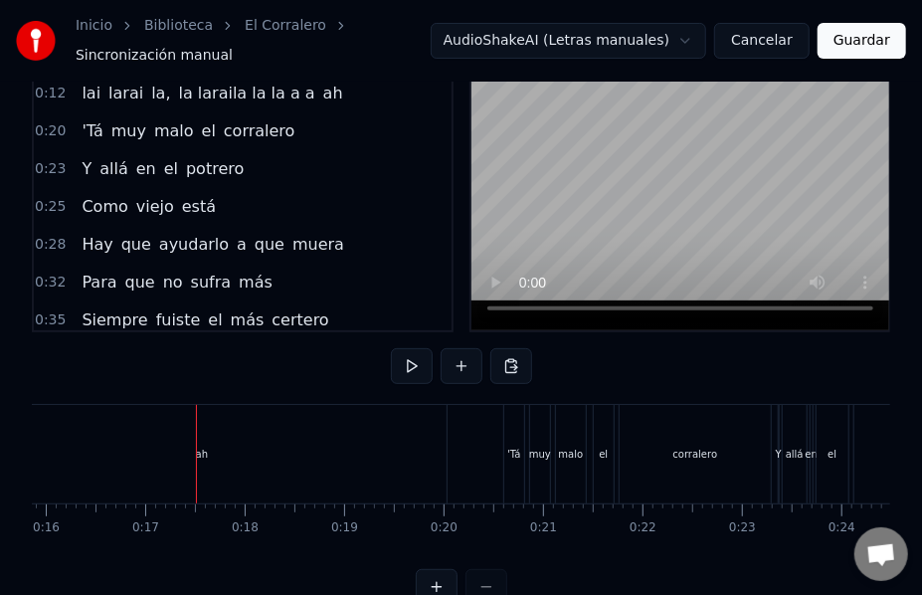
scroll to position [0, 1611]
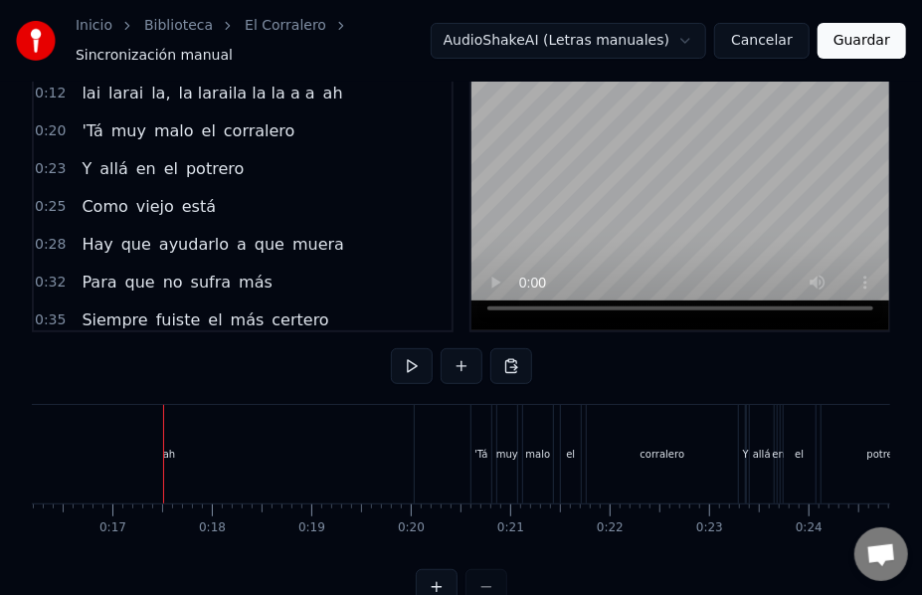
click at [321, 82] on span "ah" at bounding box center [333, 93] width 24 height 23
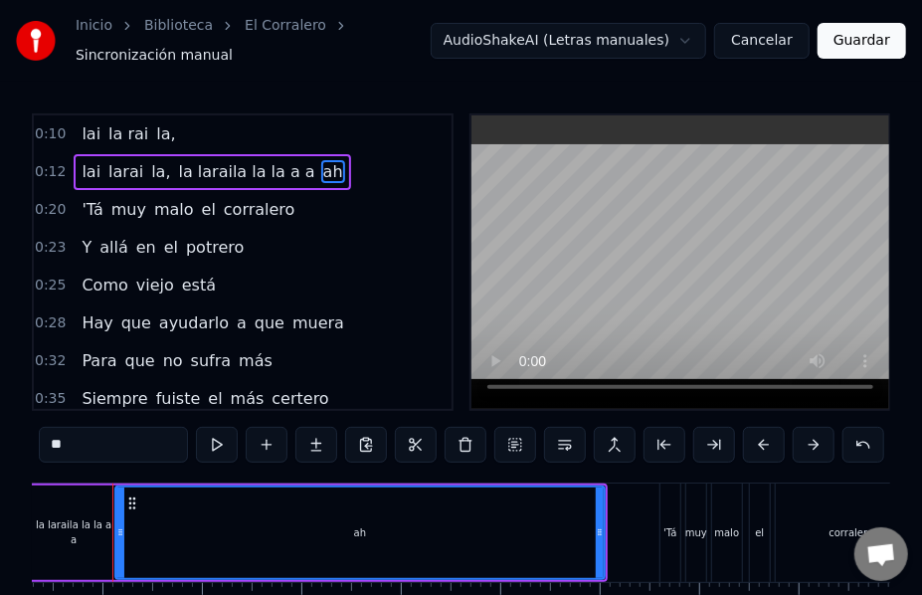
scroll to position [0, 1403]
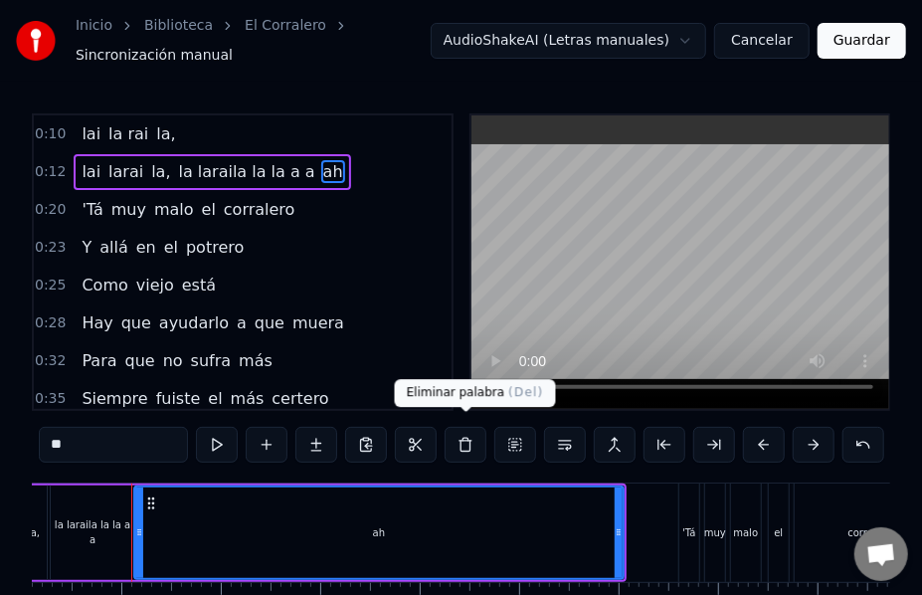
click at [466, 434] on button at bounding box center [466, 445] width 42 height 36
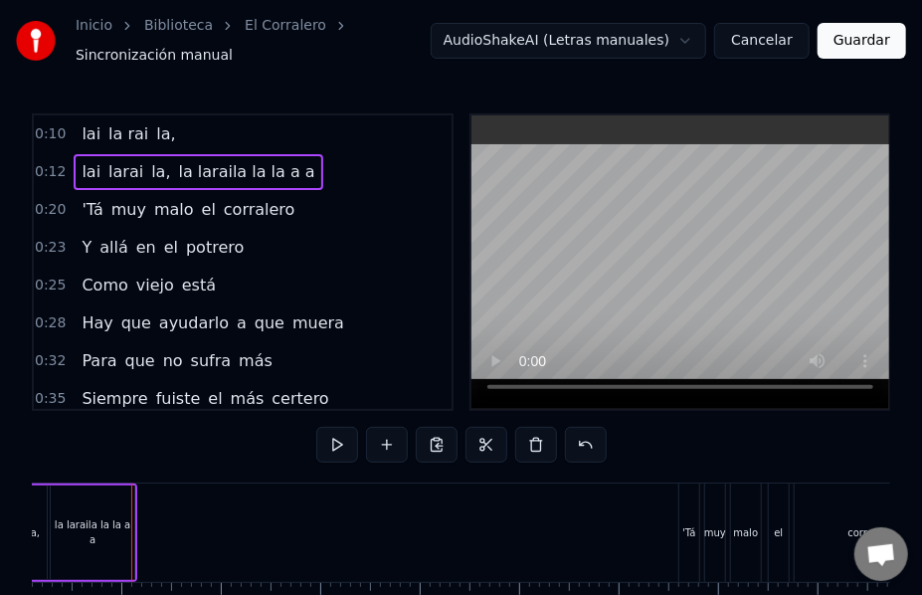
click at [263, 168] on span "la laraila la la a a" at bounding box center [247, 171] width 140 height 23
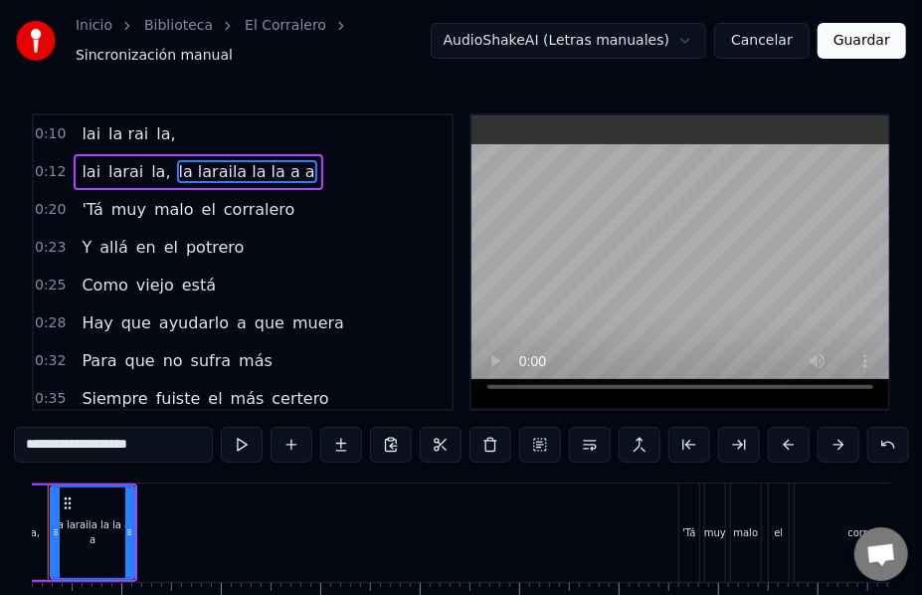
scroll to position [0, 1319]
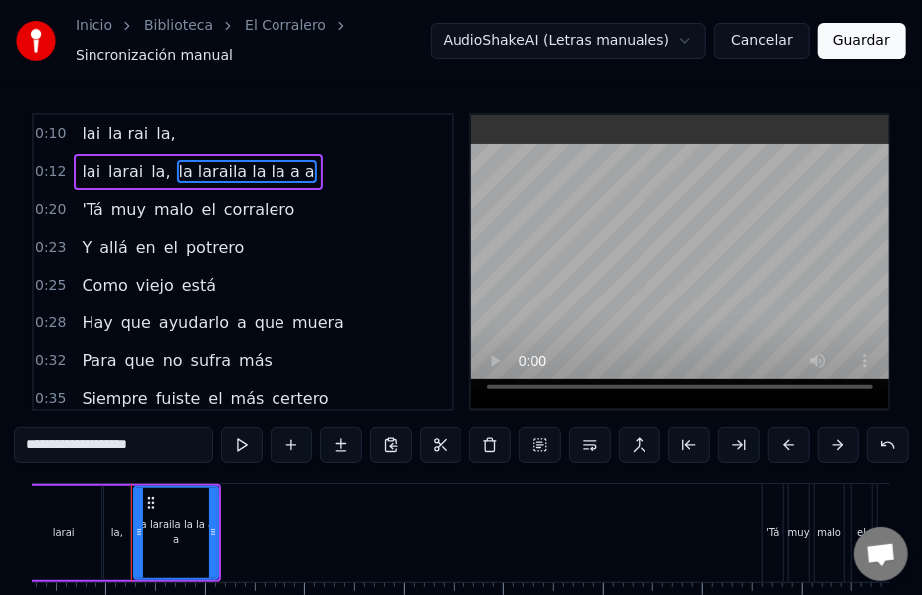
click at [148, 435] on input "**********" at bounding box center [113, 445] width 199 height 36
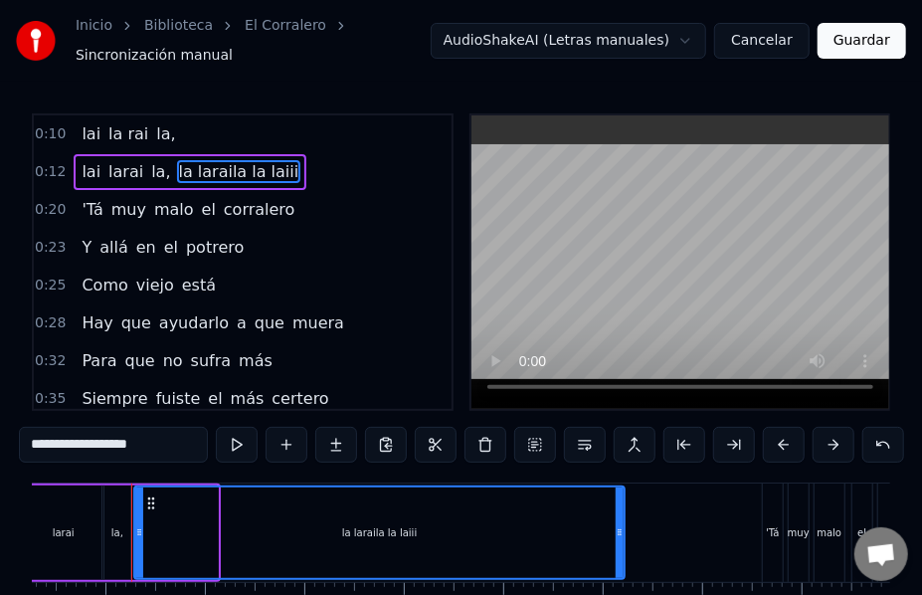
drag, startPoint x: 215, startPoint y: 506, endPoint x: 623, endPoint y: 512, distance: 407.9
click at [623, 512] on div at bounding box center [620, 532] width 8 height 91
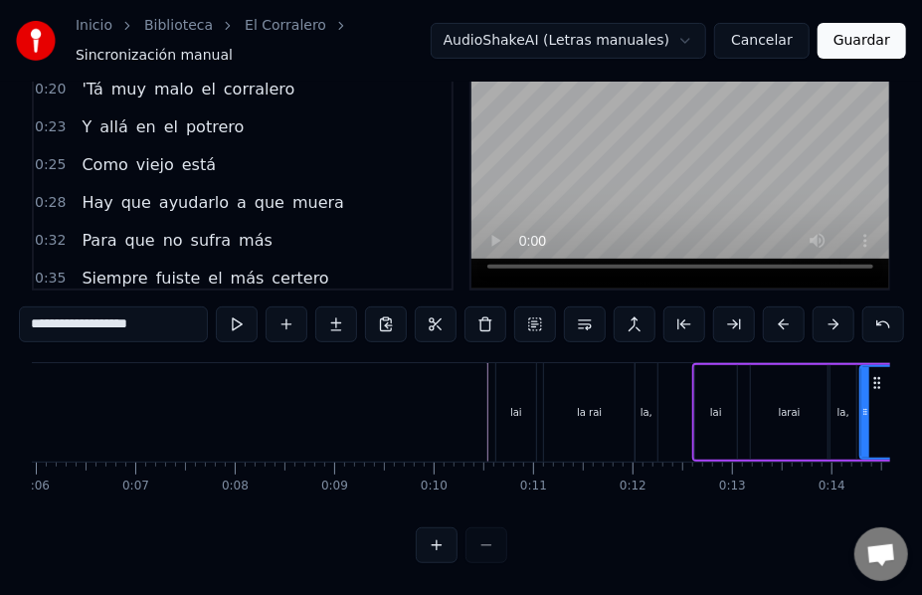
scroll to position [0, 593]
type input "**********"
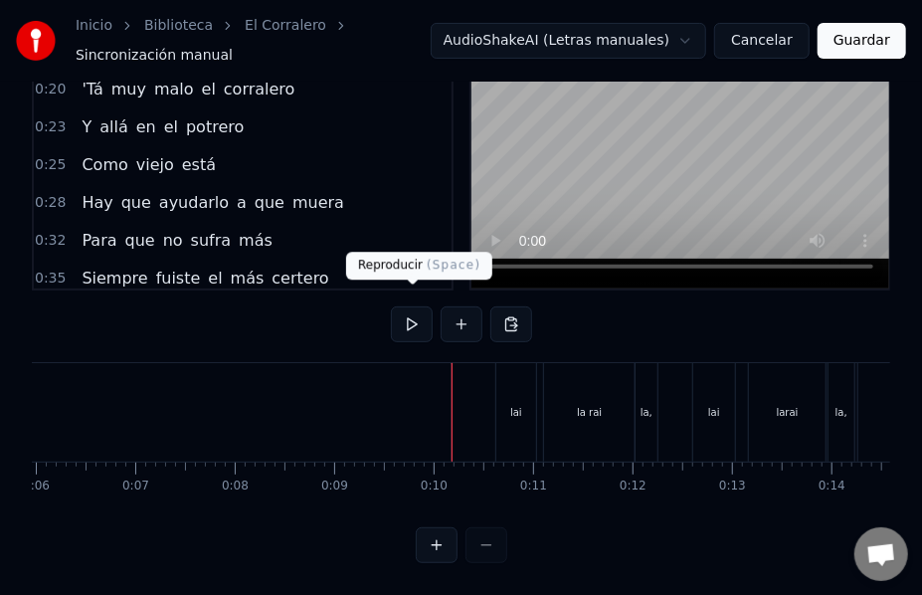
click at [416, 306] on button at bounding box center [412, 324] width 42 height 36
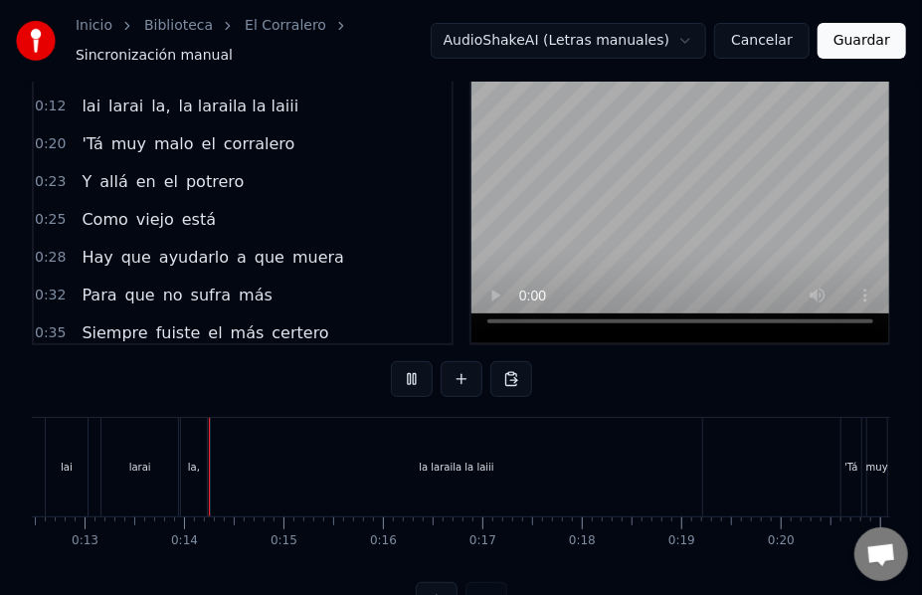
scroll to position [0, 1275]
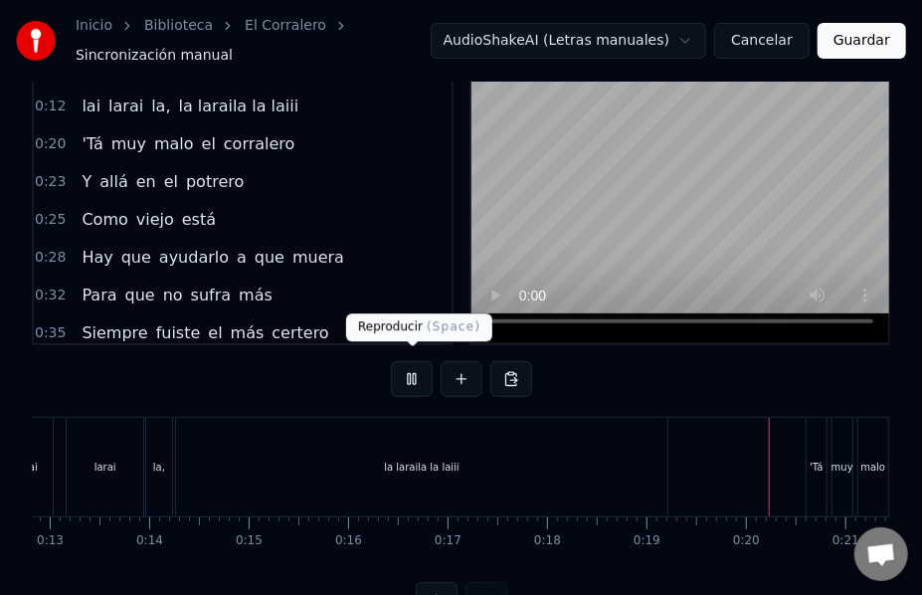
click at [410, 370] on button at bounding box center [412, 379] width 42 height 36
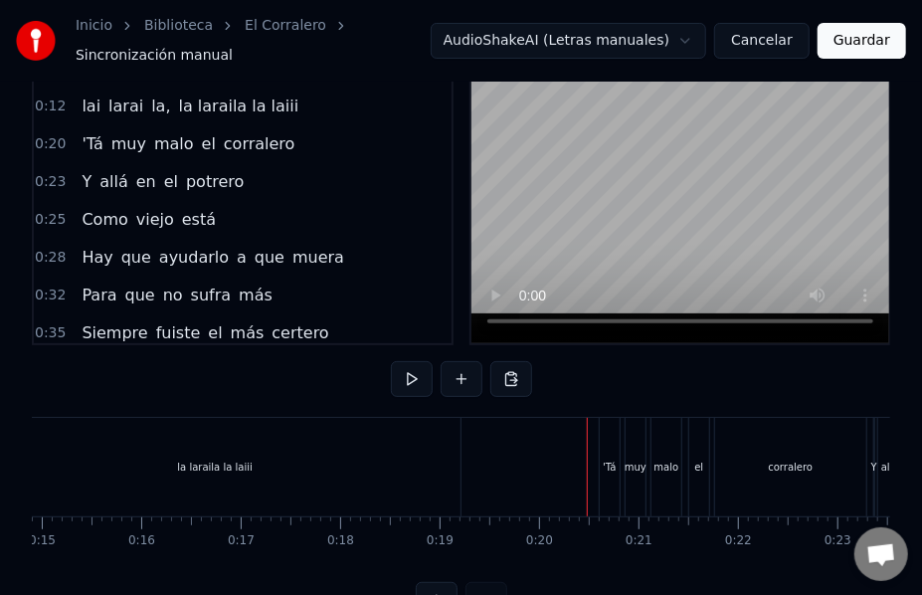
scroll to position [0, 1347]
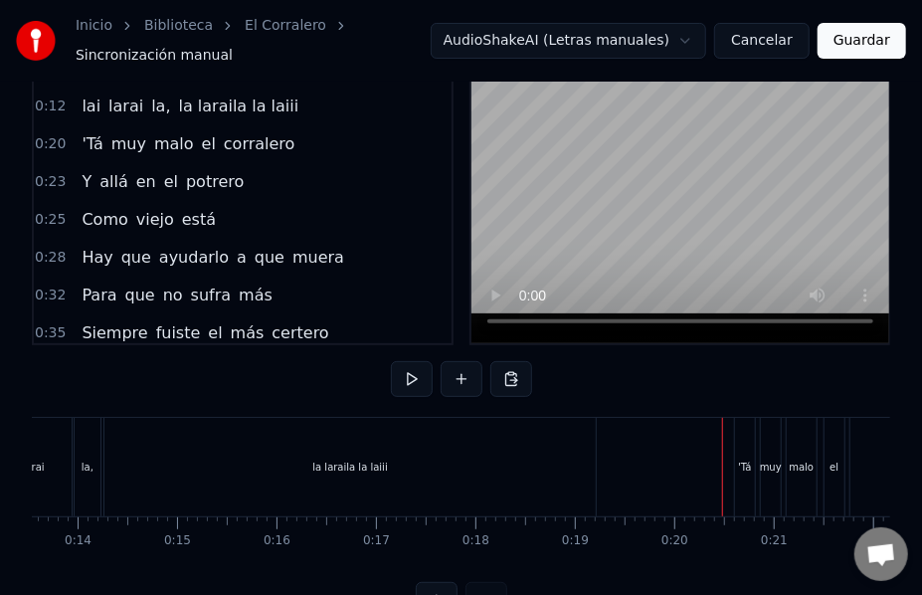
click at [243, 431] on div "la laraila la laiii" at bounding box center [349, 467] width 491 height 98
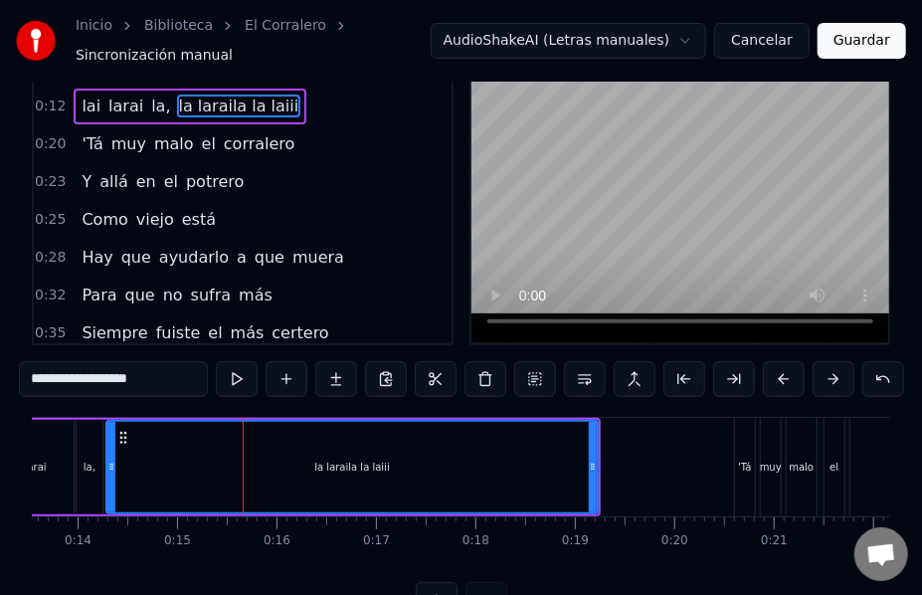
scroll to position [0, 0]
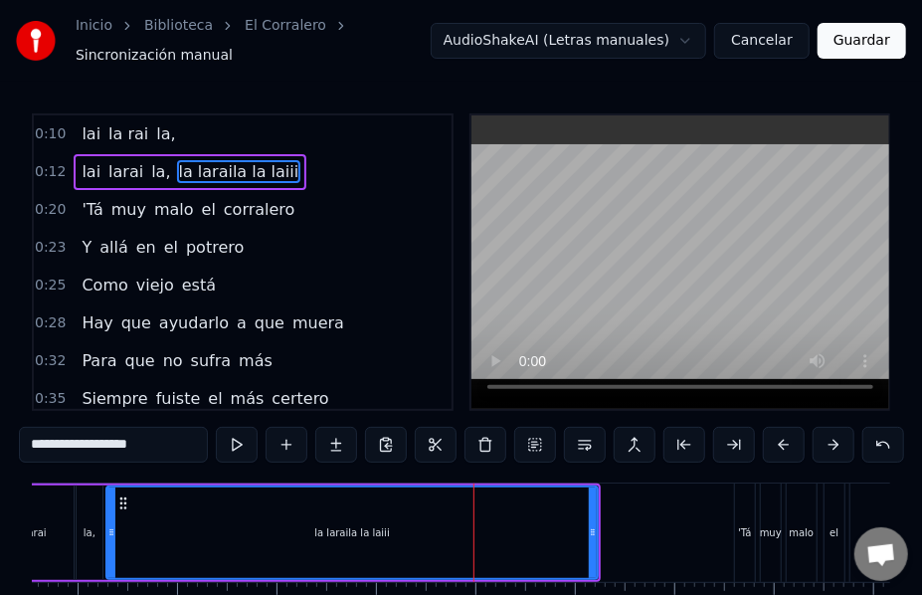
click at [364, 525] on div "la laraila la laiii" at bounding box center [351, 532] width 75 height 15
click at [234, 165] on span "la laraila la laiii" at bounding box center [239, 171] width 124 height 23
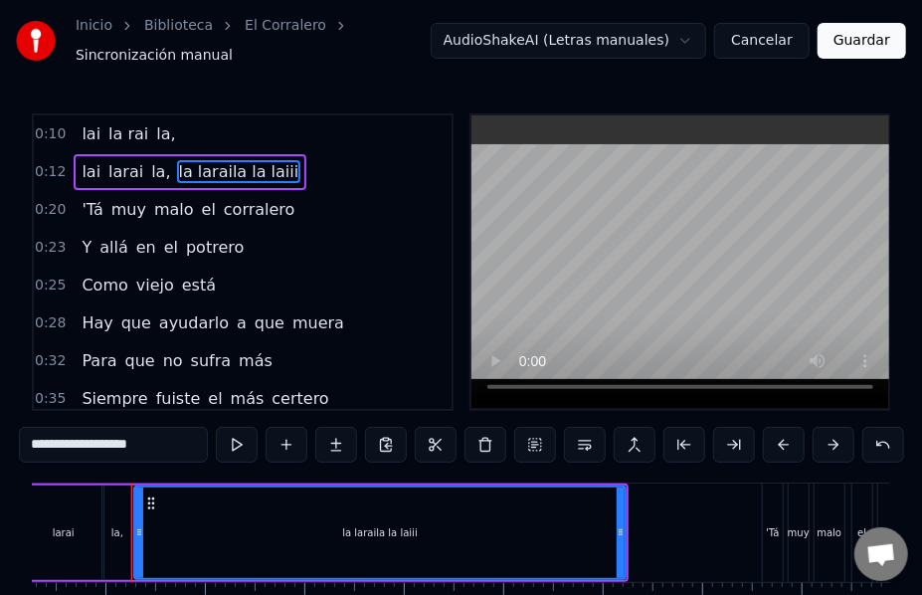
click at [145, 441] on input "**********" at bounding box center [113, 445] width 189 height 36
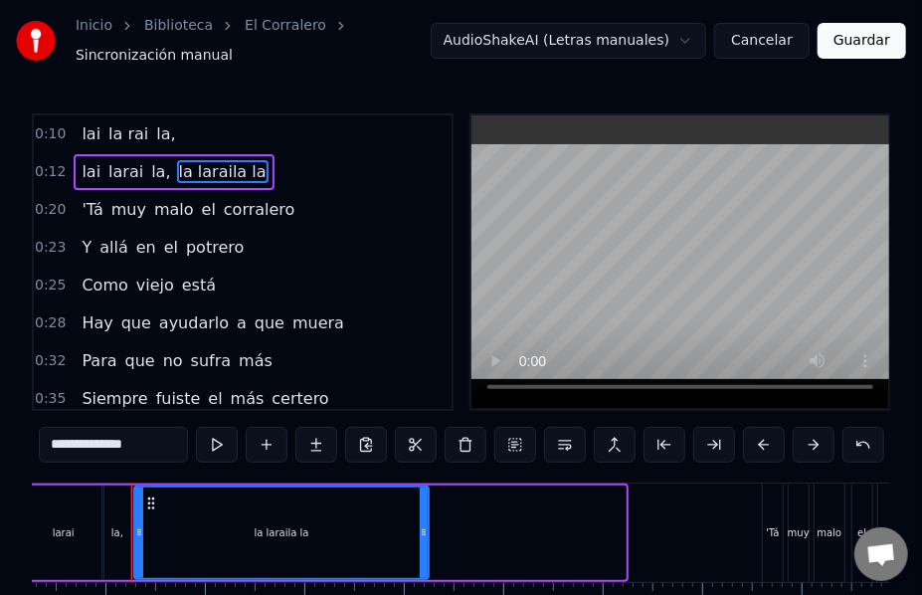
drag, startPoint x: 617, startPoint y: 521, endPoint x: 420, endPoint y: 533, distance: 197.3
click at [420, 533] on div at bounding box center [424, 532] width 8 height 91
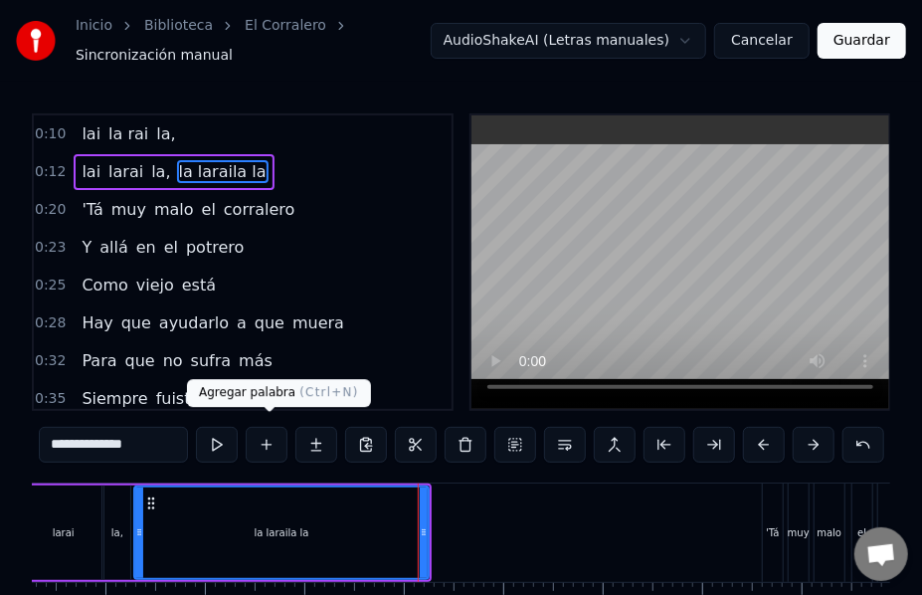
type input "**********"
click at [277, 437] on button at bounding box center [267, 445] width 42 height 36
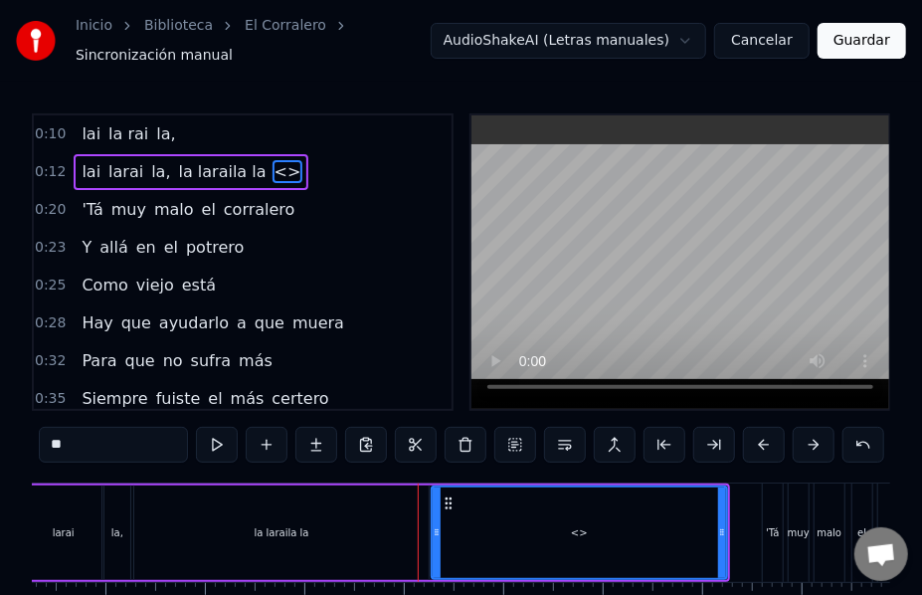
drag, startPoint x: 98, startPoint y: 445, endPoint x: -16, endPoint y: 446, distance: 114.4
click at [0, 446] on html "Inicio Biblioteca El Corralero Sincronización manual AudioShakeAI (Letras manua…" at bounding box center [461, 357] width 922 height 715
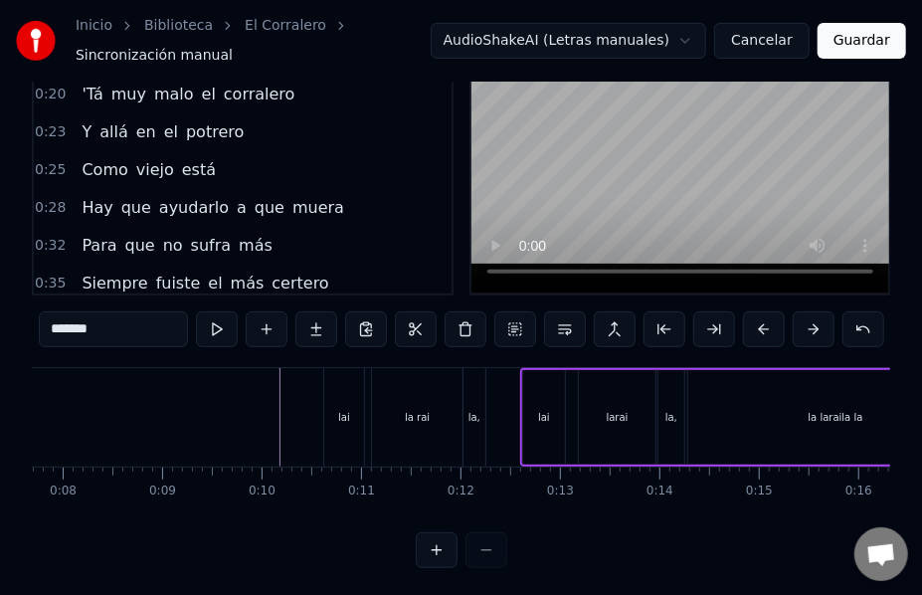
scroll to position [0, 752]
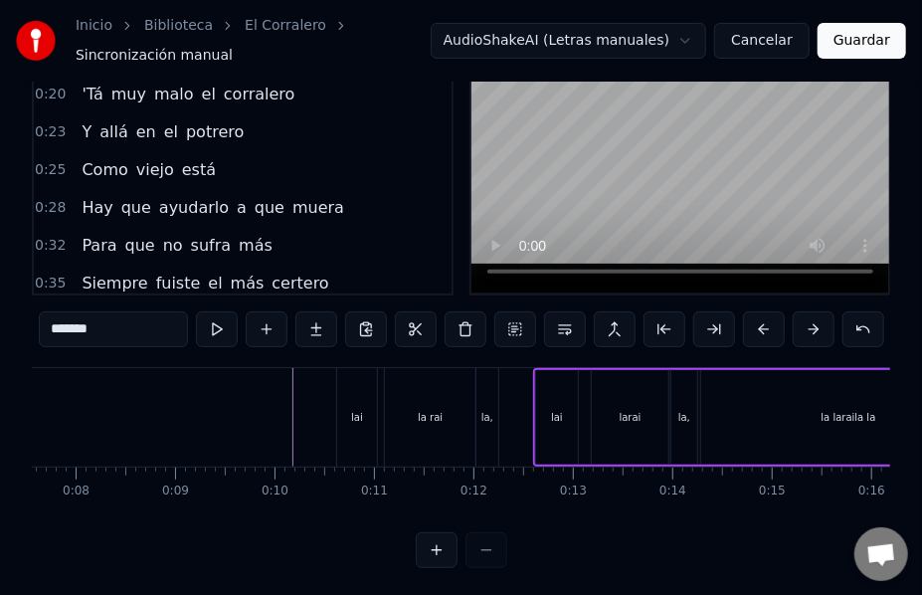
type input "*******"
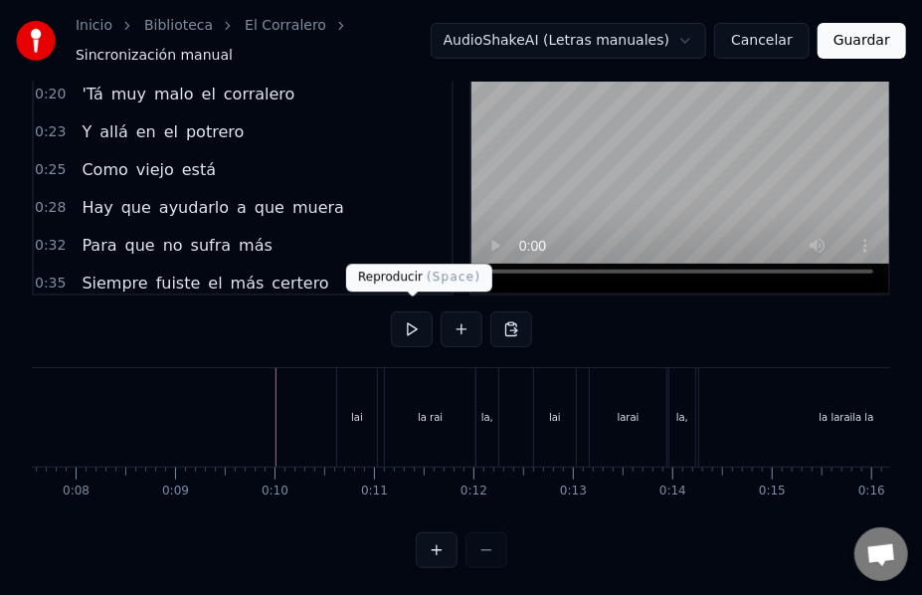
click at [413, 318] on button at bounding box center [412, 329] width 42 height 36
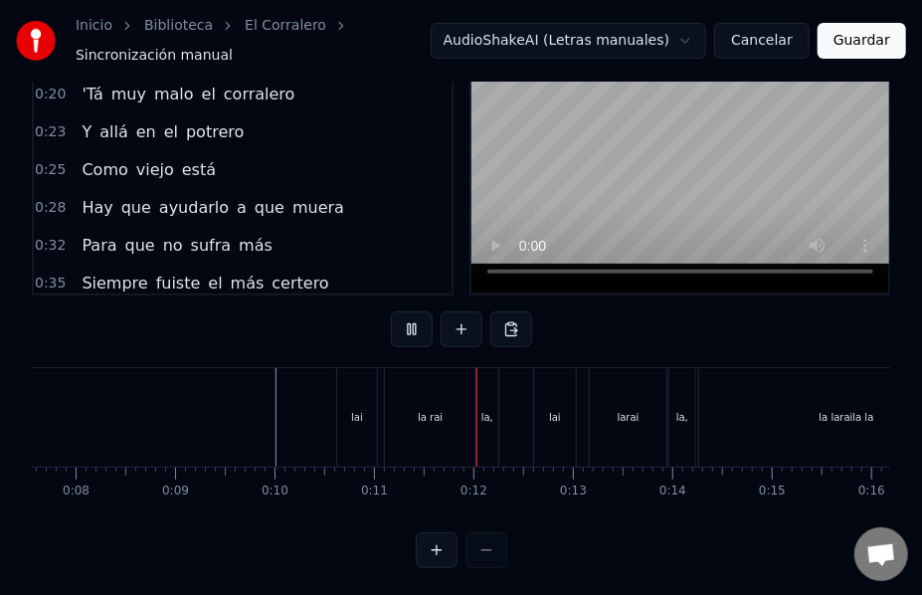
drag, startPoint x: 921, startPoint y: 251, endPoint x: 924, endPoint y: 211, distance: 39.9
click at [922, 211] on html "Inicio Biblioteca El Corralero Sincronización manual AudioShakeAI (Letras manua…" at bounding box center [461, 242] width 922 height 715
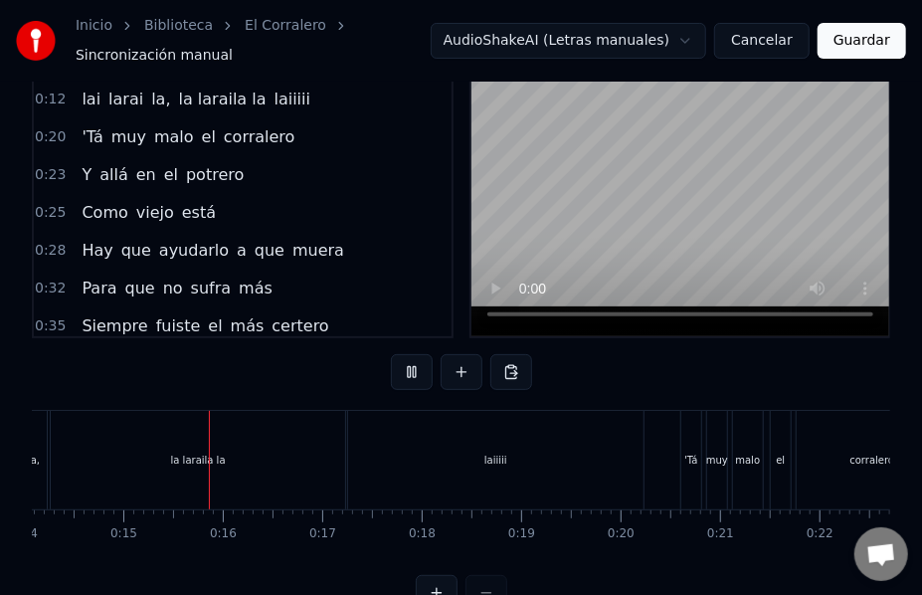
scroll to position [0, 1419]
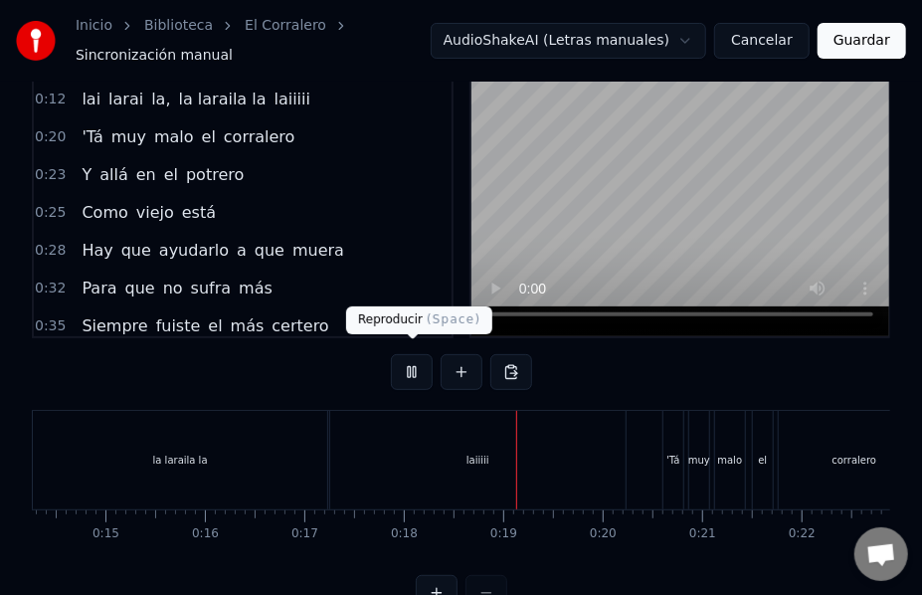
click at [419, 356] on button at bounding box center [412, 372] width 42 height 36
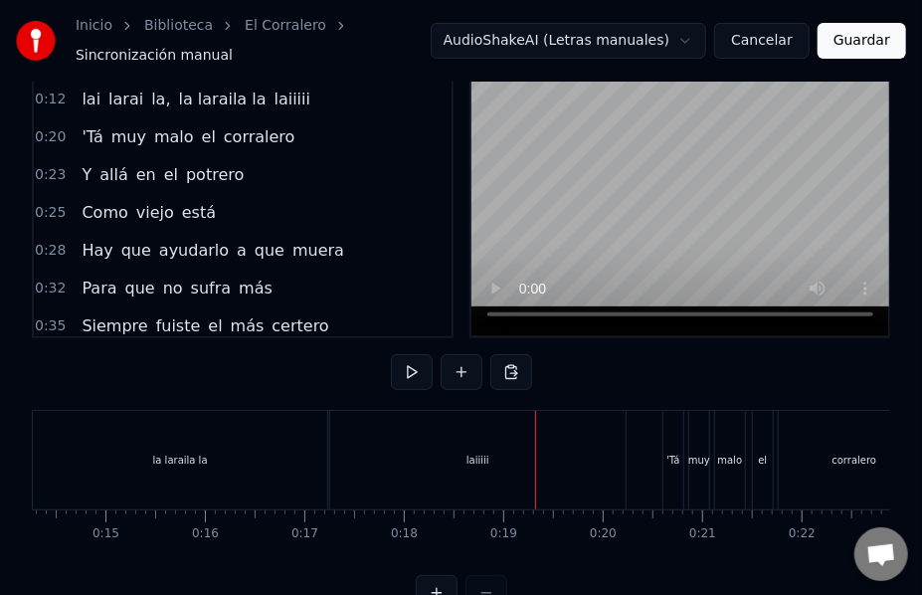
click at [70, 420] on div "la laraila la" at bounding box center [180, 460] width 294 height 98
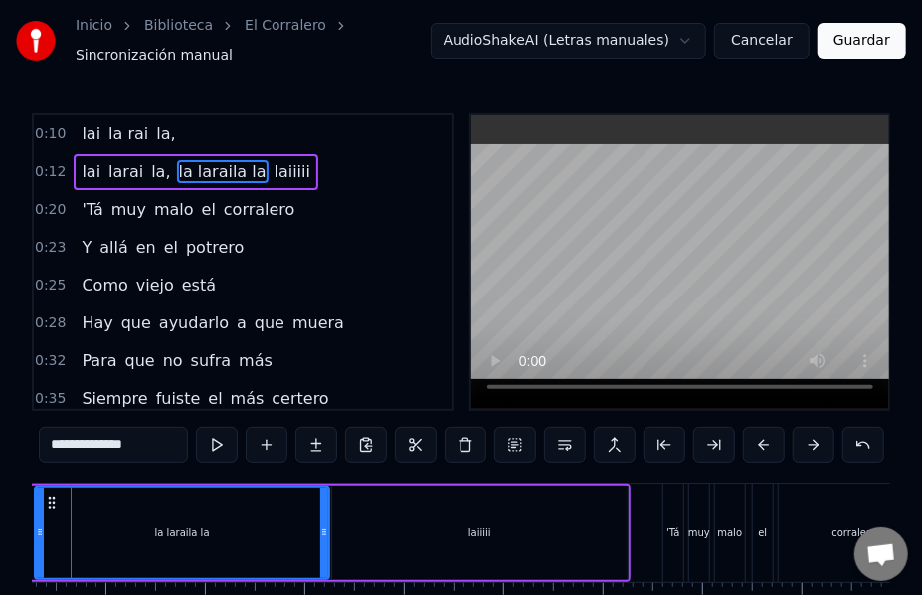
scroll to position [0, 1357]
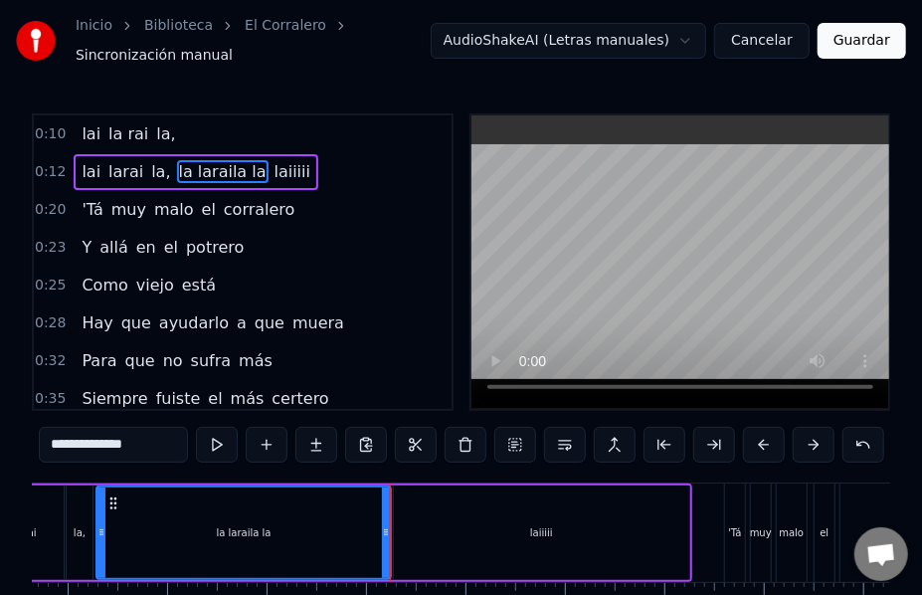
click at [273, 160] on span "laiiiii" at bounding box center [293, 171] width 40 height 23
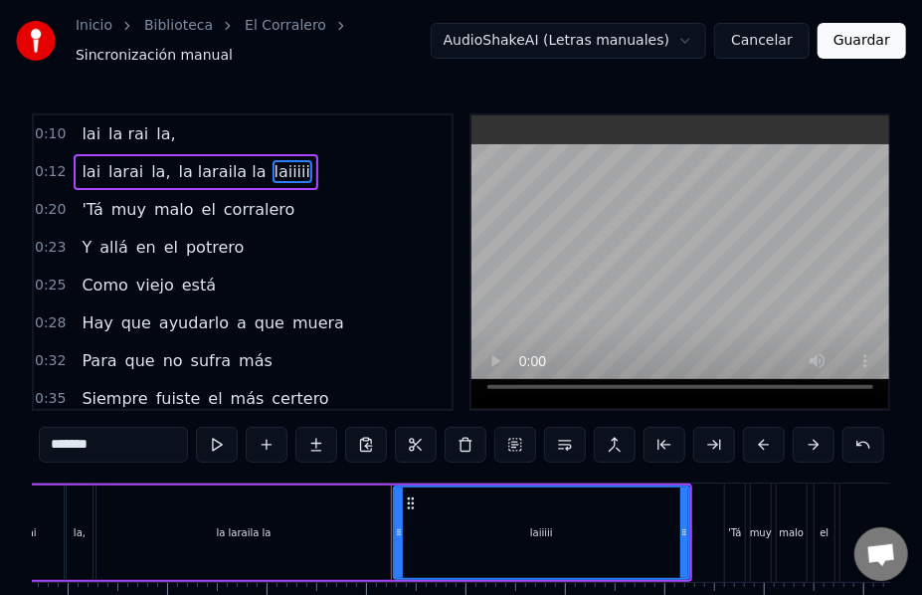
click at [64, 438] on input "*******" at bounding box center [113, 445] width 149 height 36
click at [229, 163] on span "la laraila la" at bounding box center [223, 171] width 92 height 23
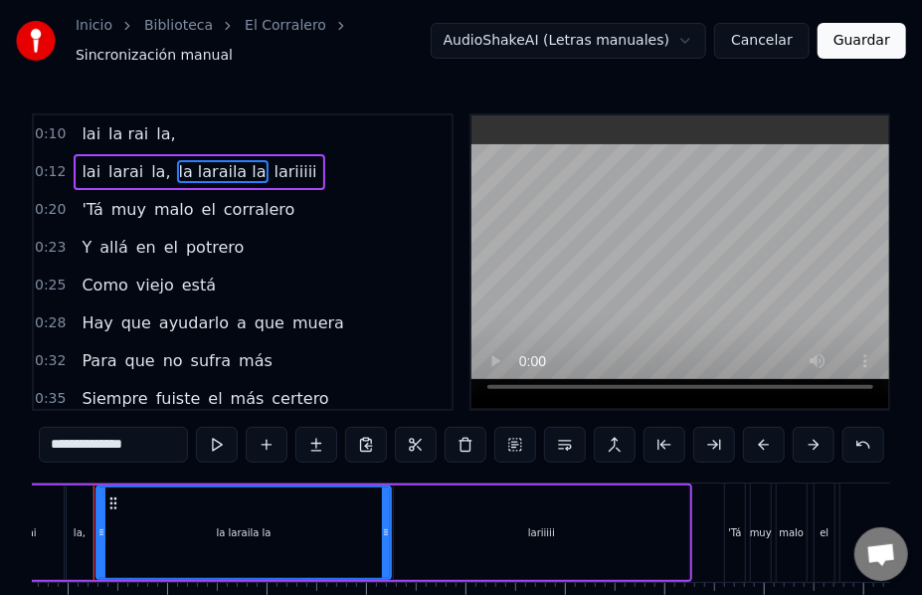
scroll to position [0, 1319]
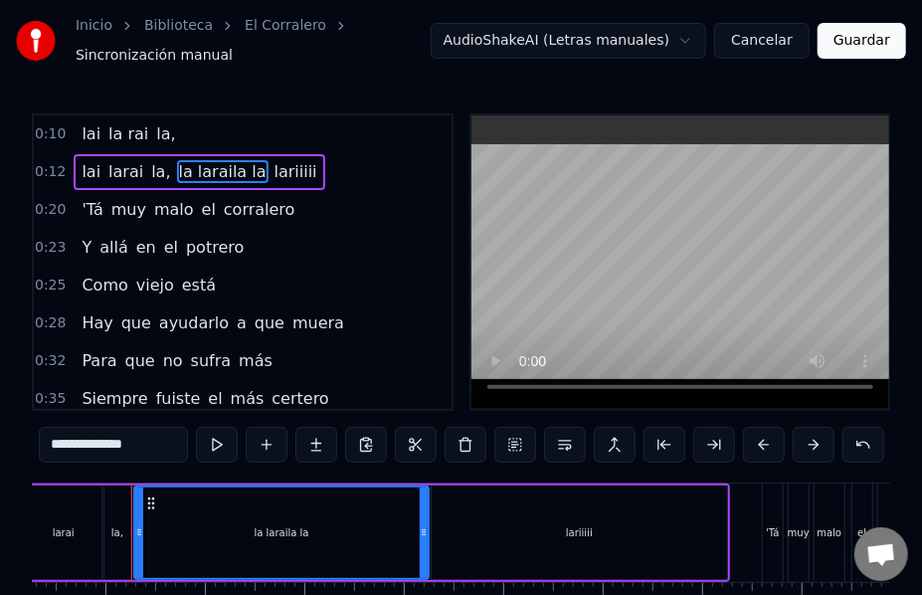
click at [141, 436] on input "**********" at bounding box center [113, 445] width 149 height 36
click at [163, 525] on div "la laraila" at bounding box center [281, 532] width 292 height 91
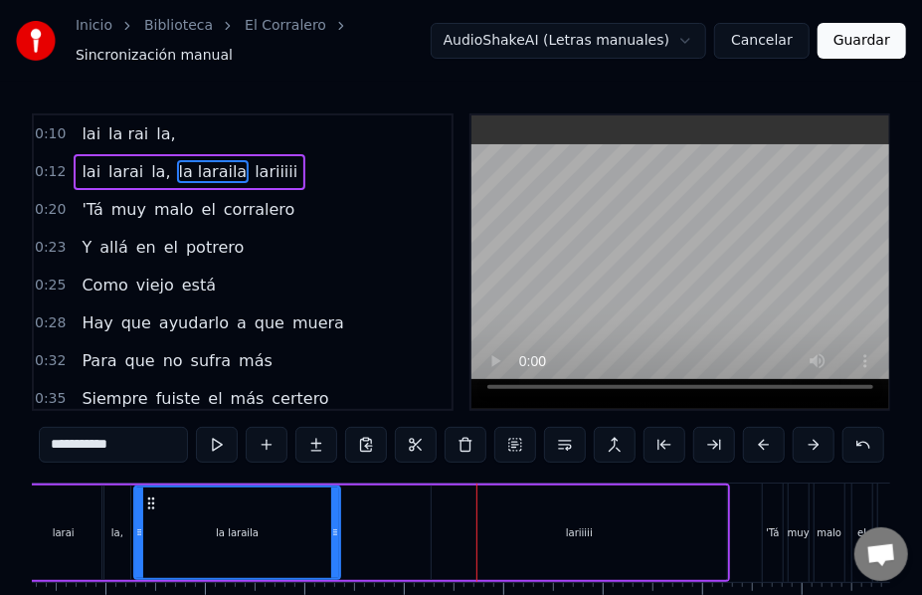
drag, startPoint x: 425, startPoint y: 525, endPoint x: 336, endPoint y: 515, distance: 89.1
click at [336, 524] on icon at bounding box center [335, 532] width 8 height 16
click at [551, 527] on div "lariiiii" at bounding box center [579, 532] width 294 height 95
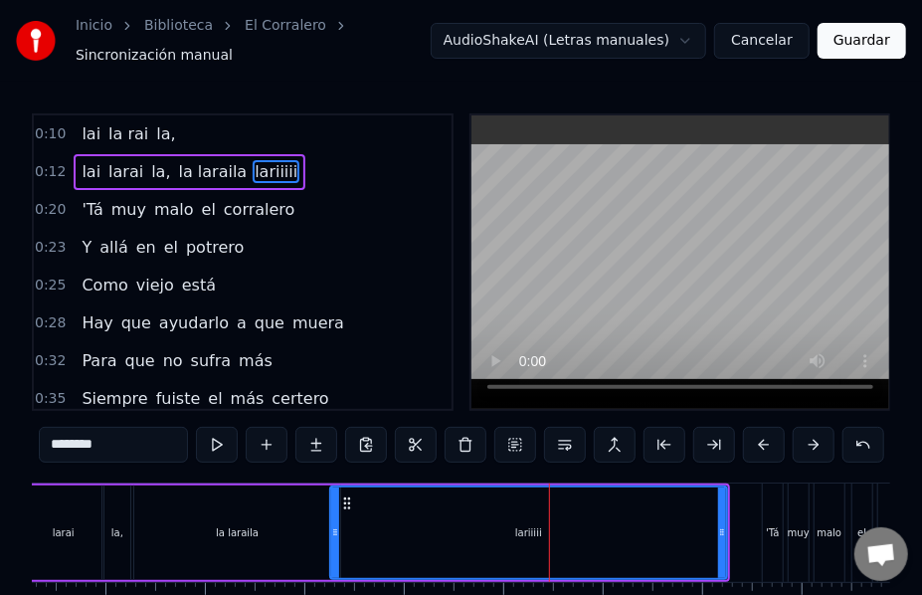
drag, startPoint x: 436, startPoint y: 523, endPoint x: 334, endPoint y: 510, distance: 102.3
click at [334, 510] on div at bounding box center [335, 532] width 8 height 91
click at [230, 466] on div "0:10 lai la rai la, 0:12 lai larai la, la laraila lariiiii 0:20 'Tá muy malo el…" at bounding box center [461, 398] width 859 height 570
click at [113, 485] on div "la," at bounding box center [117, 532] width 26 height 95
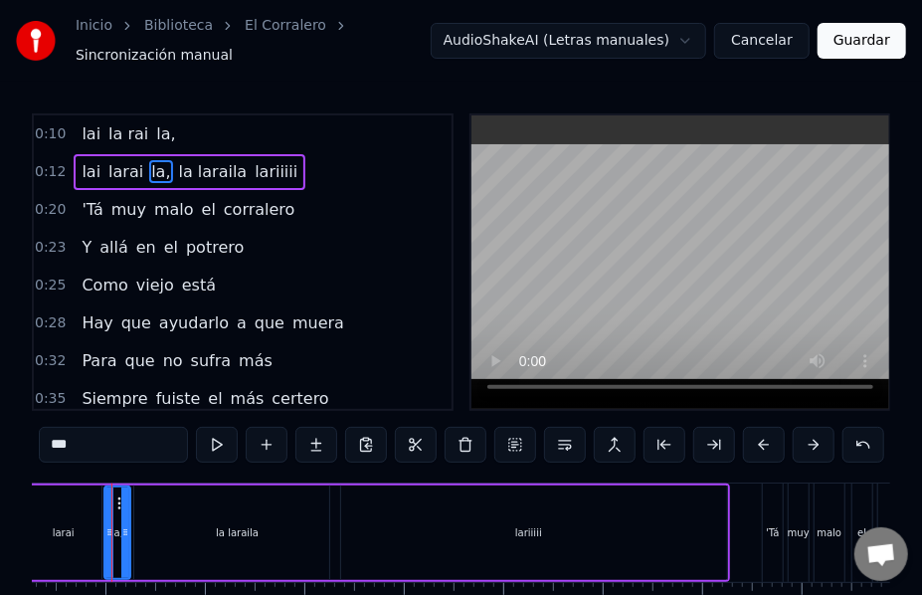
scroll to position [0, 1299]
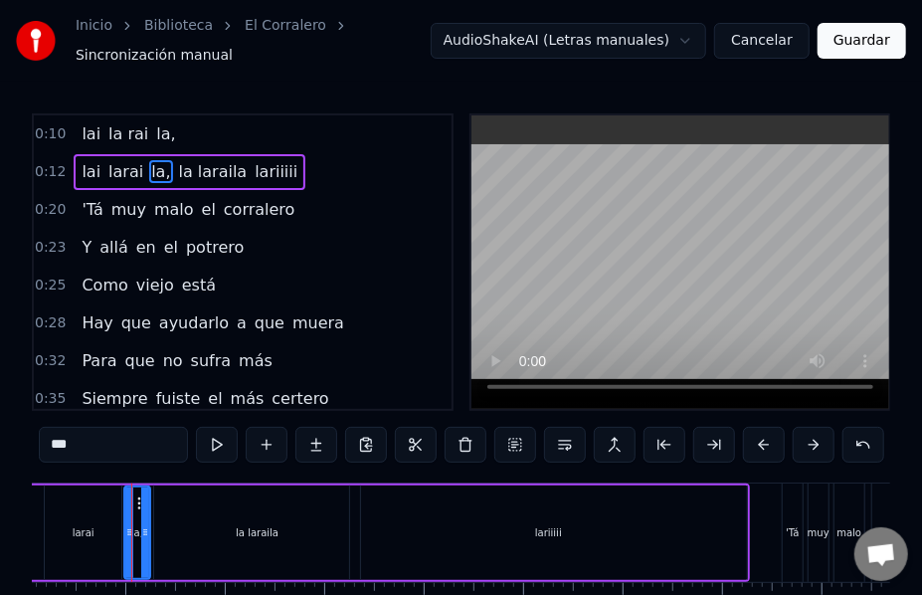
click at [160, 501] on div "la laraila" at bounding box center [257, 532] width 206 height 95
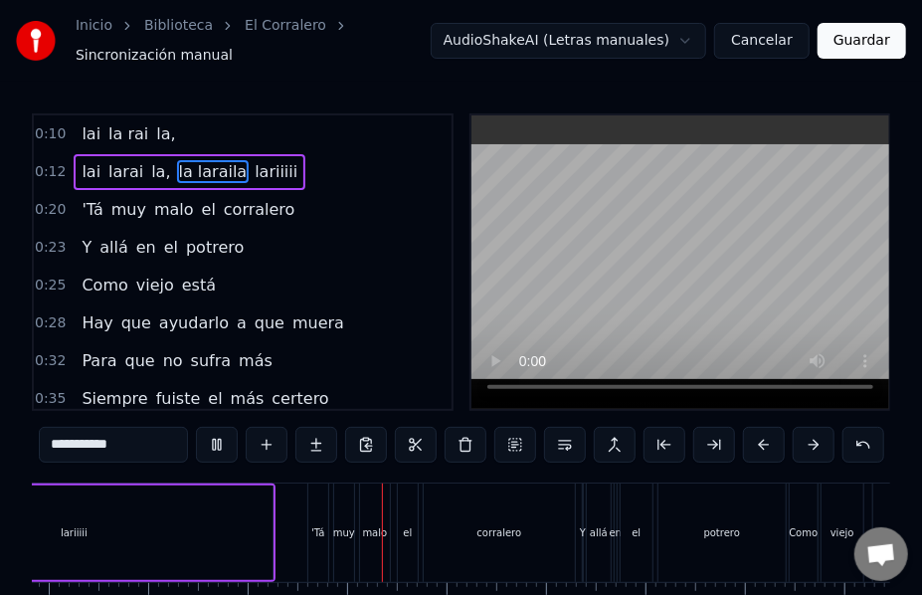
scroll to position [0, 1960]
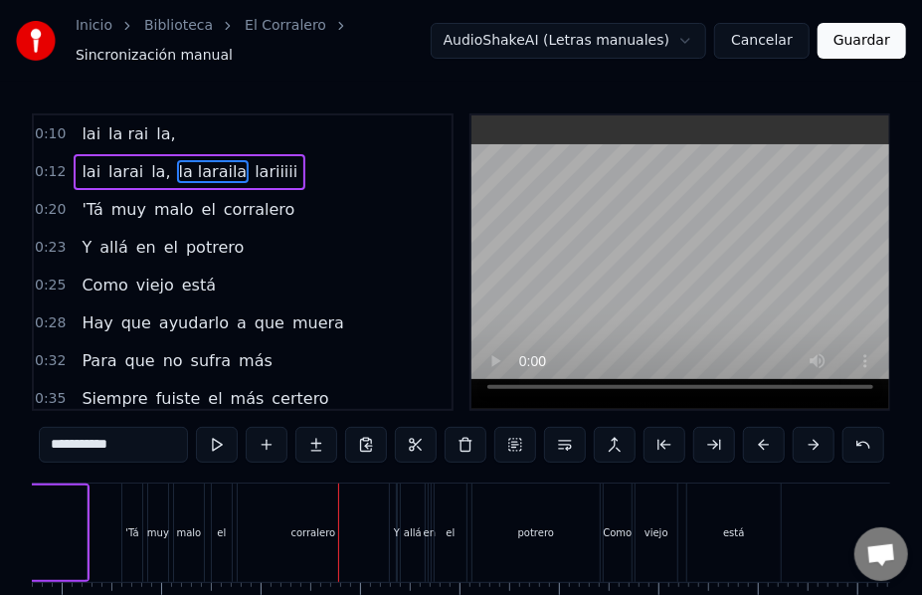
click at [253, 166] on span "lariiiii" at bounding box center [276, 171] width 47 height 23
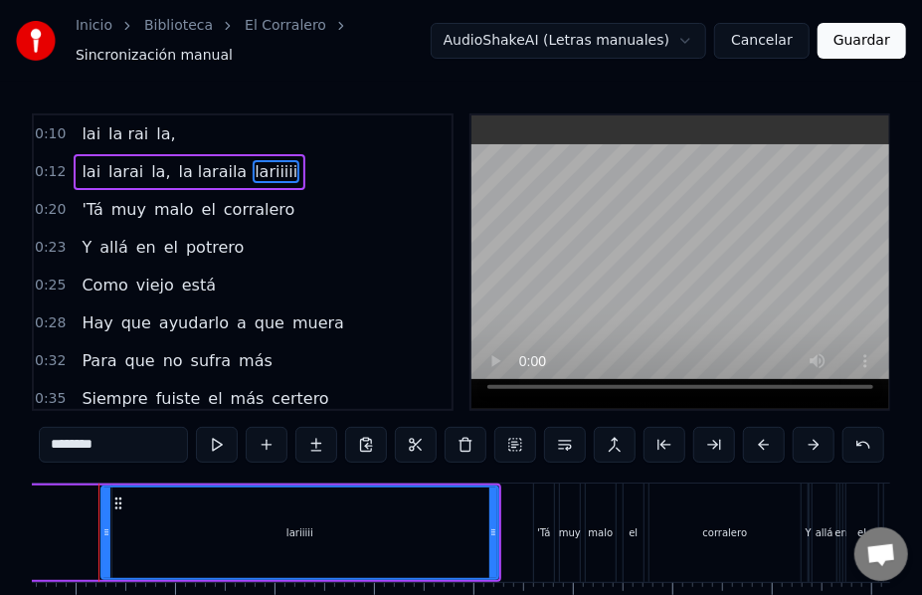
scroll to position [0, 1515]
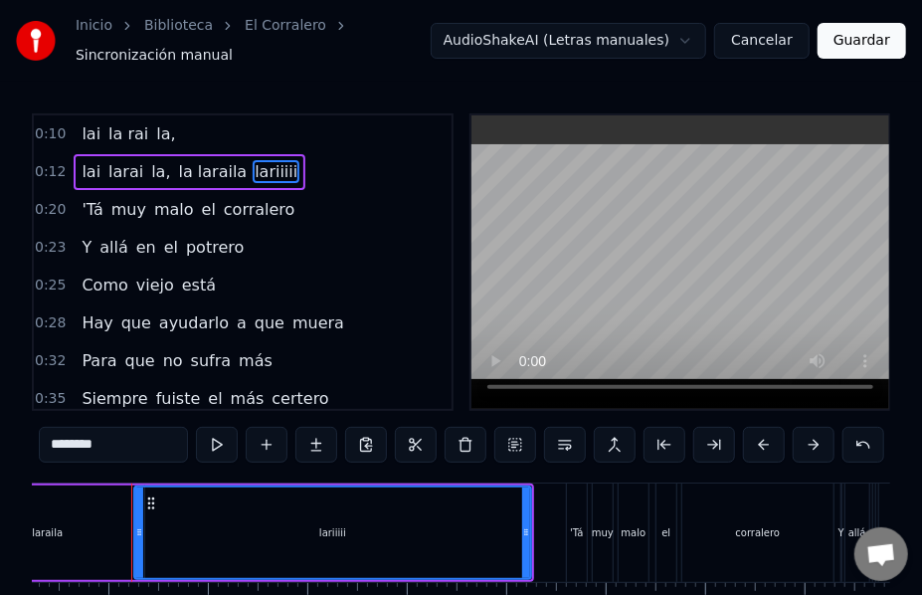
click at [70, 435] on input "********" at bounding box center [113, 445] width 149 height 36
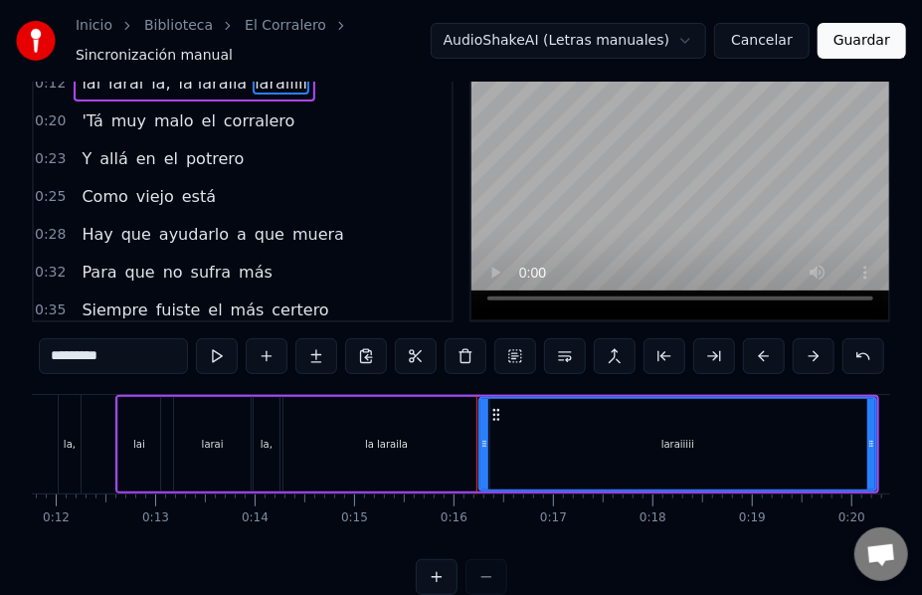
scroll to position [0, 1084]
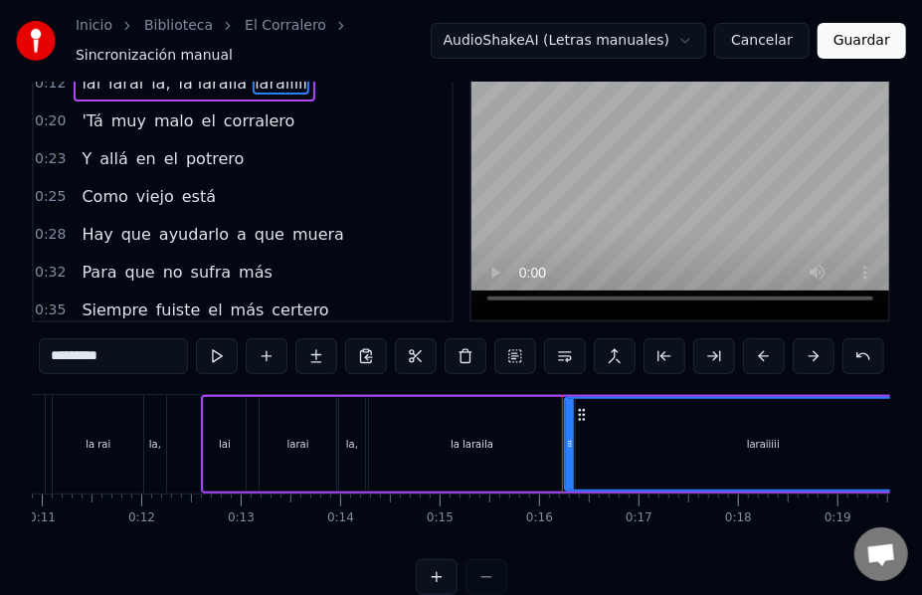
click at [466, 415] on div "la laraila" at bounding box center [472, 444] width 206 height 95
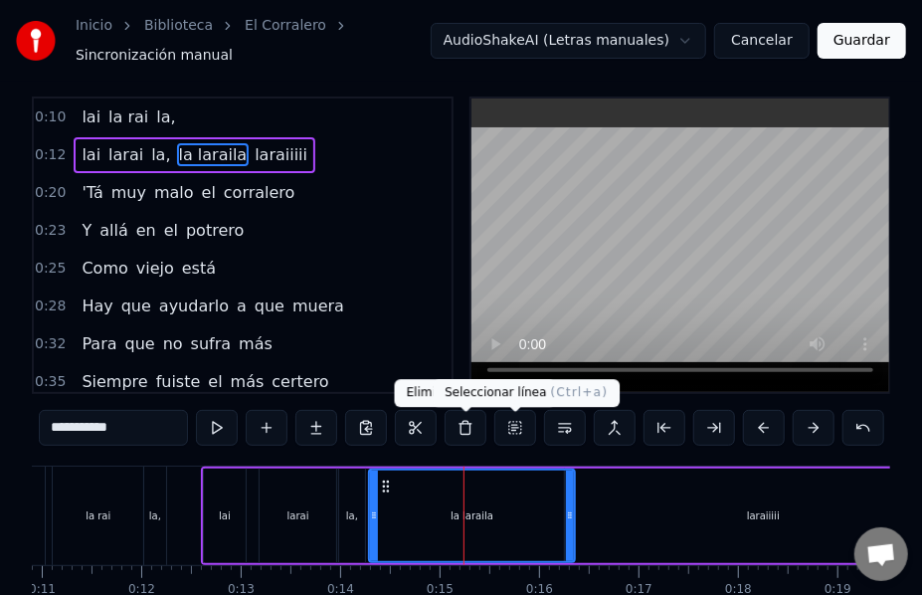
scroll to position [0, 0]
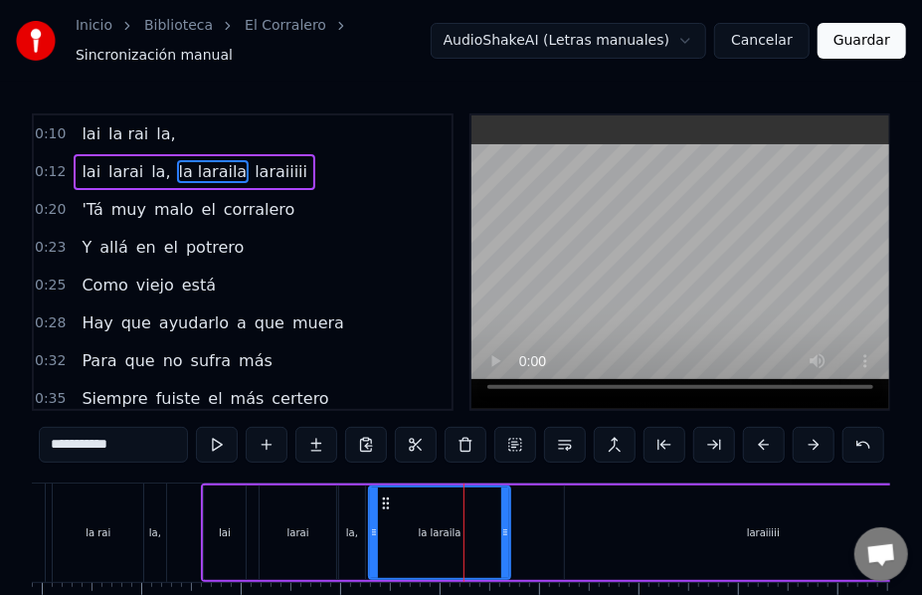
drag, startPoint x: 569, startPoint y: 528, endPoint x: 504, endPoint y: 527, distance: 64.7
click at [504, 527] on icon at bounding box center [505, 532] width 8 height 16
click at [591, 526] on div "laraiiiii" at bounding box center [763, 532] width 396 height 95
type input "*********"
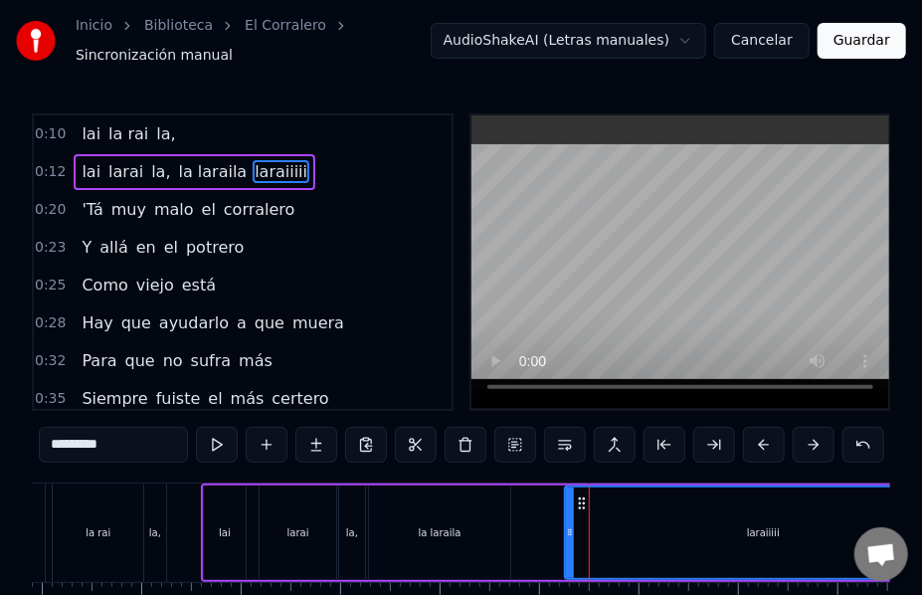
drag, startPoint x: 565, startPoint y: 524, endPoint x: 502, endPoint y: 523, distance: 62.7
click at [502, 523] on div "lai larai la, la laraila laraiiiii" at bounding box center [583, 532] width 764 height 98
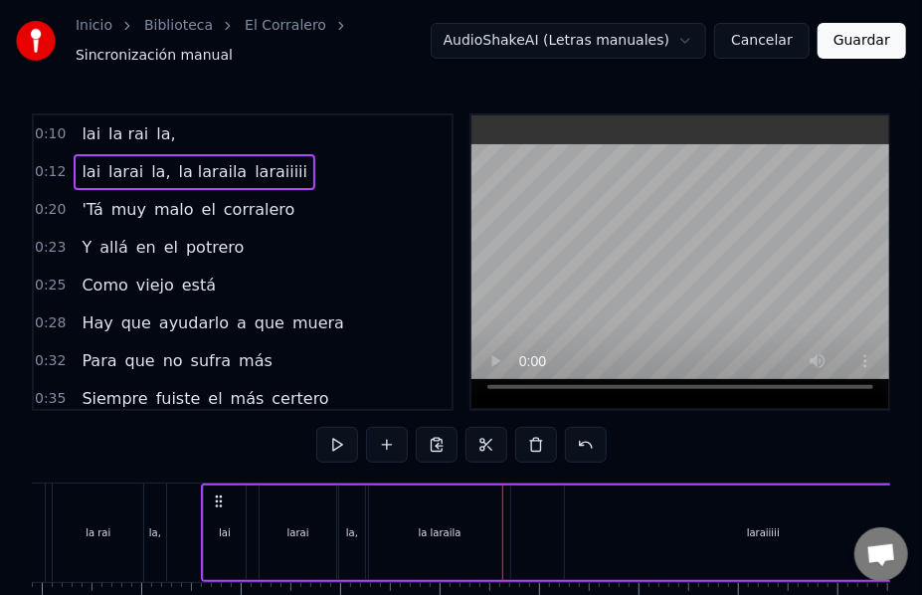
click at [573, 523] on div "laraiiiii" at bounding box center [763, 532] width 396 height 95
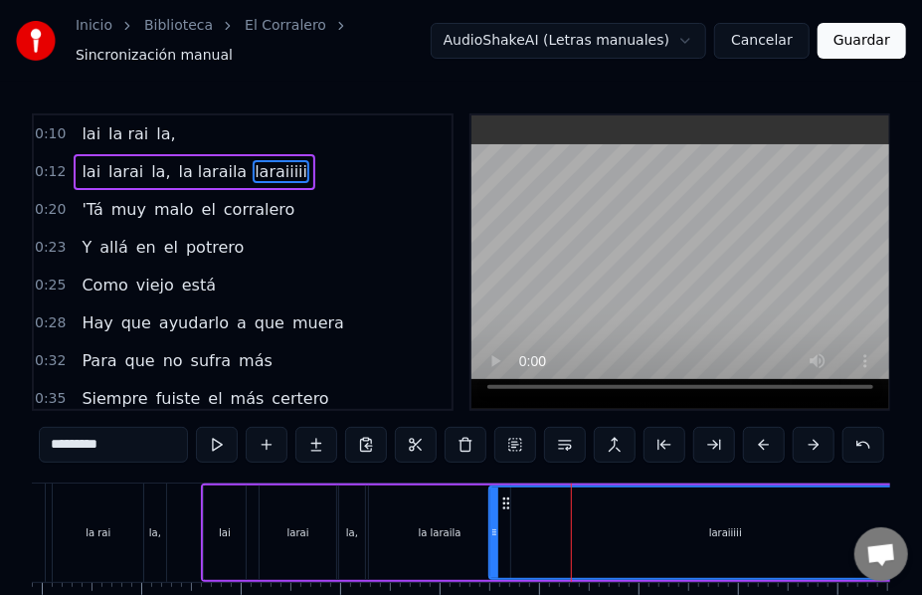
drag, startPoint x: 569, startPoint y: 523, endPoint x: 493, endPoint y: 519, distance: 75.7
click at [493, 524] on icon at bounding box center [494, 532] width 8 height 16
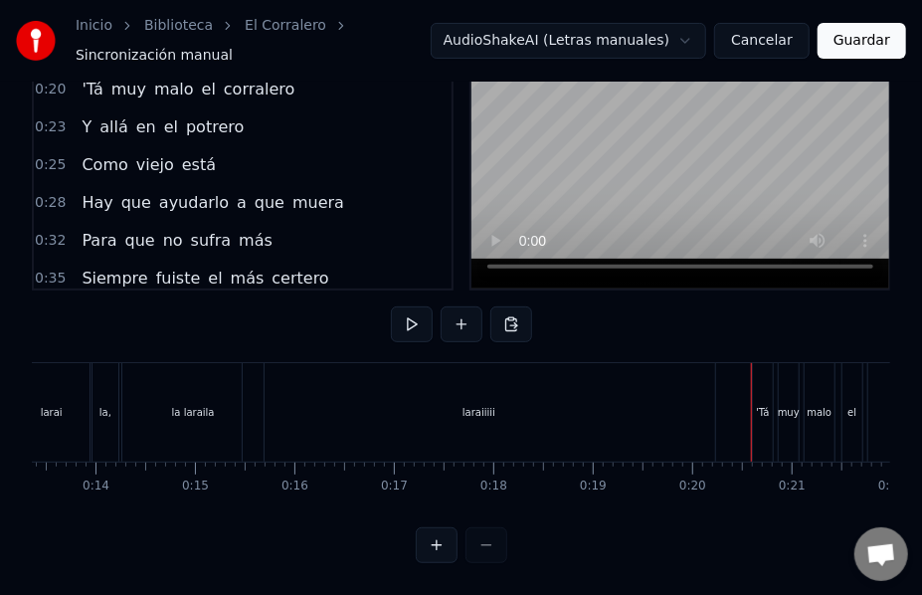
scroll to position [0, 1132]
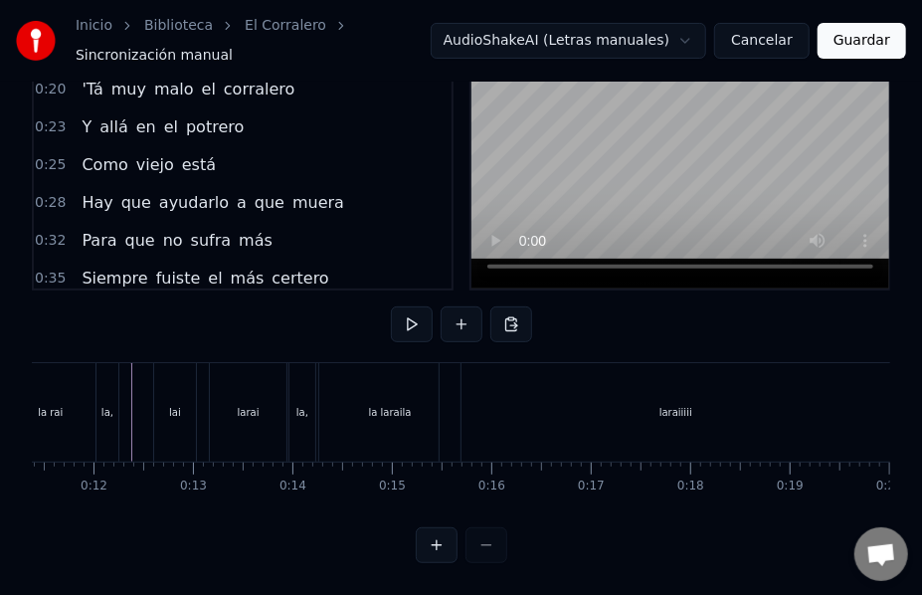
click at [380, 374] on div "la laraila" at bounding box center [389, 412] width 141 height 98
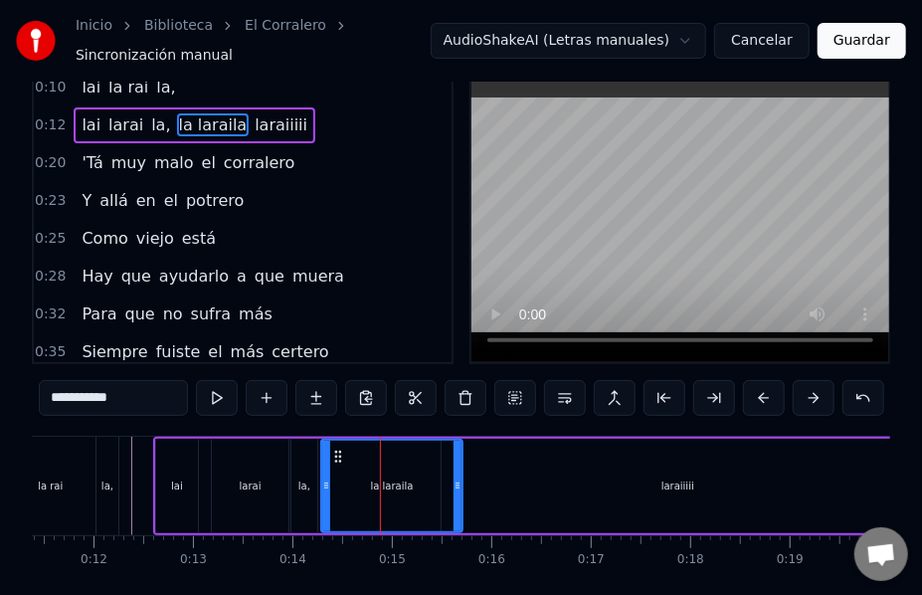
scroll to position [0, 0]
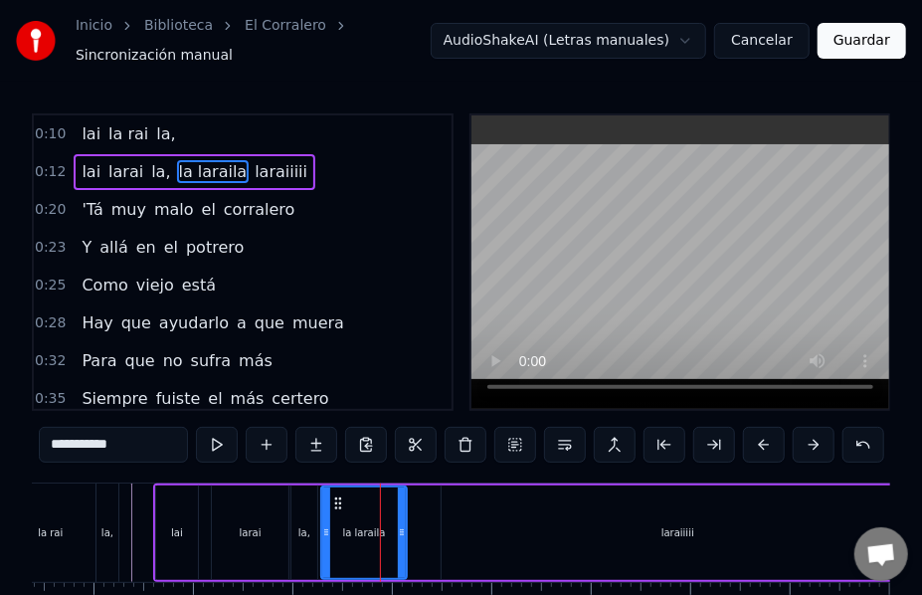
drag, startPoint x: 458, startPoint y: 513, endPoint x: 400, endPoint y: 505, distance: 58.2
click at [400, 505] on div at bounding box center [402, 532] width 8 height 91
click at [532, 514] on div "laraiiiii" at bounding box center [678, 532] width 472 height 95
type input "*********"
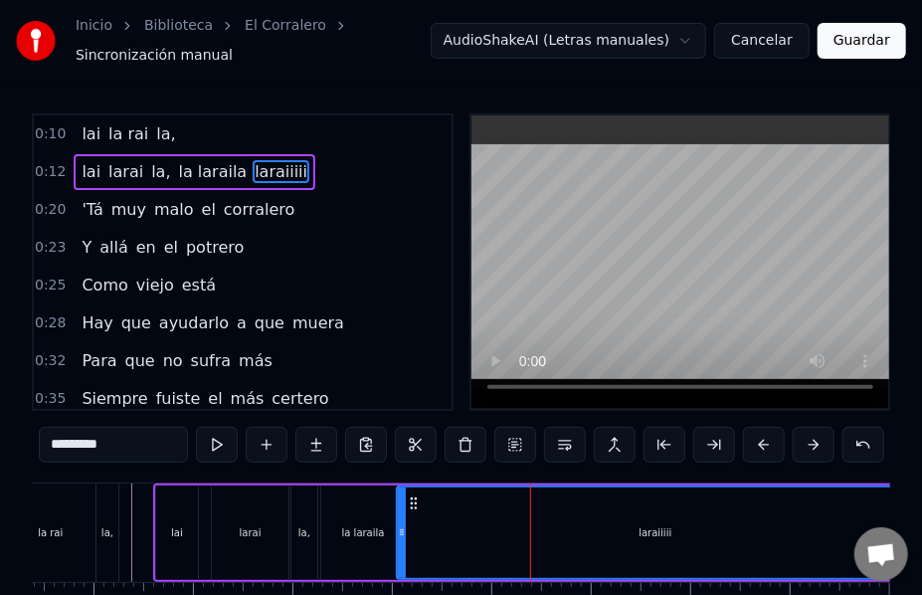
drag, startPoint x: 449, startPoint y: 523, endPoint x: 404, endPoint y: 523, distance: 44.8
click at [404, 524] on icon at bounding box center [402, 532] width 8 height 16
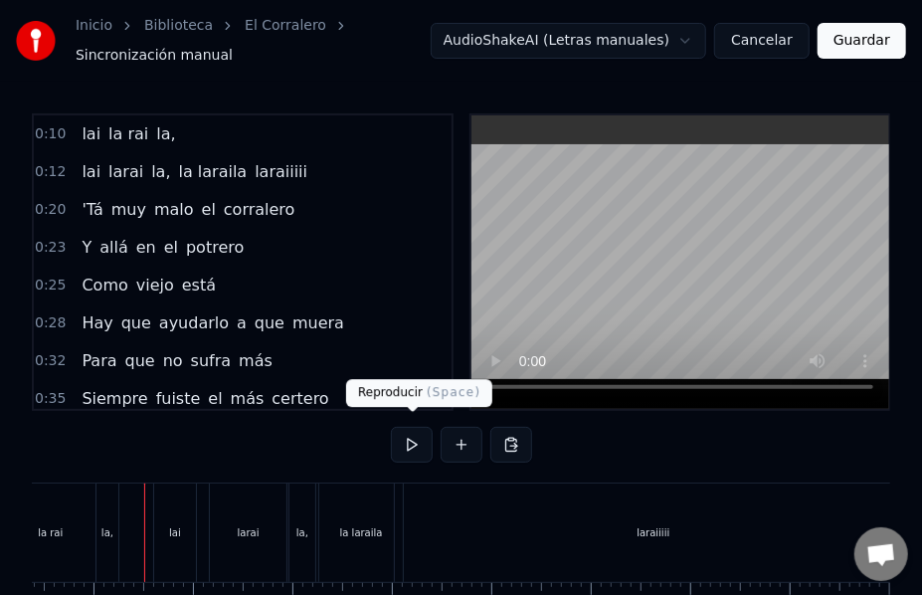
click at [400, 433] on button at bounding box center [412, 445] width 42 height 36
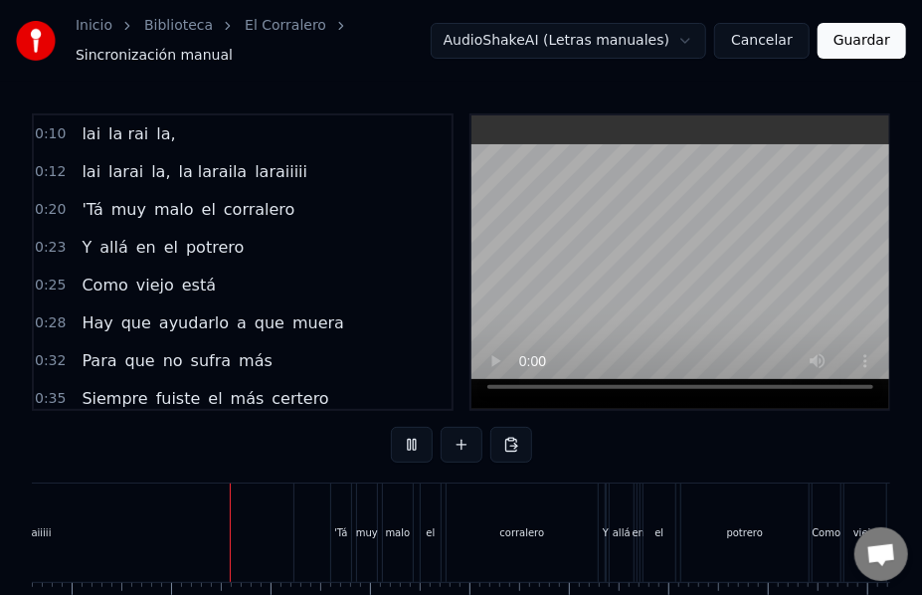
scroll to position [0, 1793]
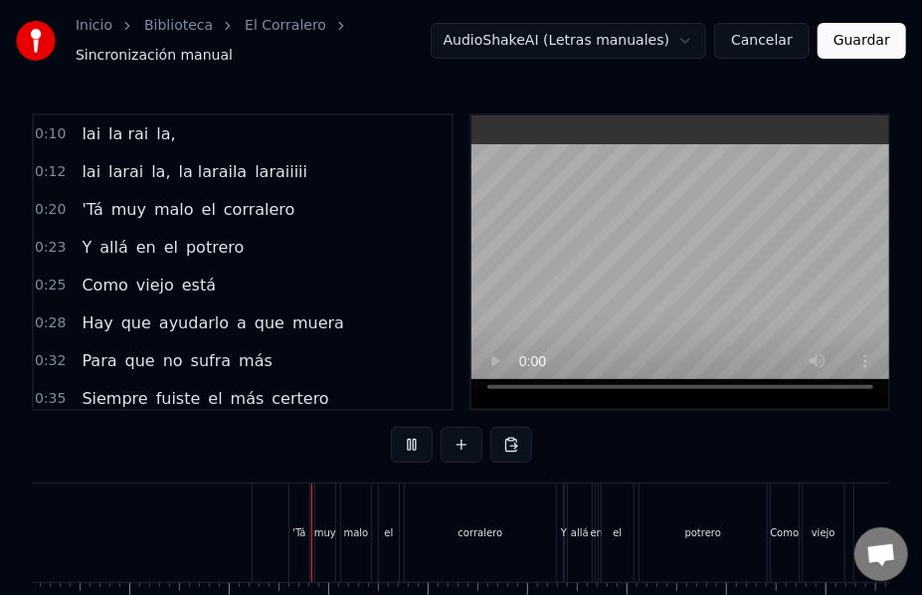
click at [409, 436] on button at bounding box center [412, 445] width 42 height 36
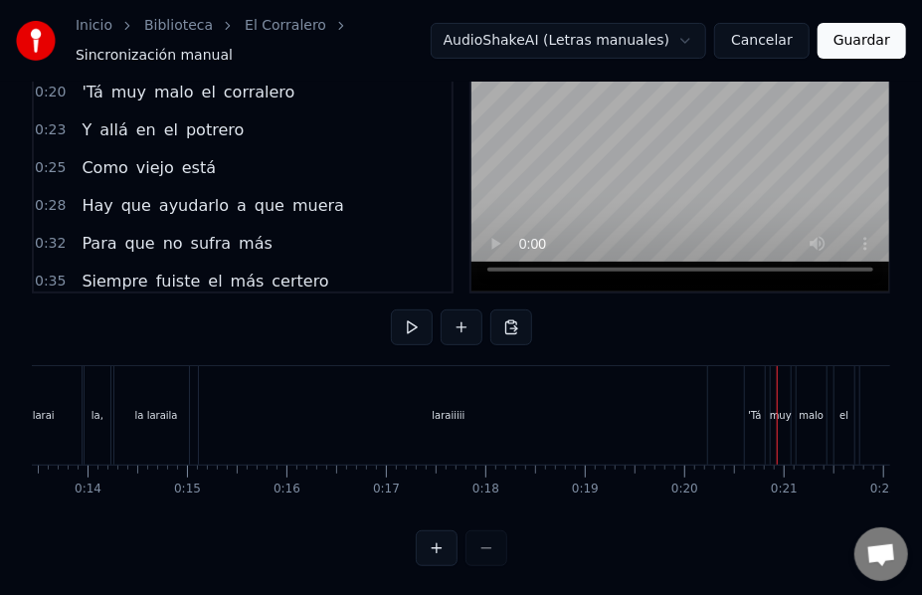
scroll to position [0, 1312]
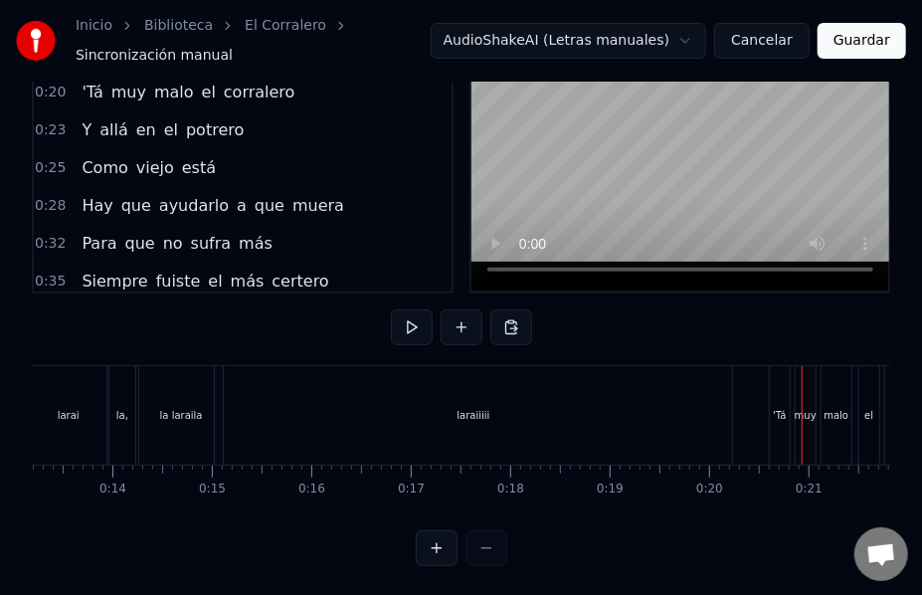
click at [364, 406] on div "laraiiiii" at bounding box center [473, 415] width 516 height 98
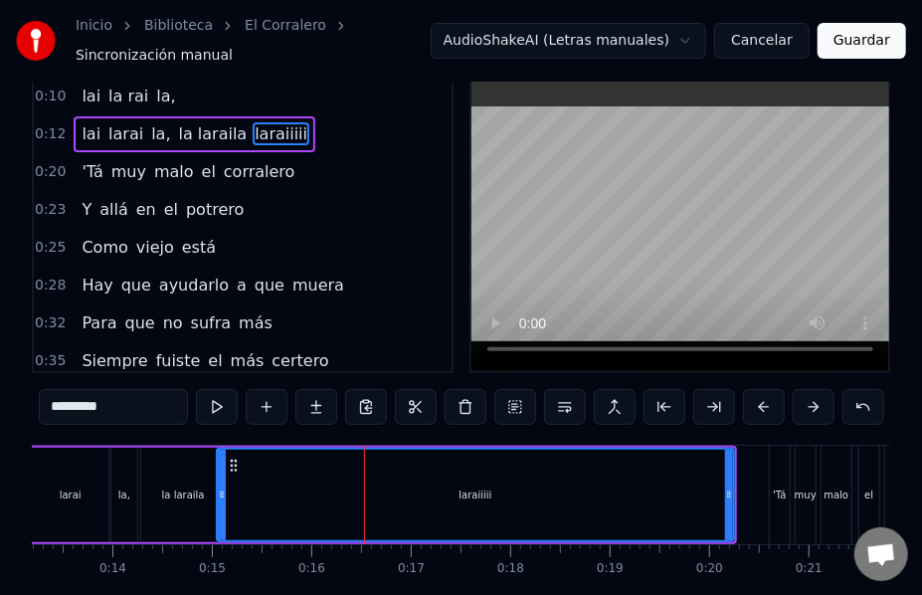
scroll to position [0, 0]
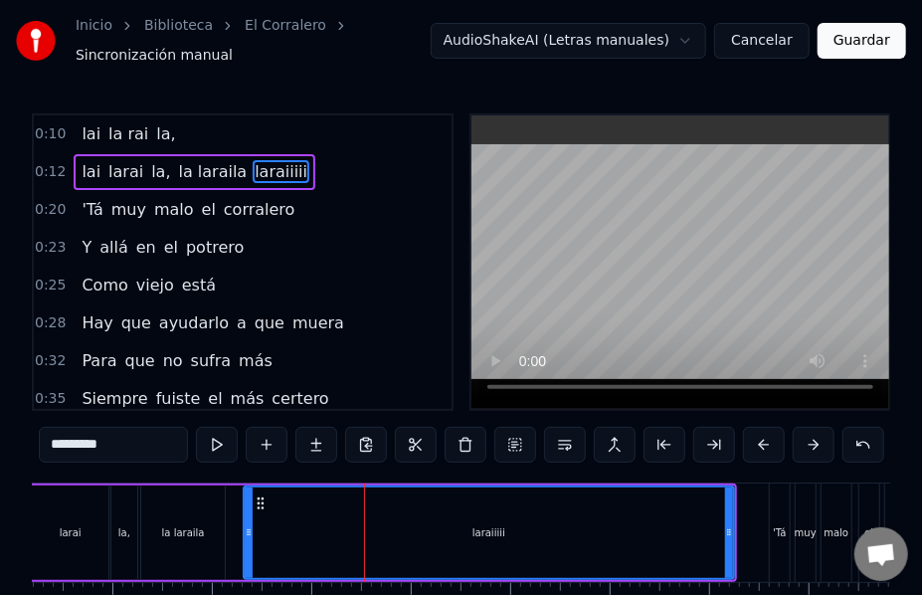
drag, startPoint x: 223, startPoint y: 520, endPoint x: 251, endPoint y: 523, distance: 28.0
click at [251, 524] on icon at bounding box center [249, 532] width 8 height 16
click at [215, 527] on div "la laraila" at bounding box center [183, 532] width 84 height 95
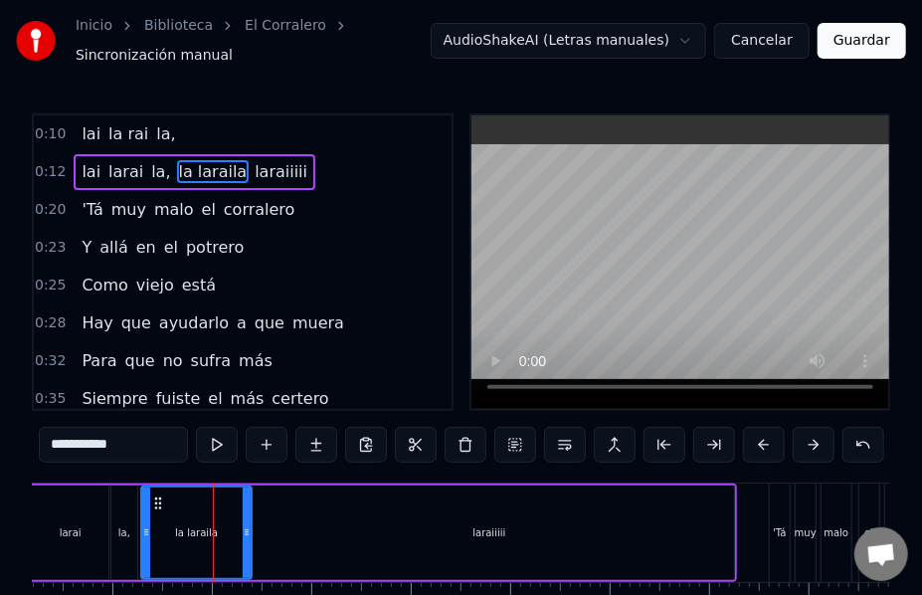
drag, startPoint x: 223, startPoint y: 527, endPoint x: 250, endPoint y: 533, distance: 27.5
click at [250, 533] on div at bounding box center [247, 532] width 8 height 91
click at [139, 465] on div "0:10 lai la rai la, 0:12 lai larai la, la laraila laraiiiii 0:20 'Tá muy malo e…" at bounding box center [461, 398] width 859 height 570
click at [157, 505] on div "la laraila" at bounding box center [196, 532] width 108 height 91
click at [731, 519] on div "laraiiiii" at bounding box center [489, 532] width 488 height 95
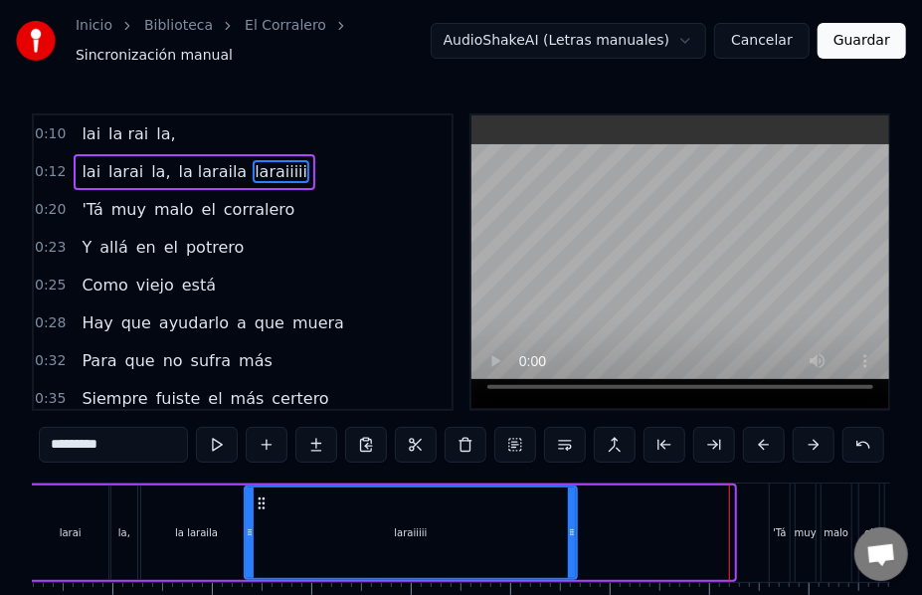
drag, startPoint x: 731, startPoint y: 519, endPoint x: 574, endPoint y: 529, distance: 157.5
click at [574, 529] on icon at bounding box center [572, 532] width 8 height 16
click at [186, 507] on div "la laraila" at bounding box center [196, 532] width 110 height 95
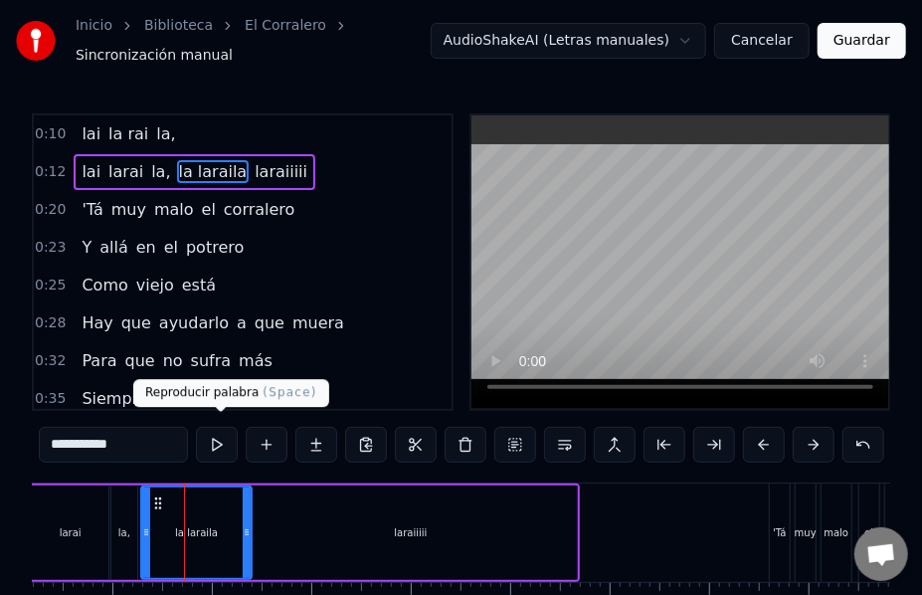
click at [215, 432] on button at bounding box center [217, 445] width 42 height 36
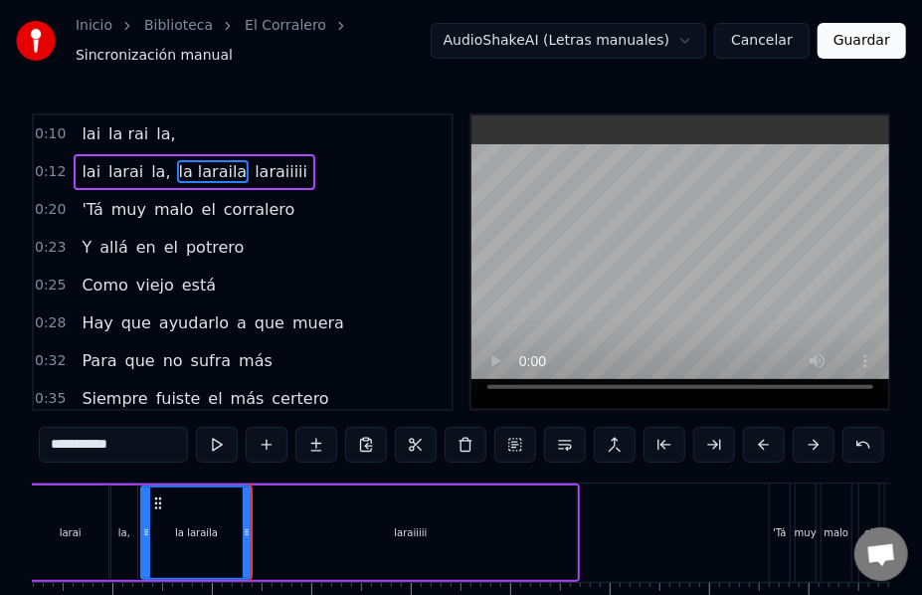
click at [215, 432] on button at bounding box center [217, 445] width 42 height 36
click at [291, 492] on div "laraiiiii" at bounding box center [410, 532] width 331 height 95
type input "*********"
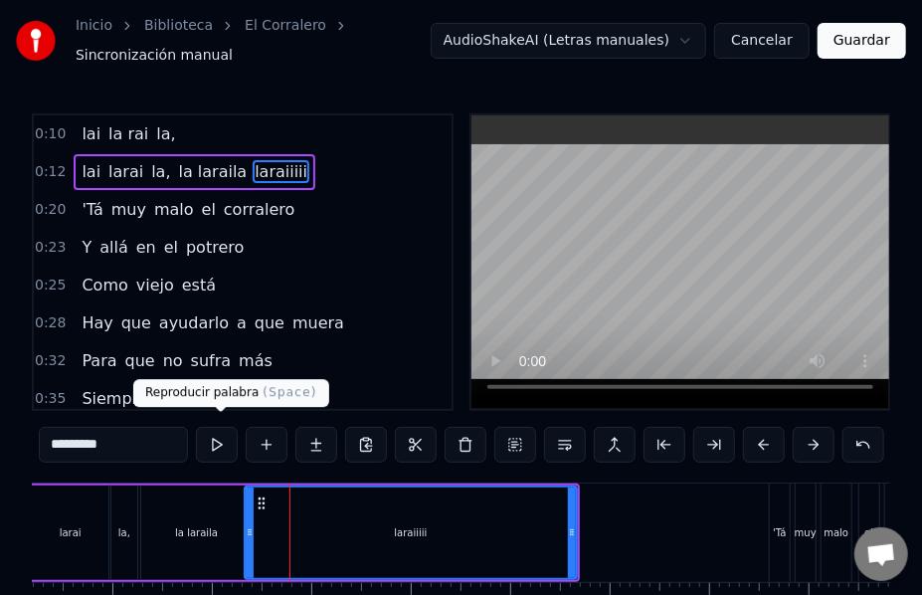
click at [226, 433] on button at bounding box center [217, 445] width 42 height 36
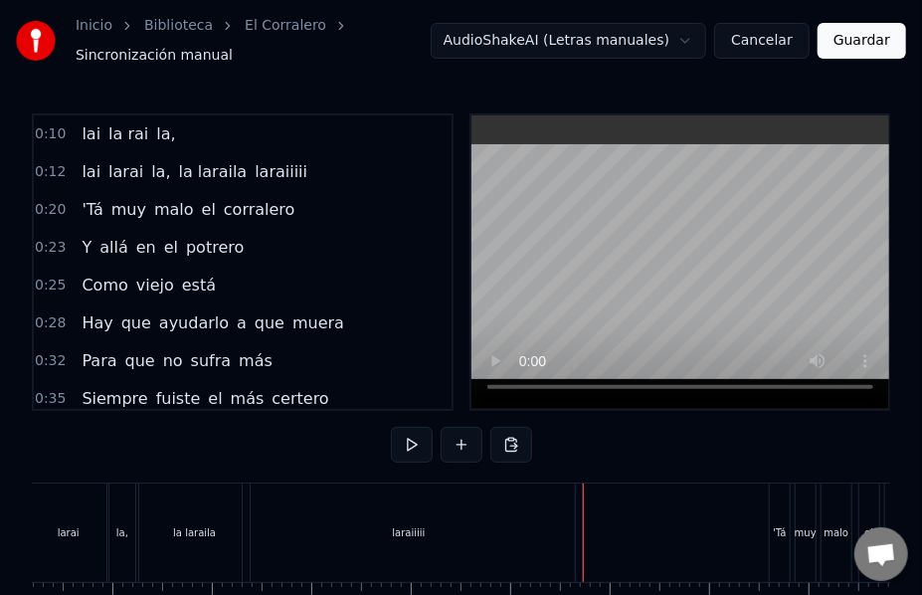
click at [410, 427] on button at bounding box center [412, 445] width 42 height 36
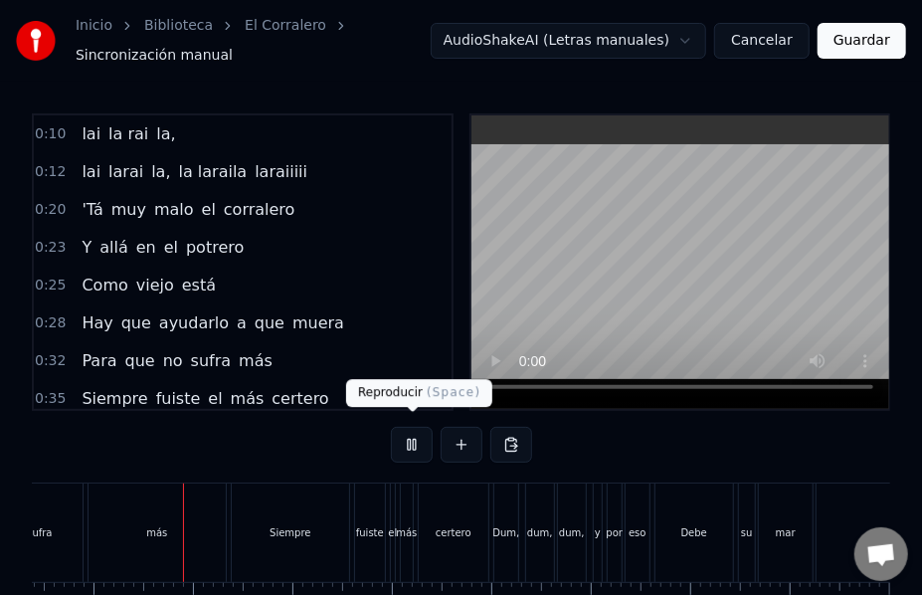
scroll to position [0, 3331]
click at [412, 437] on button at bounding box center [412, 445] width 42 height 36
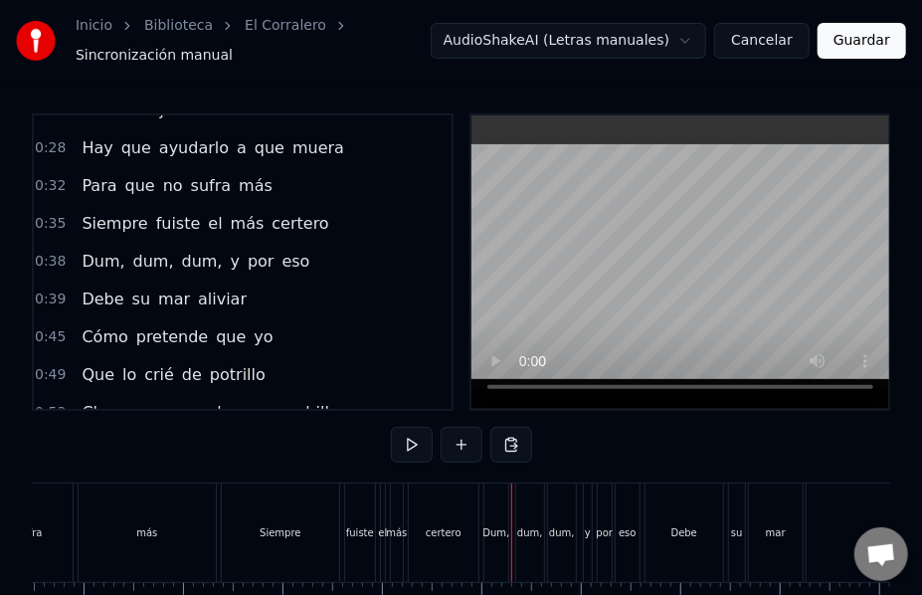
scroll to position [177, 0]
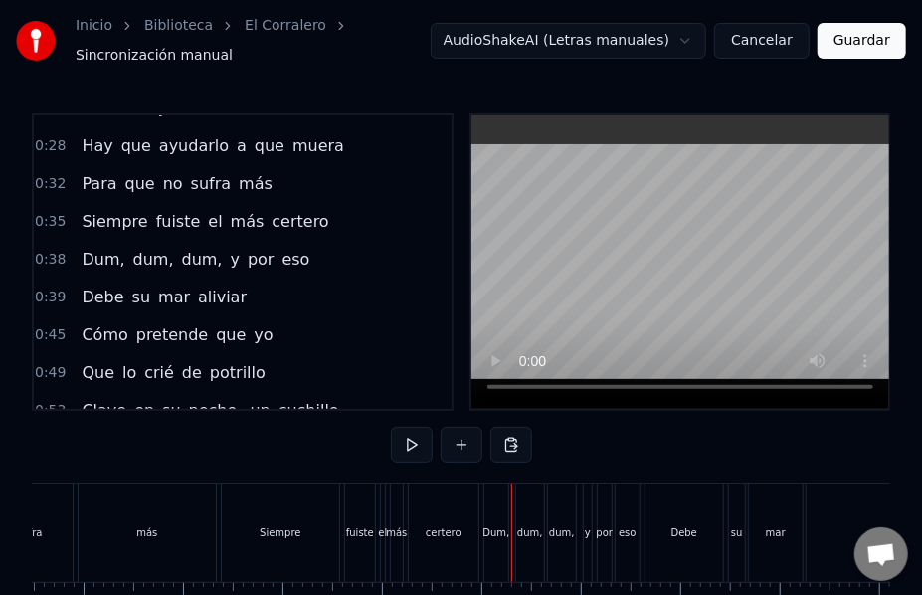
click at [97, 248] on span "Dum," at bounding box center [103, 259] width 47 height 23
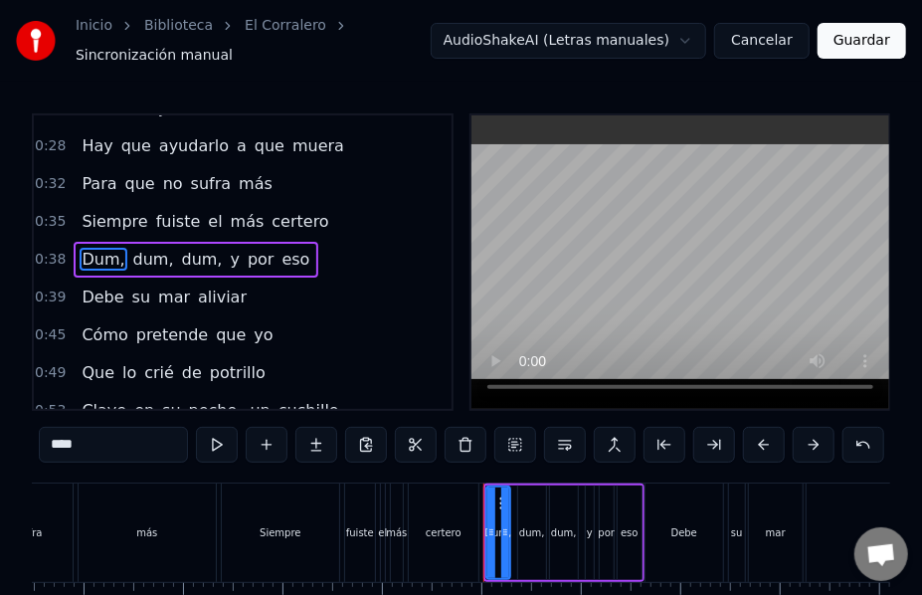
scroll to position [169, 0]
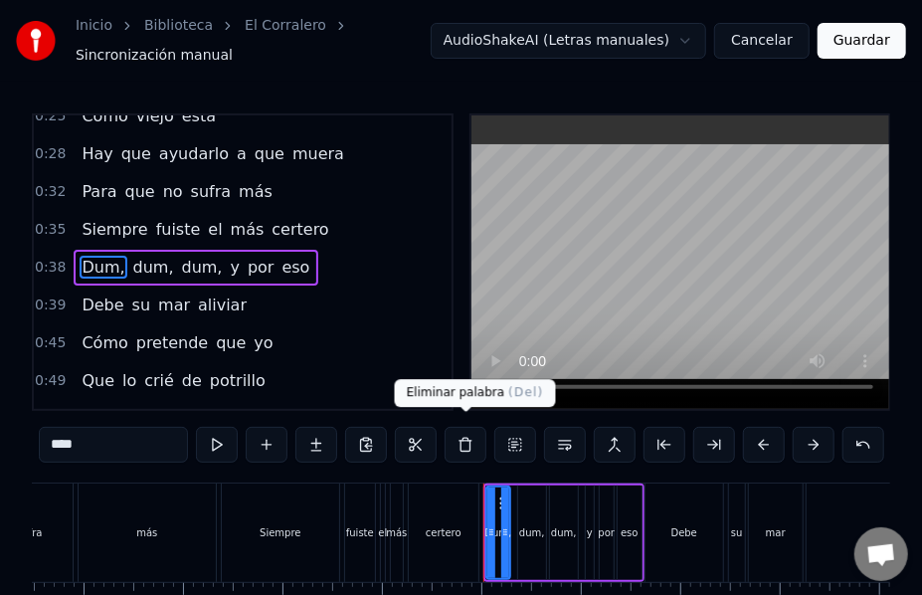
click at [466, 438] on button at bounding box center [466, 445] width 42 height 36
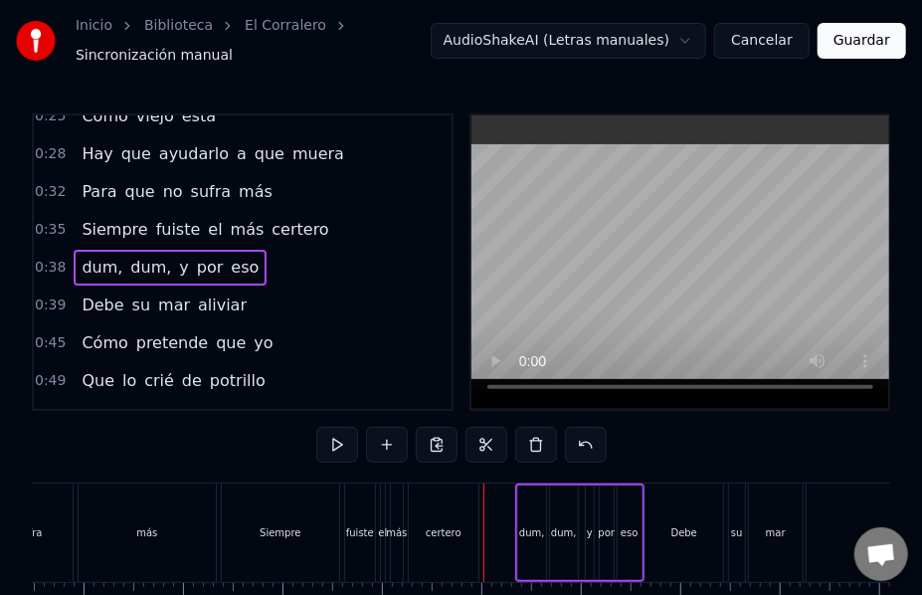
click at [533, 511] on div "dum," at bounding box center [532, 532] width 28 height 95
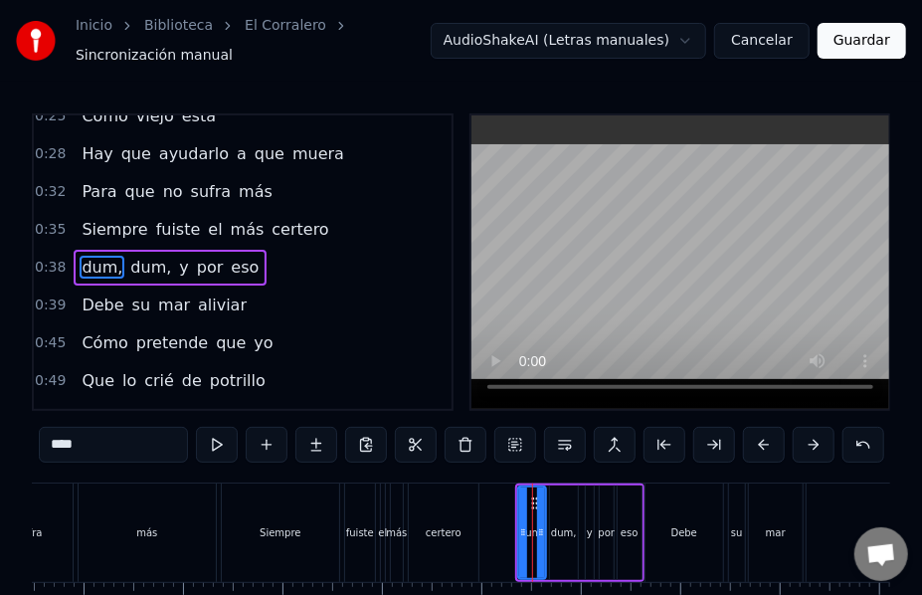
click at [471, 432] on button at bounding box center [466, 445] width 42 height 36
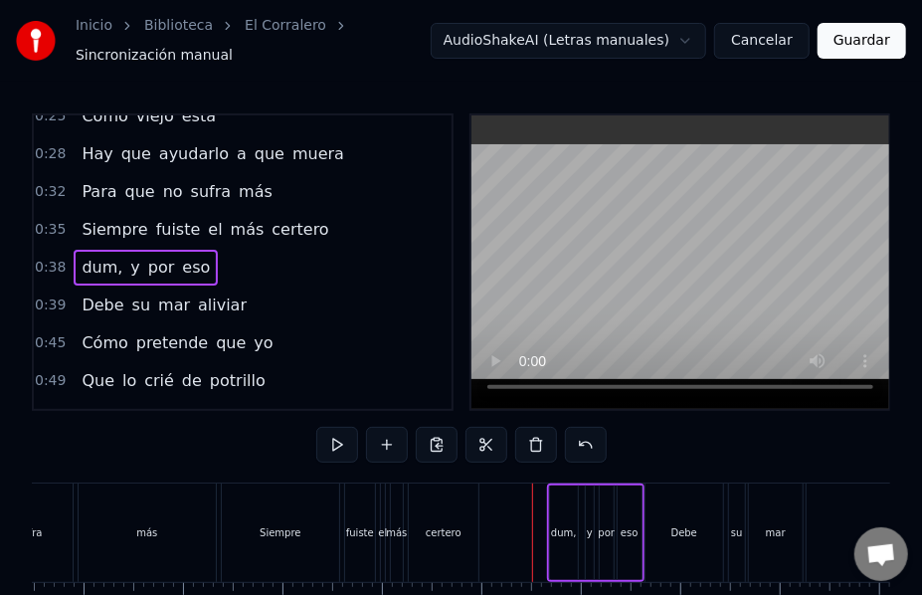
click at [566, 530] on div "dum," at bounding box center [564, 532] width 28 height 95
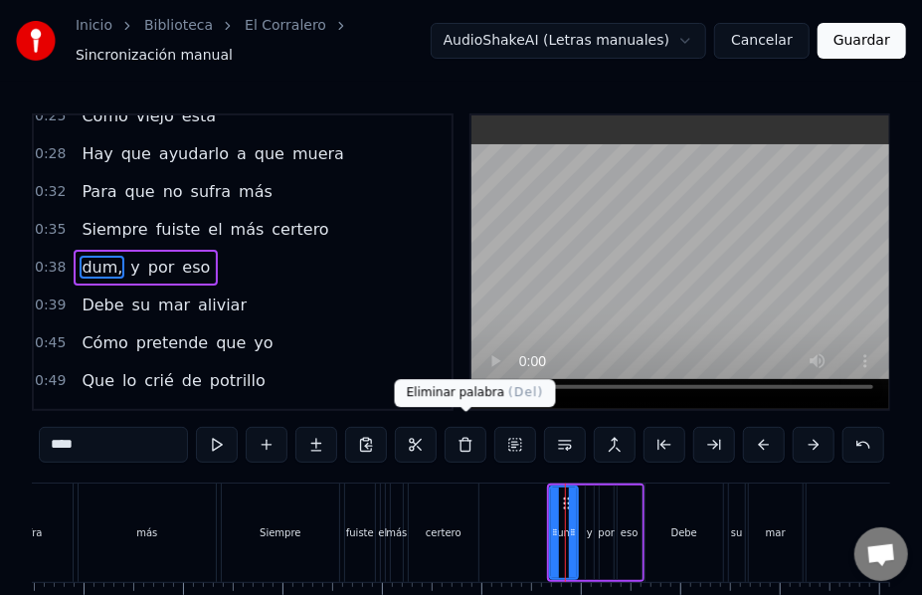
click at [466, 437] on button at bounding box center [466, 445] width 42 height 36
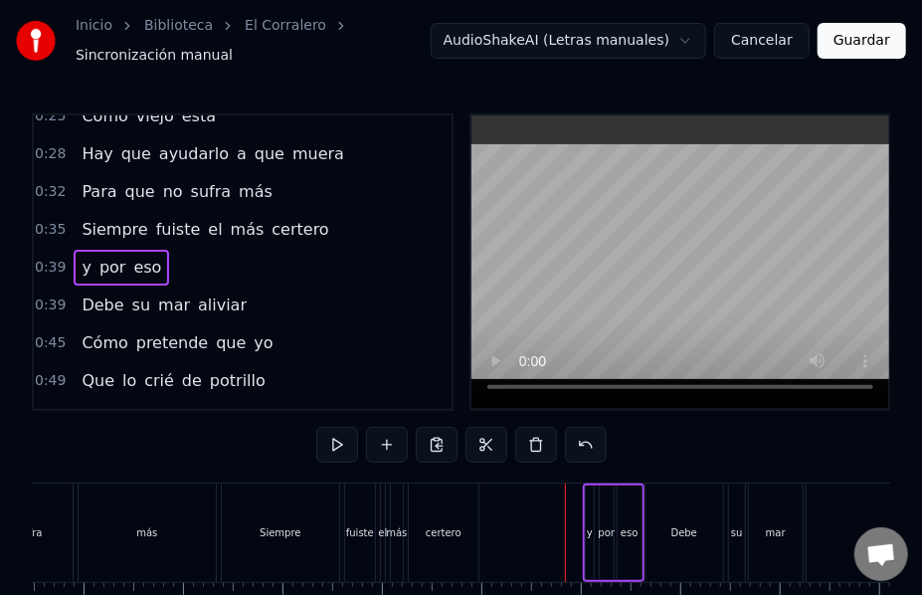
click at [338, 432] on button at bounding box center [337, 445] width 42 height 36
click at [169, 293] on span "mar" at bounding box center [174, 304] width 36 height 23
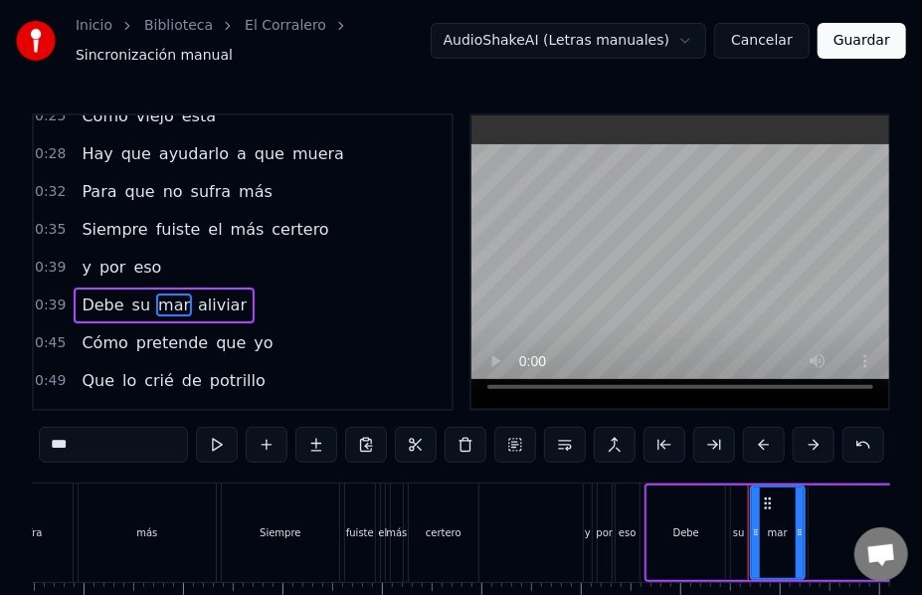
scroll to position [206, 0]
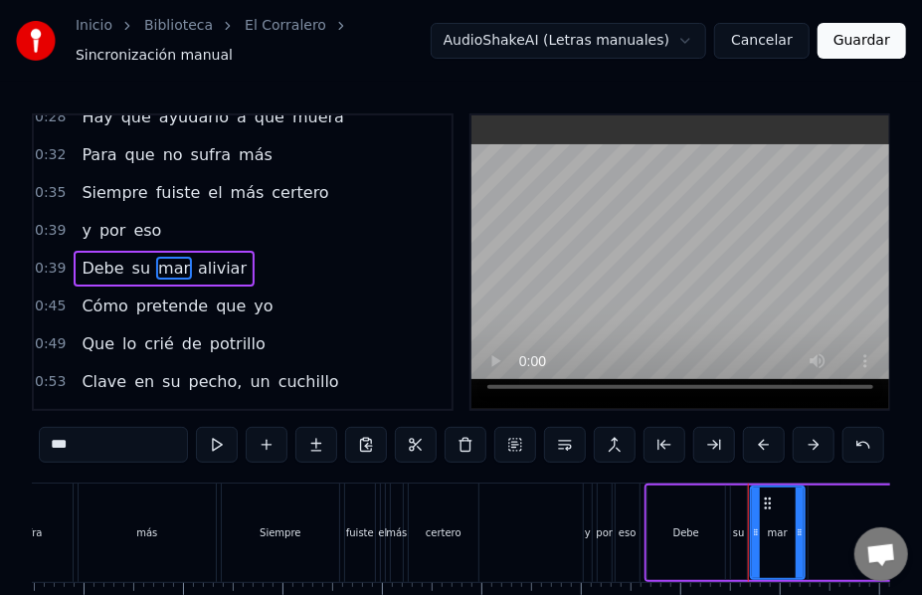
click at [100, 438] on input "***" at bounding box center [113, 445] width 149 height 36
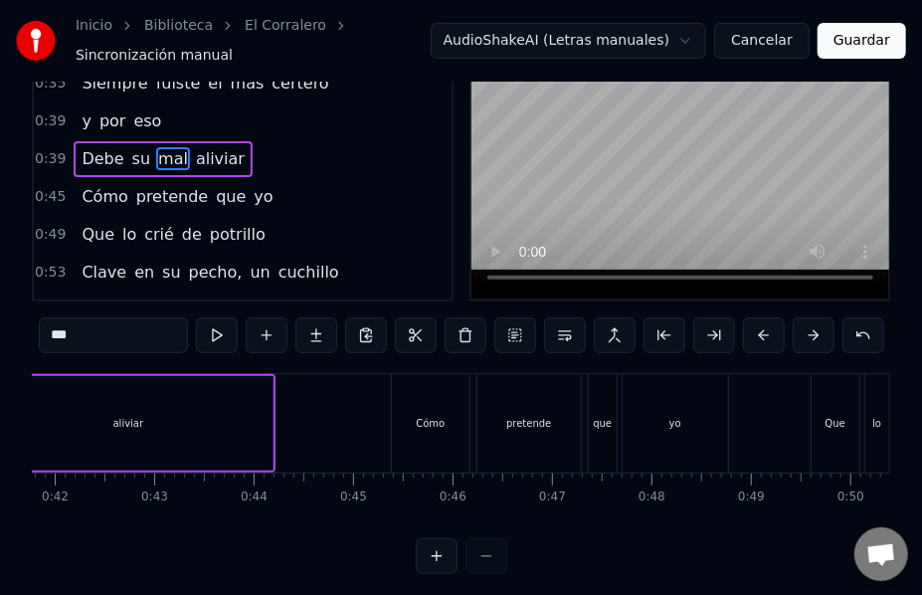
scroll to position [0, 4192]
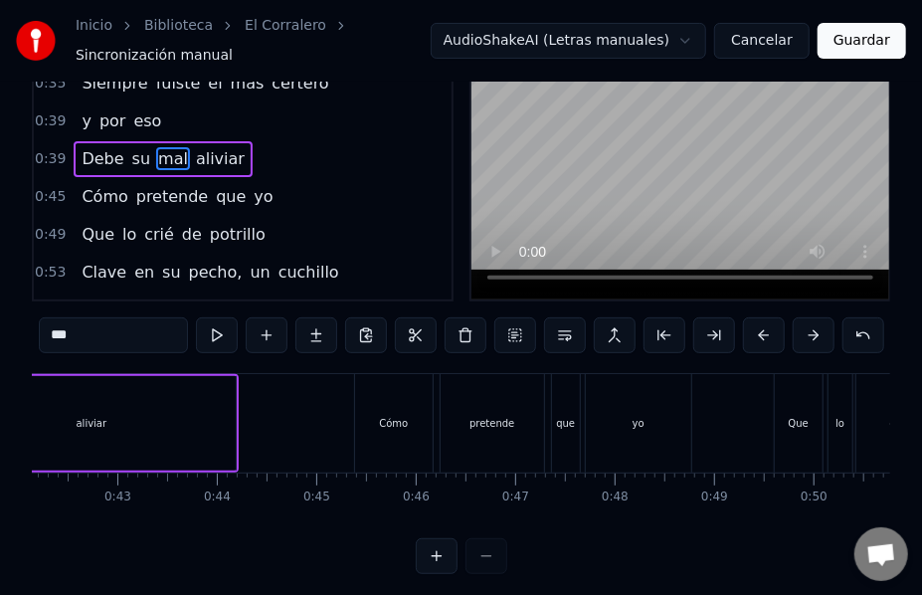
type input "***"
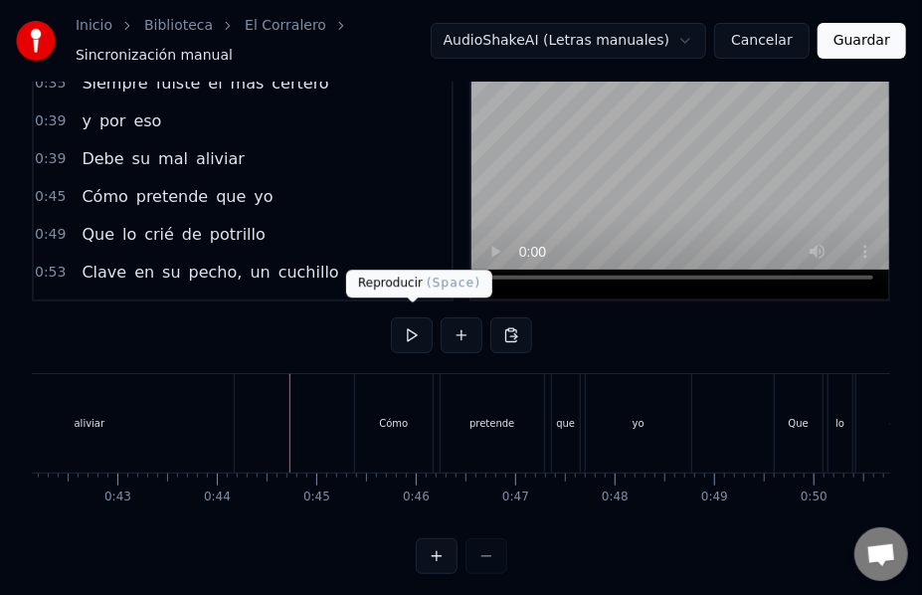
click at [420, 322] on button at bounding box center [412, 335] width 42 height 36
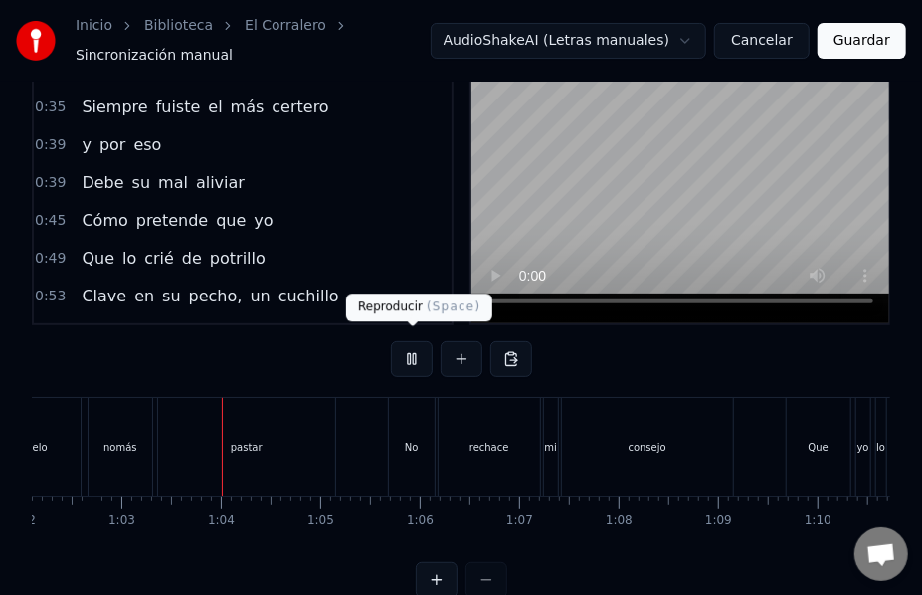
scroll to position [0, 6210]
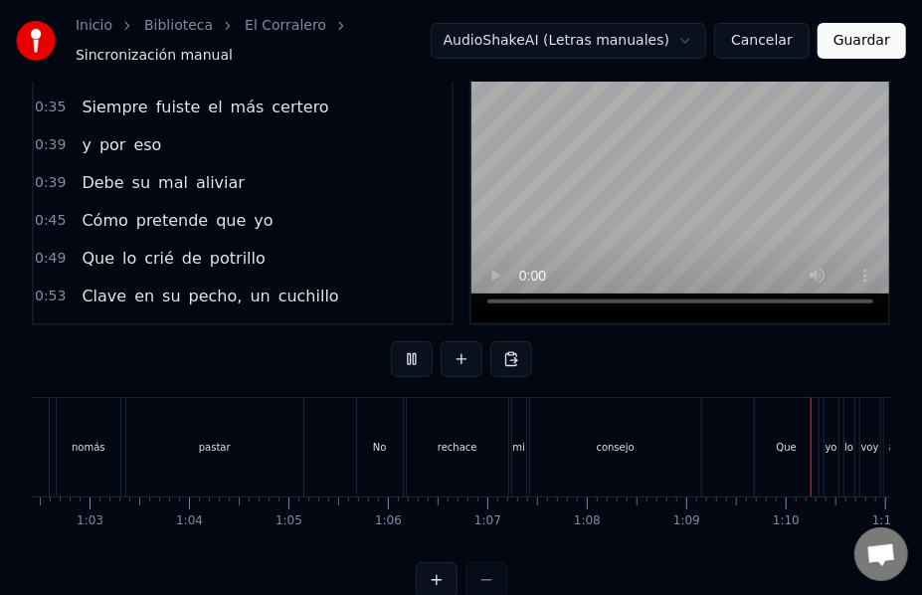
drag, startPoint x: 434, startPoint y: 101, endPoint x: 446, endPoint y: 110, distance: 14.9
click at [446, 110] on div "0:10 lai la rai la, 0:12 lai larai la, la laraila laraiiiii 0:20 'Tá muy malo e…" at bounding box center [243, 176] width 422 height 297
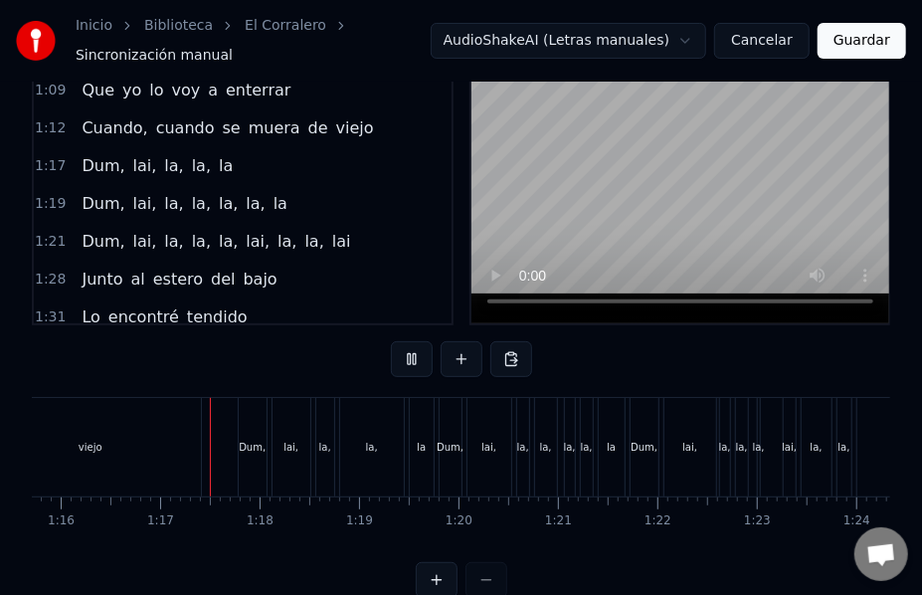
scroll to position [0, 7551]
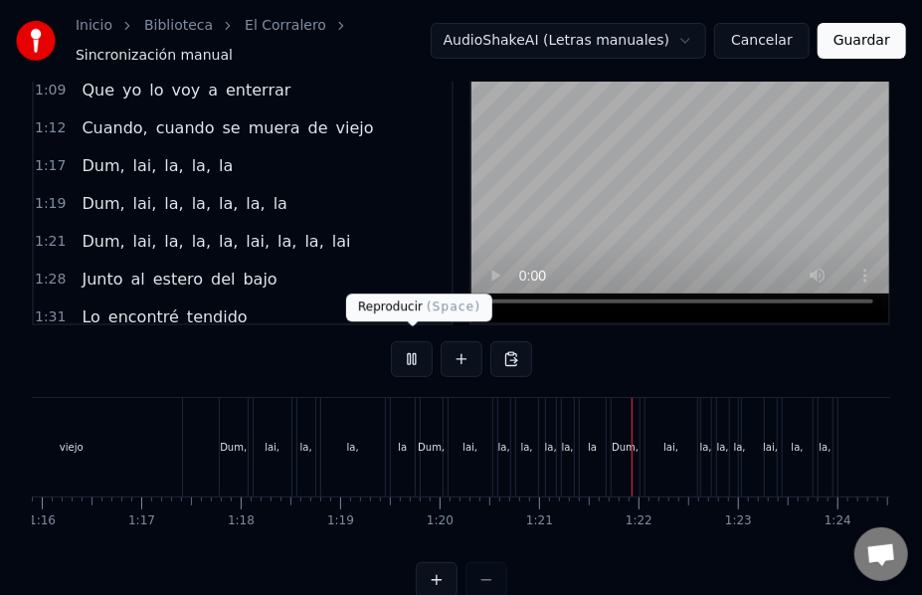
click at [402, 348] on button at bounding box center [412, 359] width 42 height 36
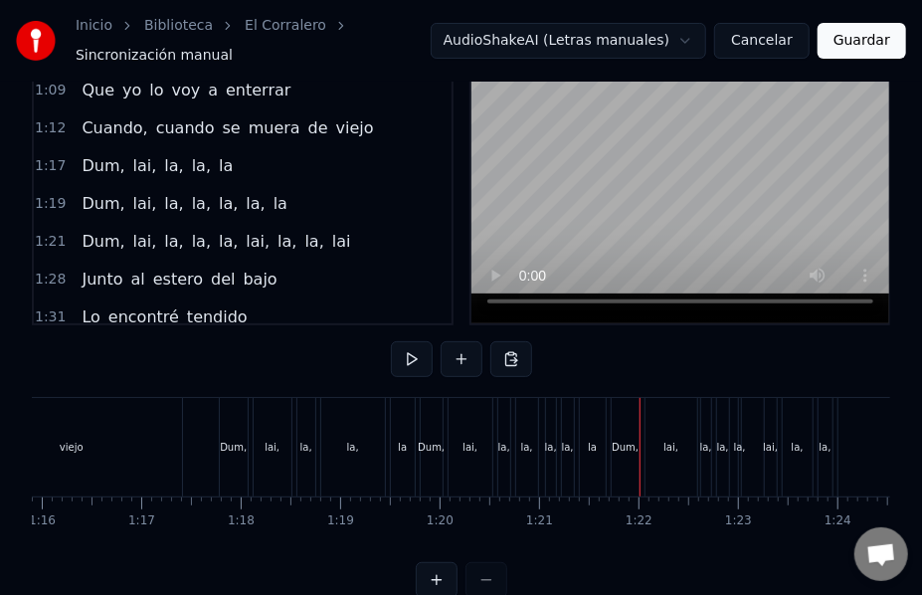
click at [99, 154] on span "Dum," at bounding box center [103, 165] width 47 height 23
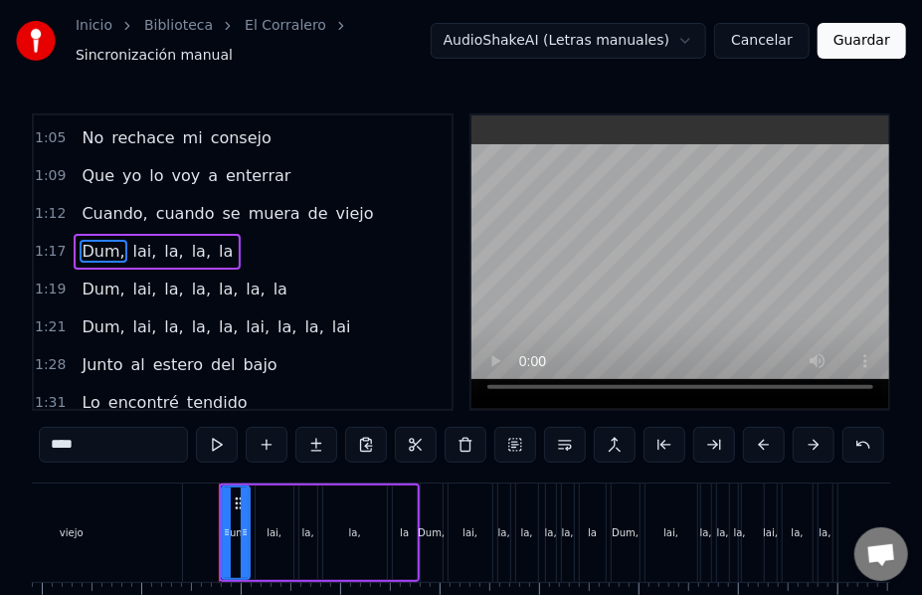
scroll to position [540, 0]
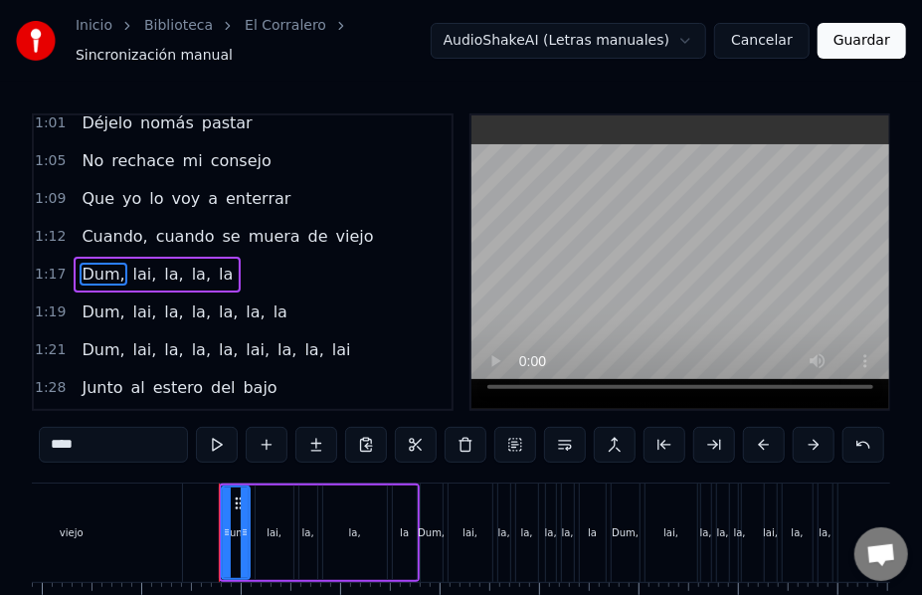
click at [468, 435] on button at bounding box center [466, 445] width 42 height 36
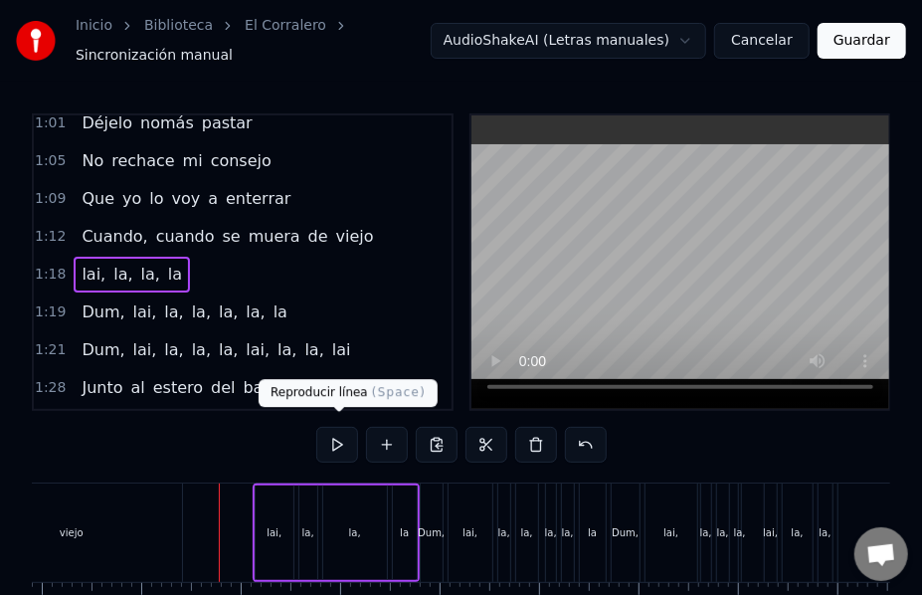
click at [334, 434] on button at bounding box center [337, 445] width 42 height 36
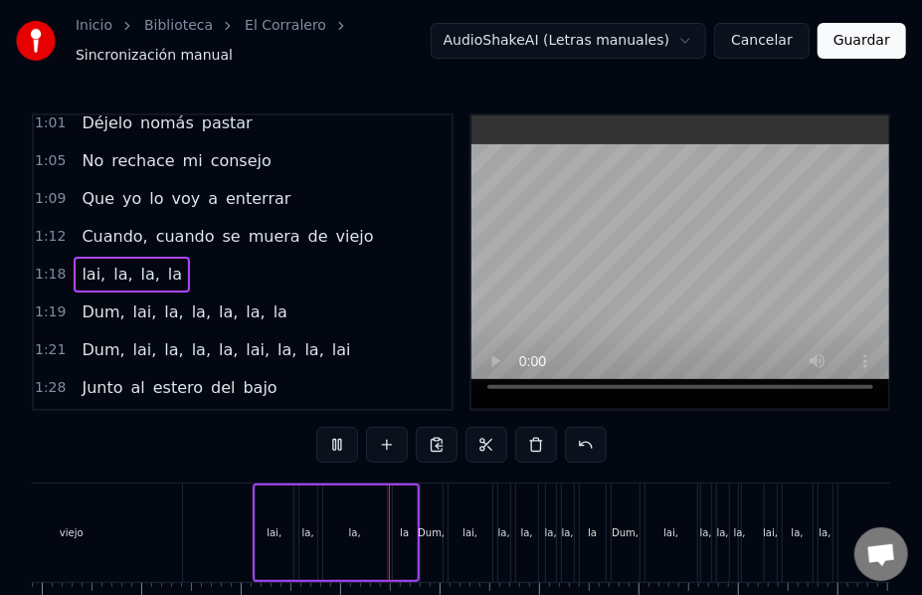
click at [334, 434] on button at bounding box center [337, 445] width 42 height 36
click at [139, 263] on span "la," at bounding box center [150, 274] width 23 height 23
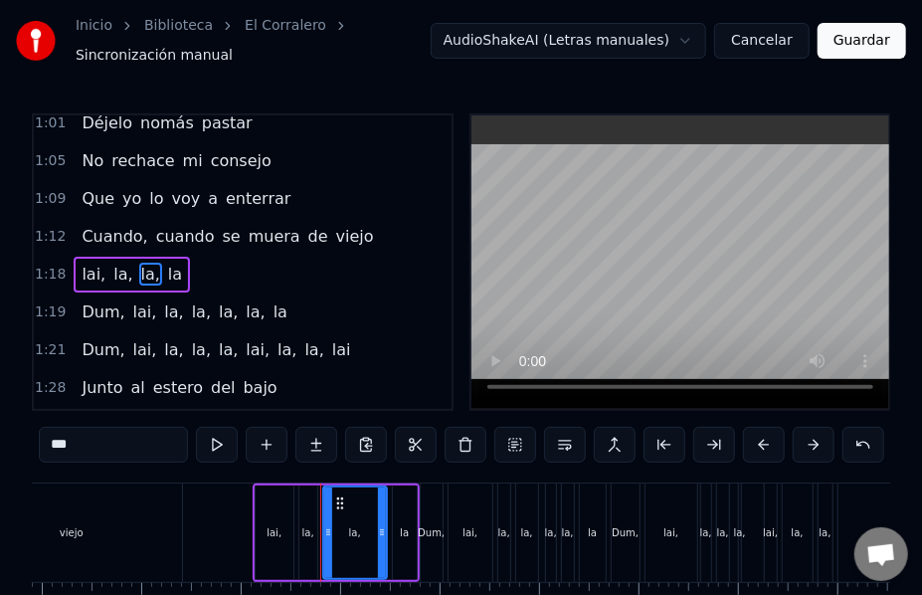
click at [58, 436] on input "***" at bounding box center [113, 445] width 149 height 36
click at [57, 441] on input "**" at bounding box center [113, 445] width 149 height 36
click at [104, 300] on span "Dum," at bounding box center [103, 311] width 47 height 23
type input "****"
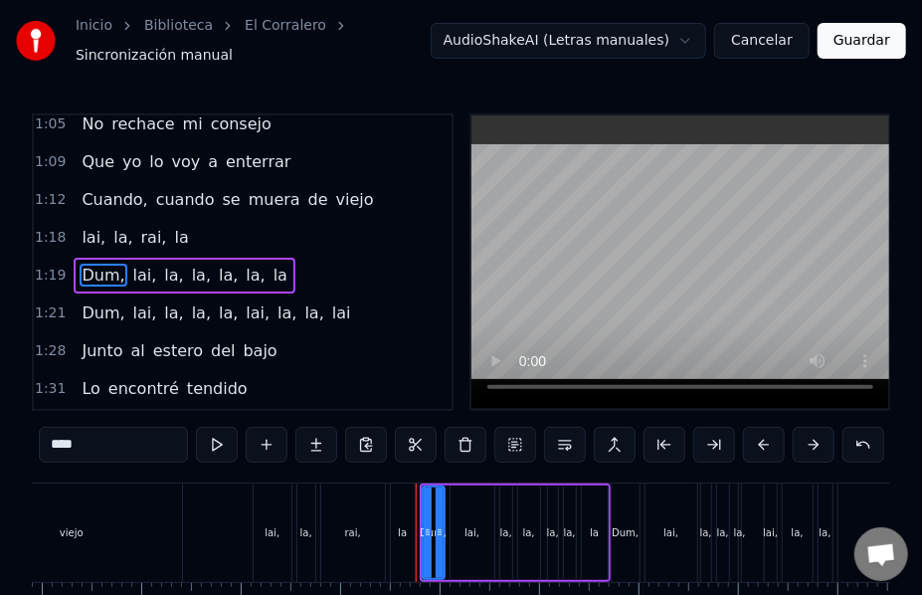
scroll to position [577, 0]
click at [465, 440] on button at bounding box center [466, 445] width 42 height 36
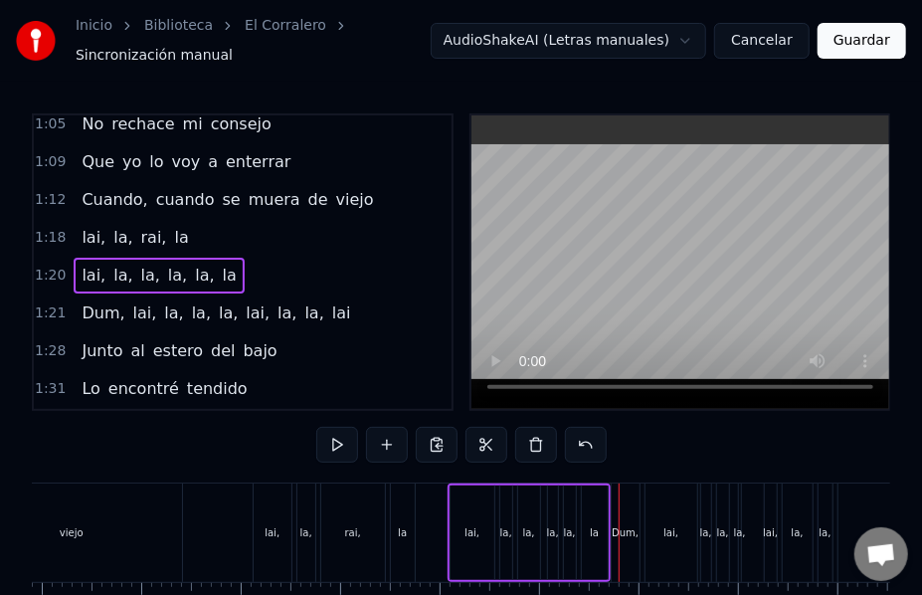
click at [139, 264] on span "la," at bounding box center [150, 275] width 23 height 23
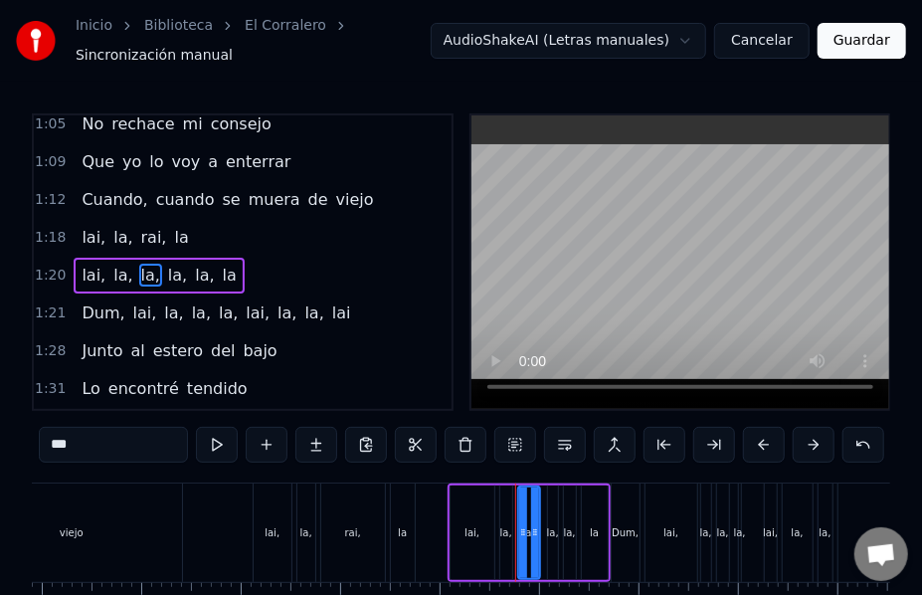
drag, startPoint x: 85, startPoint y: 442, endPoint x: 50, endPoint y: 441, distance: 34.8
click at [50, 441] on input "***" at bounding box center [113, 445] width 149 height 36
click at [195, 264] on span "la," at bounding box center [206, 275] width 23 height 23
type input "***"
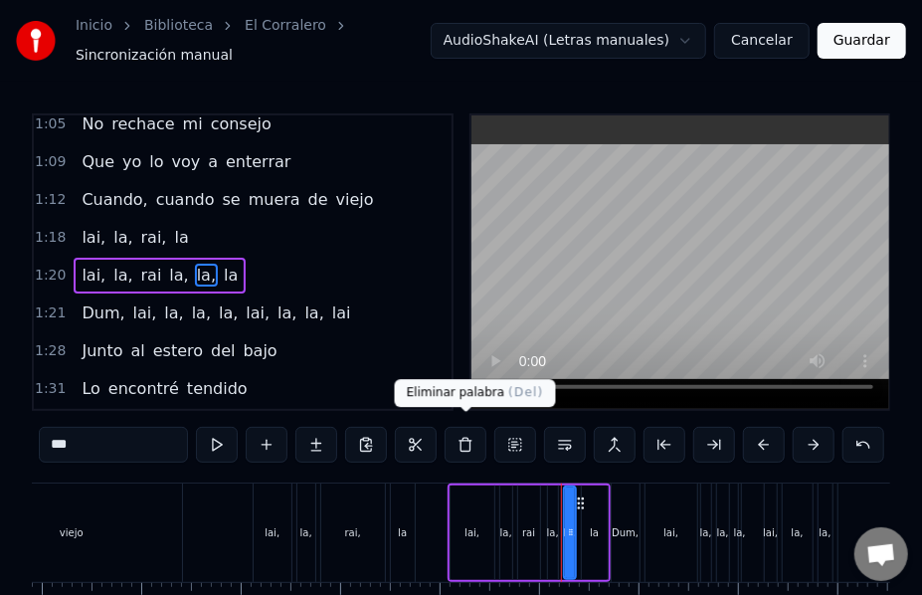
click at [465, 434] on button at bounding box center [466, 445] width 42 height 36
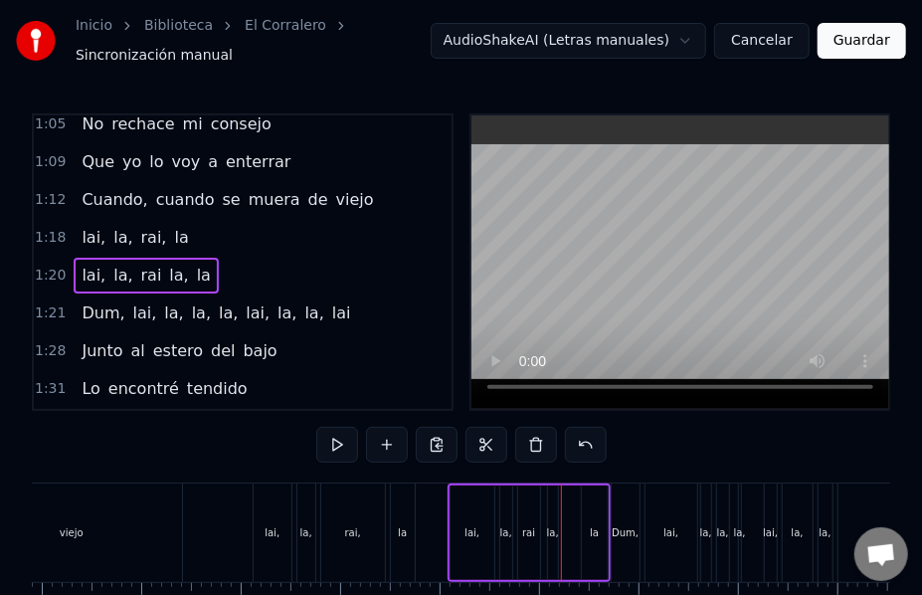
click at [195, 264] on span "la" at bounding box center [204, 275] width 18 height 23
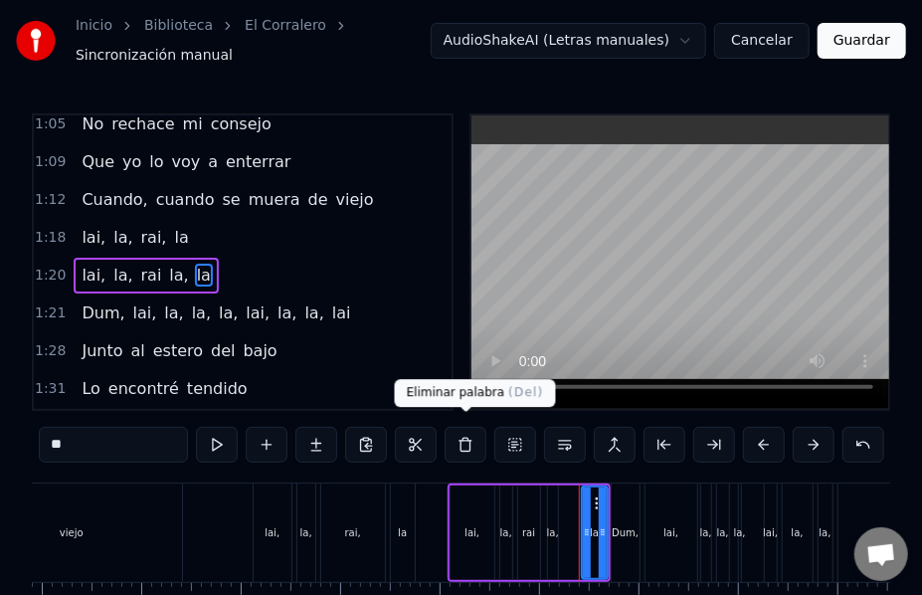
click at [469, 433] on button at bounding box center [466, 445] width 42 height 36
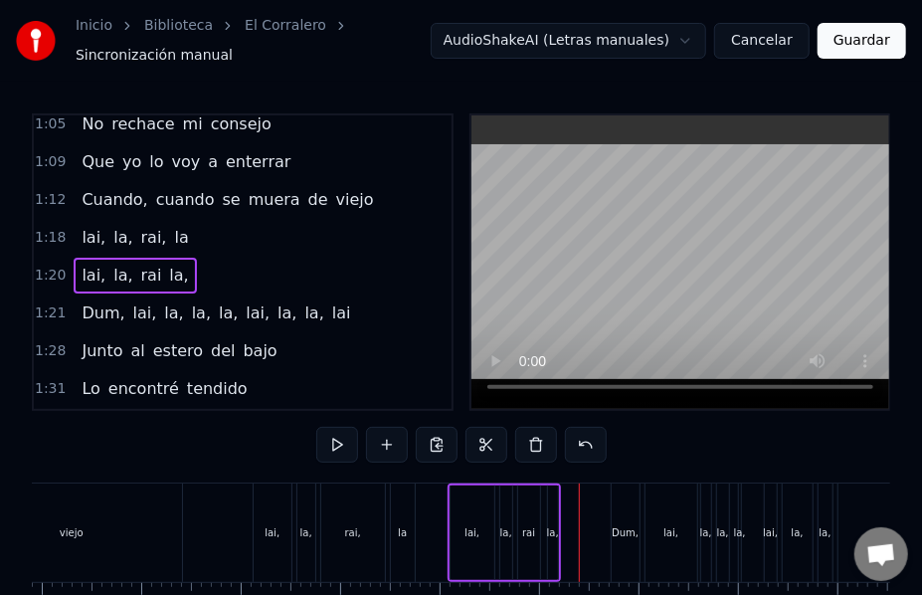
click at [96, 301] on span "Dum," at bounding box center [103, 312] width 47 height 23
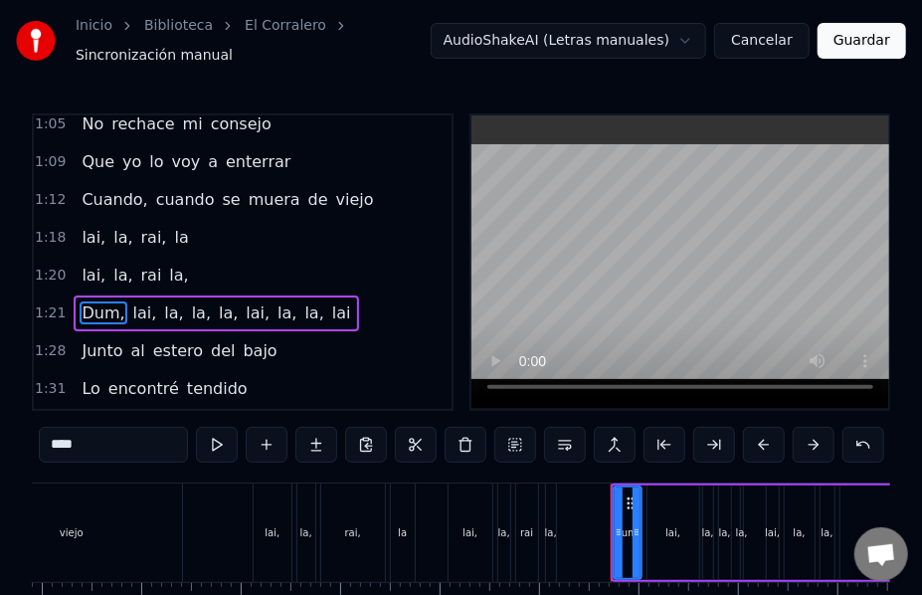
scroll to position [615, 0]
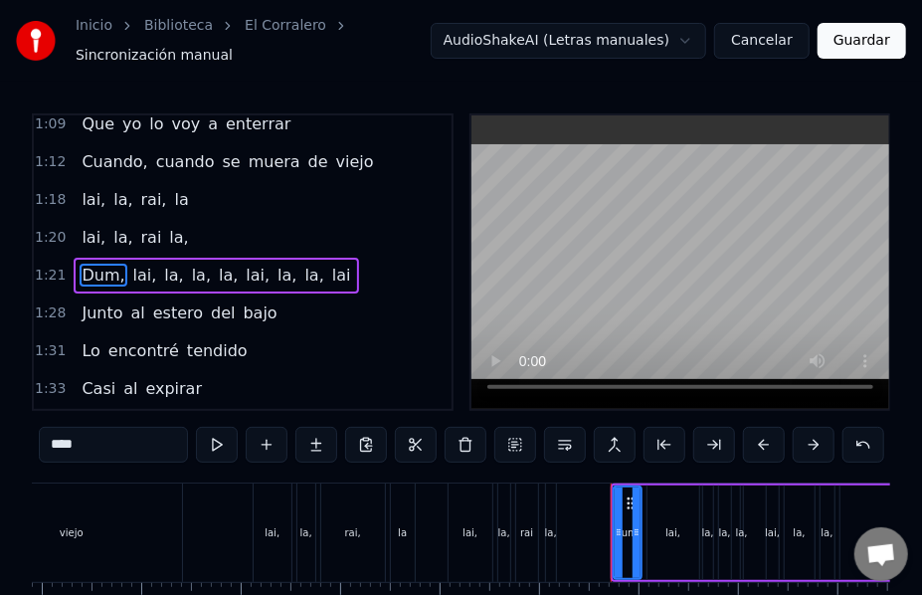
click at [460, 432] on button at bounding box center [466, 445] width 42 height 36
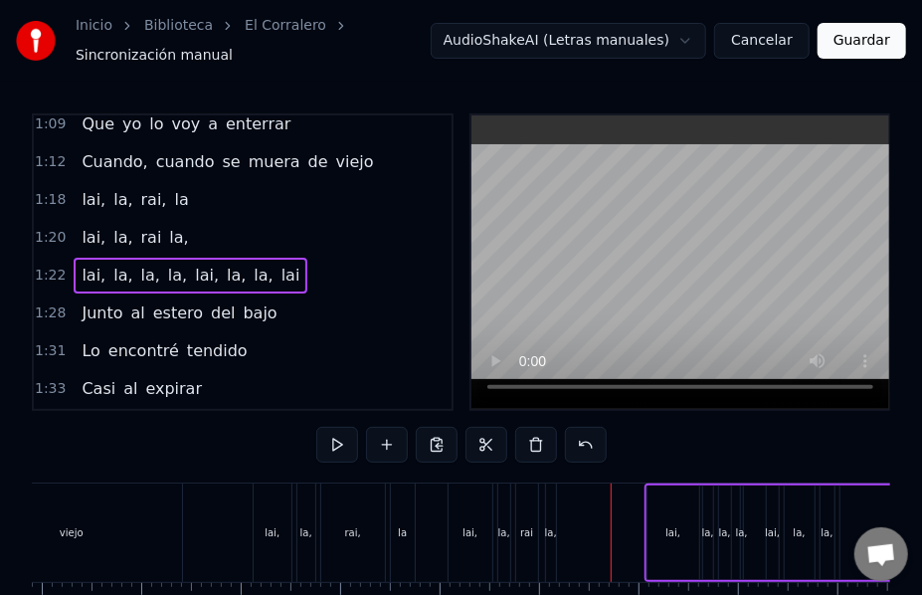
click at [223, 456] on div "0:10 lai la rai la, 0:12 lai larai la, la laraila laraiiiii 0:20 'Tá muy malo e…" at bounding box center [461, 398] width 859 height 570
click at [216, 582] on div "0 0:01 0:02 0:03 0:04 0:05 0:06 0:07 0:08 0:09 0:10 0:11 0:12 0:13 0:14 0:15 0:…" at bounding box center [141, 598] width 15321 height 32
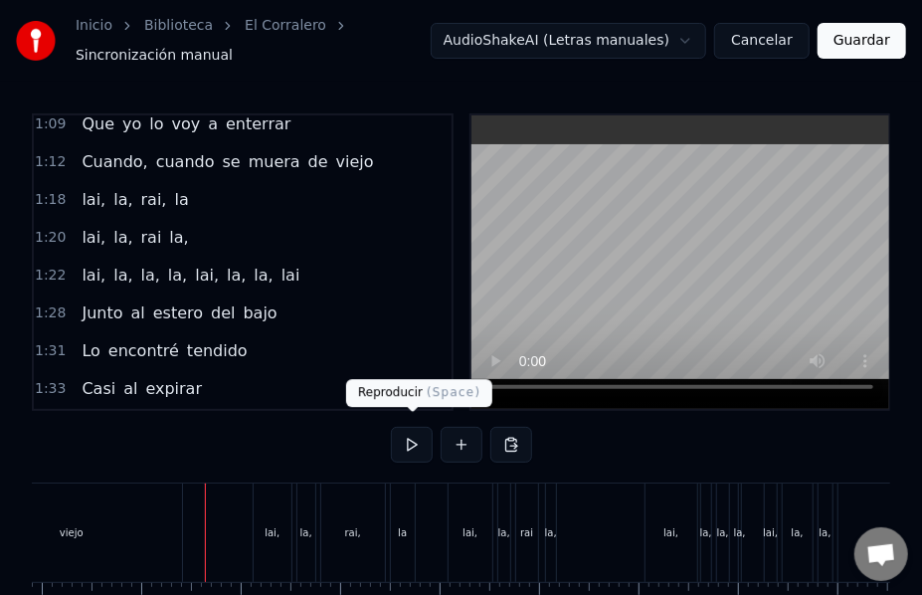
click at [412, 438] on button at bounding box center [412, 445] width 42 height 36
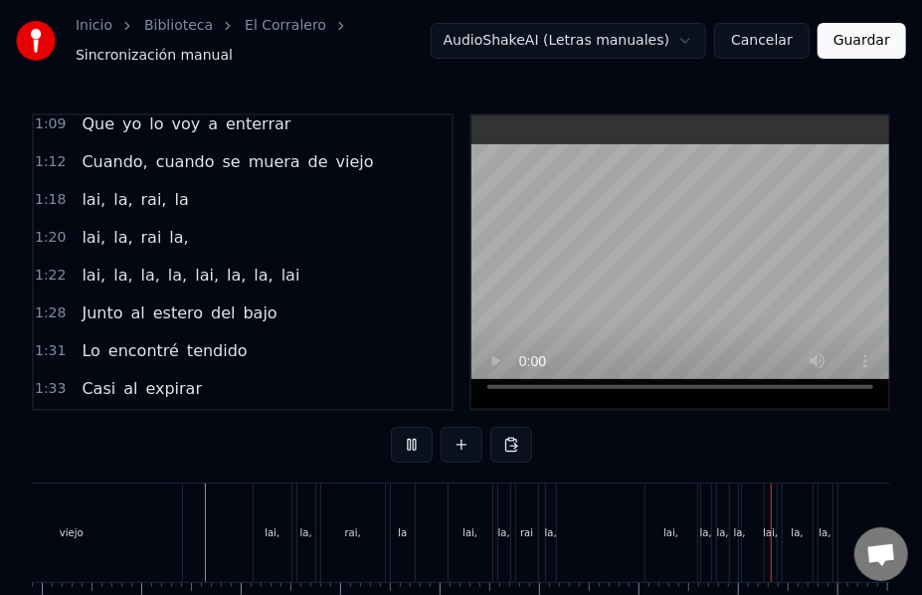
click at [412, 438] on button at bounding box center [412, 445] width 42 height 36
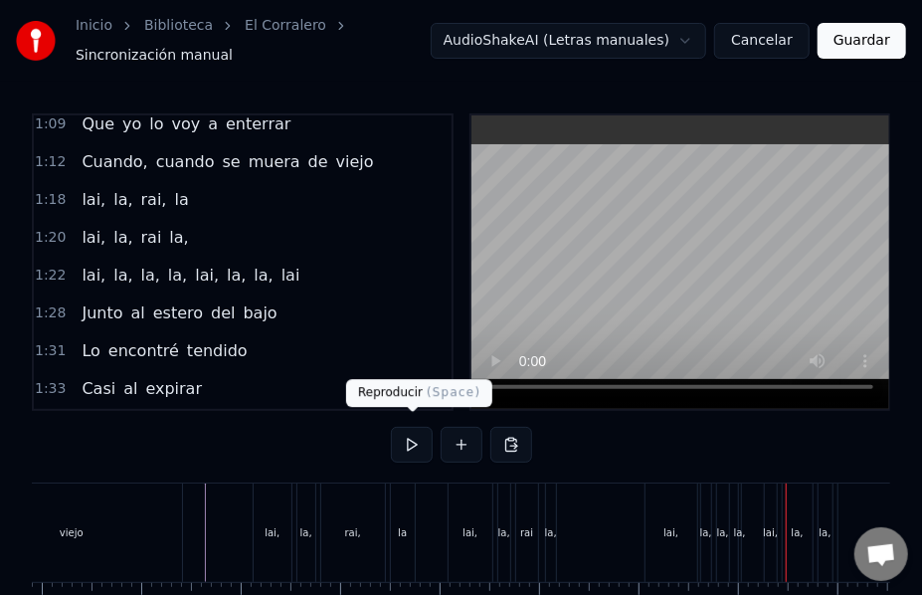
click at [412, 431] on button at bounding box center [412, 445] width 42 height 36
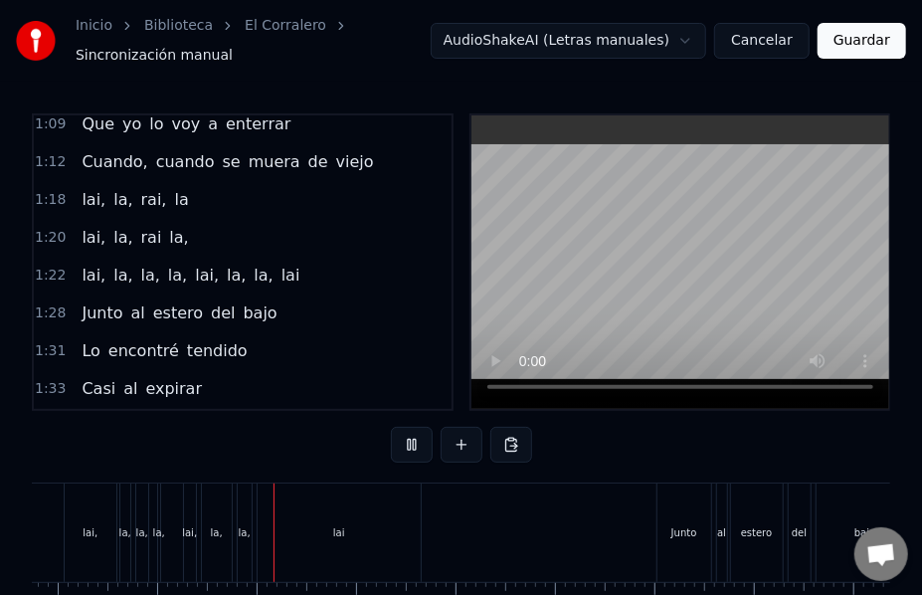
scroll to position [0, 8211]
click at [412, 431] on button at bounding box center [412, 445] width 42 height 36
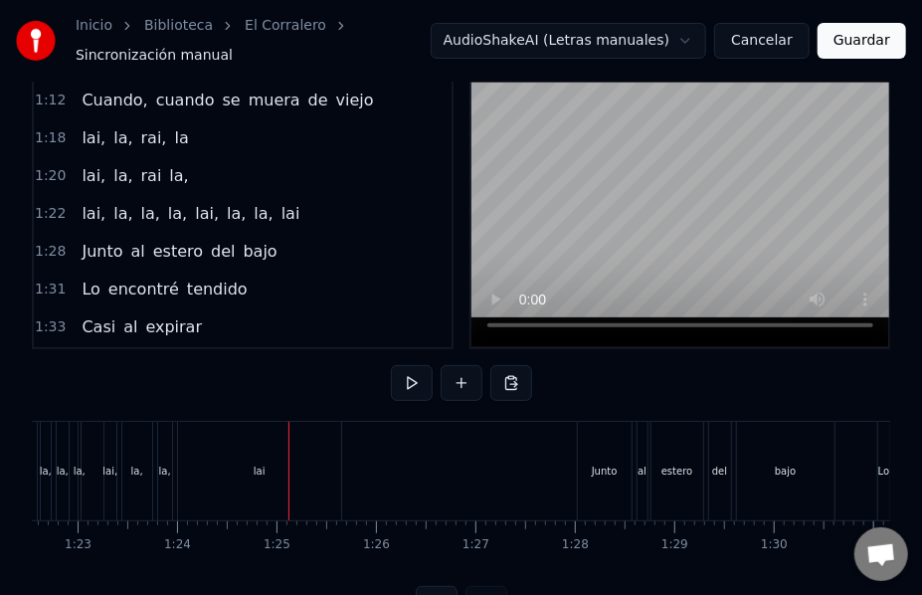
scroll to position [74, 0]
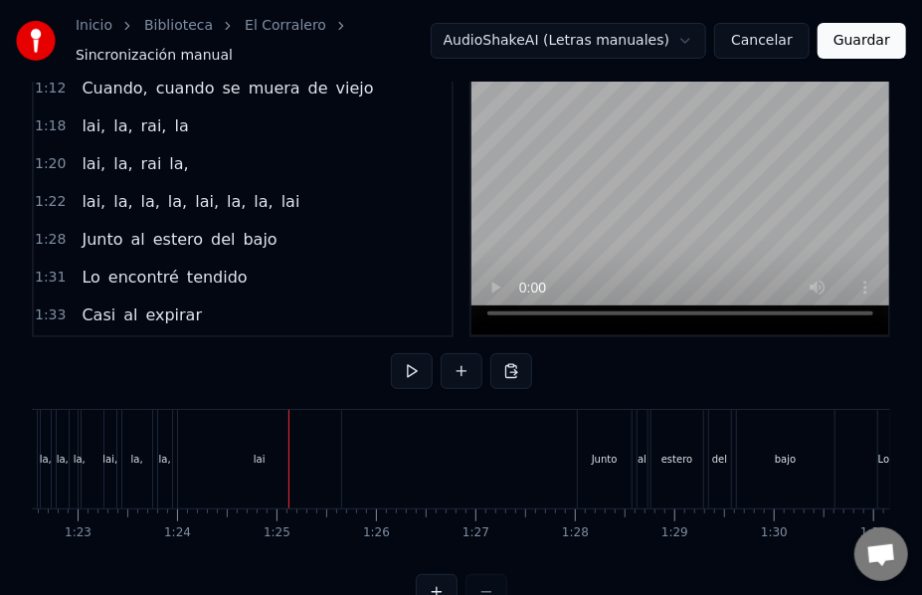
drag, startPoint x: 887, startPoint y: 474, endPoint x: 541, endPoint y: 542, distance: 352.9
click at [541, 542] on div "lai la rai la, lai larai la, la laraila laraiiiii 'Tá muy malo el corralero Y a…" at bounding box center [461, 483] width 859 height 149
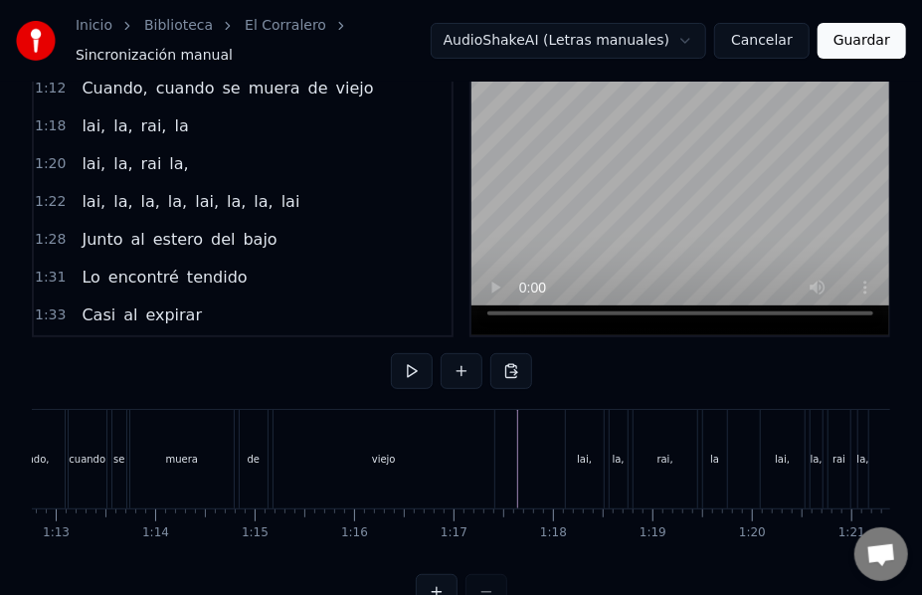
scroll to position [0, 7227]
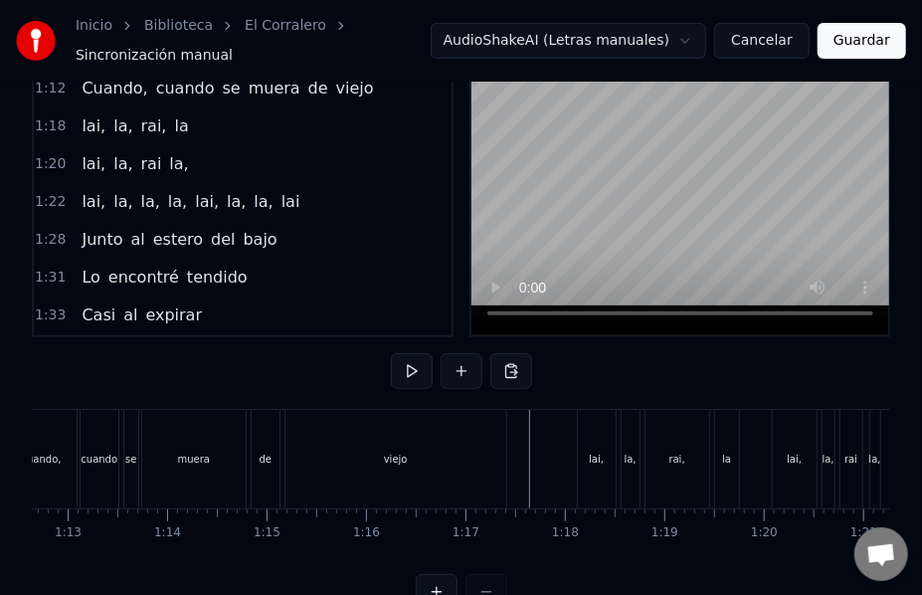
click at [523, 440] on div at bounding box center [465, 459] width 15321 height 98
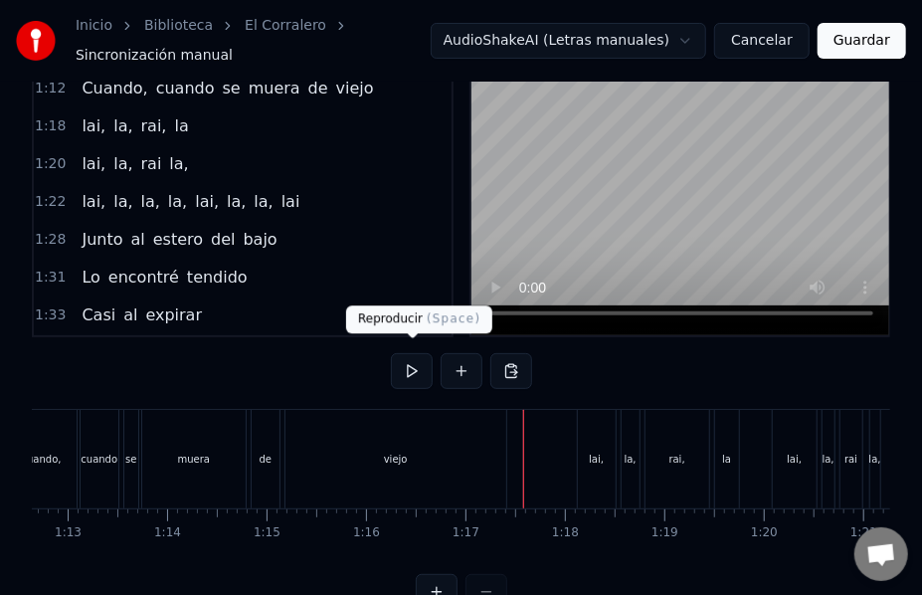
click at [410, 365] on button at bounding box center [412, 371] width 42 height 36
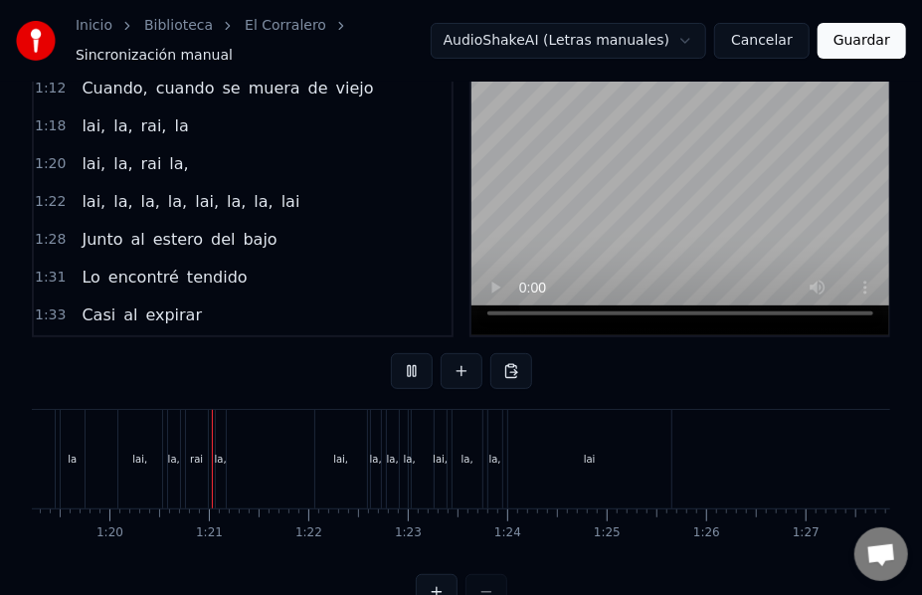
scroll to position [0, 7902]
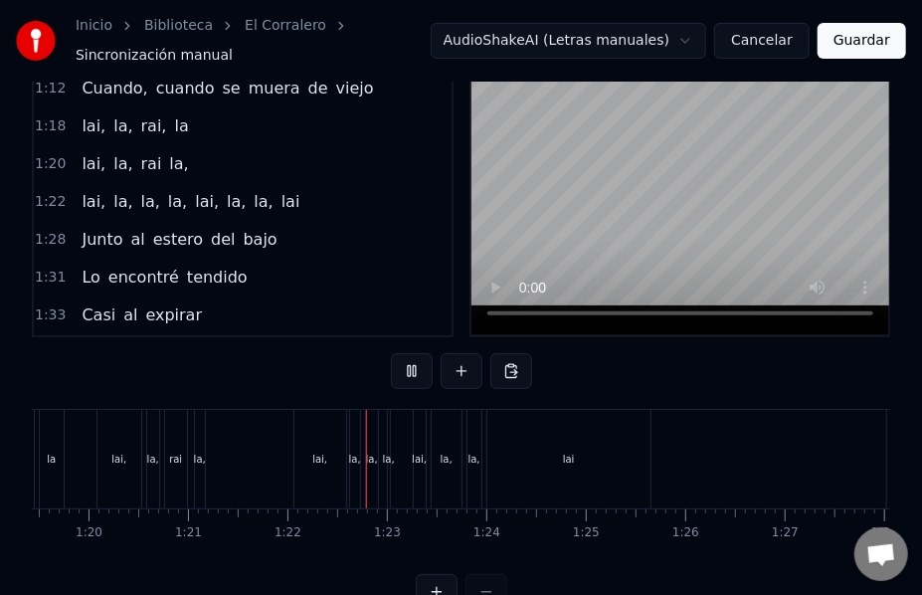
click at [410, 365] on button at bounding box center [412, 371] width 42 height 36
click at [80, 190] on span "lai," at bounding box center [94, 201] width 28 height 23
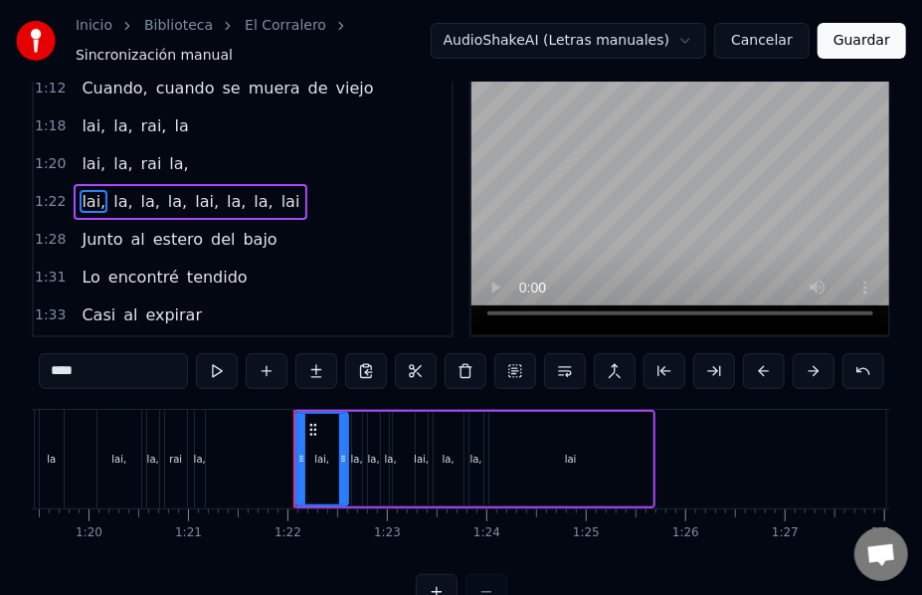
scroll to position [0, 0]
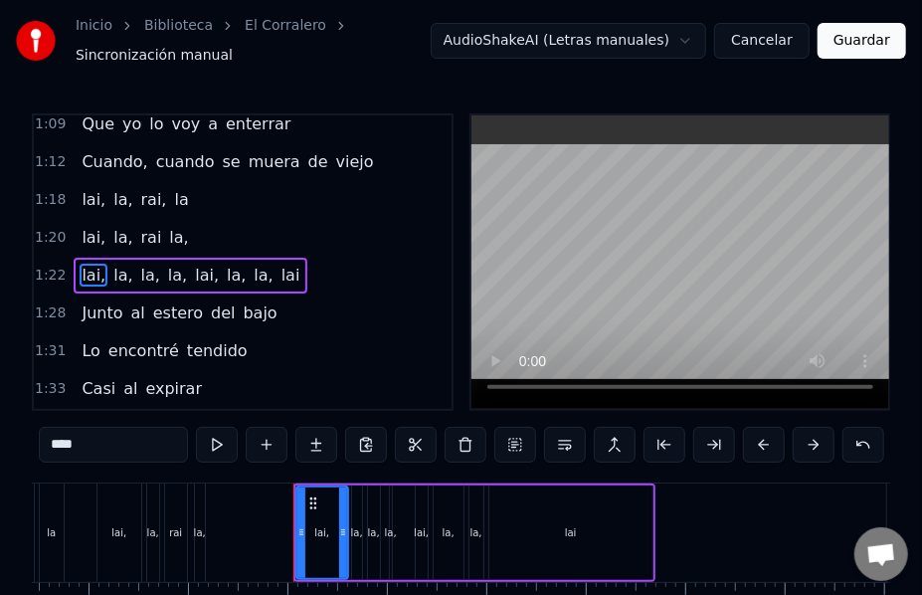
drag, startPoint x: 70, startPoint y: 436, endPoint x: 35, endPoint y: 441, distance: 35.2
click at [35, 441] on div "0:10 lai la rai la, 0:12 lai larai la, la laraila laraiiiii 0:20 'Tá muy malo e…" at bounding box center [461, 398] width 859 height 570
type input "*"
drag, startPoint x: 93, startPoint y: 431, endPoint x: 42, endPoint y: 436, distance: 51.0
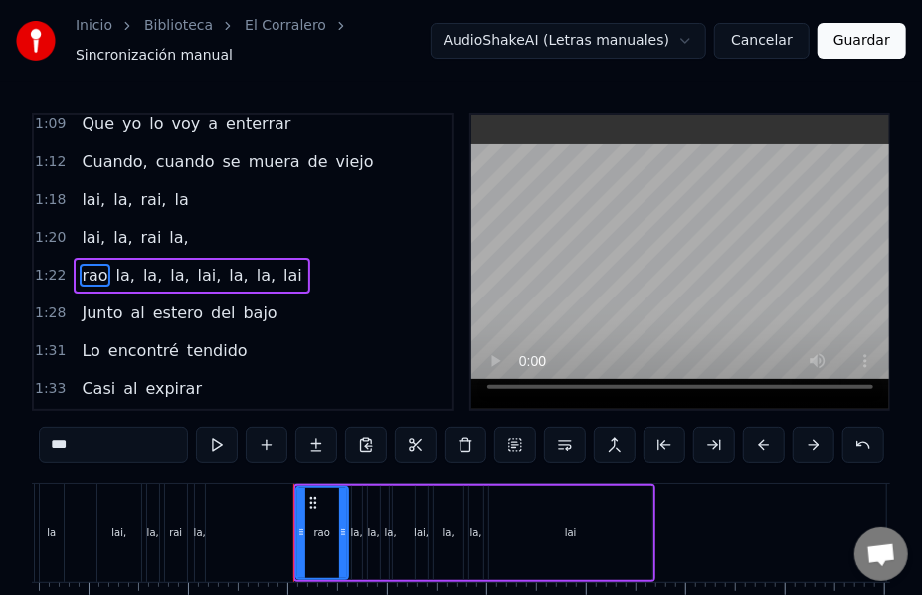
click at [42, 436] on div "0:10 lai la rai la, 0:12 lai larai la, la laraila laraiiiii 0:20 'Tá muy malo e…" at bounding box center [461, 398] width 859 height 570
click at [129, 264] on span "la," at bounding box center [140, 275] width 23 height 23
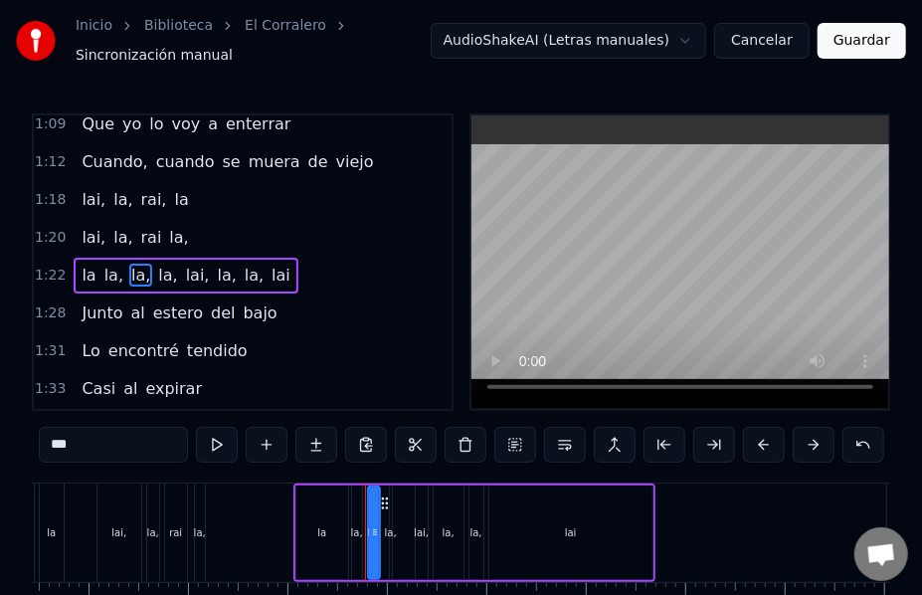
drag, startPoint x: 68, startPoint y: 436, endPoint x: 48, endPoint y: 439, distance: 20.1
click at [48, 439] on input "***" at bounding box center [113, 445] width 149 height 36
click at [129, 264] on span "r,ai" at bounding box center [144, 275] width 30 height 23
click at [67, 440] on input "****" at bounding box center [113, 445] width 149 height 36
click at [185, 264] on span "lai," at bounding box center [199, 275] width 28 height 23
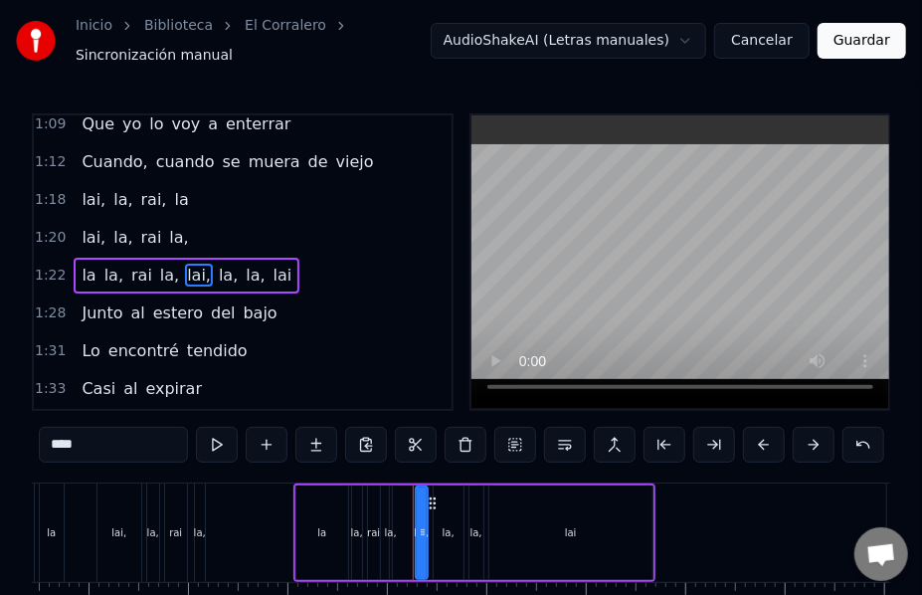
click at [70, 438] on input "****" at bounding box center [113, 445] width 149 height 36
type input "***"
click at [240, 264] on span "la," at bounding box center [251, 275] width 23 height 23
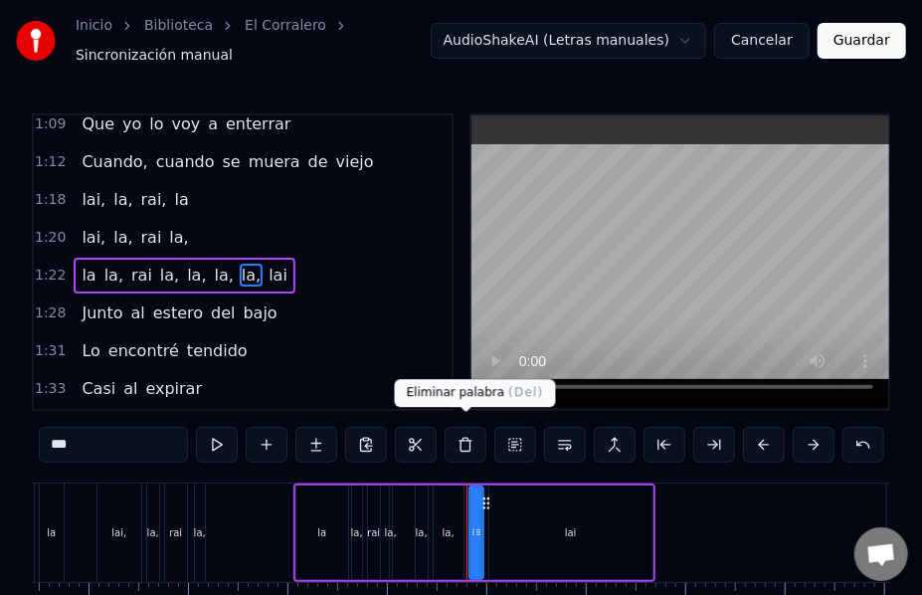
click at [471, 444] on button at bounding box center [466, 445] width 42 height 36
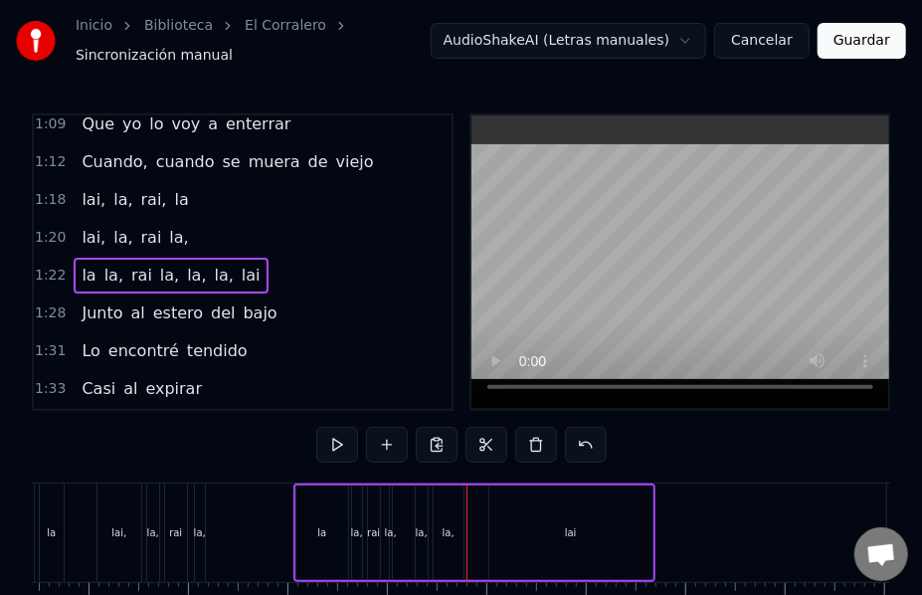
click at [213, 264] on span "la," at bounding box center [224, 275] width 23 height 23
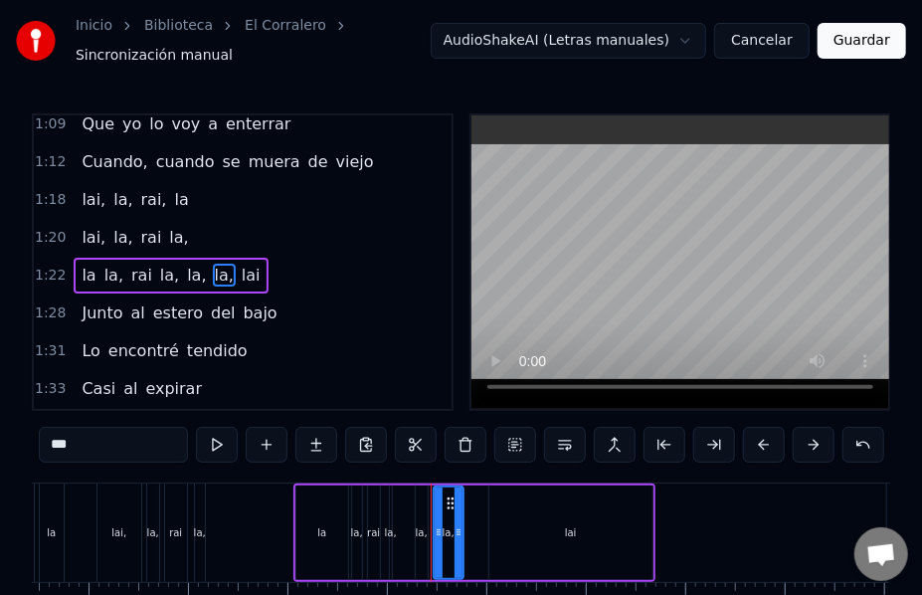
click at [460, 442] on button at bounding box center [466, 445] width 42 height 36
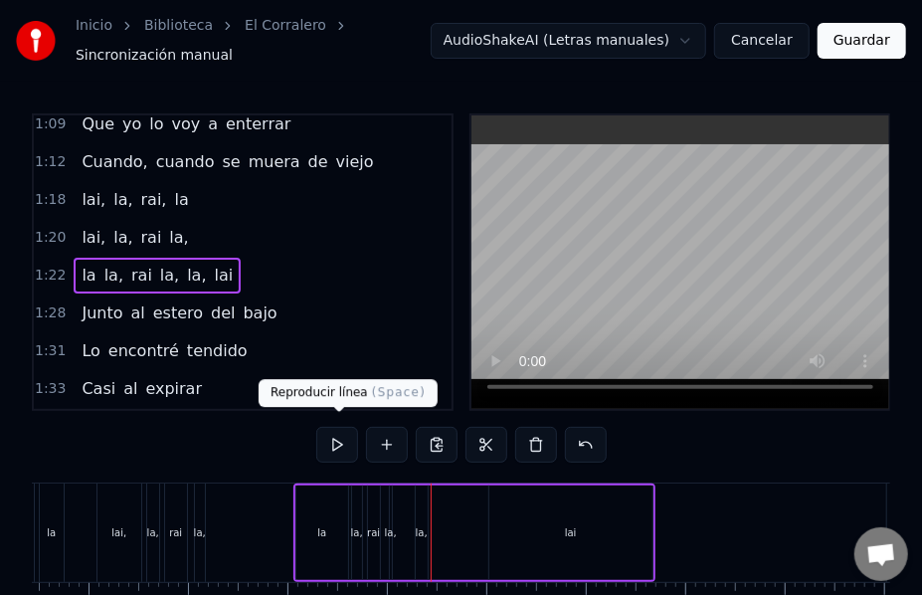
click at [343, 437] on button at bounding box center [337, 445] width 42 height 36
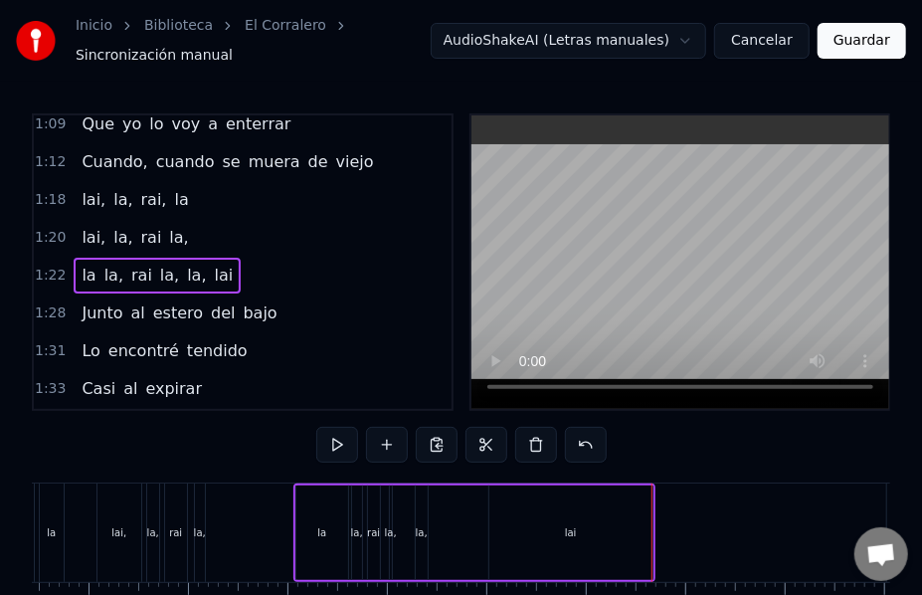
click at [343, 437] on button at bounding box center [337, 445] width 42 height 36
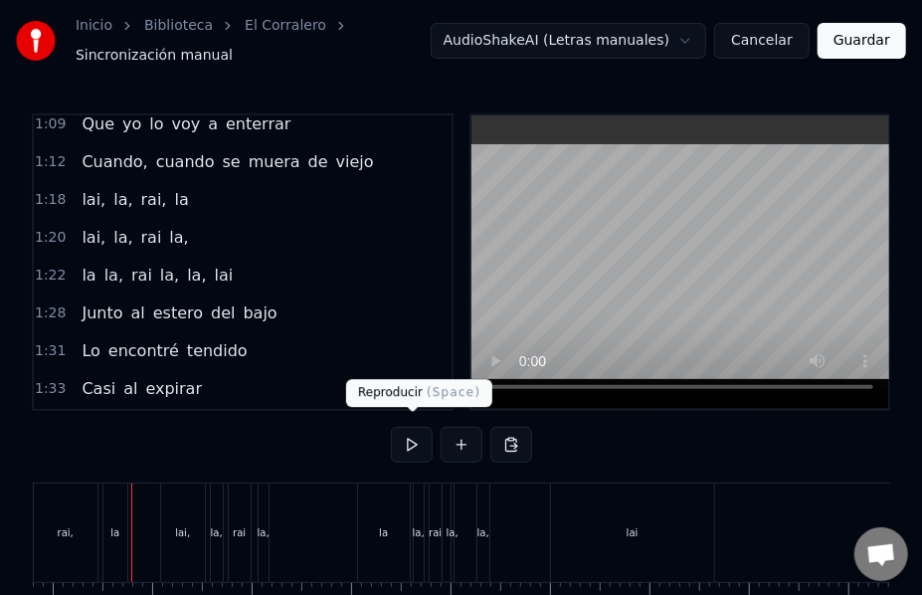
click at [412, 436] on button at bounding box center [412, 445] width 42 height 36
click at [629, 525] on div "lai" at bounding box center [633, 532] width 12 height 15
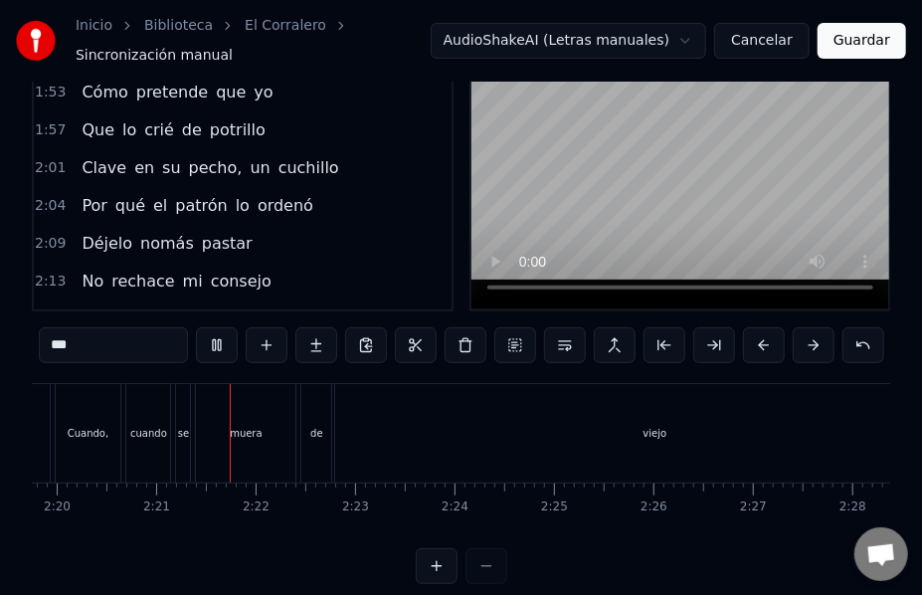
scroll to position [0, 13946]
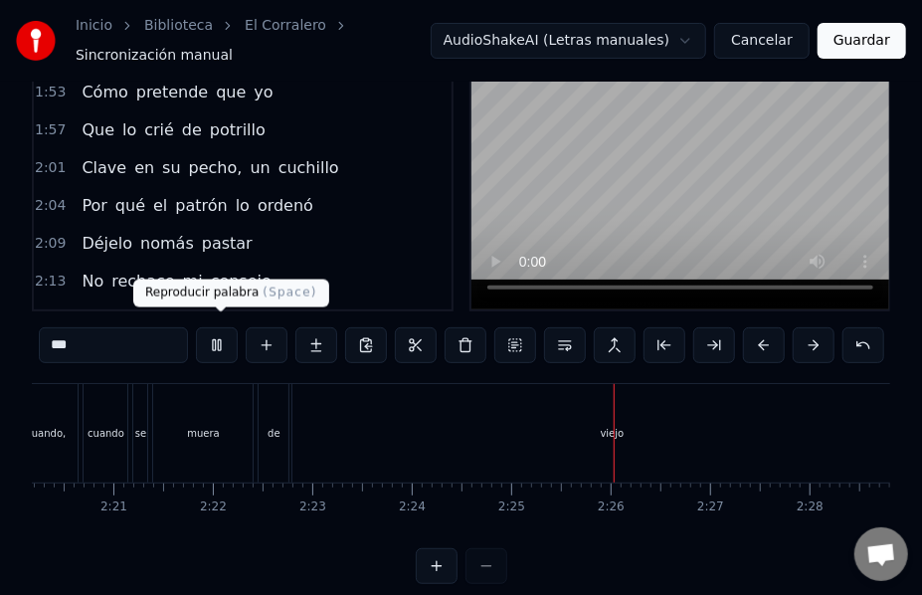
click at [221, 334] on button at bounding box center [217, 345] width 42 height 36
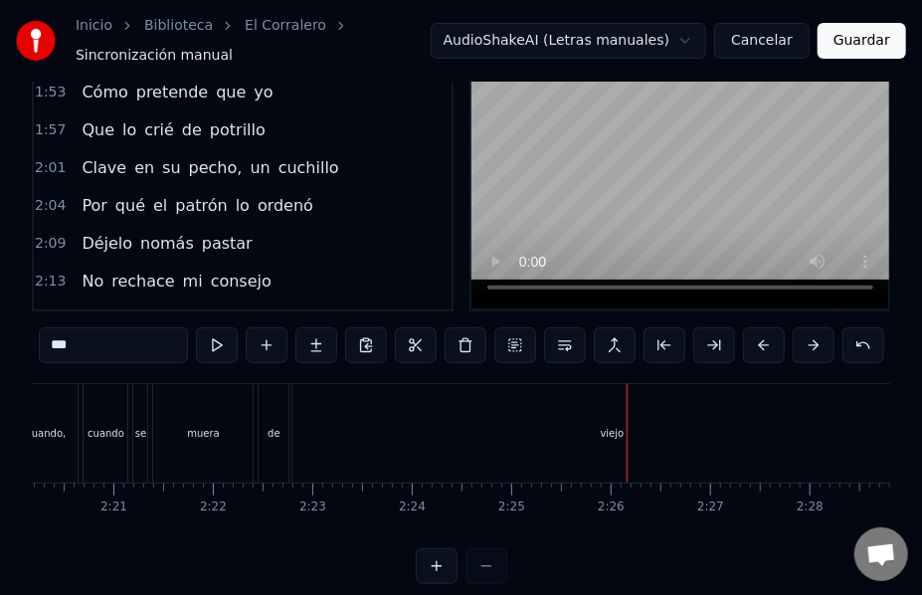
click at [446, 241] on div "0:10 lai la rai la, 0:12 lai larai la, la laraila laraiiiii 0:20 'Tá muy malo e…" at bounding box center [243, 162] width 422 height 297
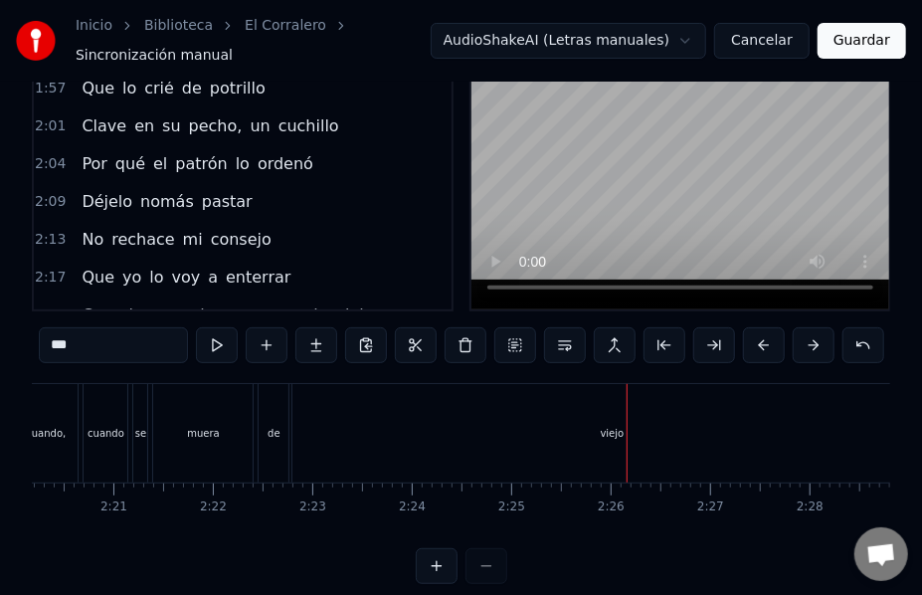
click at [119, 303] on span "Cuando," at bounding box center [115, 314] width 70 height 23
type input "*******"
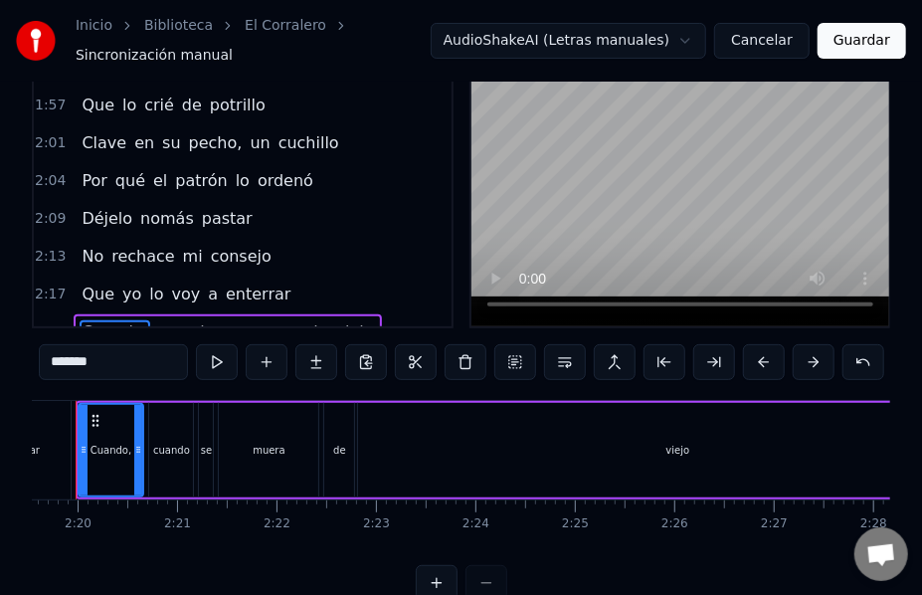
scroll to position [0, 13825]
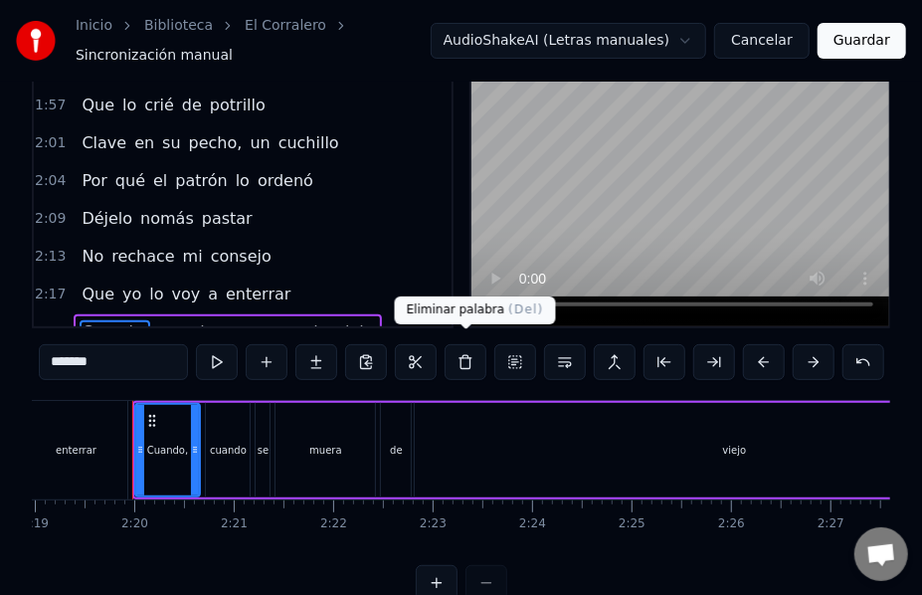
click at [466, 356] on button at bounding box center [466, 362] width 42 height 36
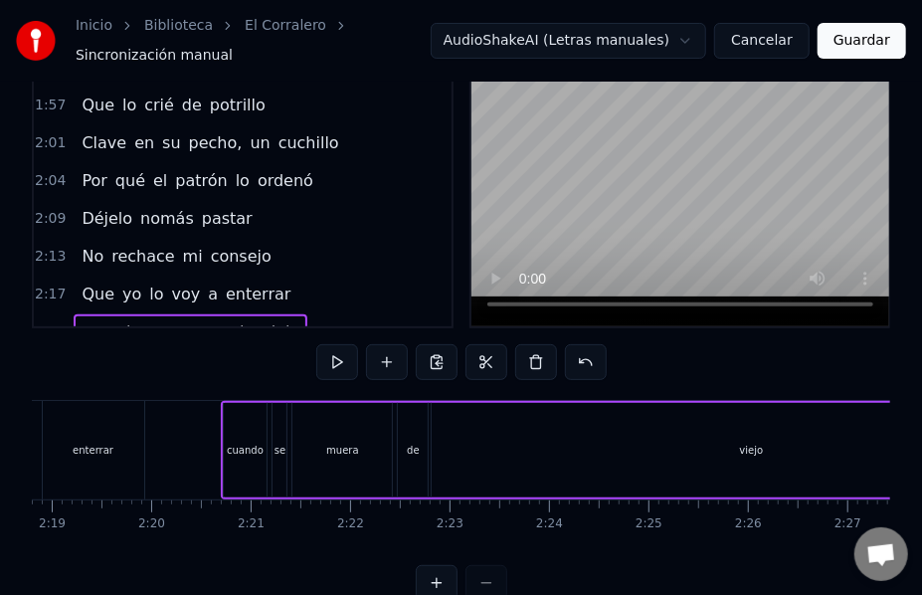
scroll to position [0, 13723]
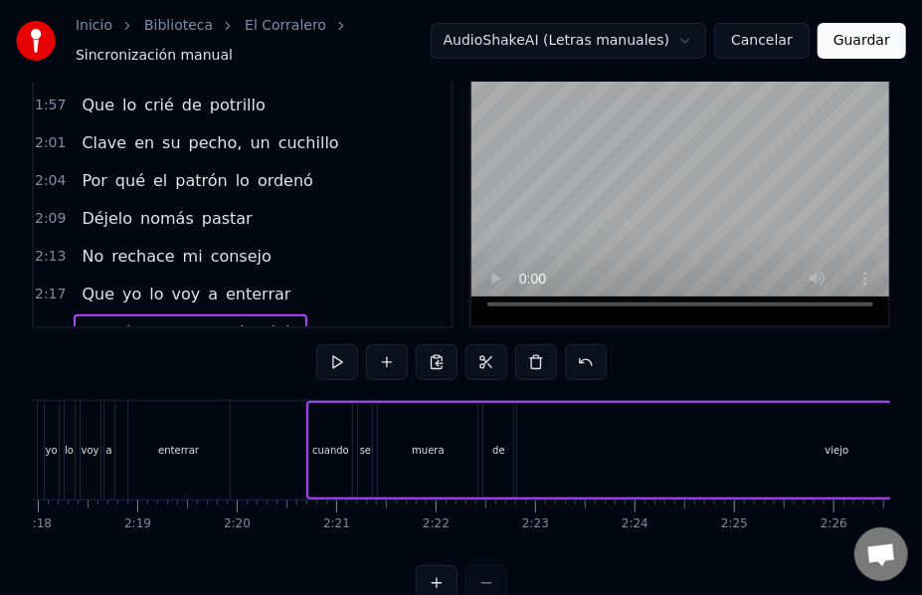
click at [517, 418] on div "viejo" at bounding box center [836, 450] width 639 height 95
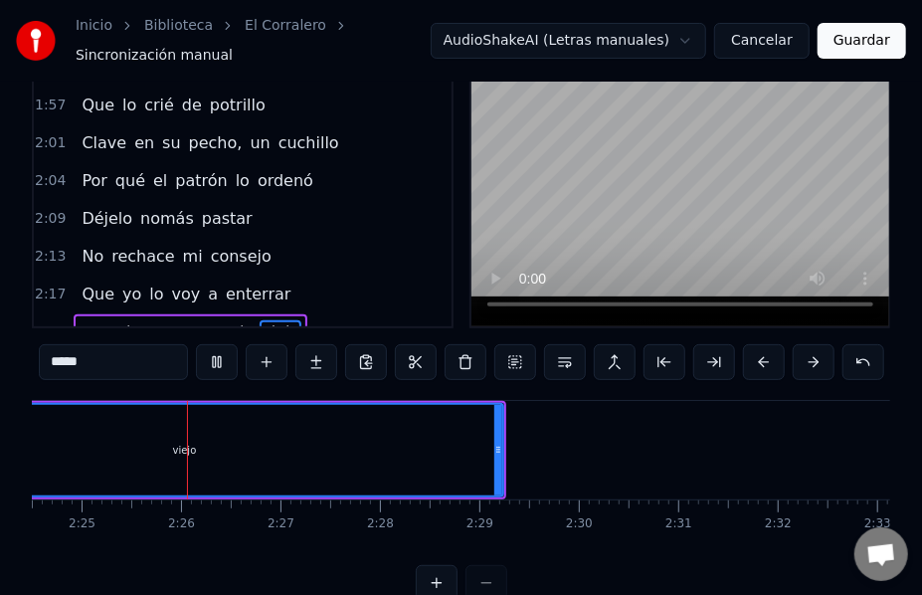
scroll to position [0, 14395]
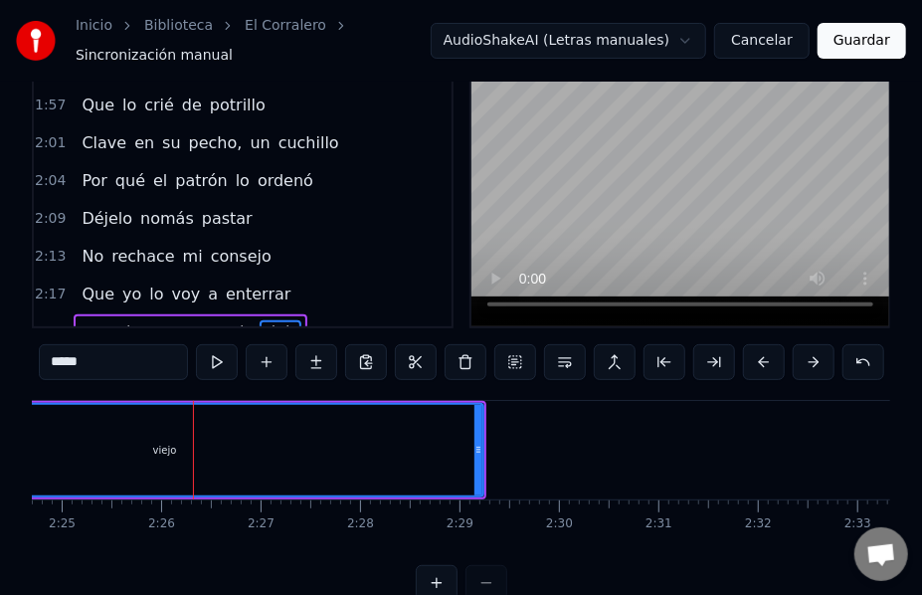
click at [162, 443] on div "viejo" at bounding box center [165, 450] width 24 height 15
click at [828, 549] on div "0:10 lai la rai la, 0:12 lai larai la, la laraila laraiiiii 0:20 'Tá muy malo e…" at bounding box center [461, 316] width 859 height 570
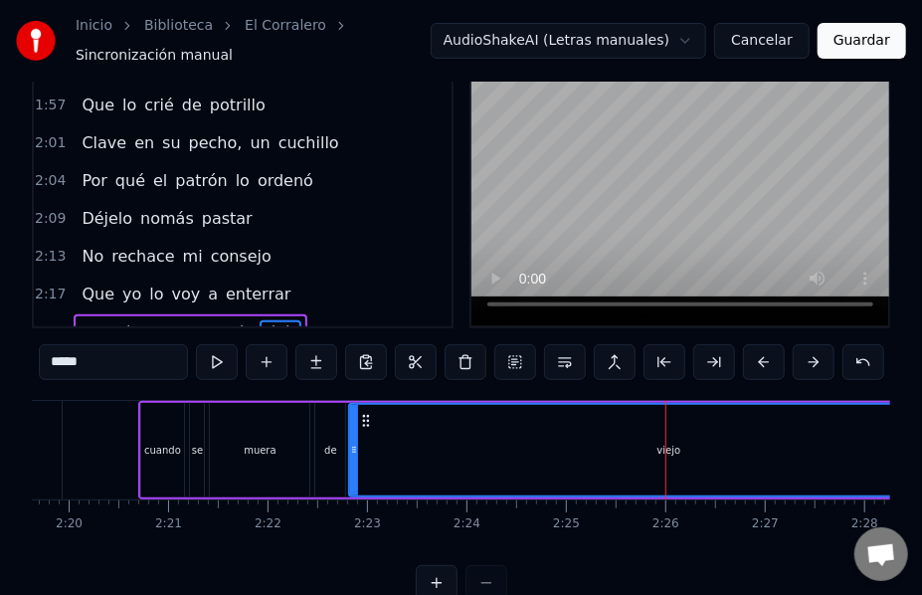
scroll to position [0, 13904]
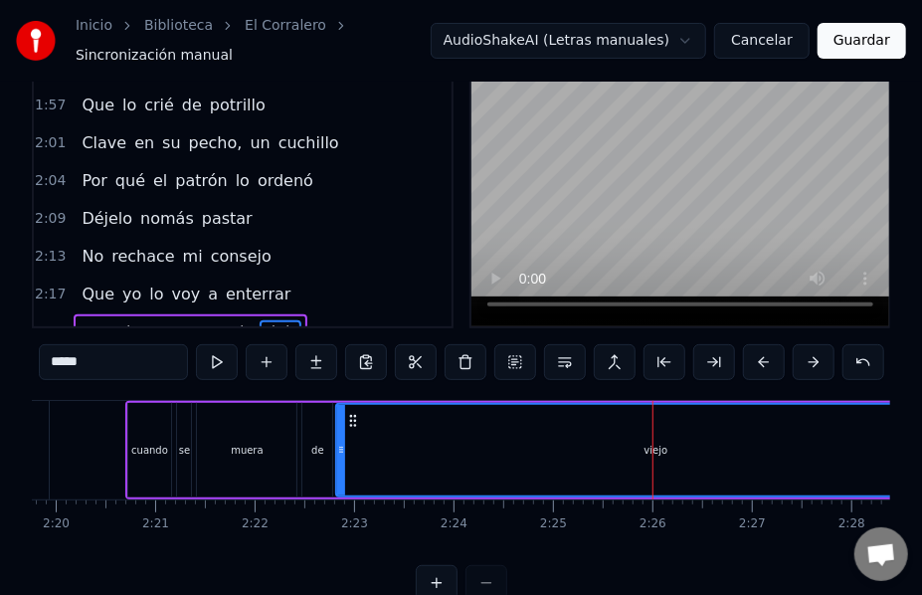
click at [346, 438] on div "viejo" at bounding box center [655, 450] width 637 height 91
click at [655, 443] on div "viejo" at bounding box center [657, 450] width 24 height 15
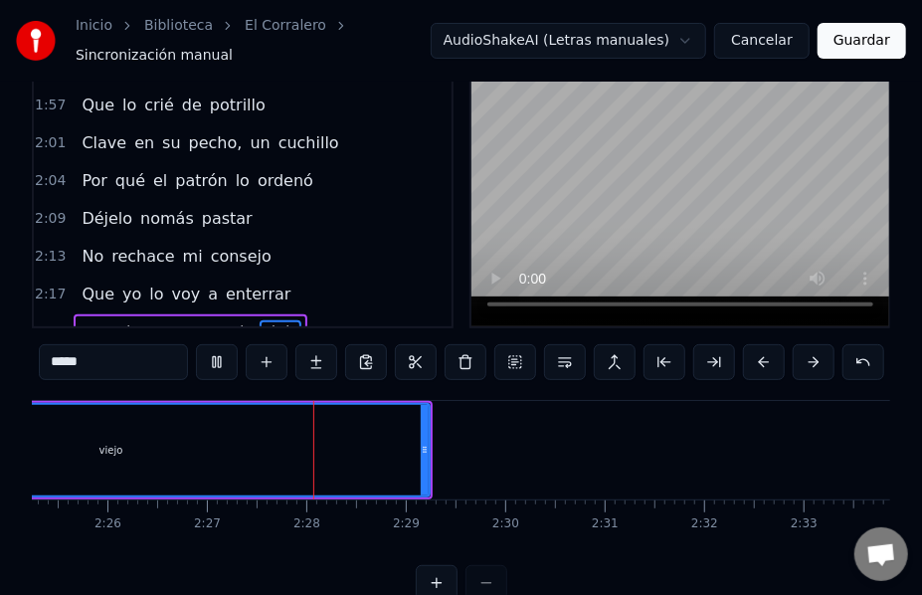
scroll to position [0, 14461]
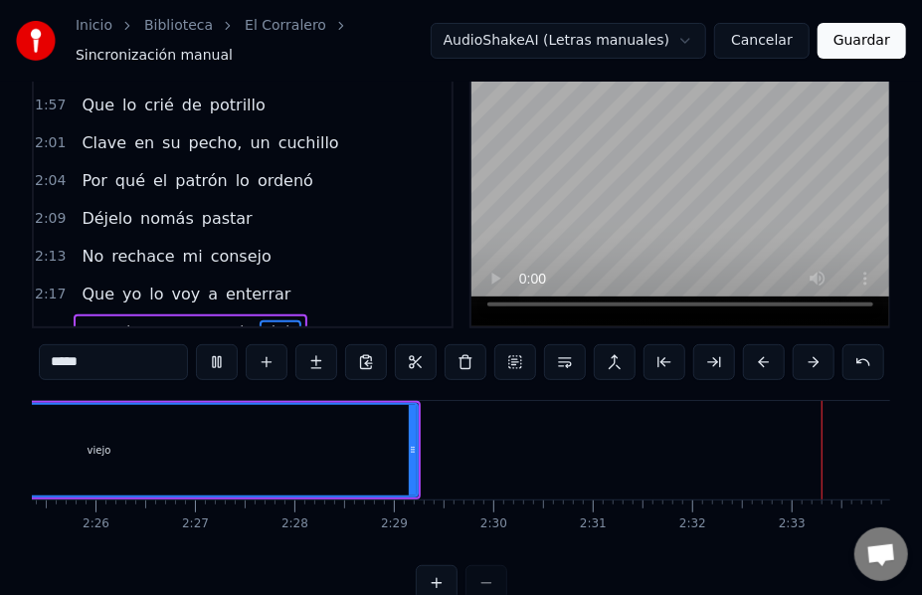
click at [867, 34] on button "Guardar" at bounding box center [862, 41] width 89 height 36
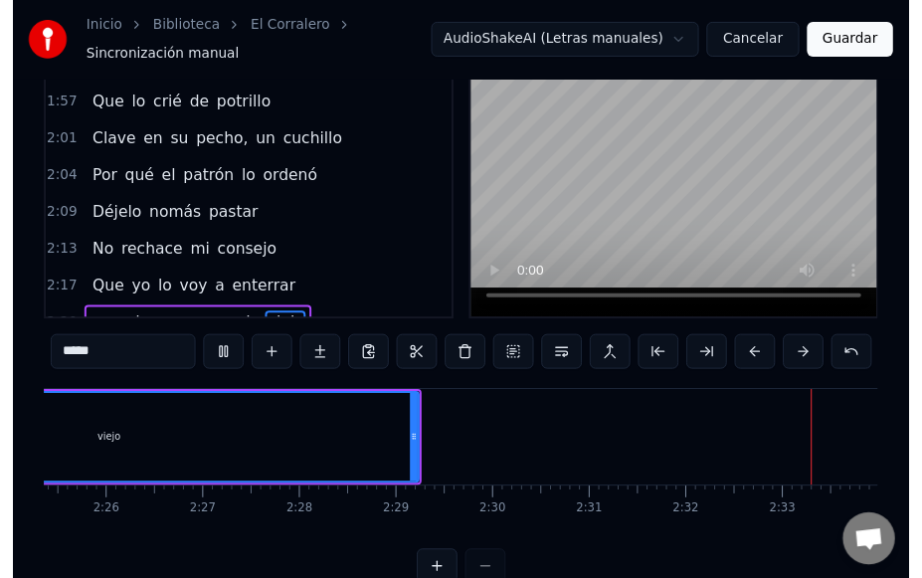
scroll to position [93, 0]
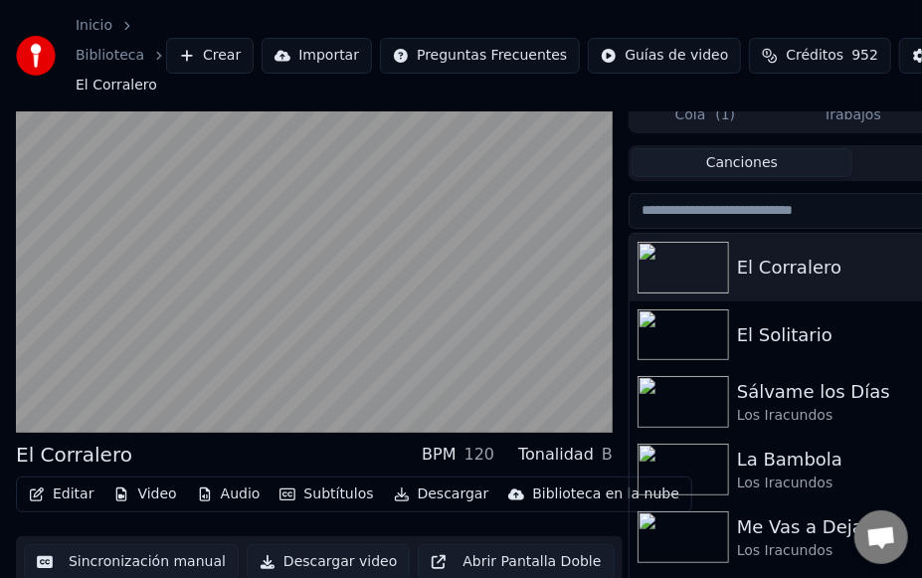
scroll to position [13, 0]
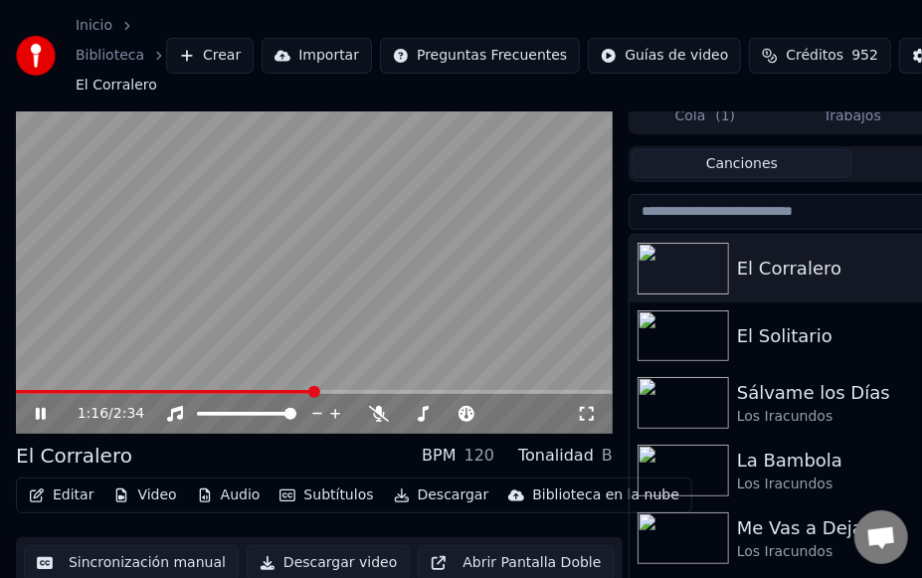
click at [35, 406] on icon at bounding box center [55, 414] width 46 height 16
click at [91, 556] on button "Sincronización manual" at bounding box center [131, 563] width 215 height 36
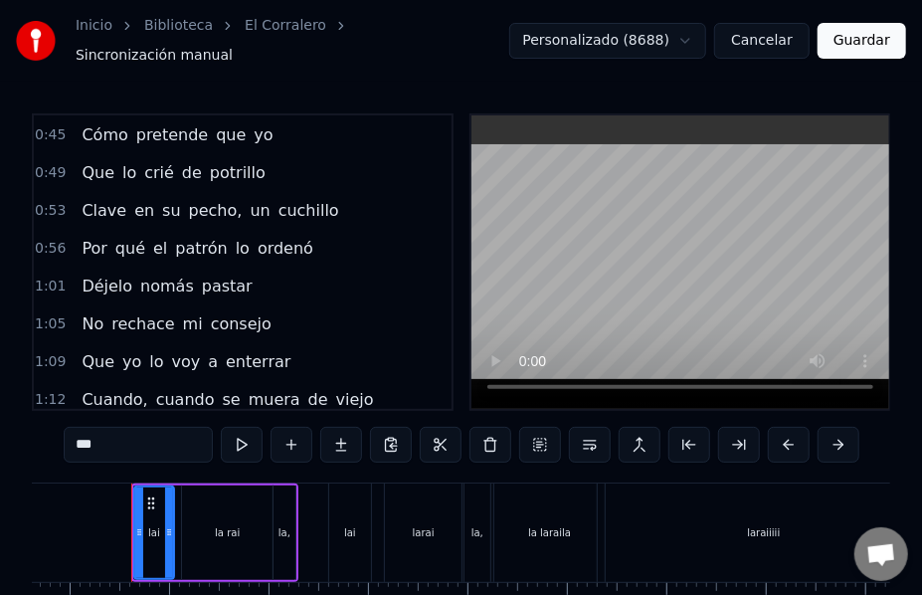
scroll to position [378, 0]
click at [89, 387] on span "Cuando," at bounding box center [115, 398] width 70 height 23
type input "*******"
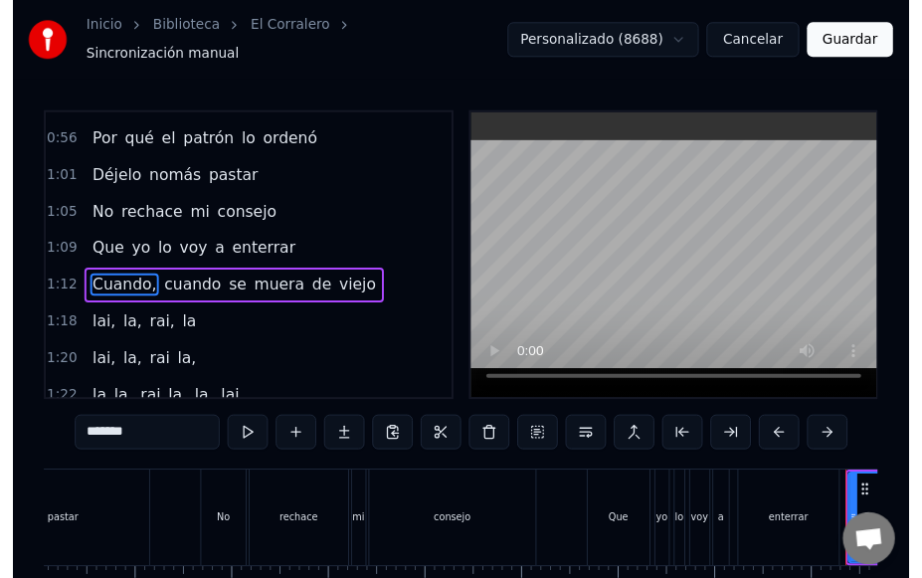
scroll to position [0, 7099]
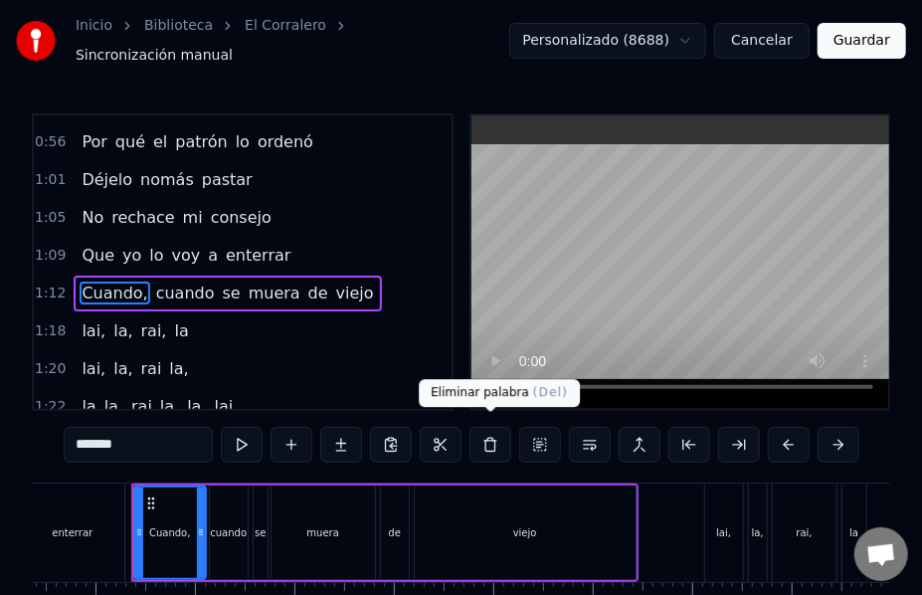
click at [483, 437] on button at bounding box center [491, 445] width 42 height 36
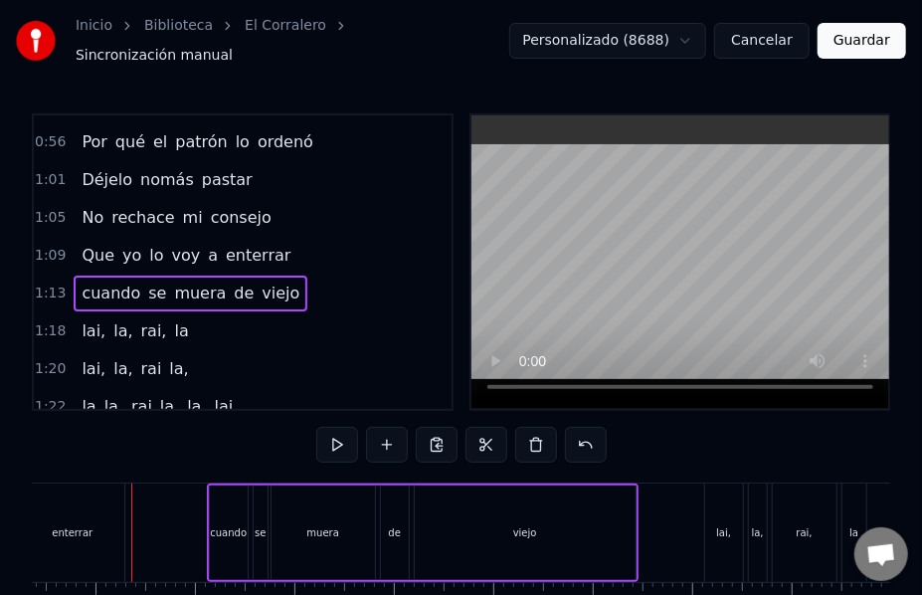
click at [851, 34] on button "Guardar" at bounding box center [862, 41] width 89 height 36
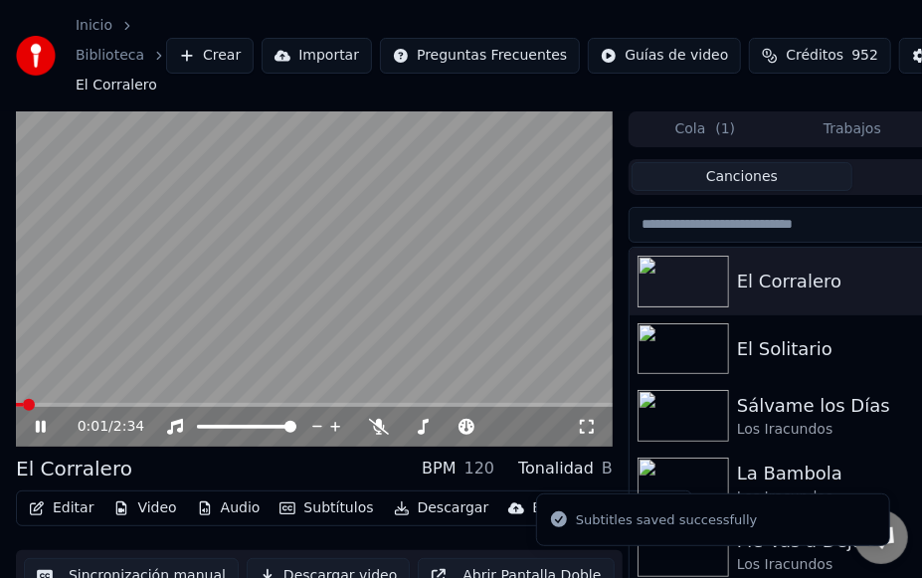
click at [104, 408] on div "0:01 / 2:34" at bounding box center [314, 427] width 597 height 40
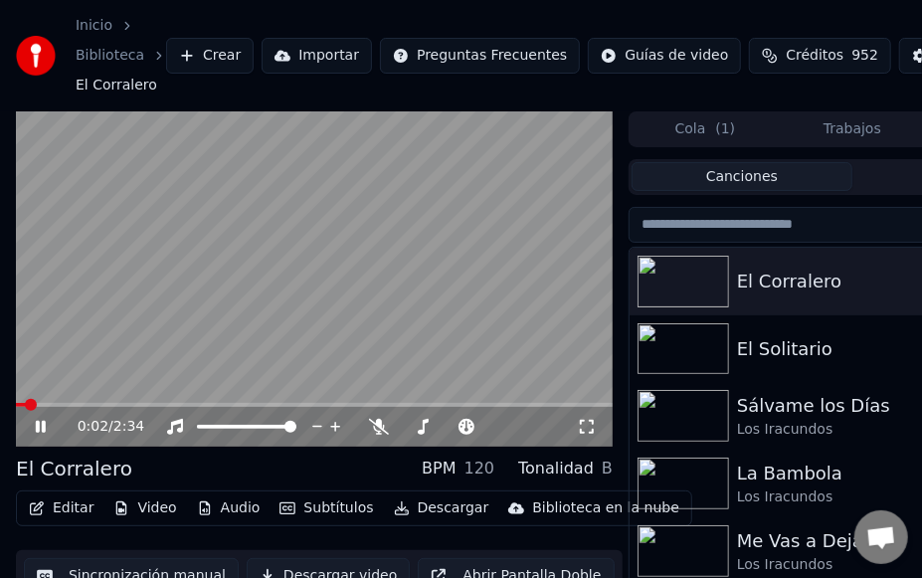
click at [104, 408] on div "0:02 / 2:34" at bounding box center [314, 427] width 597 height 40
click at [106, 404] on span at bounding box center [314, 405] width 597 height 4
click at [287, 404] on span at bounding box center [152, 405] width 272 height 4
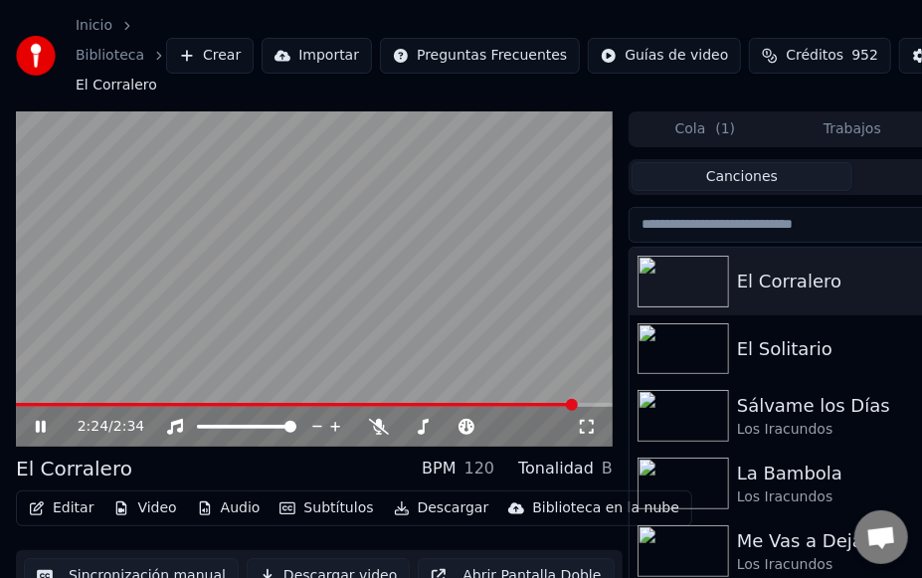
click at [42, 422] on icon at bounding box center [41, 427] width 10 height 12
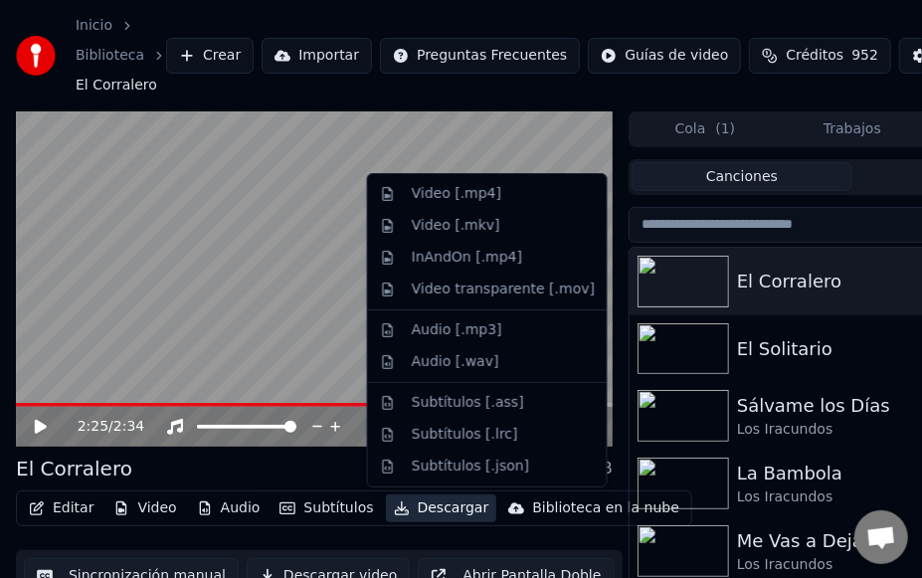
click at [412, 505] on button "Descargar" at bounding box center [441, 508] width 111 height 28
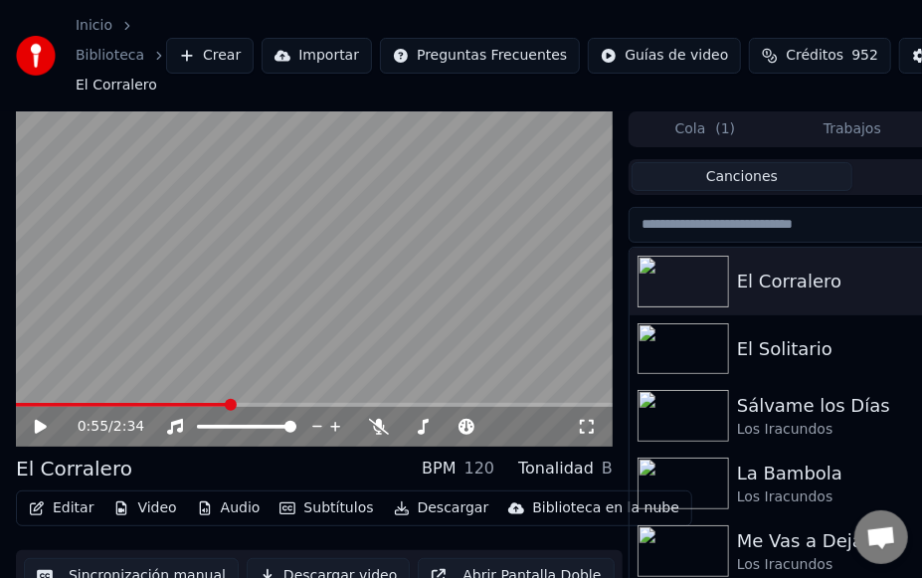
click at [229, 403] on span at bounding box center [122, 405] width 213 height 4
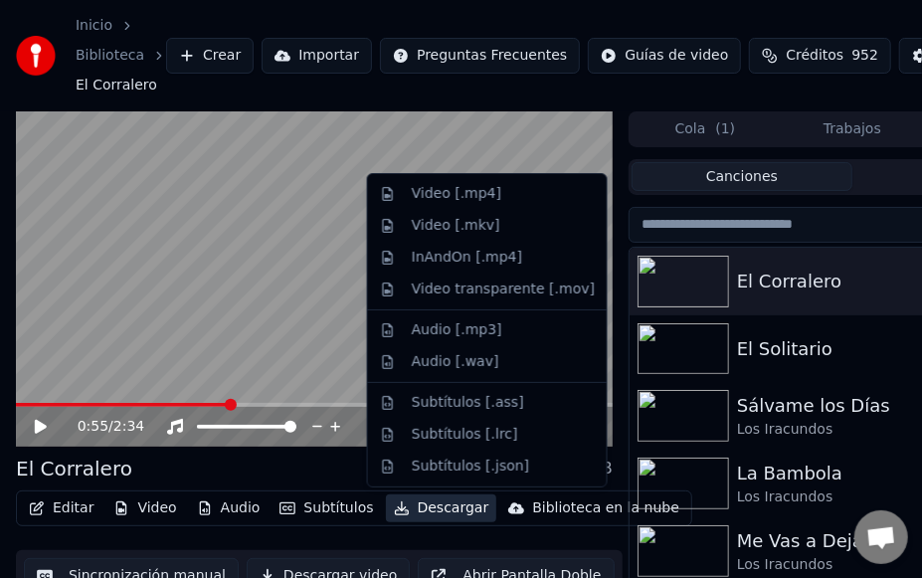
click at [413, 509] on button "Descargar" at bounding box center [441, 508] width 111 height 28
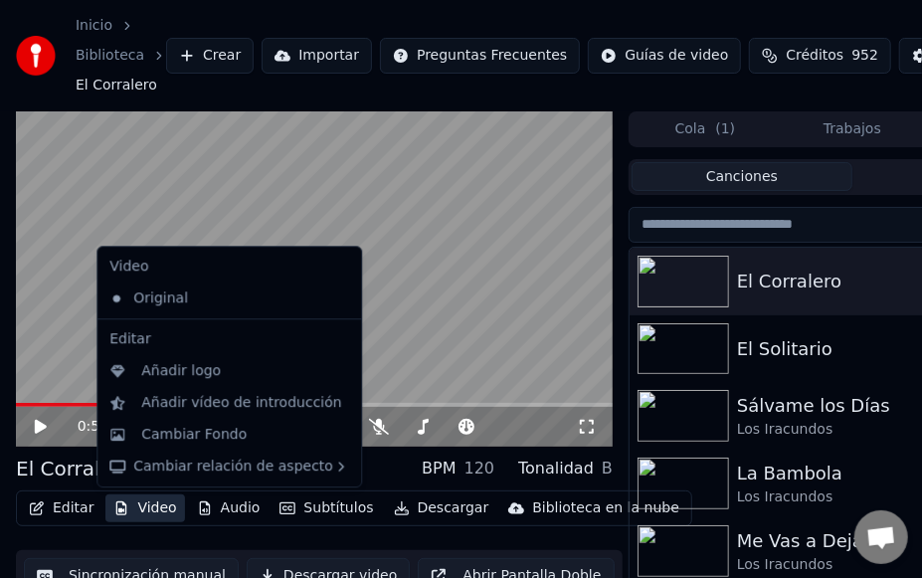
click at [324, 567] on button "Descargar video" at bounding box center [328, 576] width 163 height 36
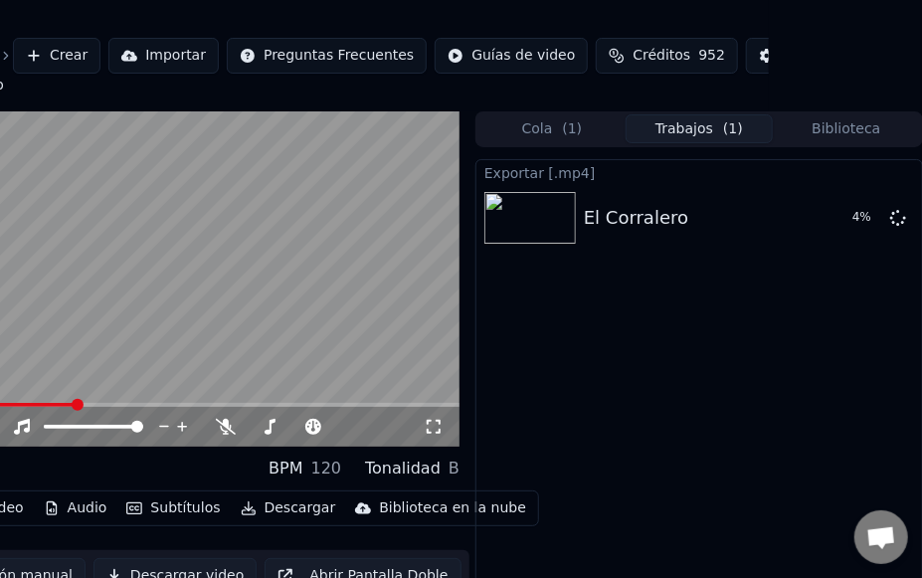
scroll to position [0, 153]
click at [850, 223] on button "Mostrar" at bounding box center [839, 218] width 88 height 36
